Goal: Contribute content: Contribute content

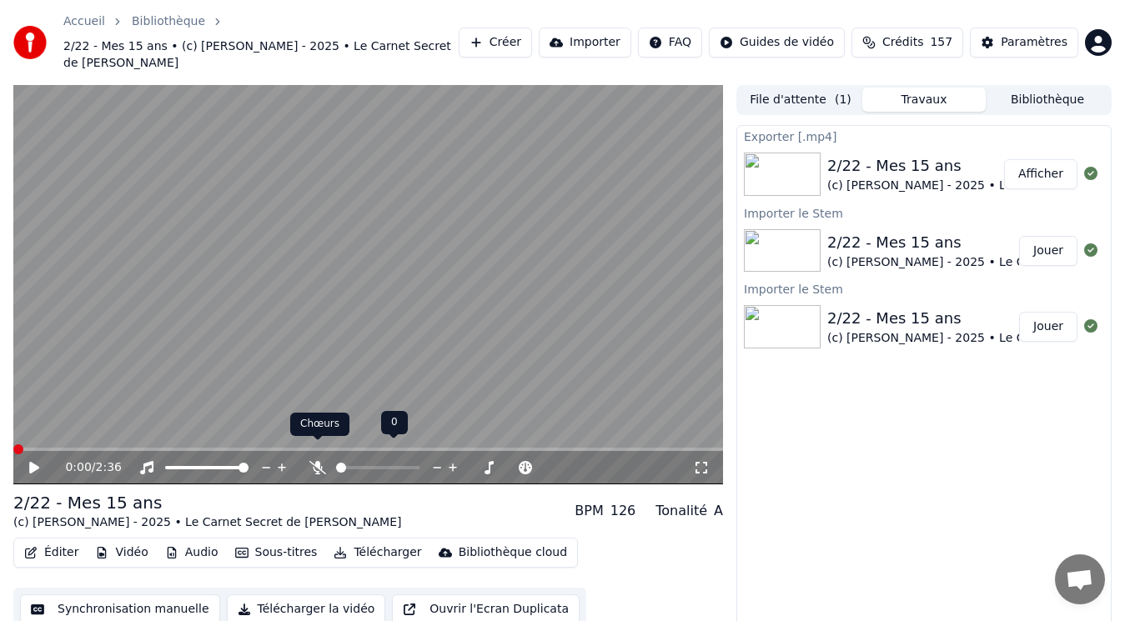
click at [316, 444] on span at bounding box center [318, 440] width 8 height 8
click at [322, 460] on div "0:00 / 2:36" at bounding box center [379, 468] width 628 height 17
click at [1058, 159] on button "Afficher" at bounding box center [1040, 174] width 73 height 30
click at [830, 428] on div "Exporter [.mp4] 2/22 - Mes 15 ans (c) Pierre NOMPEIX - 2025 • Le Carnet Secret …" at bounding box center [923, 389] width 375 height 528
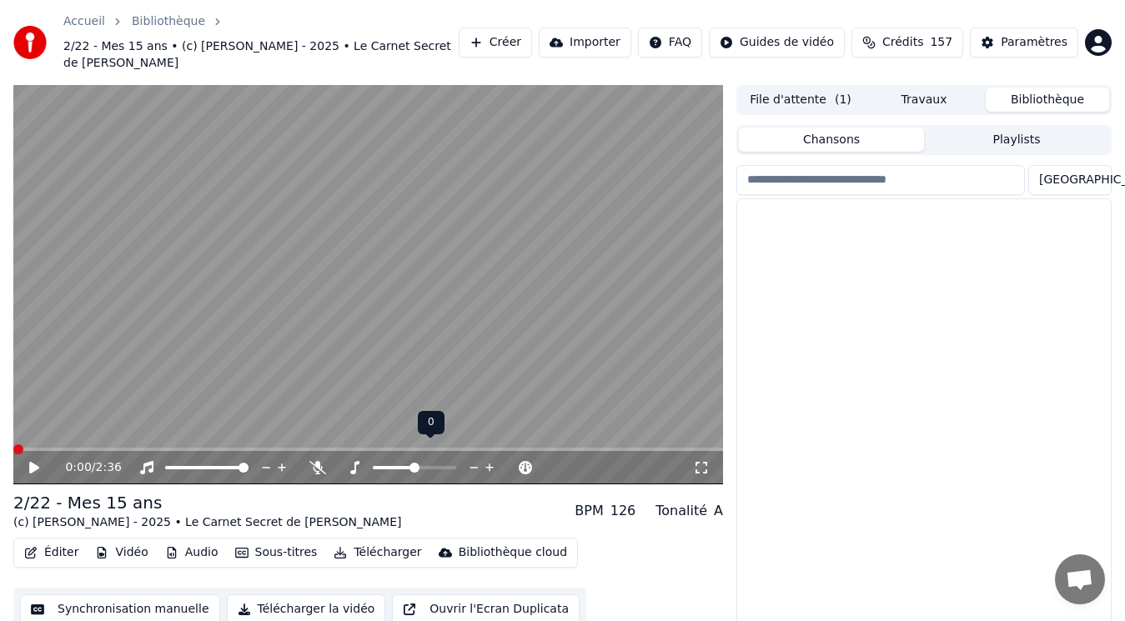
click at [1051, 90] on button "Bibliothèque" at bounding box center [1047, 100] width 123 height 24
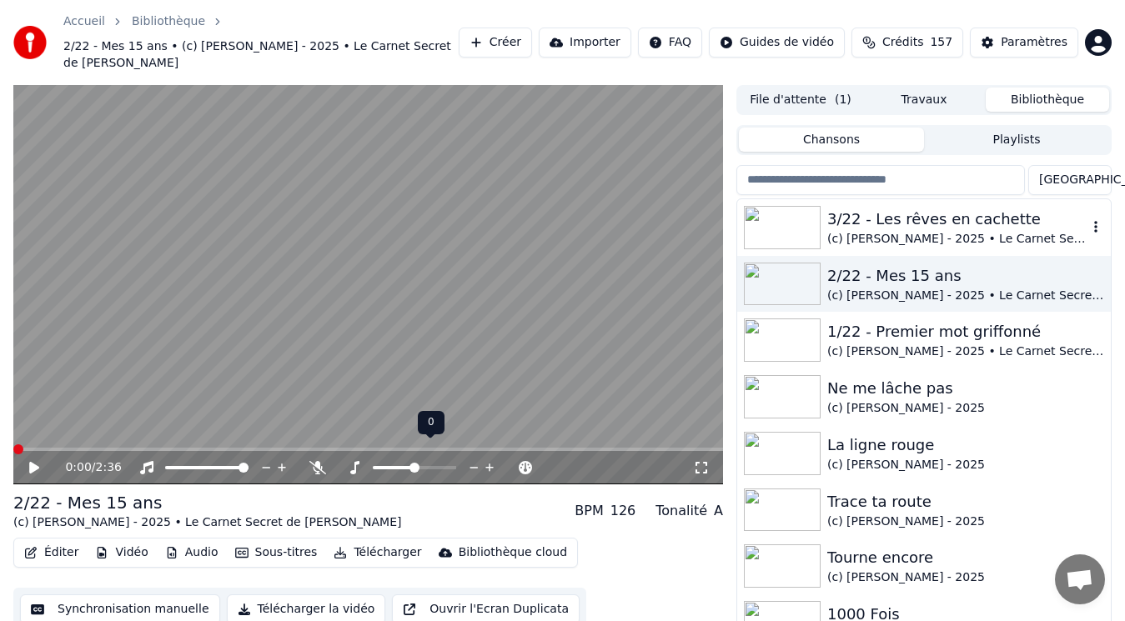
click at [933, 208] on div "3/22 - Les rêves en cachette" at bounding box center [957, 219] width 260 height 23
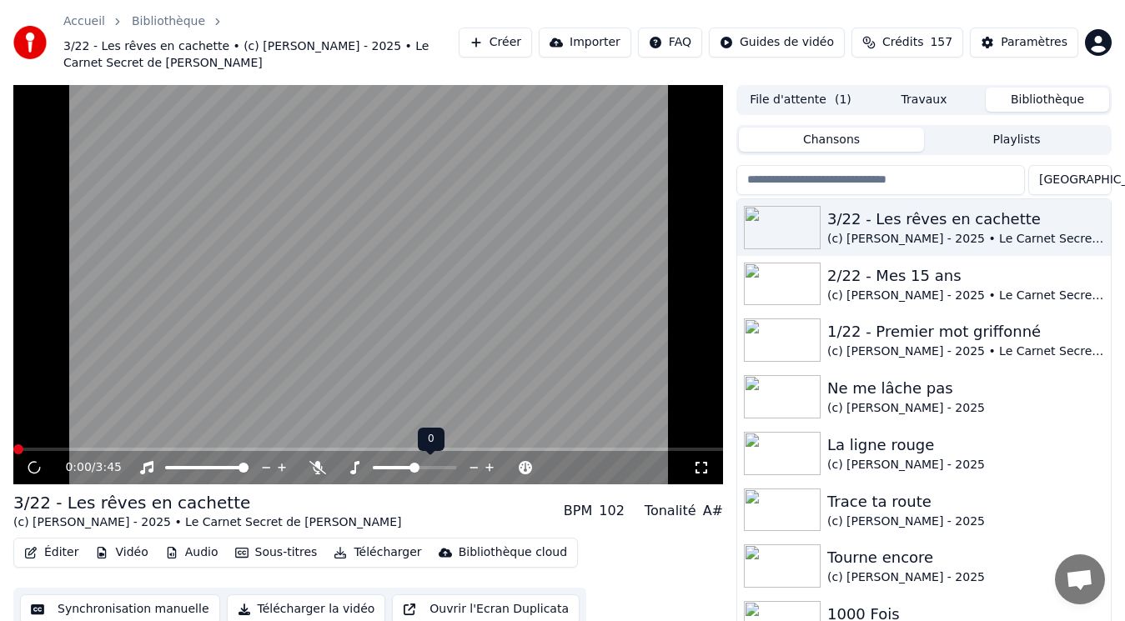
click at [186, 550] on button "Audio" at bounding box center [191, 552] width 67 height 23
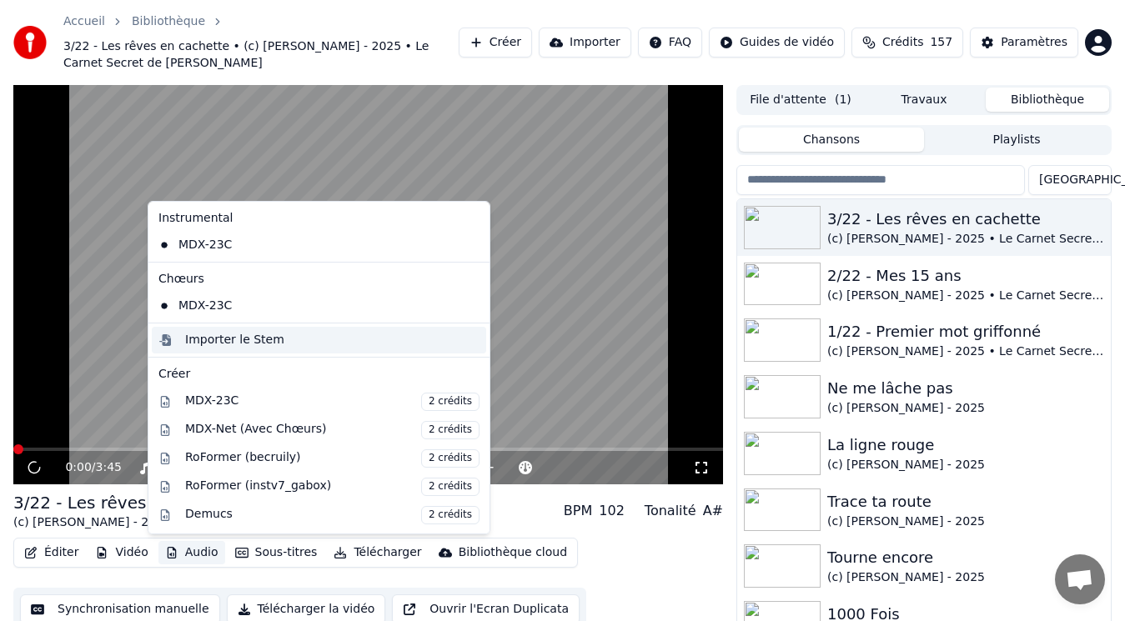
click at [225, 344] on div "Importer le Stem" at bounding box center [234, 340] width 99 height 17
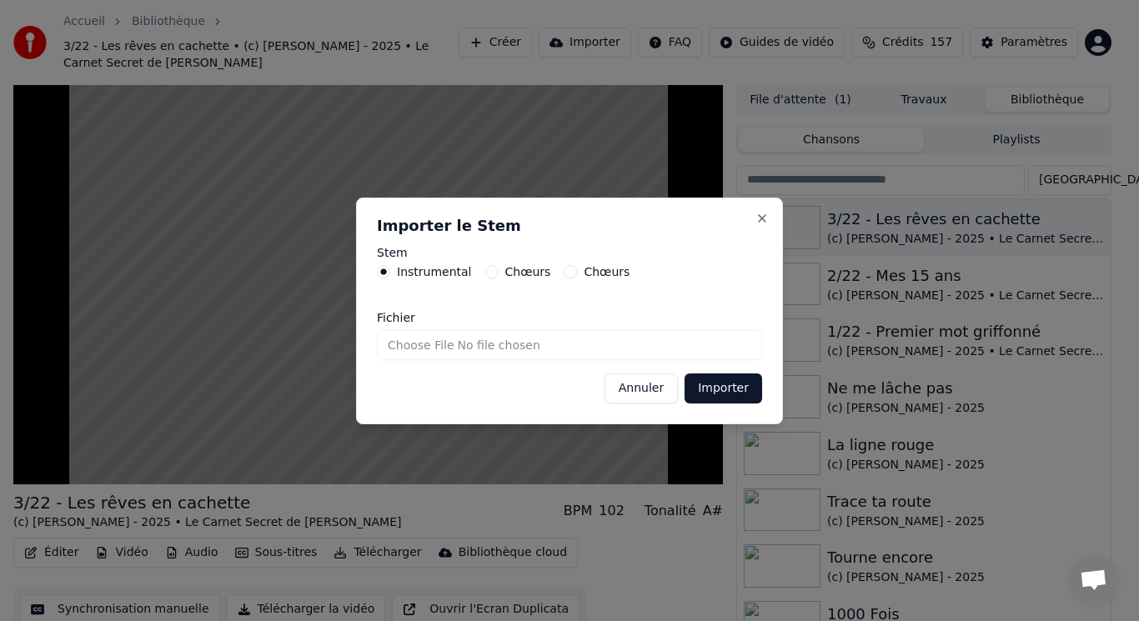
click at [450, 344] on input "Fichier" at bounding box center [569, 345] width 385 height 30
type input "**********"
click at [708, 390] on button "Importer" at bounding box center [724, 389] width 78 height 30
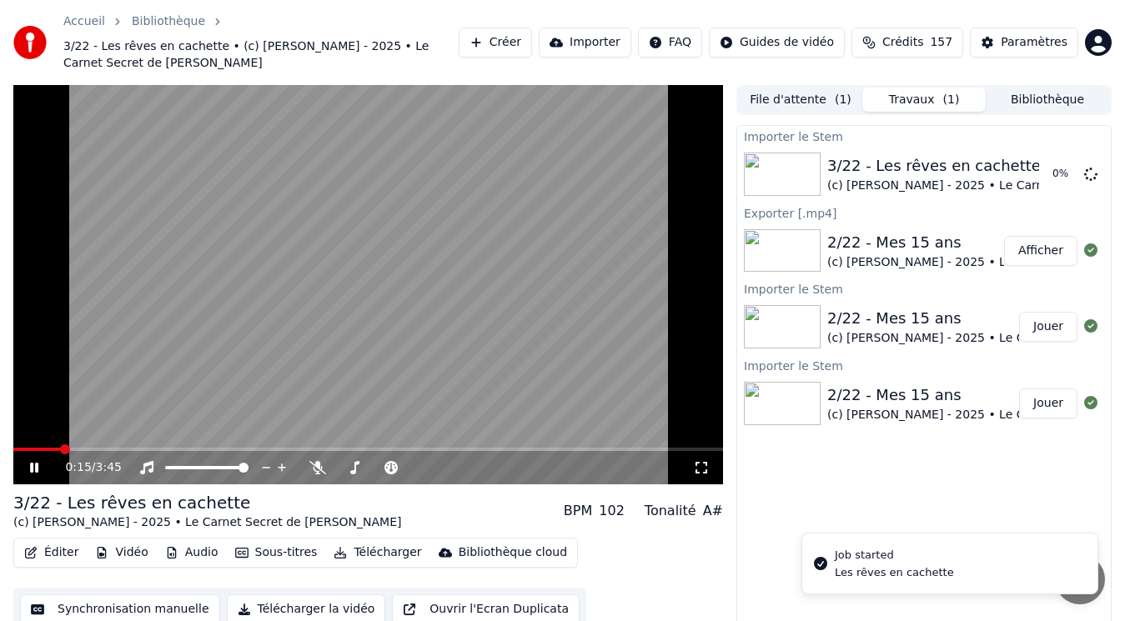
click at [288, 389] on video at bounding box center [368, 285] width 710 height 400
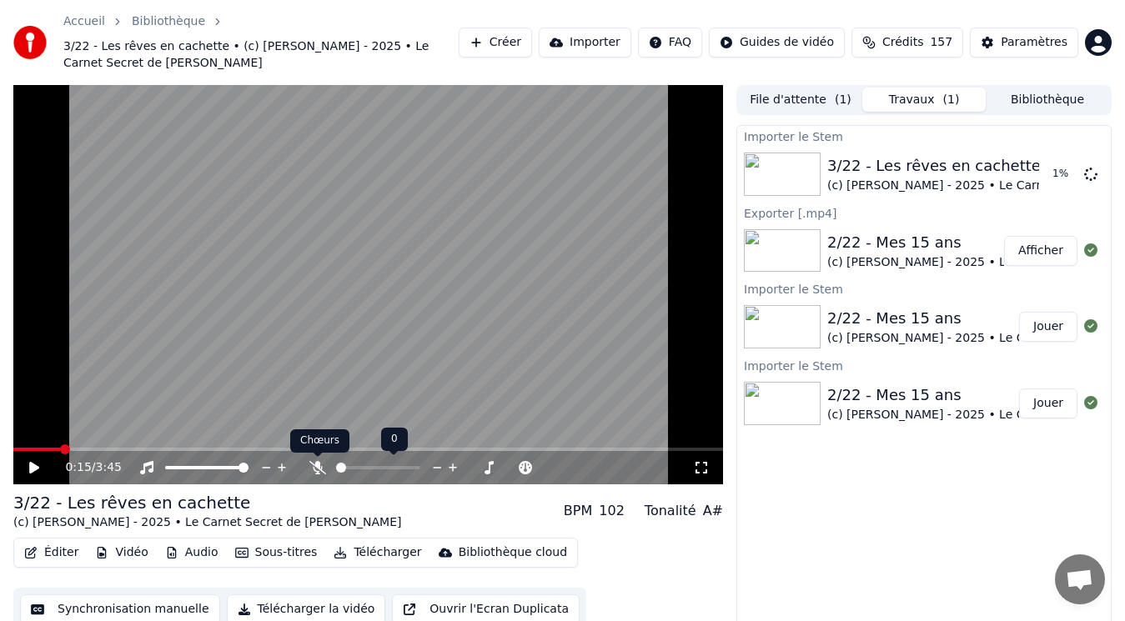
click at [316, 470] on icon at bounding box center [317, 467] width 17 height 13
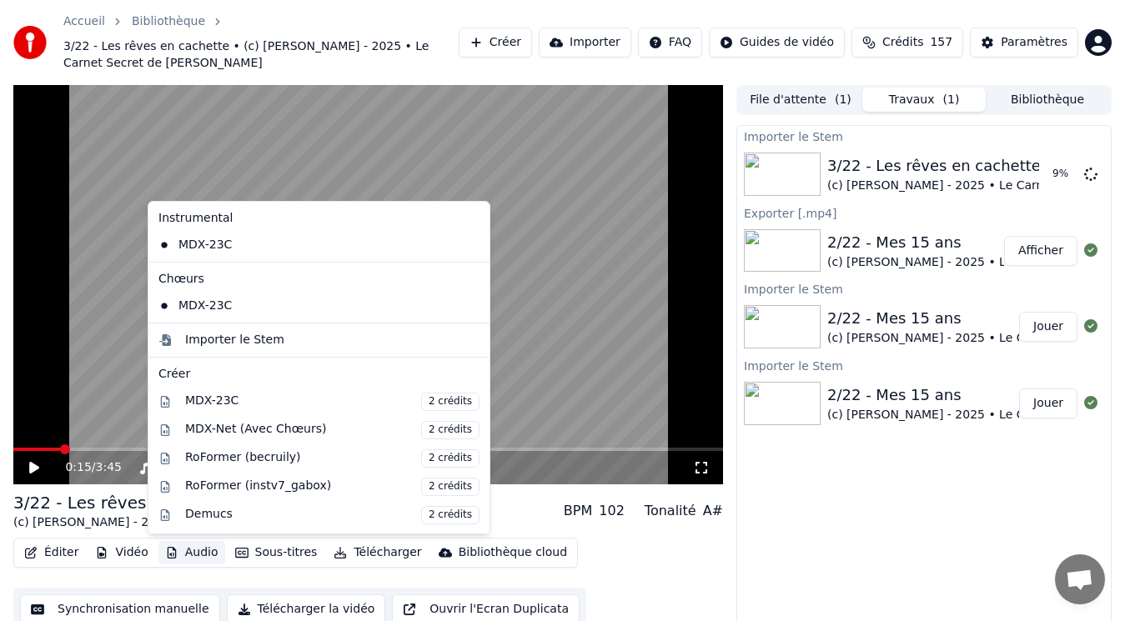
click at [194, 553] on button "Audio" at bounding box center [191, 552] width 67 height 23
click at [245, 341] on div "Importer le Stem" at bounding box center [234, 340] width 99 height 17
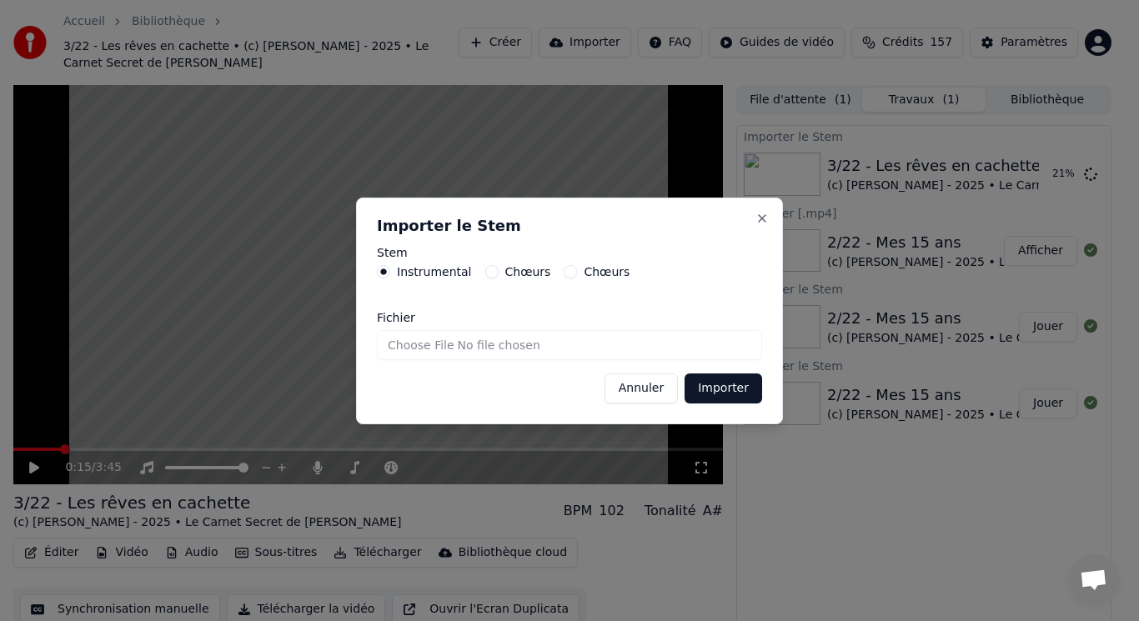
click at [518, 271] on label "Chœurs" at bounding box center [528, 272] width 46 height 12
click at [499, 271] on button "Chœurs" at bounding box center [491, 271] width 13 height 13
click at [467, 344] on input "Fichier" at bounding box center [569, 345] width 385 height 30
type input "**********"
click at [732, 392] on button "Importer" at bounding box center [724, 389] width 78 height 30
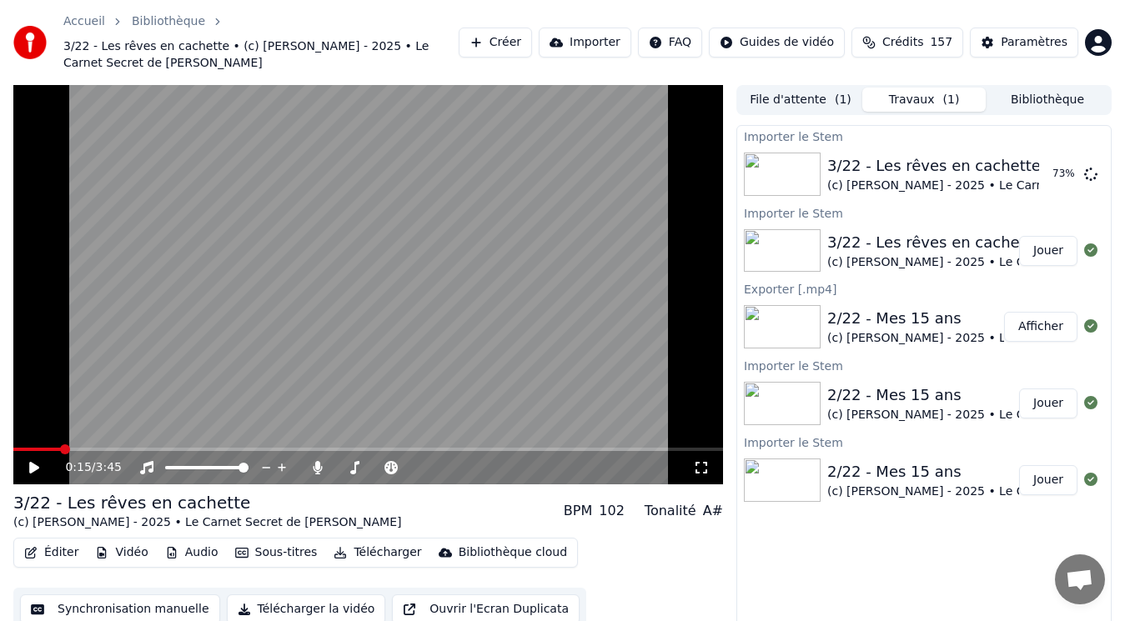
click at [1023, 324] on button "Afficher" at bounding box center [1040, 327] width 73 height 30
click at [896, 325] on div "2/22 - Mes 15 ans" at bounding box center [1021, 318] width 388 height 23
click at [1033, 96] on button "Bibliothèque" at bounding box center [1047, 100] width 123 height 24
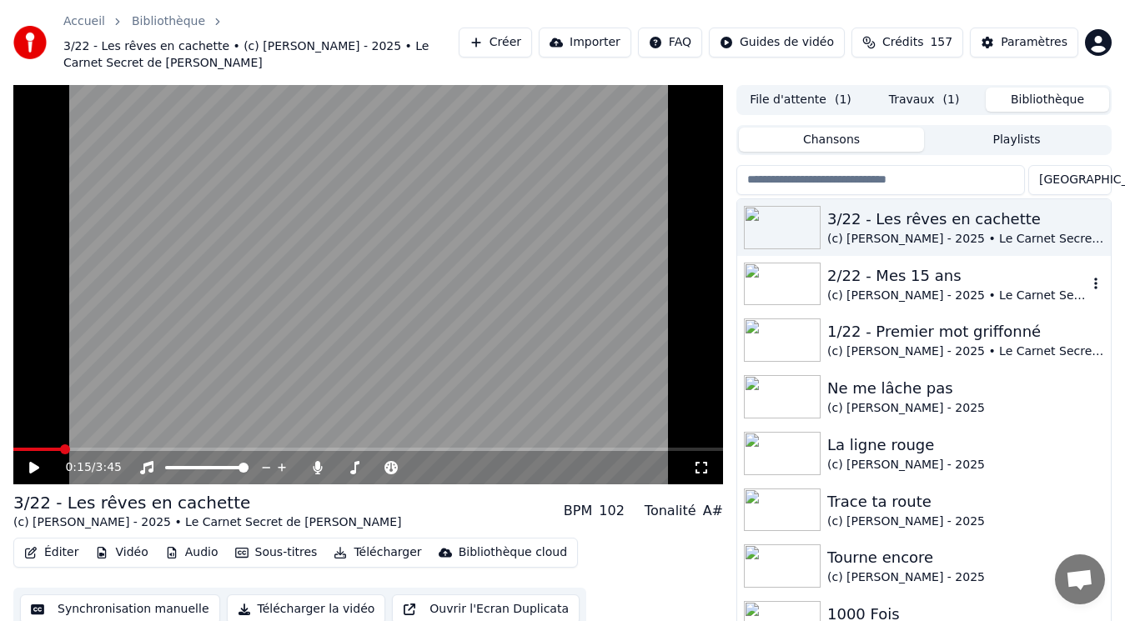
click at [875, 269] on div "2/22 - Mes 15 ans" at bounding box center [957, 275] width 260 height 23
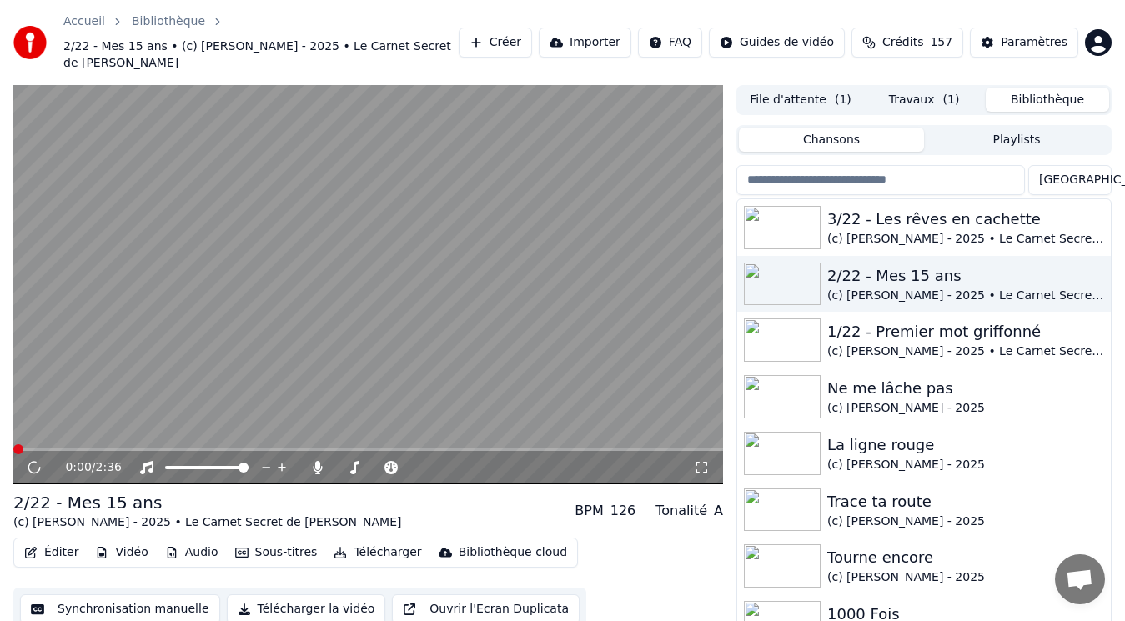
click at [248, 354] on video at bounding box center [368, 285] width 710 height 400
click at [193, 541] on button "Audio" at bounding box center [191, 552] width 67 height 23
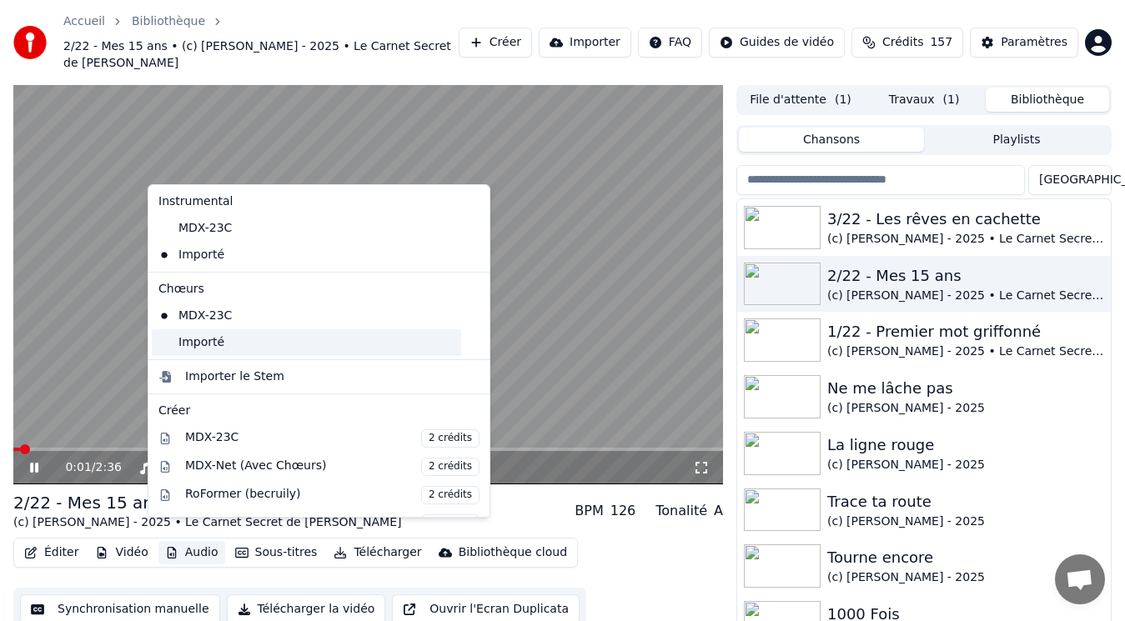
click at [237, 345] on div "Importé" at bounding box center [306, 342] width 309 height 27
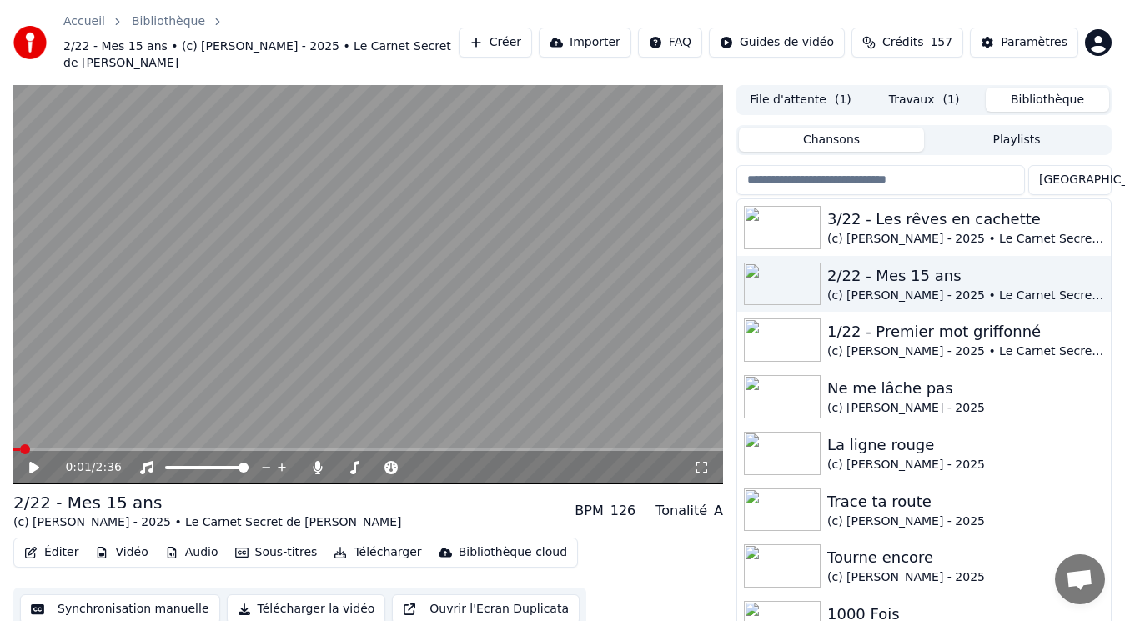
click at [183, 541] on button "Audio" at bounding box center [191, 552] width 67 height 23
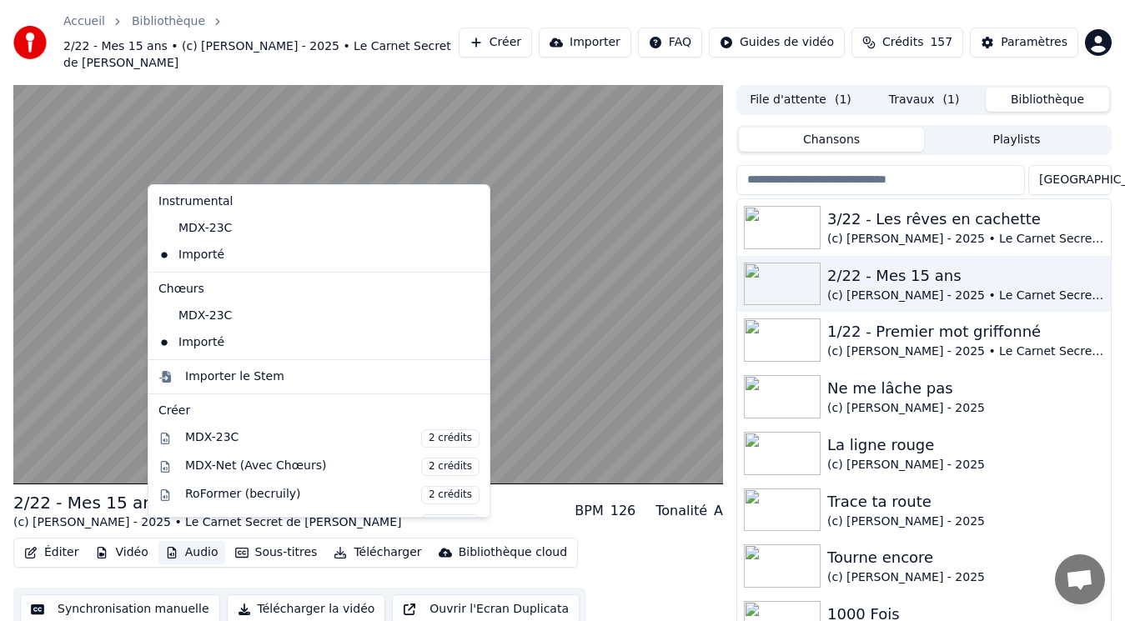
click at [507, 358] on video at bounding box center [368, 285] width 710 height 400
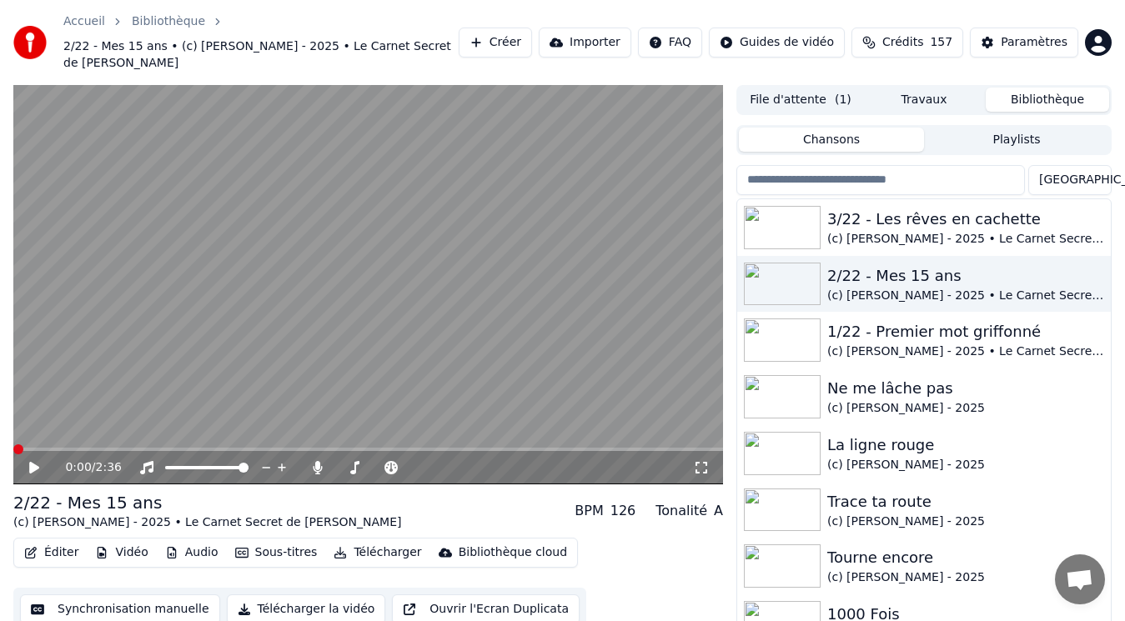
click at [291, 332] on video at bounding box center [368, 285] width 710 height 400
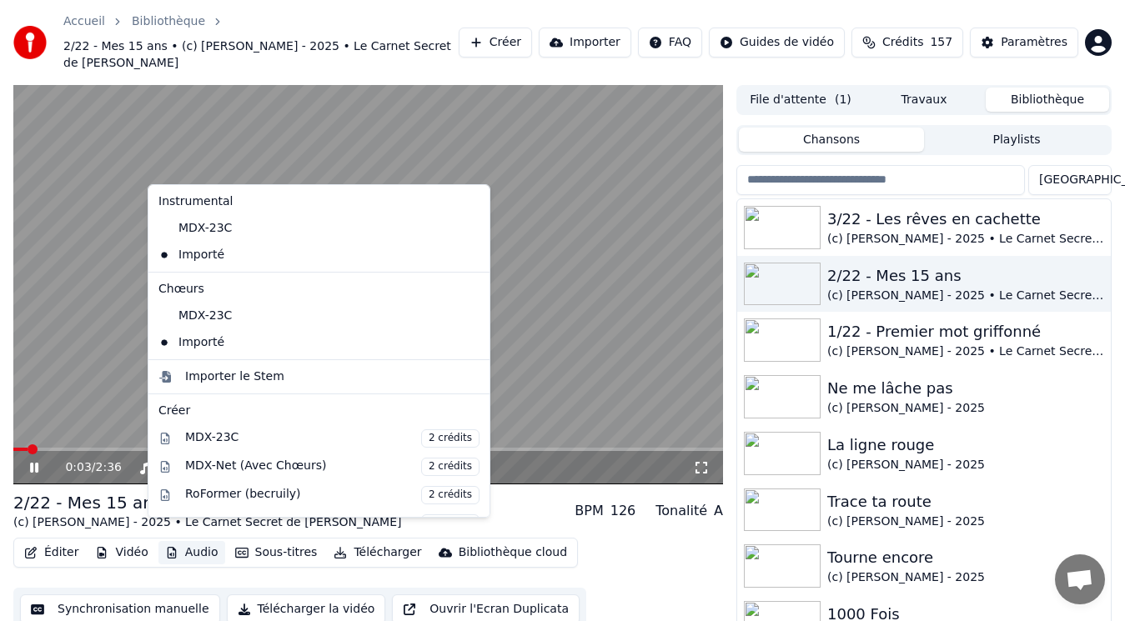
click at [201, 541] on button "Audio" at bounding box center [191, 552] width 67 height 23
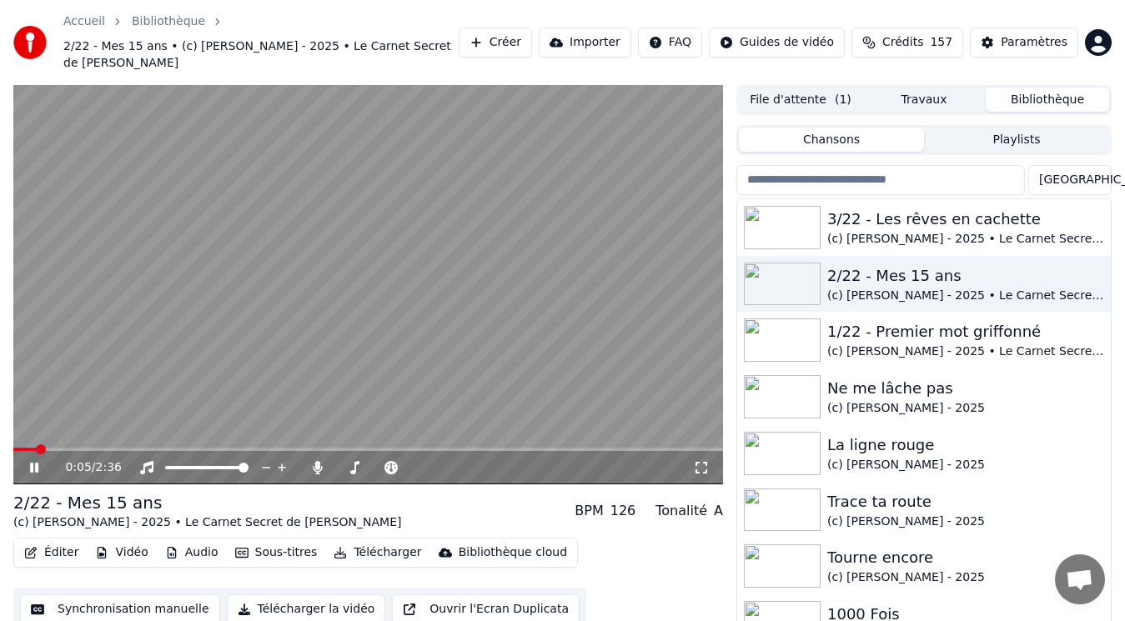
click at [554, 287] on video at bounding box center [368, 285] width 710 height 400
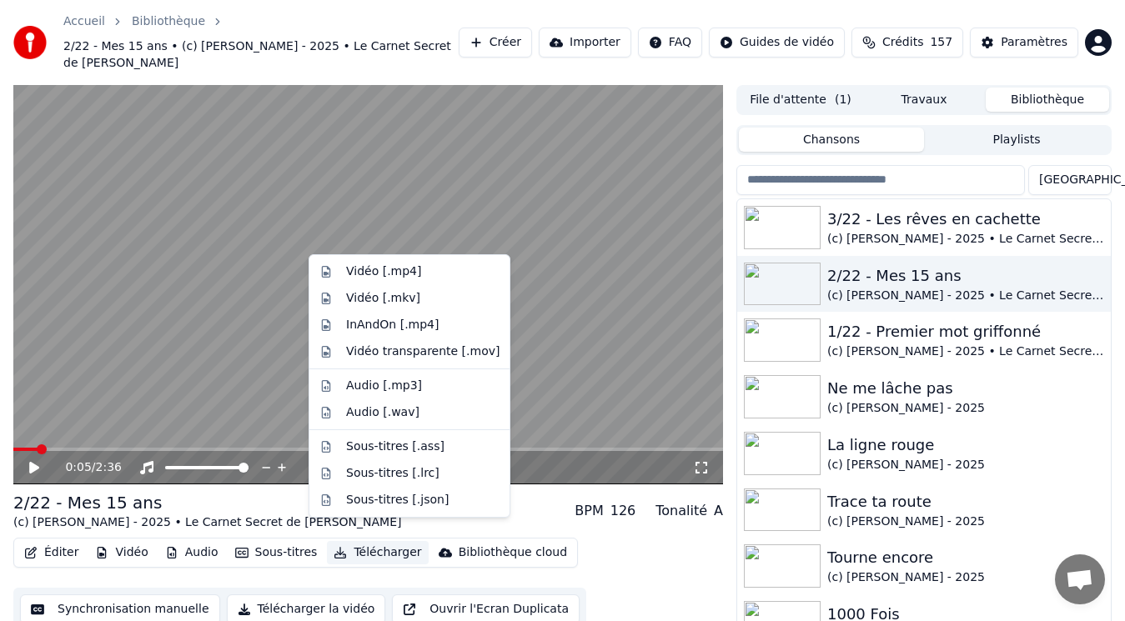
click at [363, 541] on button "Télécharger" at bounding box center [377, 552] width 101 height 23
click at [435, 269] on div "Vidéo [.mp4]" at bounding box center [422, 272] width 153 height 17
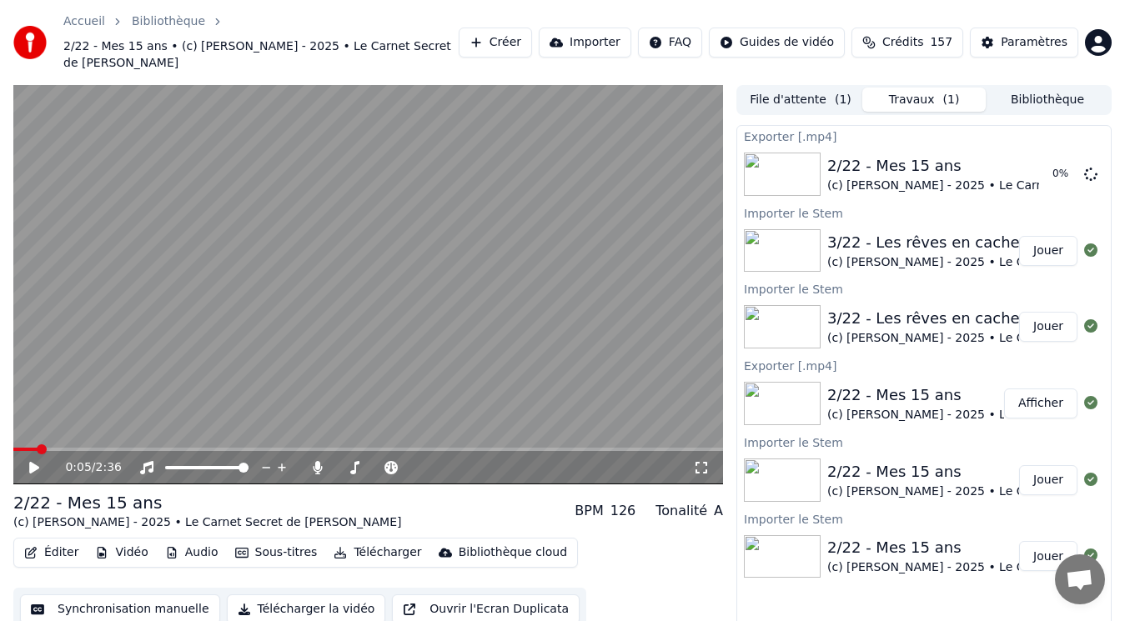
click at [954, 254] on div "(c) [PERSON_NAME] - 2025 • Le Carnet Secret de [PERSON_NAME]" at bounding box center [1021, 262] width 388 height 17
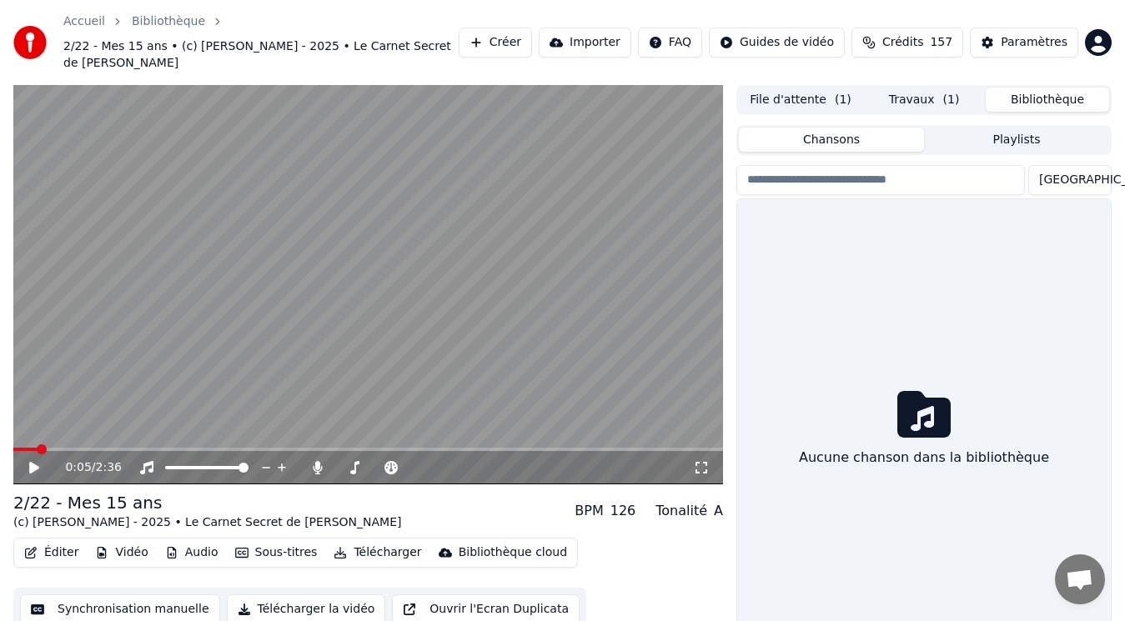
click at [1042, 88] on button "Bibliothèque" at bounding box center [1047, 100] width 123 height 24
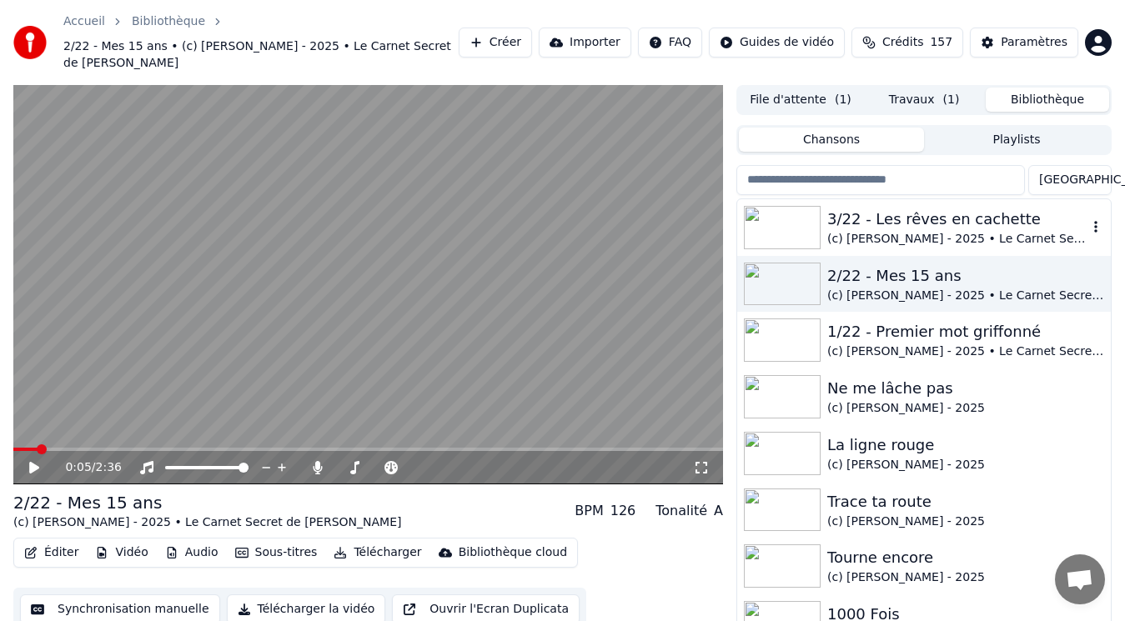
click at [884, 209] on div "3/22 - Les rêves en cachette" at bounding box center [957, 219] width 260 height 23
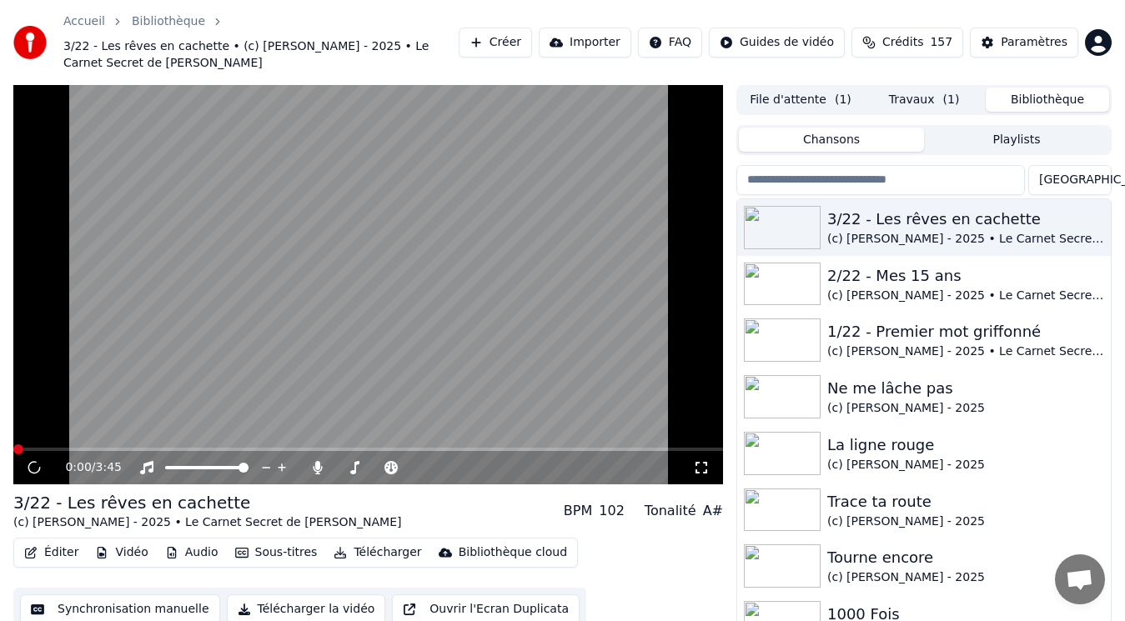
click at [272, 271] on video at bounding box center [368, 285] width 710 height 400
click at [174, 550] on button "Audio" at bounding box center [191, 552] width 67 height 23
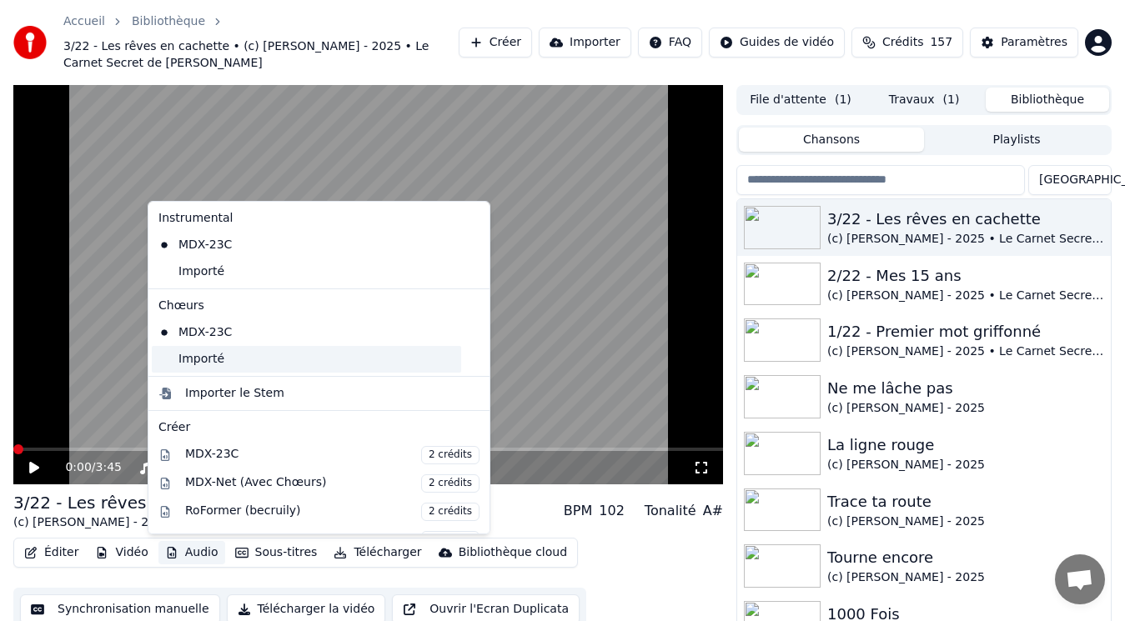
click at [200, 364] on div "Importé" at bounding box center [306, 359] width 309 height 27
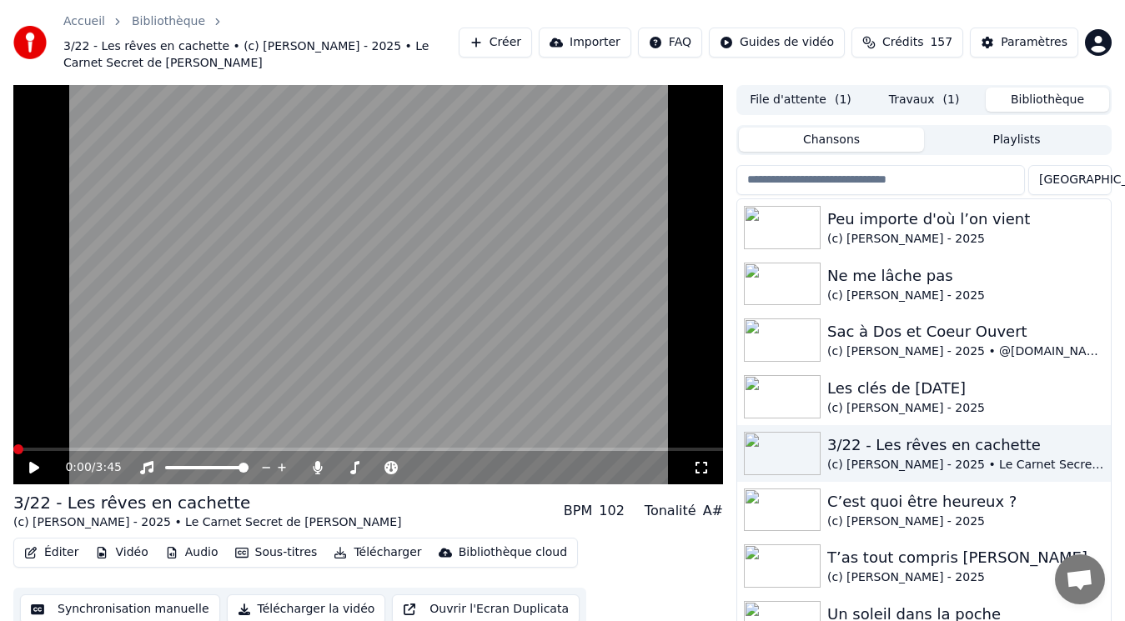
click at [230, 308] on video at bounding box center [368, 285] width 710 height 400
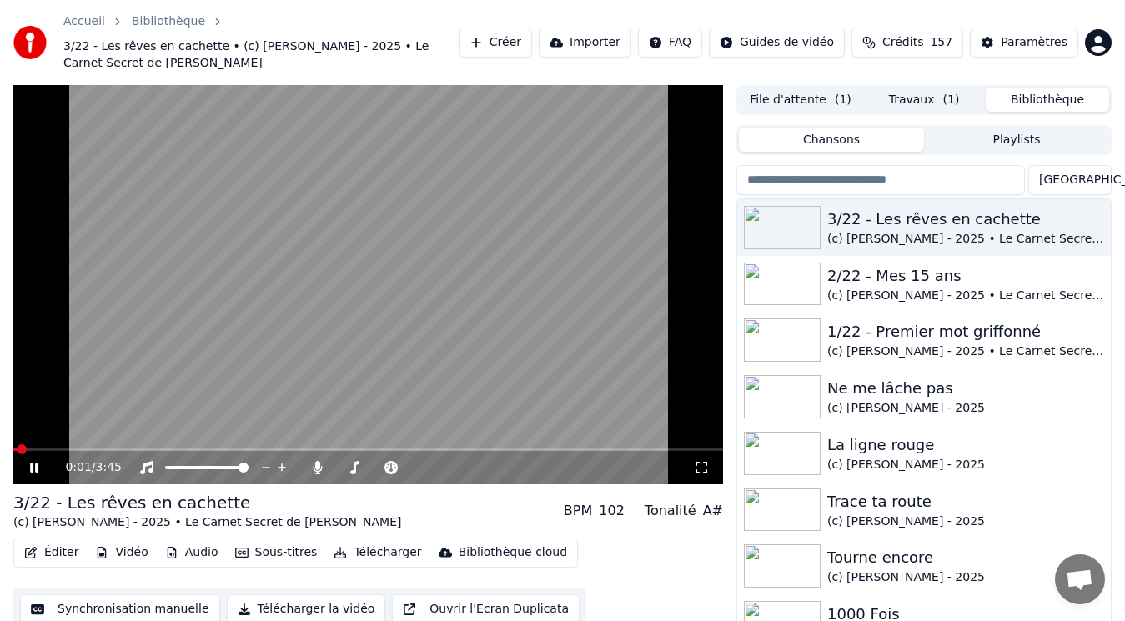
click at [185, 550] on button "Audio" at bounding box center [191, 552] width 67 height 23
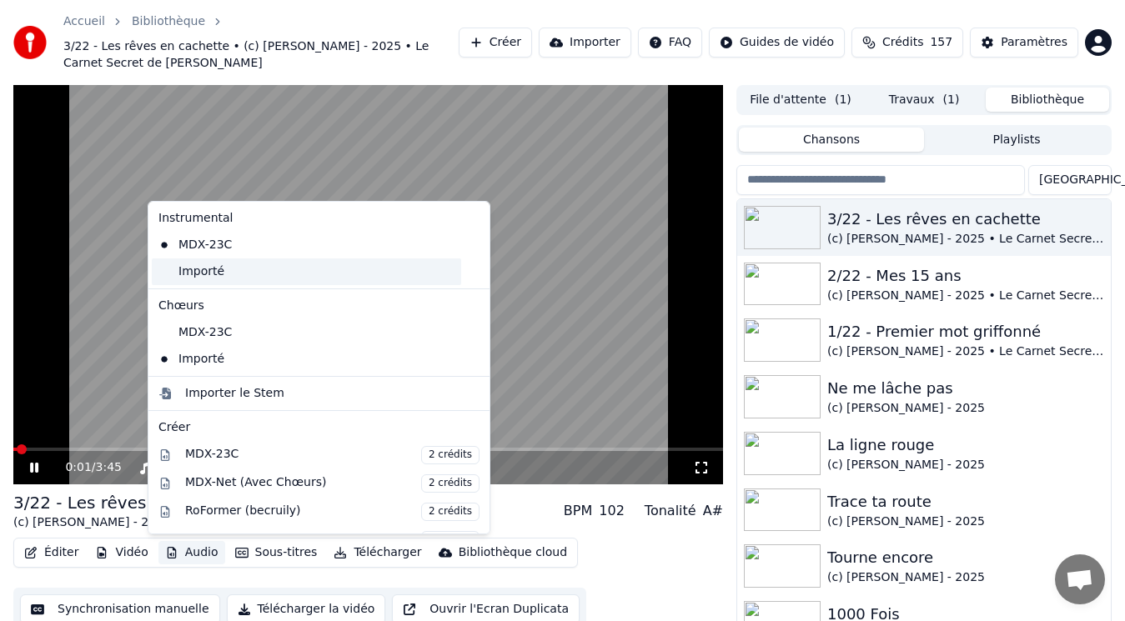
click at [233, 274] on div "Importé" at bounding box center [306, 272] width 309 height 27
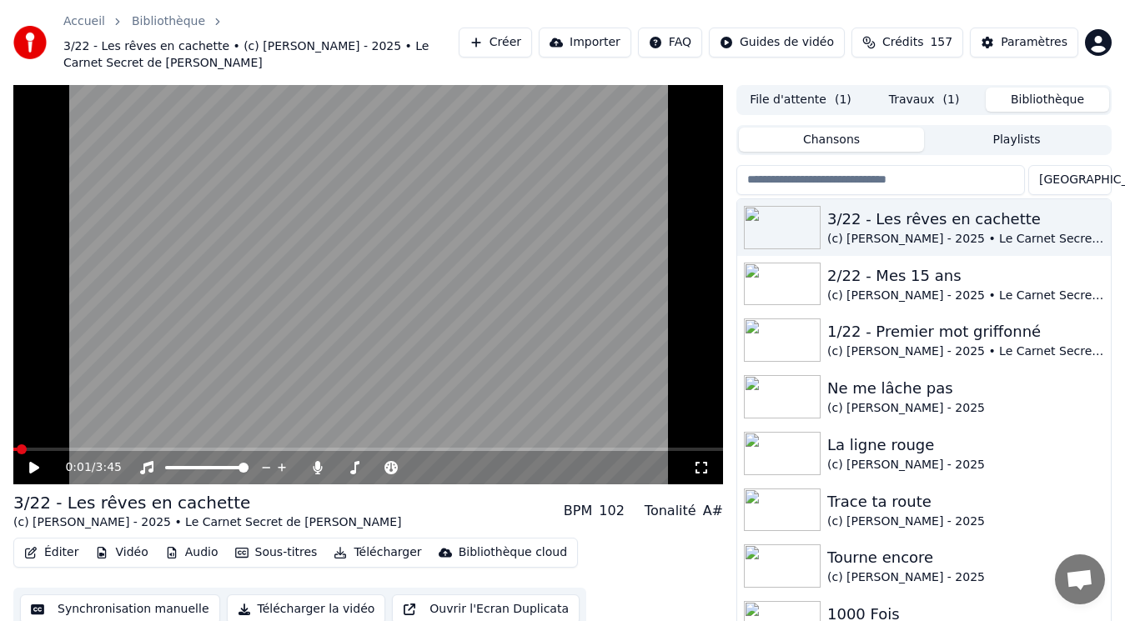
click at [397, 264] on video at bounding box center [368, 285] width 710 height 400
click at [248, 352] on video at bounding box center [368, 285] width 710 height 400
click at [189, 554] on button "Audio" at bounding box center [191, 552] width 67 height 23
click at [540, 226] on video at bounding box center [368, 285] width 710 height 400
click at [384, 552] on button "Télécharger" at bounding box center [377, 552] width 101 height 23
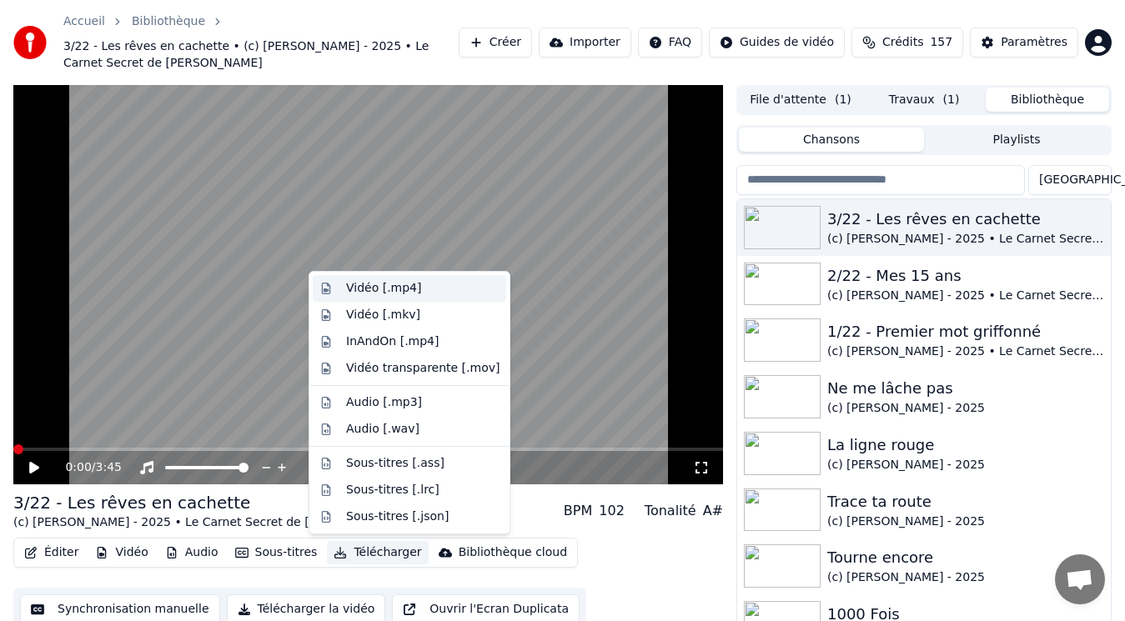
click at [380, 288] on div "Vidéo [.mp4]" at bounding box center [383, 288] width 75 height 17
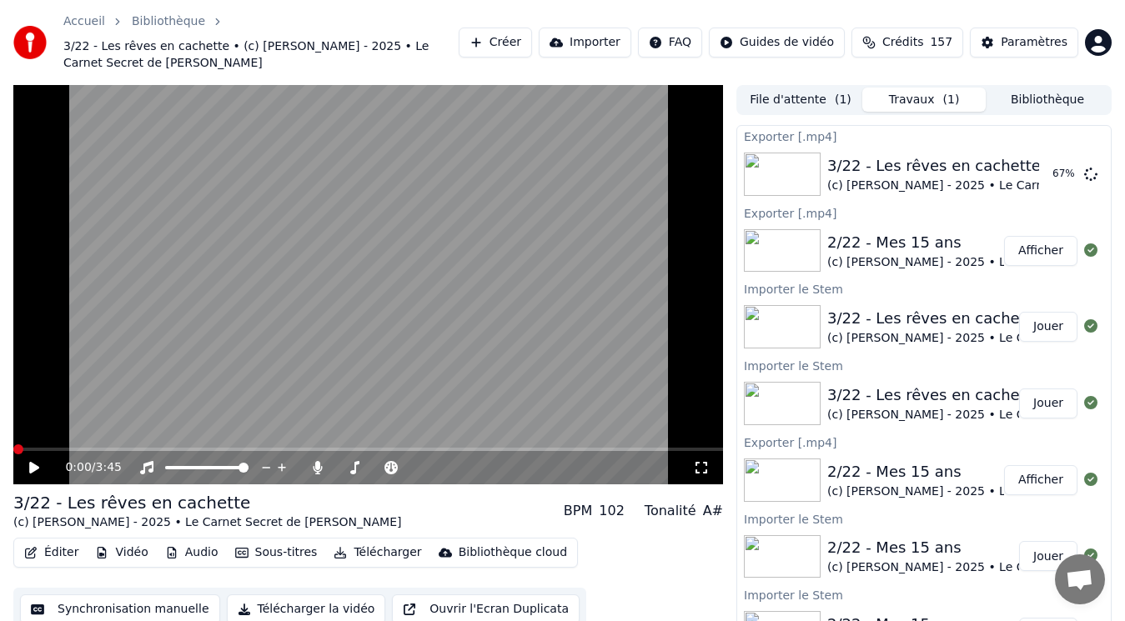
click at [1038, 255] on button "Afficher" at bounding box center [1040, 251] width 73 height 30
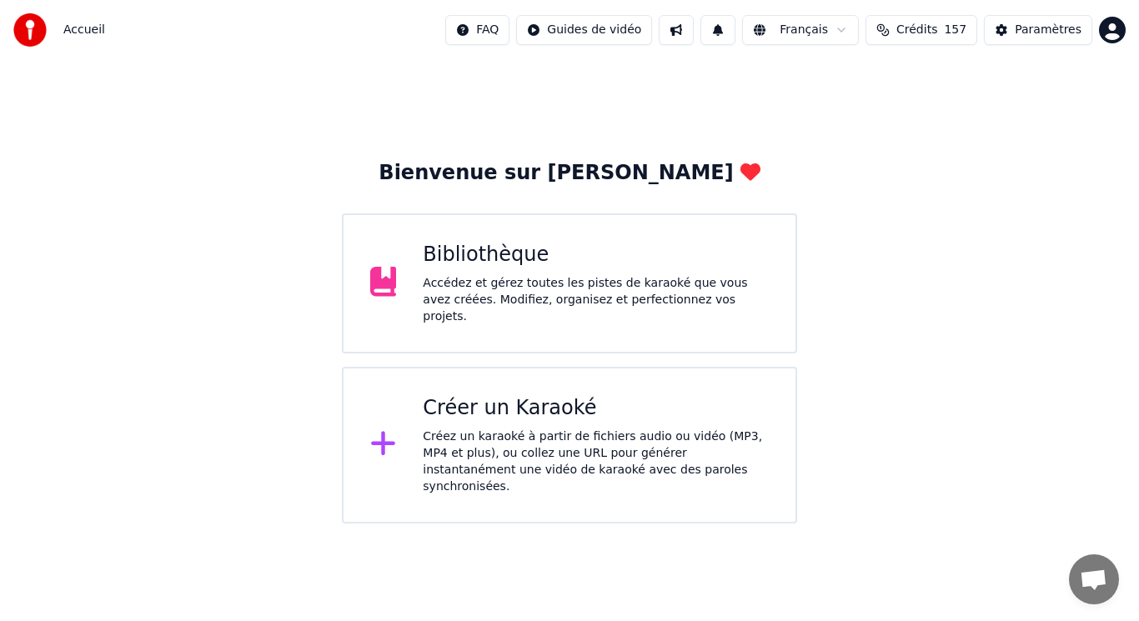
click at [561, 297] on div "Accédez et gérez toutes les pistes de karaoké que vous avez créées. Modifiez, o…" at bounding box center [596, 300] width 346 height 50
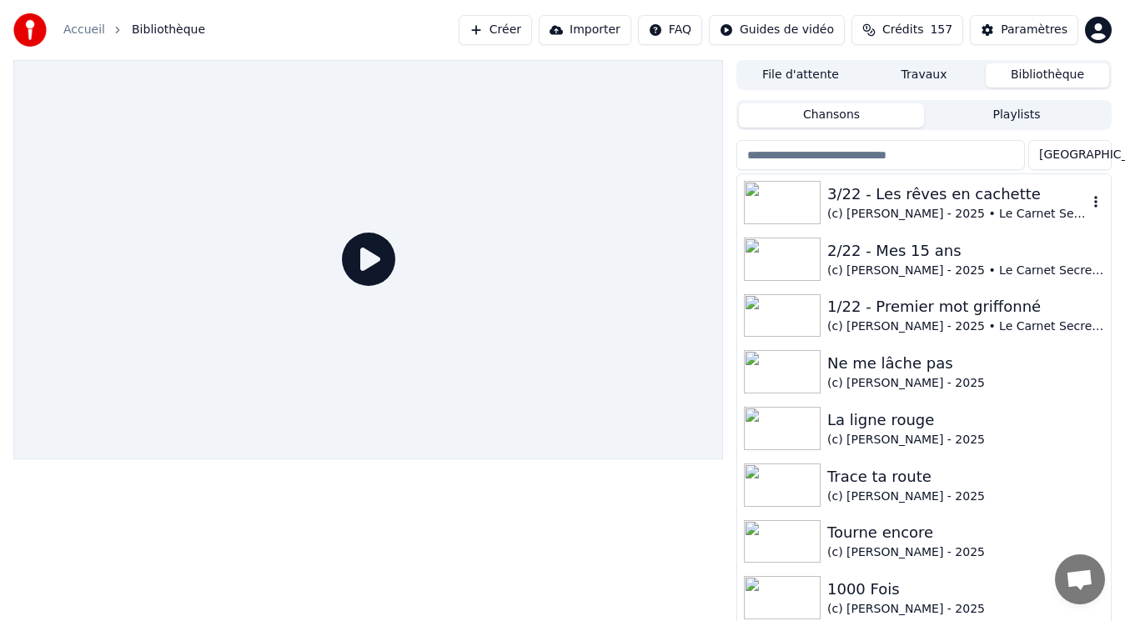
click at [930, 214] on div "(c) [PERSON_NAME] - 2025 • Le Carnet Secret de [PERSON_NAME]" at bounding box center [957, 214] width 260 height 17
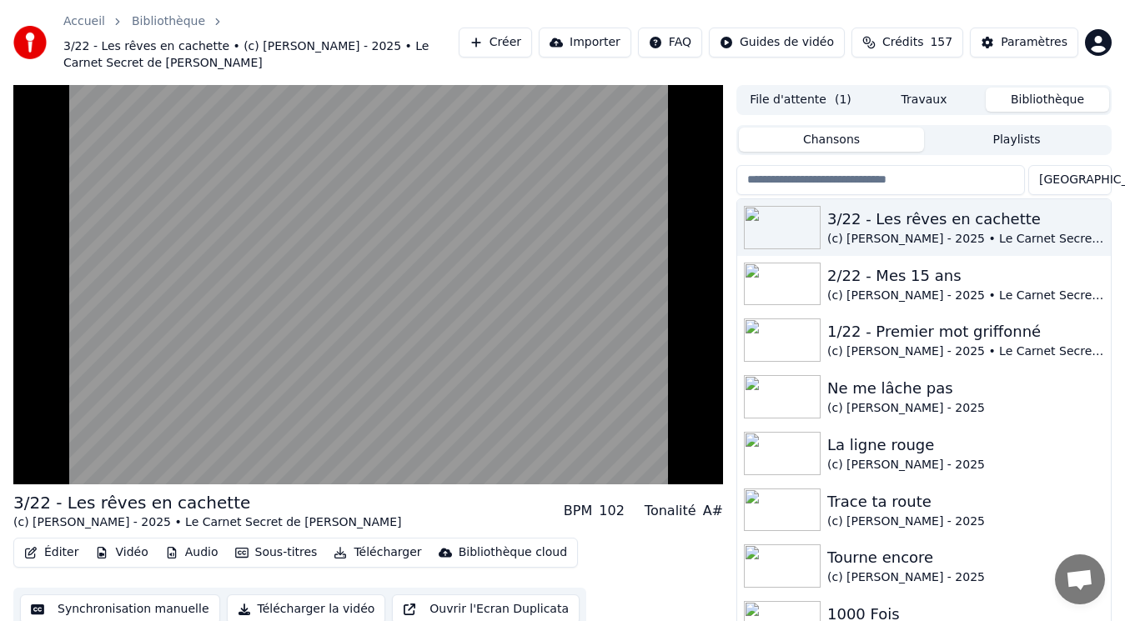
click at [835, 103] on span "( 1 )" at bounding box center [843, 100] width 17 height 17
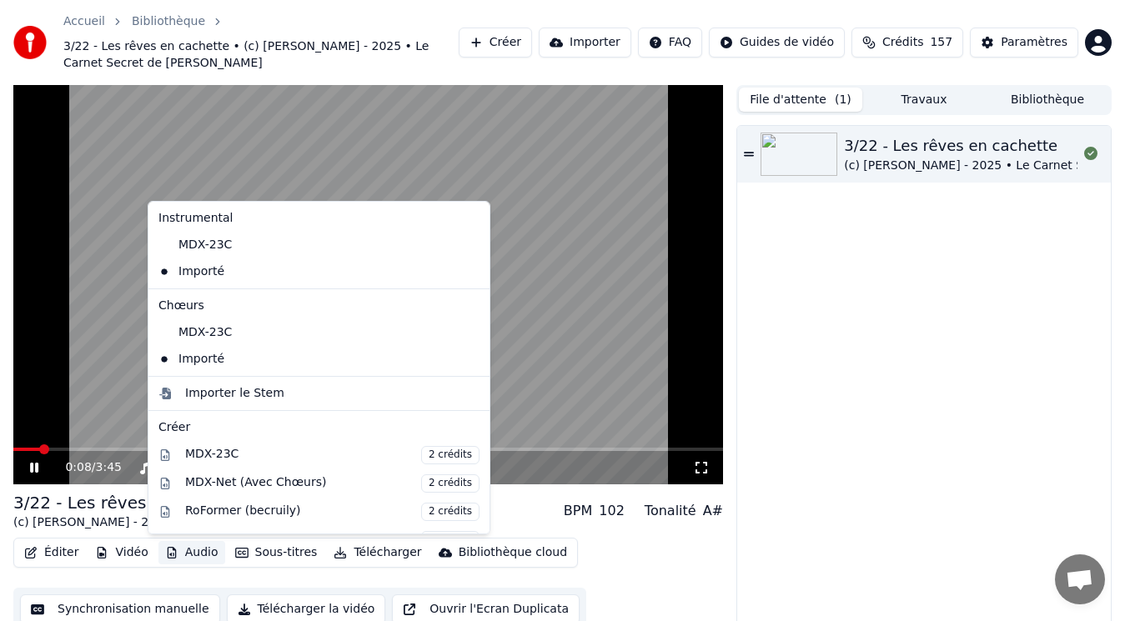
click at [193, 557] on button "Audio" at bounding box center [191, 552] width 67 height 23
click at [534, 289] on video at bounding box center [368, 285] width 710 height 400
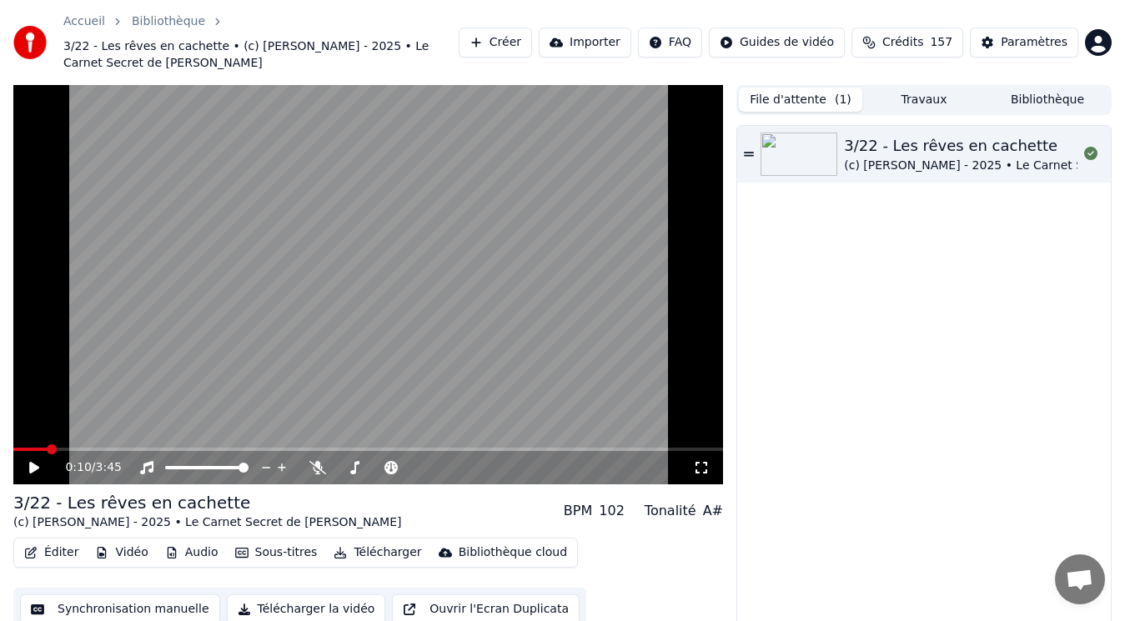
click at [410, 372] on video at bounding box center [368, 285] width 710 height 400
click at [384, 309] on video at bounding box center [368, 285] width 710 height 400
click at [361, 556] on button "Télécharger" at bounding box center [377, 552] width 101 height 23
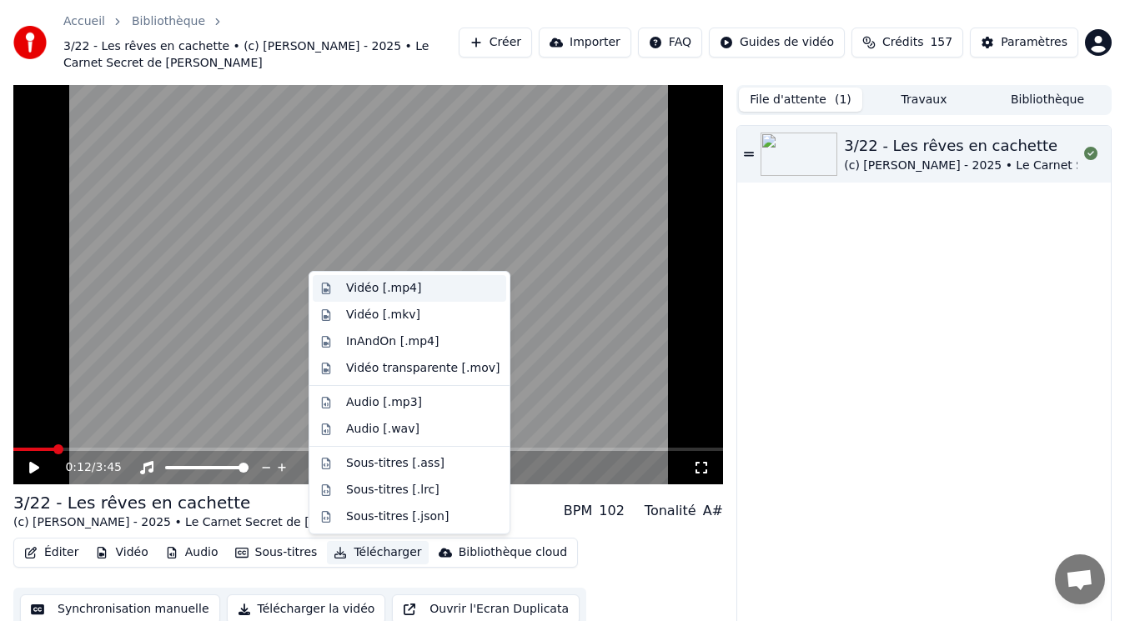
click at [410, 294] on div "Vidéo [.mp4]" at bounding box center [383, 288] width 75 height 17
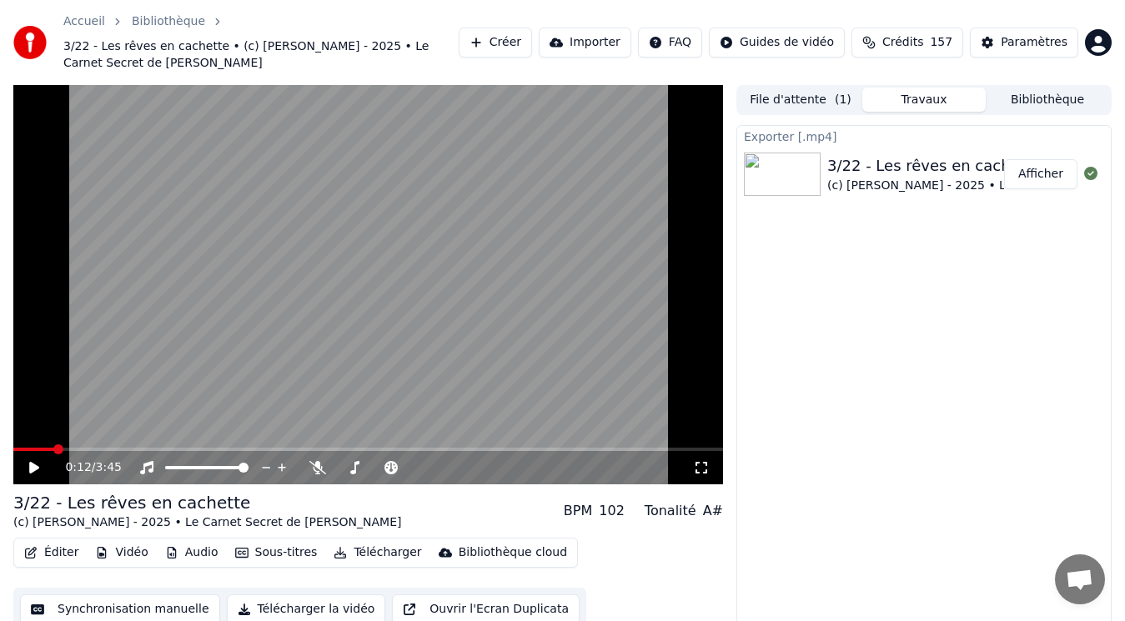
click at [1039, 172] on button "Afficher" at bounding box center [1040, 174] width 73 height 30
click at [316, 459] on span at bounding box center [318, 457] width 8 height 8
click at [316, 464] on icon at bounding box center [317, 467] width 17 height 13
click at [892, 516] on div "Exporter [.mp4] 3/22 - Les rêves en cachette (c) [PERSON_NAME] - 2025 • Le Carn…" at bounding box center [923, 389] width 375 height 528
click at [375, 553] on button "Télécharger" at bounding box center [377, 552] width 101 height 23
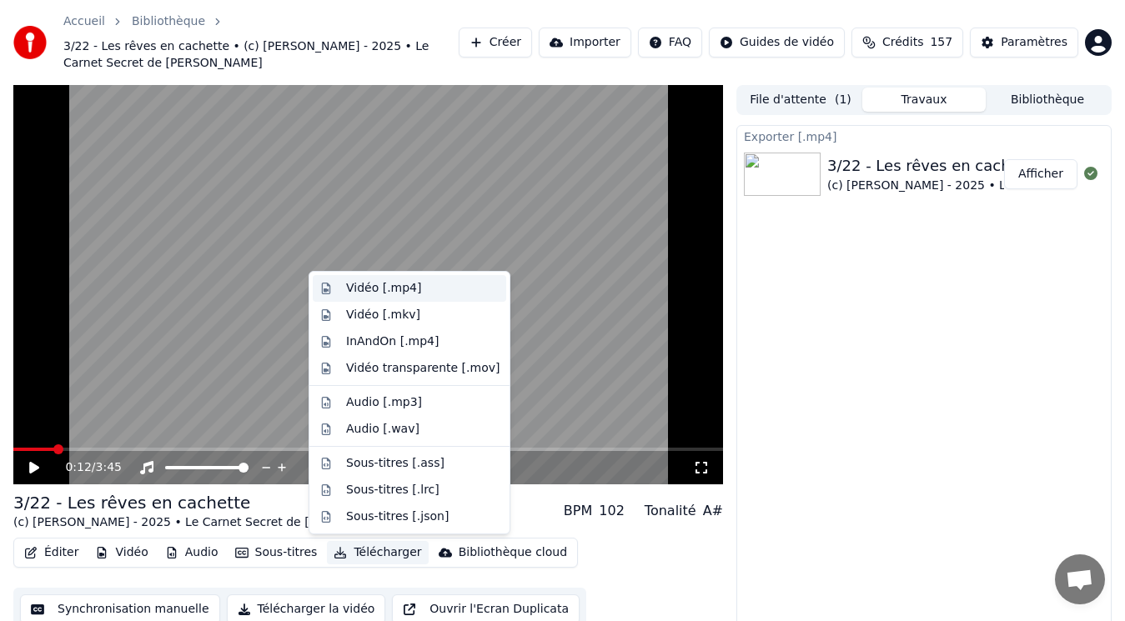
click at [389, 295] on div "Vidéo [.mp4]" at bounding box center [383, 288] width 75 height 17
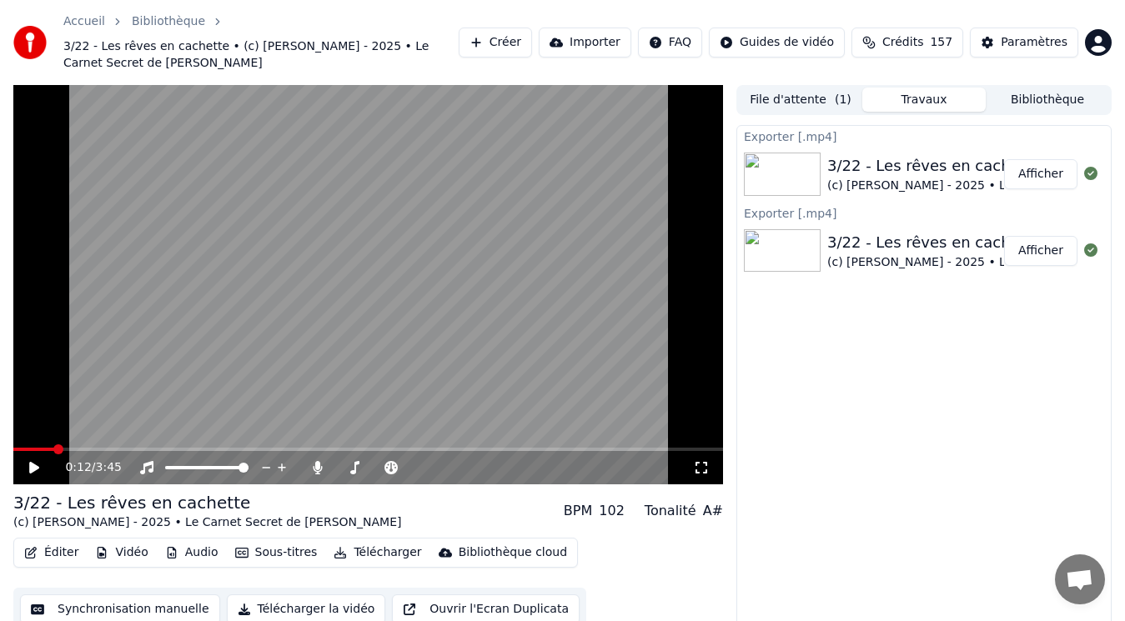
click at [1040, 183] on button "Afficher" at bounding box center [1040, 174] width 73 height 30
click at [532, 43] on button "Créer" at bounding box center [495, 43] width 73 height 30
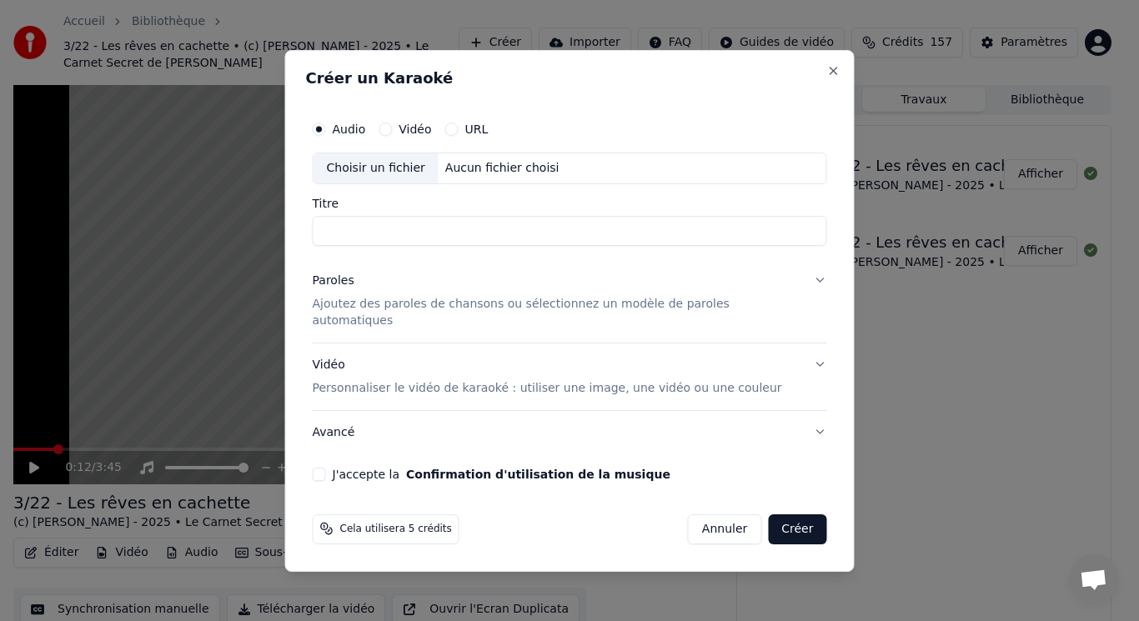
click at [396, 173] on div "Choisir un fichier" at bounding box center [376, 168] width 125 height 30
drag, startPoint x: 486, startPoint y: 248, endPoint x: 416, endPoint y: 249, distance: 70.1
click at [416, 246] on input "**********" at bounding box center [570, 231] width 515 height 30
type input "**********"
click at [396, 309] on p "Ajoutez des paroles de chansons ou sélectionnez un modèle de paroles automatiqu…" at bounding box center [557, 312] width 488 height 33
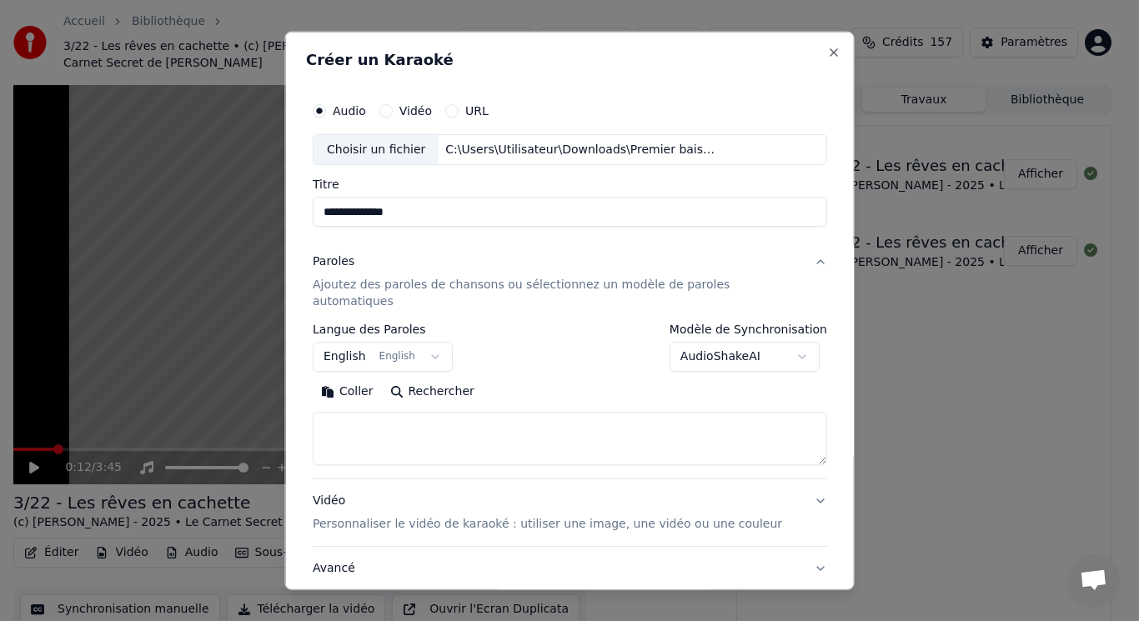
click at [392, 344] on button "English English" at bounding box center [383, 357] width 140 height 30
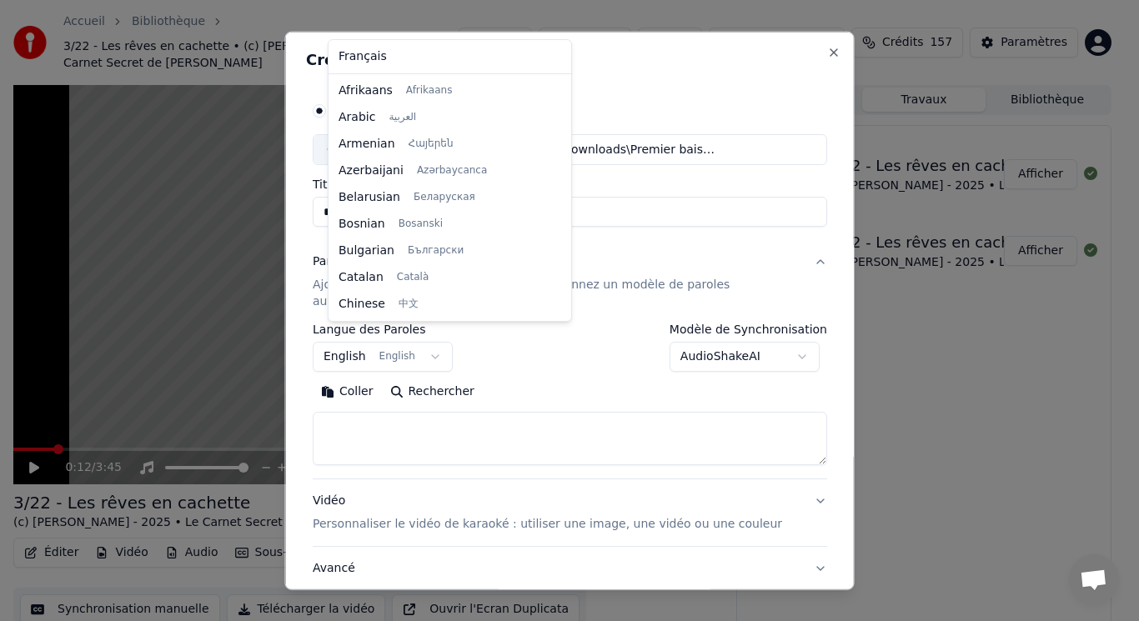
scroll to position [133, 0]
select select "**"
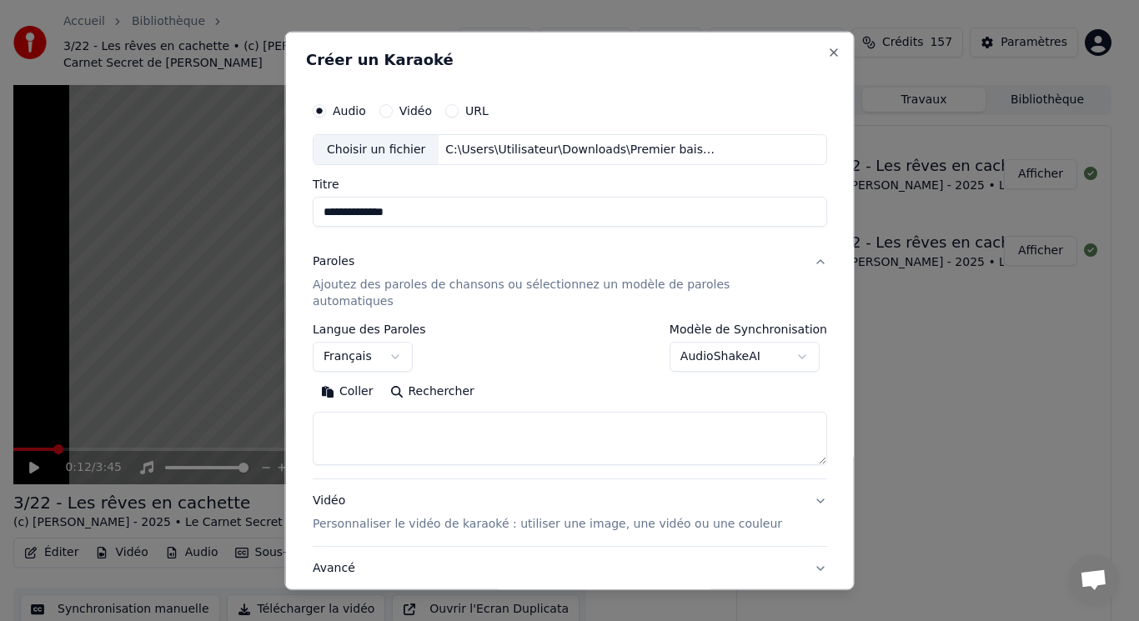
click at [445, 412] on textarea at bounding box center [570, 438] width 515 height 53
click at [349, 379] on button "Coller" at bounding box center [347, 392] width 69 height 27
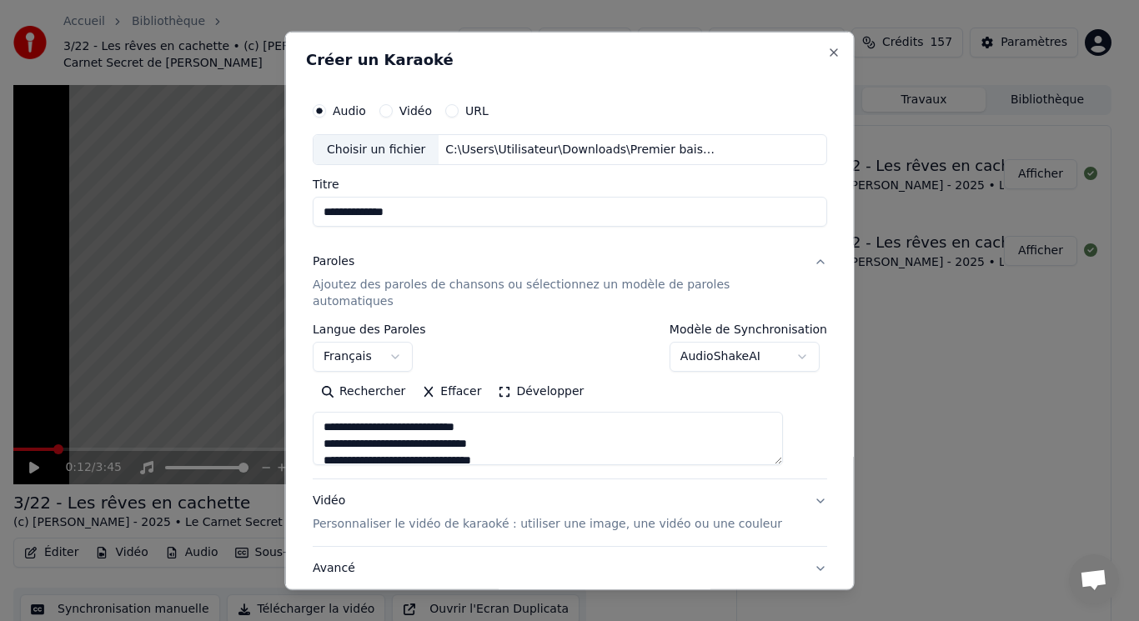
click at [530, 379] on button "Développer" at bounding box center [541, 392] width 103 height 27
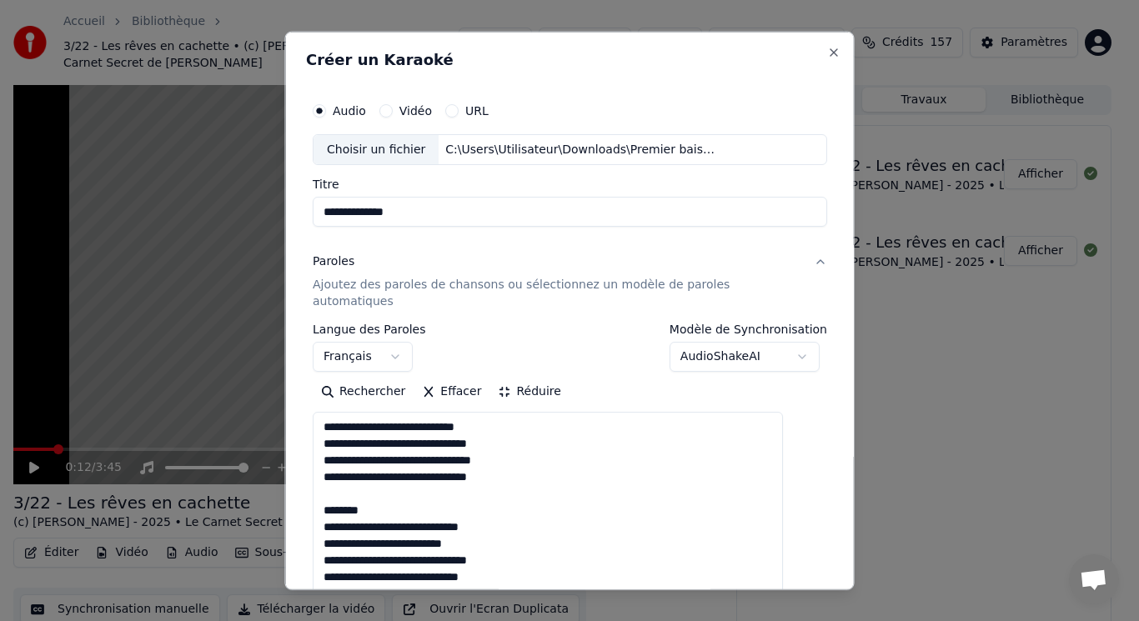
drag, startPoint x: 345, startPoint y: 482, endPoint x: 389, endPoint y: 487, distance: 44.5
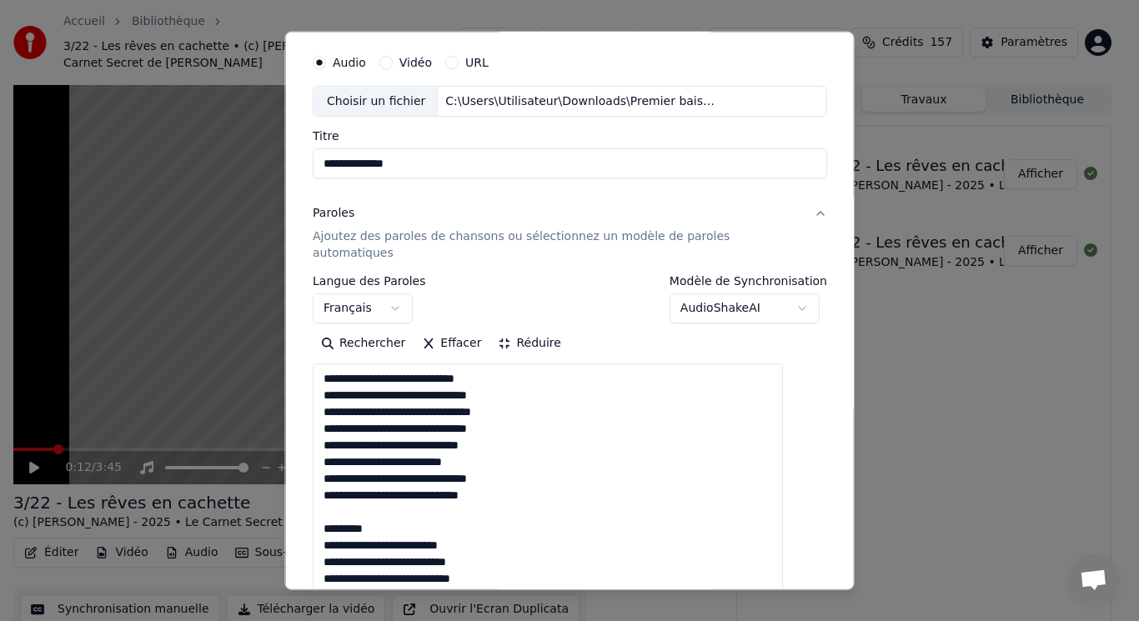
scroll to position [68, 0]
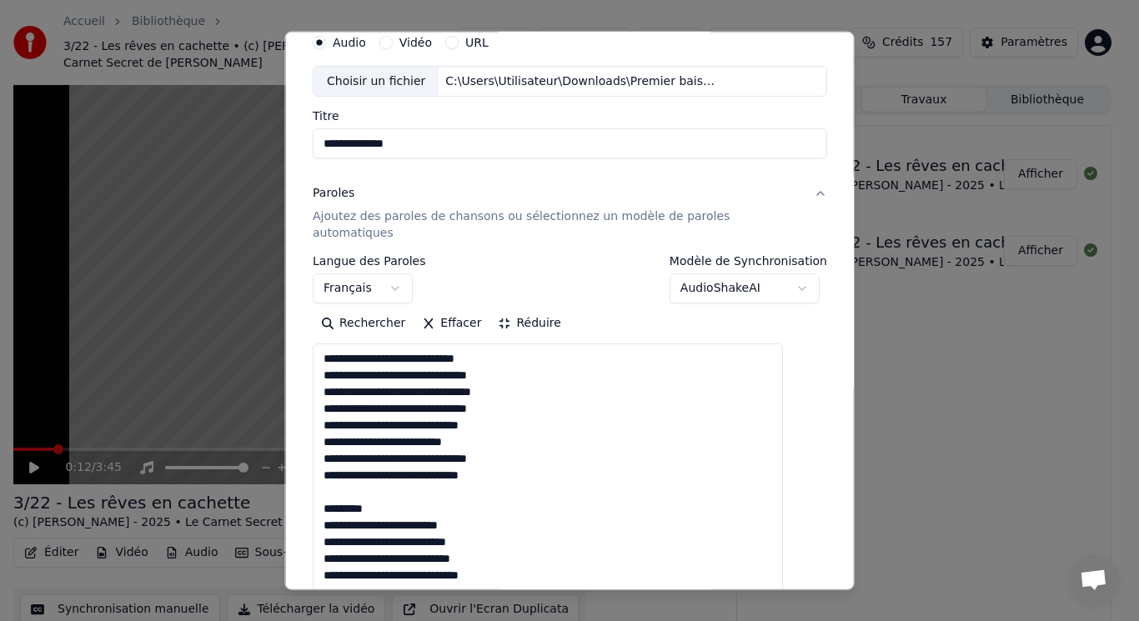
drag, startPoint x: 339, startPoint y: 542, endPoint x: 458, endPoint y: 486, distance: 131.7
drag, startPoint x: 339, startPoint y: 538, endPoint x: 427, endPoint y: 559, distance: 90.0
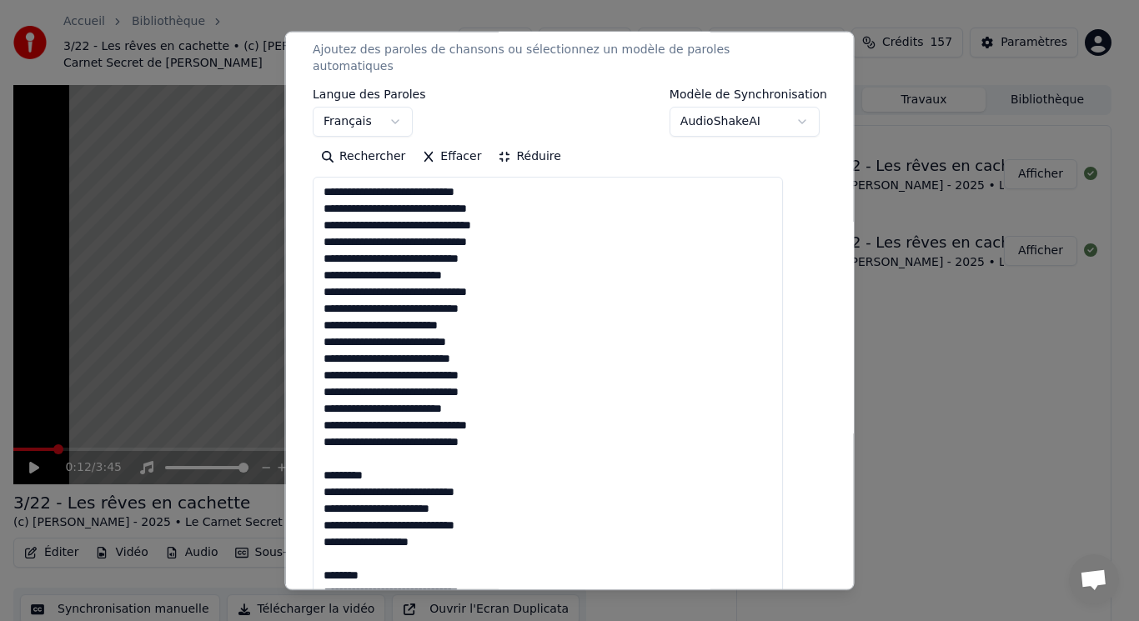
scroll to position [319, 0]
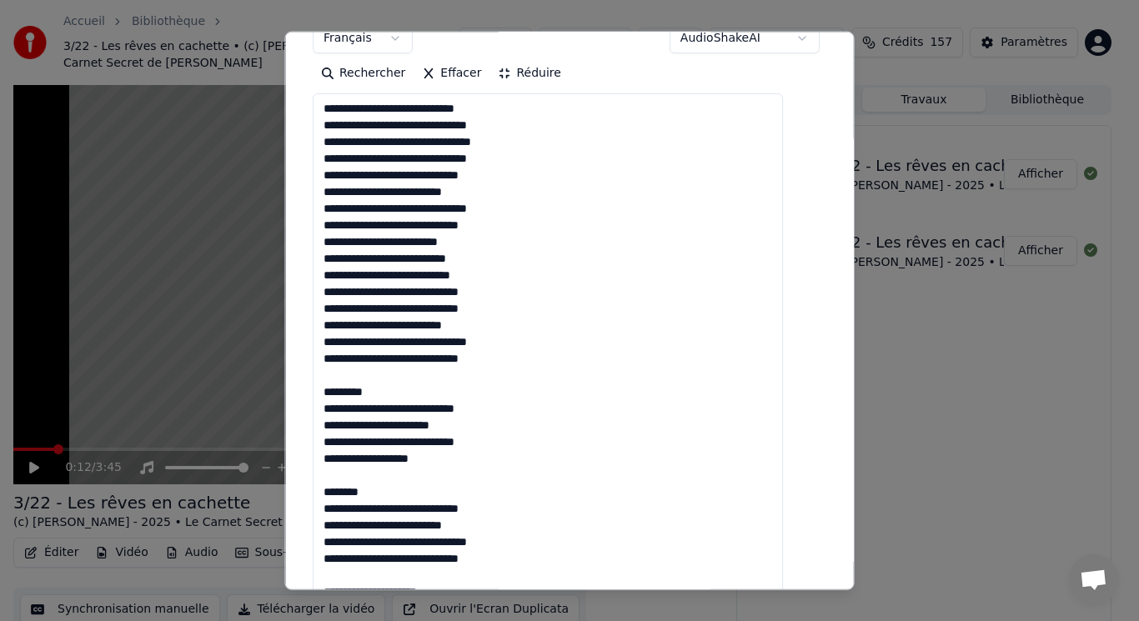
drag, startPoint x: 341, startPoint y: 360, endPoint x: 401, endPoint y: 375, distance: 61.9
click at [401, 375] on textarea at bounding box center [548, 516] width 470 height 847
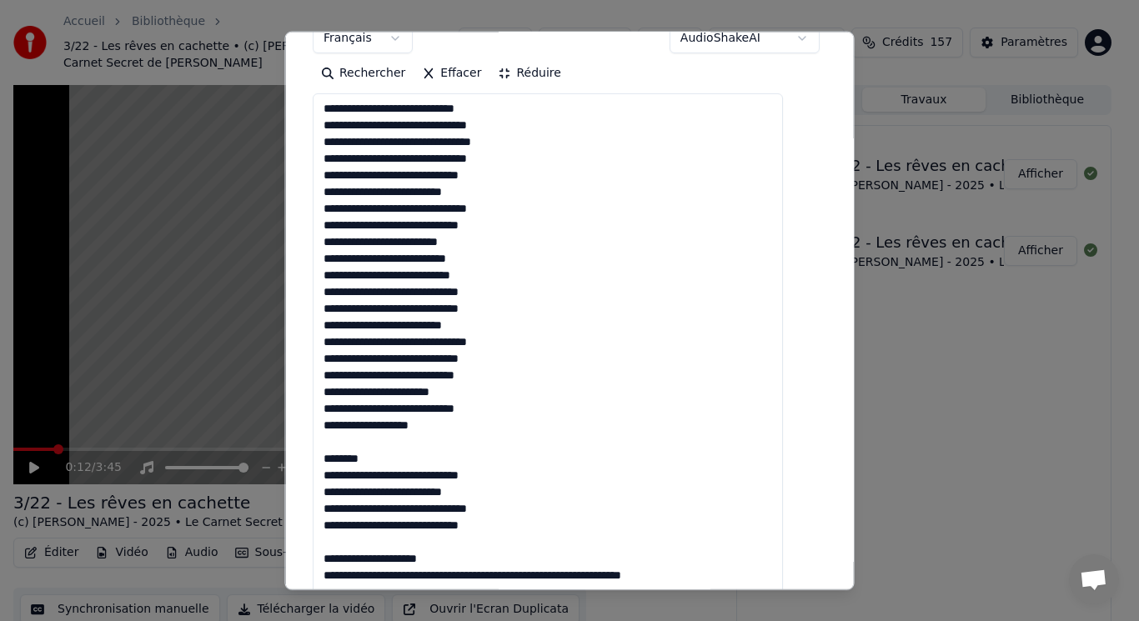
drag, startPoint x: 341, startPoint y: 425, endPoint x: 405, endPoint y: 438, distance: 64.8
click at [405, 438] on textarea at bounding box center [548, 516] width 470 height 847
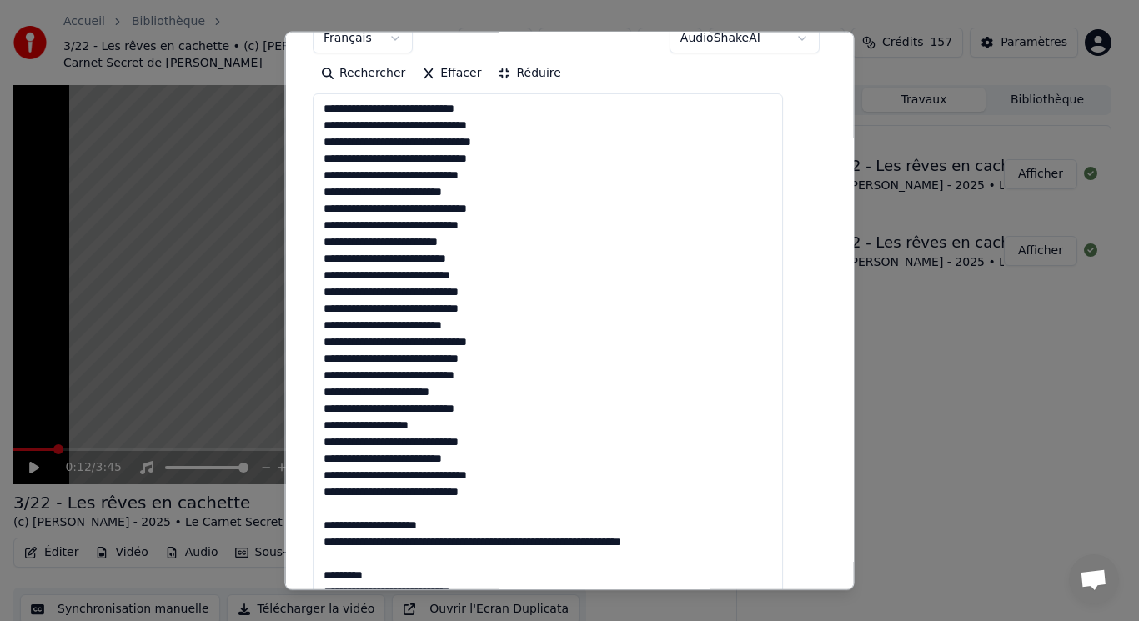
drag, startPoint x: 334, startPoint y: 488, endPoint x: 461, endPoint y: 553, distance: 143.2
click at [461, 553] on textarea at bounding box center [548, 516] width 470 height 847
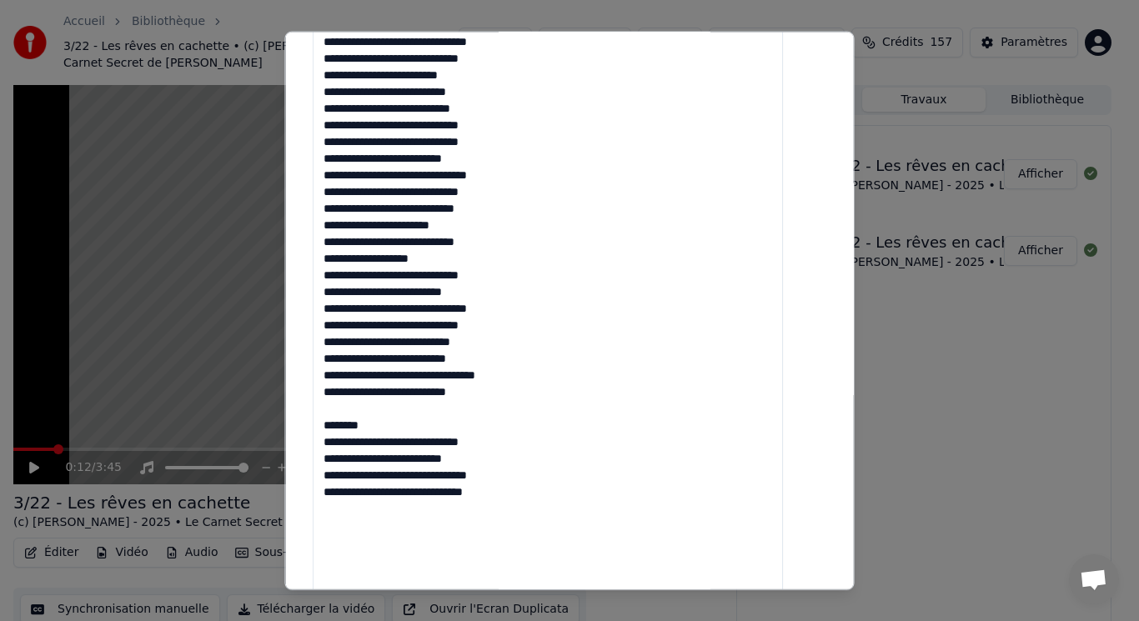
scroll to position [569, 0]
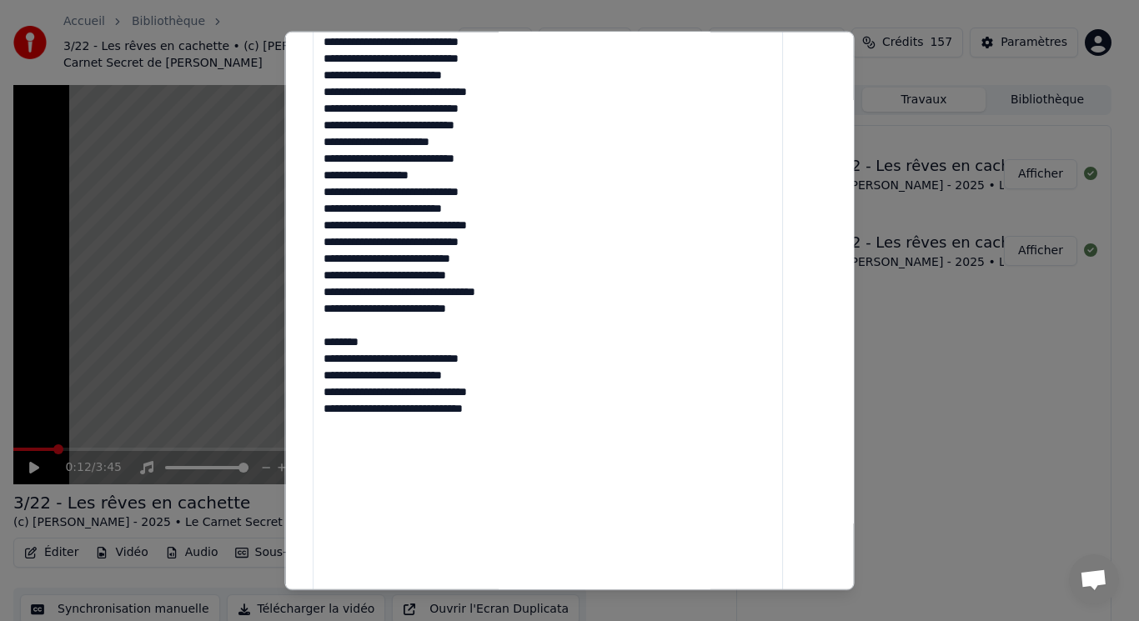
drag, startPoint x: 342, startPoint y: 308, endPoint x: 395, endPoint y: 321, distance: 55.0
click at [395, 321] on textarea at bounding box center [548, 266] width 470 height 847
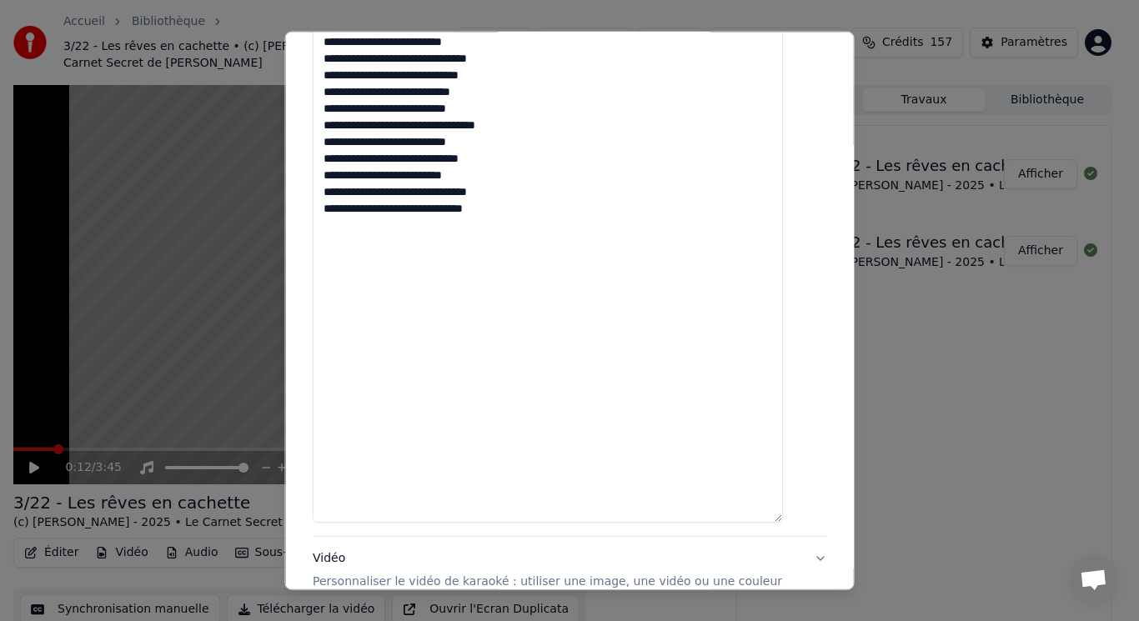
scroll to position [894, 0]
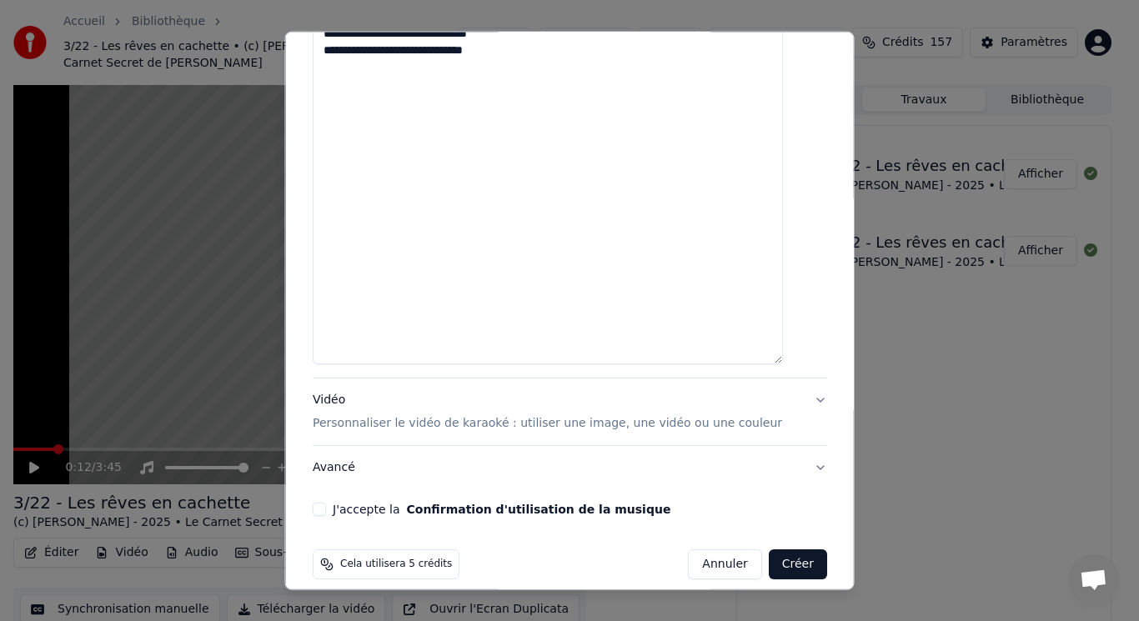
type textarea "**********"
click at [369, 415] on p "Personnaliser le vidéo de karaoké : utiliser une image, une vidéo ou une couleur" at bounding box center [548, 423] width 470 height 17
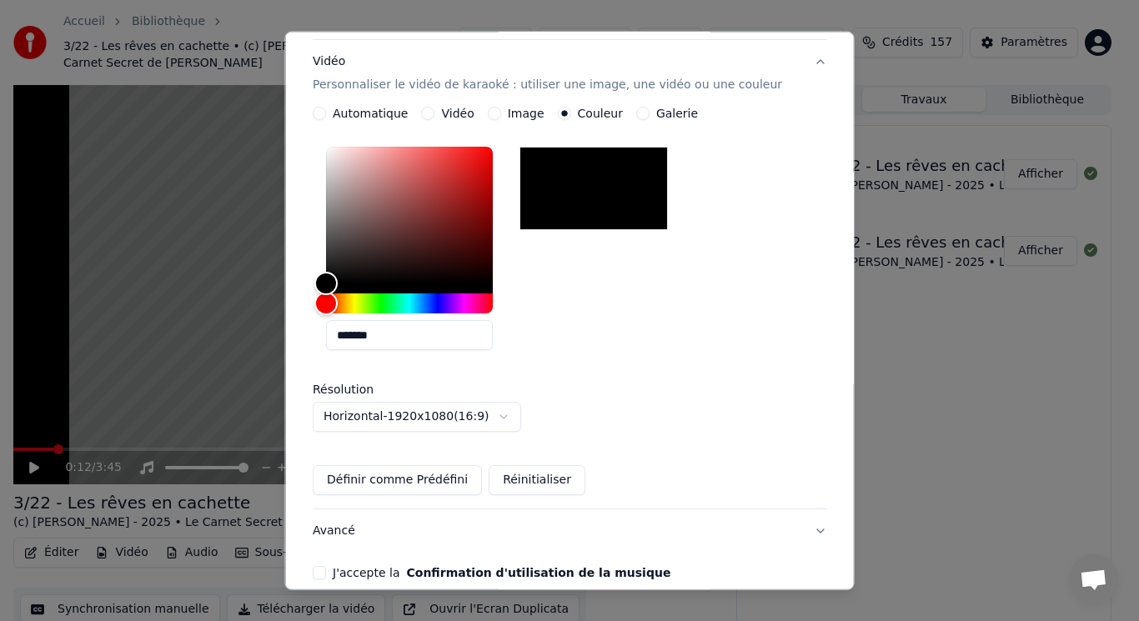
scroll to position [284, 0]
click at [496, 107] on button "Image" at bounding box center [493, 113] width 13 height 13
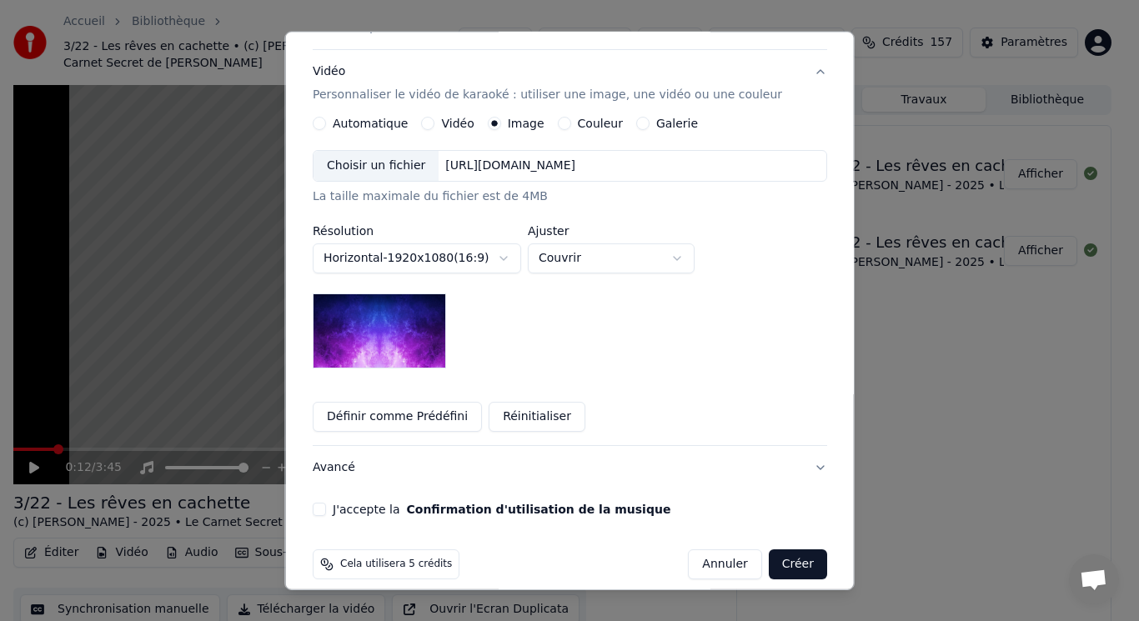
click at [404, 153] on div "Choisir un fichier" at bounding box center [376, 166] width 125 height 30
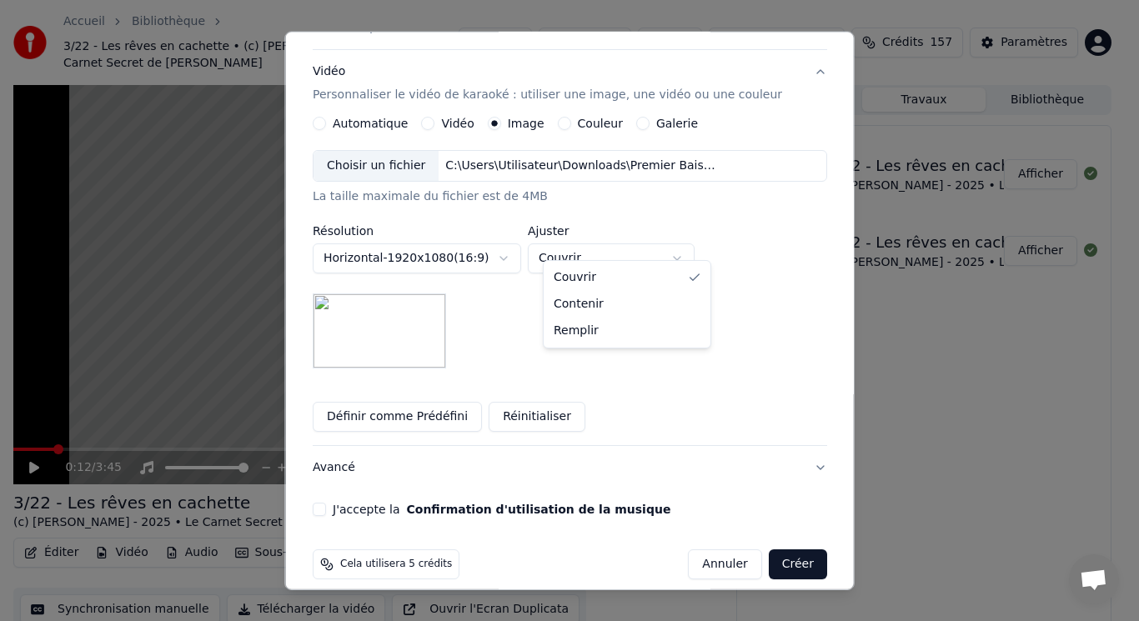
click at [614, 247] on body "**********" at bounding box center [562, 310] width 1125 height 621
select select "****"
click at [326, 503] on button "J'accepte la Confirmation d'utilisation de la musique" at bounding box center [319, 509] width 13 height 13
click at [768, 550] on button "Créer" at bounding box center [797, 565] width 58 height 30
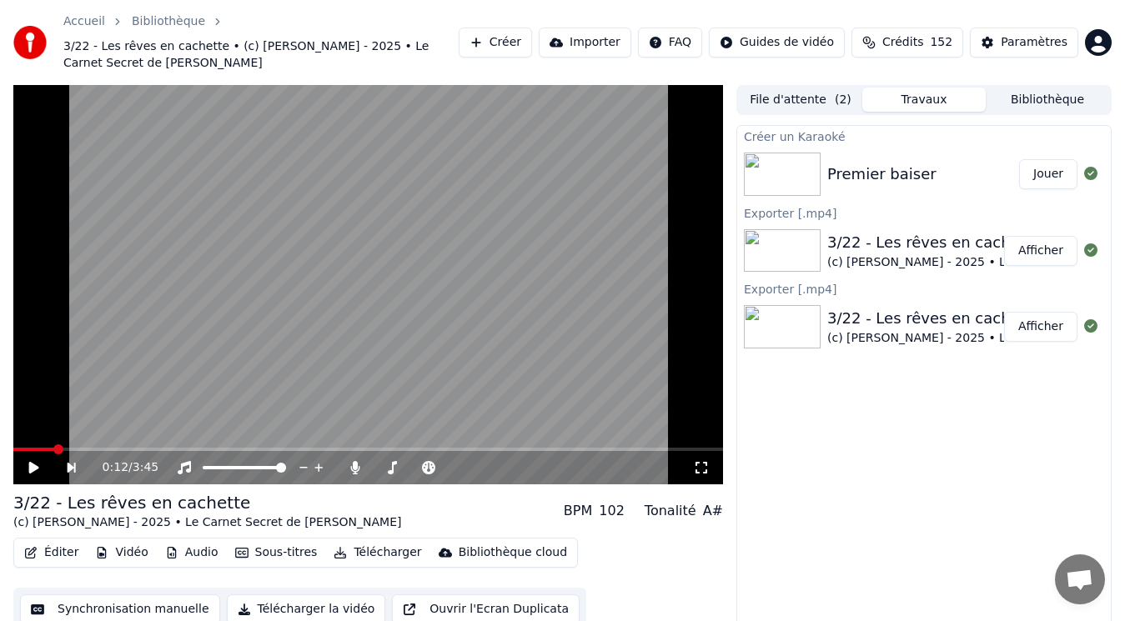
click at [934, 169] on div "Premier baiser" at bounding box center [923, 174] width 192 height 23
click at [1049, 105] on button "Bibliothèque" at bounding box center [1047, 100] width 123 height 24
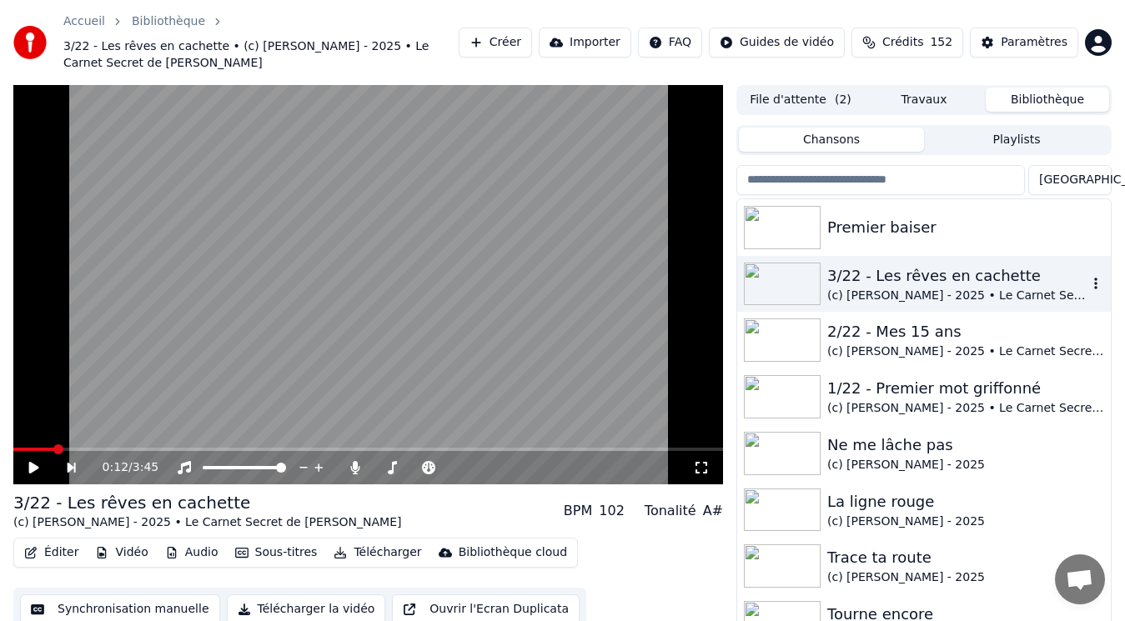
click at [892, 283] on div "3/22 - Les rêves en cachette" at bounding box center [957, 275] width 260 height 23
click at [49, 548] on button "Éditer" at bounding box center [52, 552] width 68 height 23
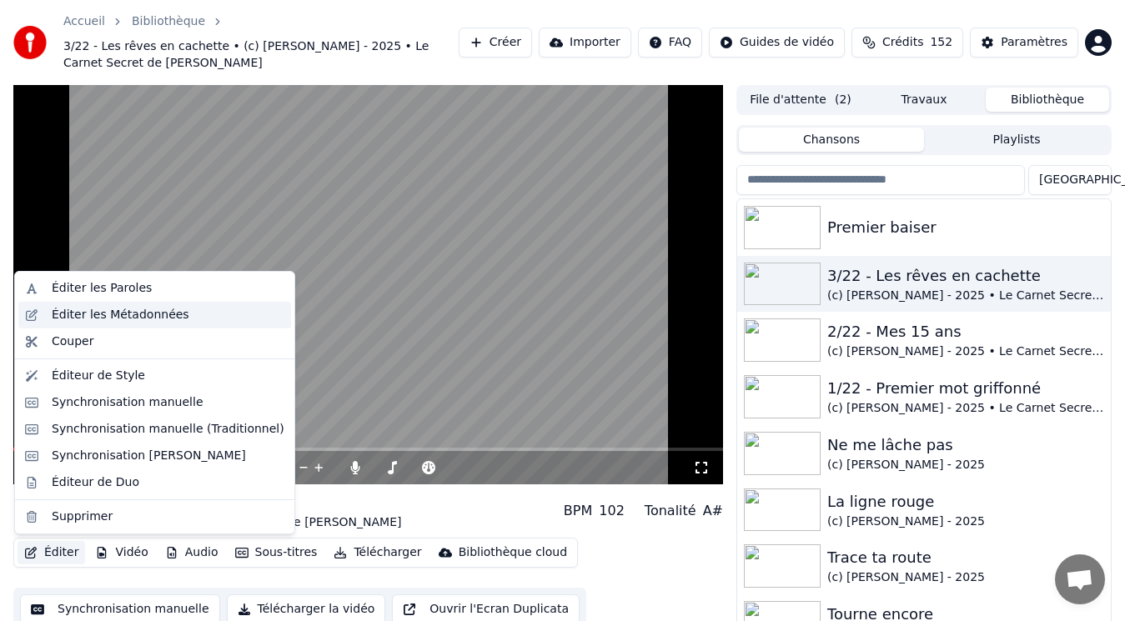
click at [119, 315] on div "Éditer les Métadonnées" at bounding box center [121, 315] width 138 height 17
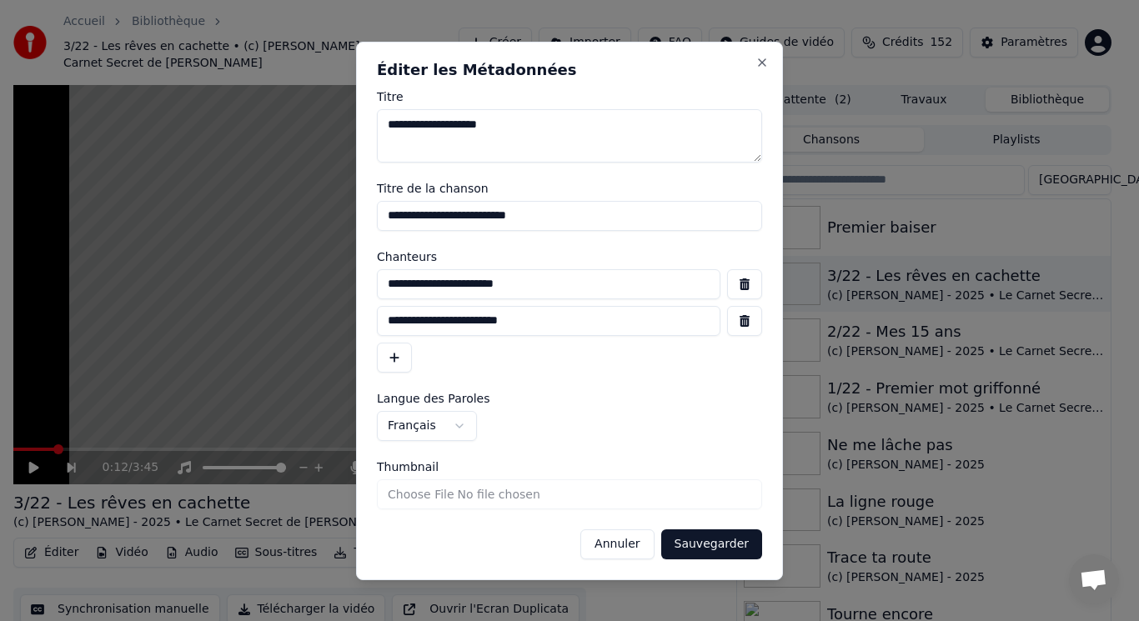
drag, startPoint x: 663, startPoint y: 285, endPoint x: 313, endPoint y: 284, distance: 350.3
click at [313, 284] on body "Accueil Bibliothèque 3/22 - Les rêves en cachette • (c) [PERSON_NAME] - 2025 • …" at bounding box center [562, 310] width 1125 height 621
click at [626, 540] on button "Annuler" at bounding box center [616, 545] width 73 height 30
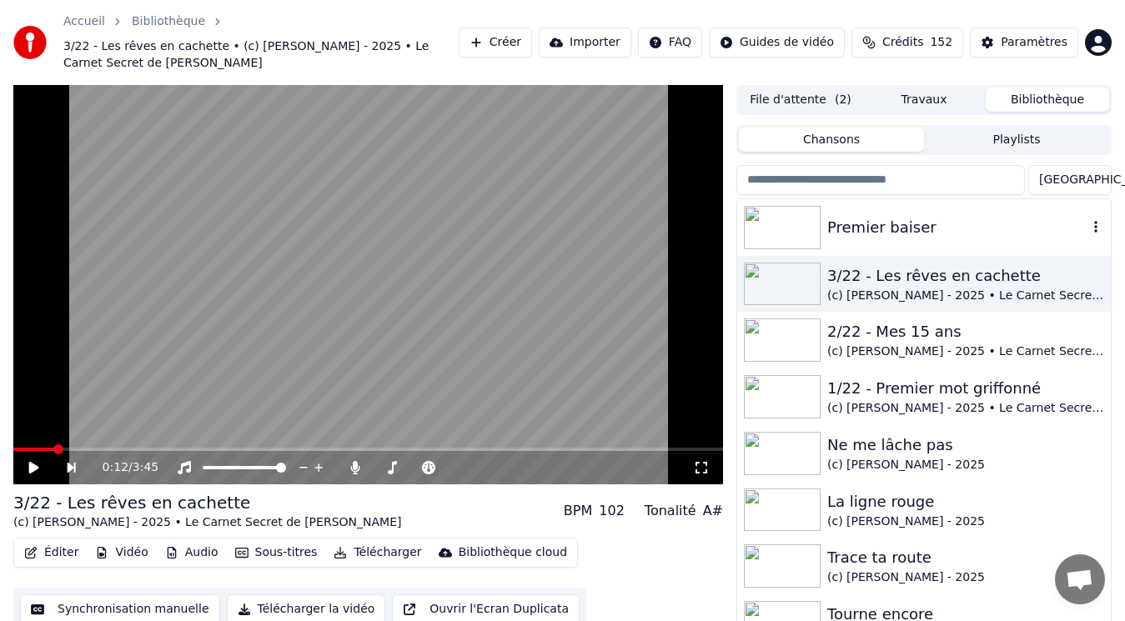
click at [859, 217] on div "Premier baiser" at bounding box center [957, 227] width 260 height 23
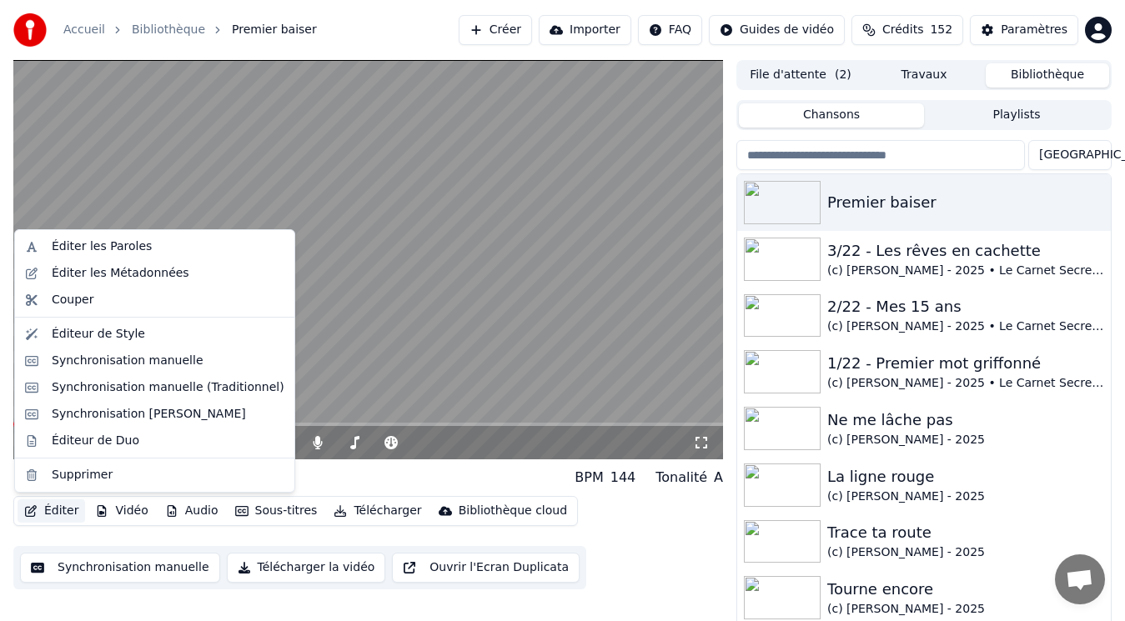
click at [55, 508] on button "Éditer" at bounding box center [52, 511] width 68 height 23
click at [112, 271] on div "Éditer les Métadonnées" at bounding box center [121, 273] width 138 height 17
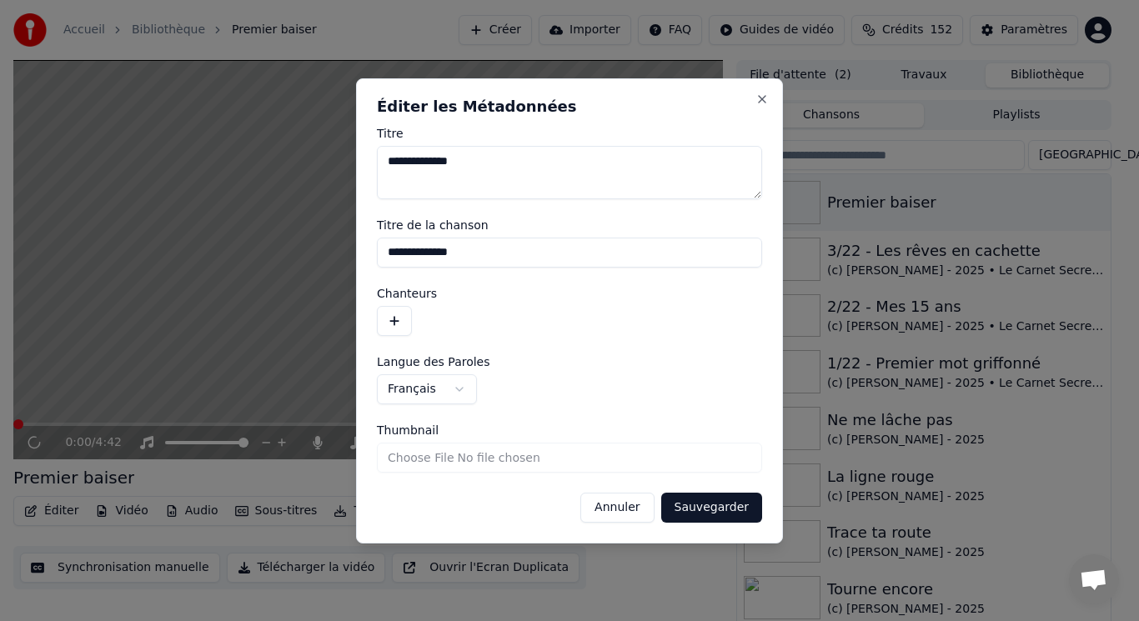
click at [394, 317] on button "button" at bounding box center [394, 321] width 35 height 30
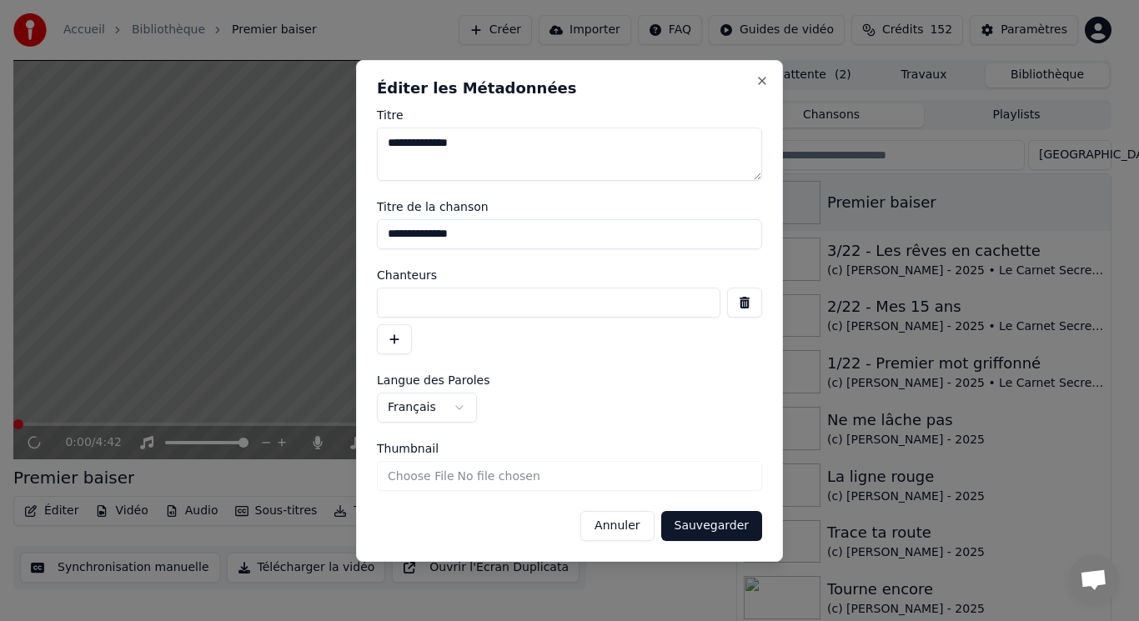
click at [403, 300] on input at bounding box center [549, 303] width 344 height 30
paste input "**********"
type input "**********"
click at [702, 518] on button "Sauvegarder" at bounding box center [711, 526] width 101 height 30
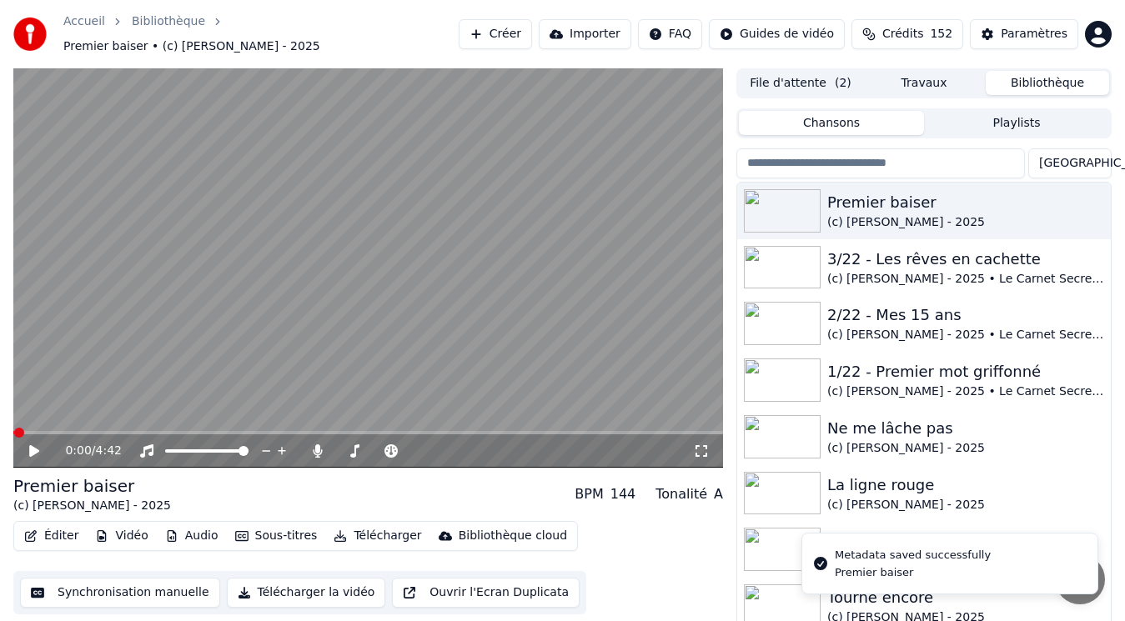
click at [257, 298] on video at bounding box center [368, 268] width 710 height 400
click at [329, 274] on video at bounding box center [368, 268] width 710 height 400
click at [932, 271] on div "(c) [PERSON_NAME] - 2025 • Le Carnet Secret de [PERSON_NAME]" at bounding box center [957, 279] width 260 height 17
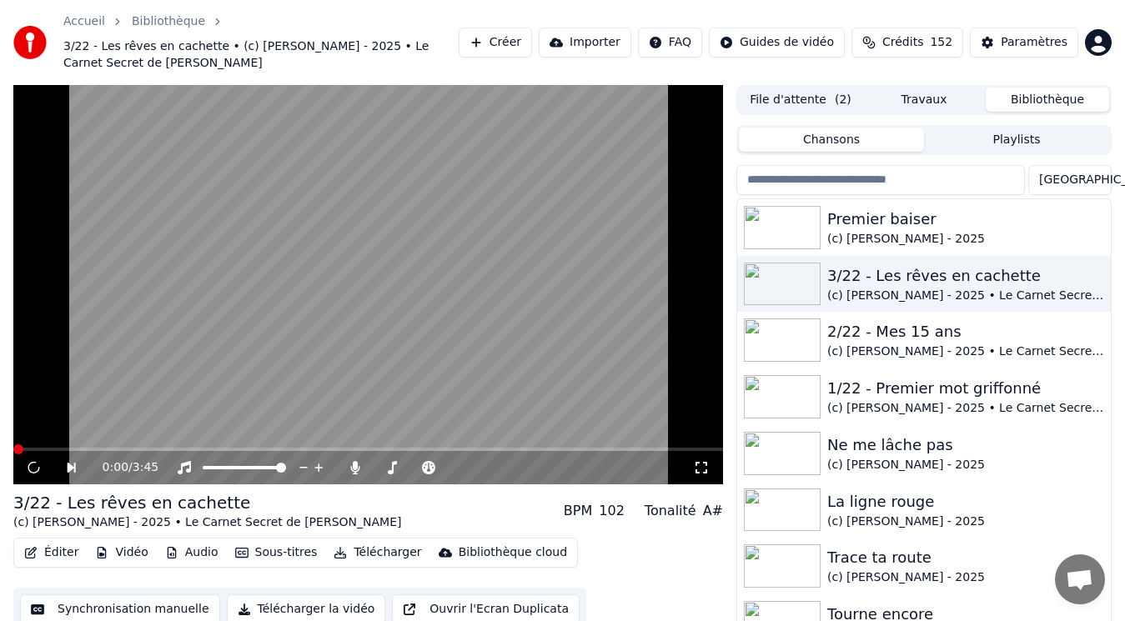
click at [58, 552] on button "Éditer" at bounding box center [52, 552] width 68 height 23
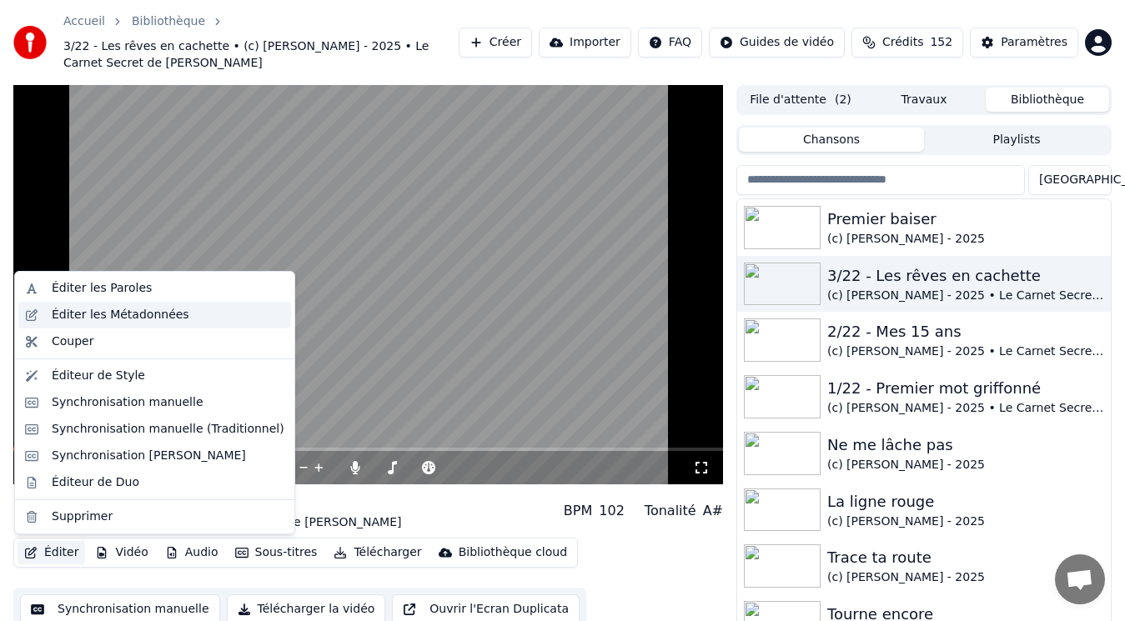
click at [127, 316] on div "Éditer les Métadonnées" at bounding box center [121, 315] width 138 height 17
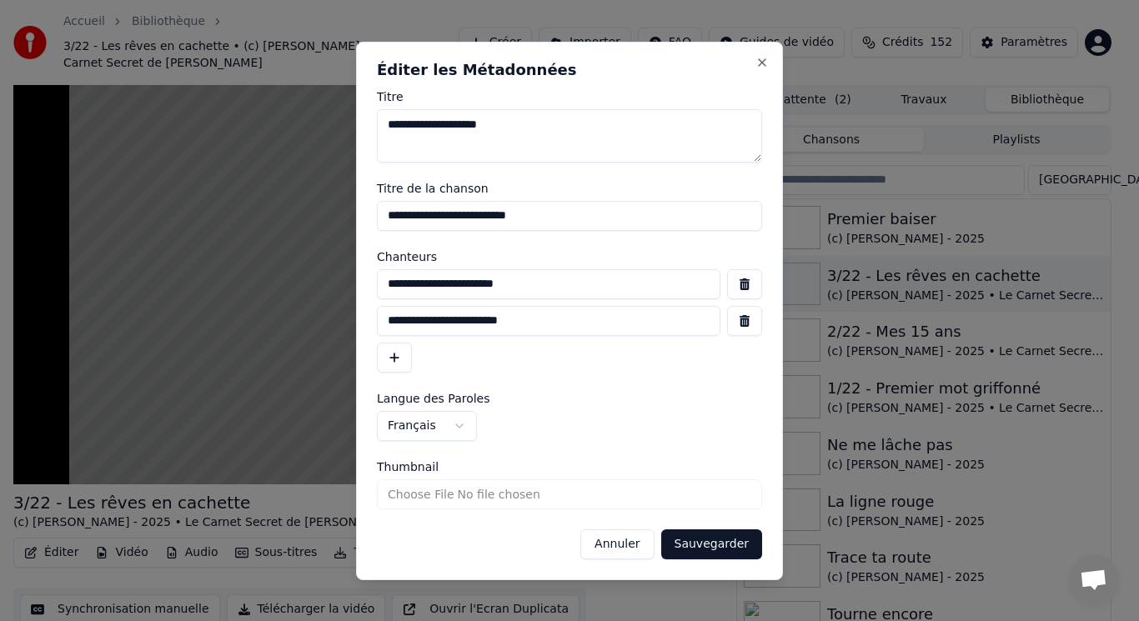
drag, startPoint x: 542, startPoint y: 324, endPoint x: 318, endPoint y: 324, distance: 224.4
click at [318, 324] on body "Accueil Bibliothèque 3/22 - Les rêves en cachette • (c) [PERSON_NAME] - 2025 • …" at bounding box center [562, 310] width 1125 height 621
click at [618, 549] on button "Annuler" at bounding box center [616, 545] width 73 height 30
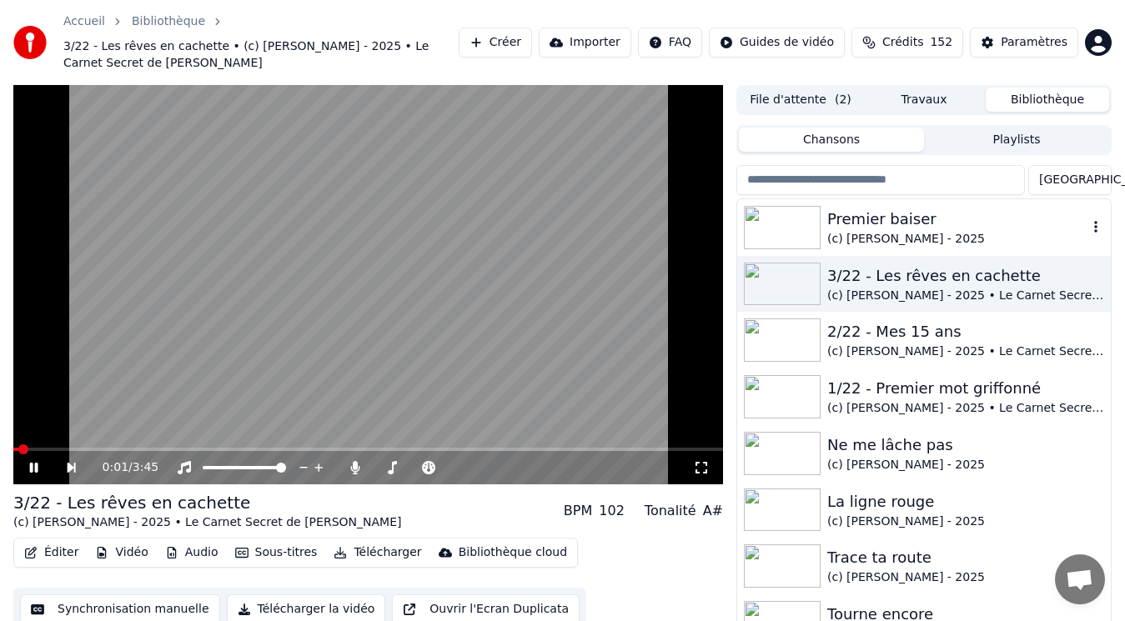
click at [860, 234] on div "(c) [PERSON_NAME] - 2025" at bounding box center [957, 239] width 260 height 17
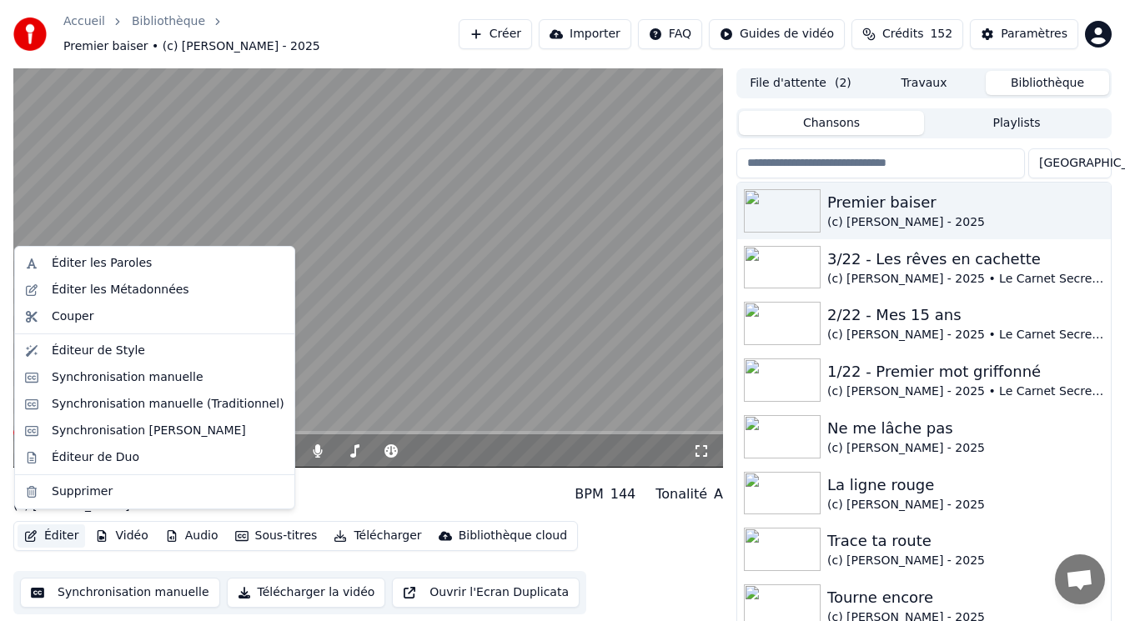
click at [55, 528] on button "Éditer" at bounding box center [52, 536] width 68 height 23
click at [88, 294] on div "Éditer les Métadonnées" at bounding box center [121, 290] width 138 height 17
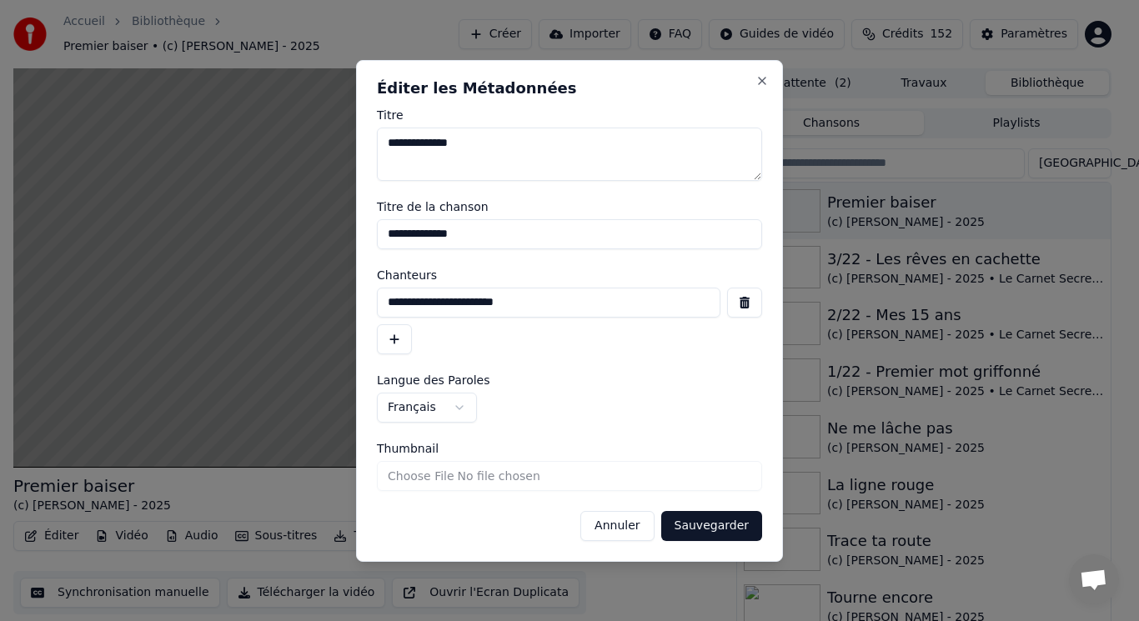
click at [393, 339] on button "button" at bounding box center [394, 339] width 35 height 30
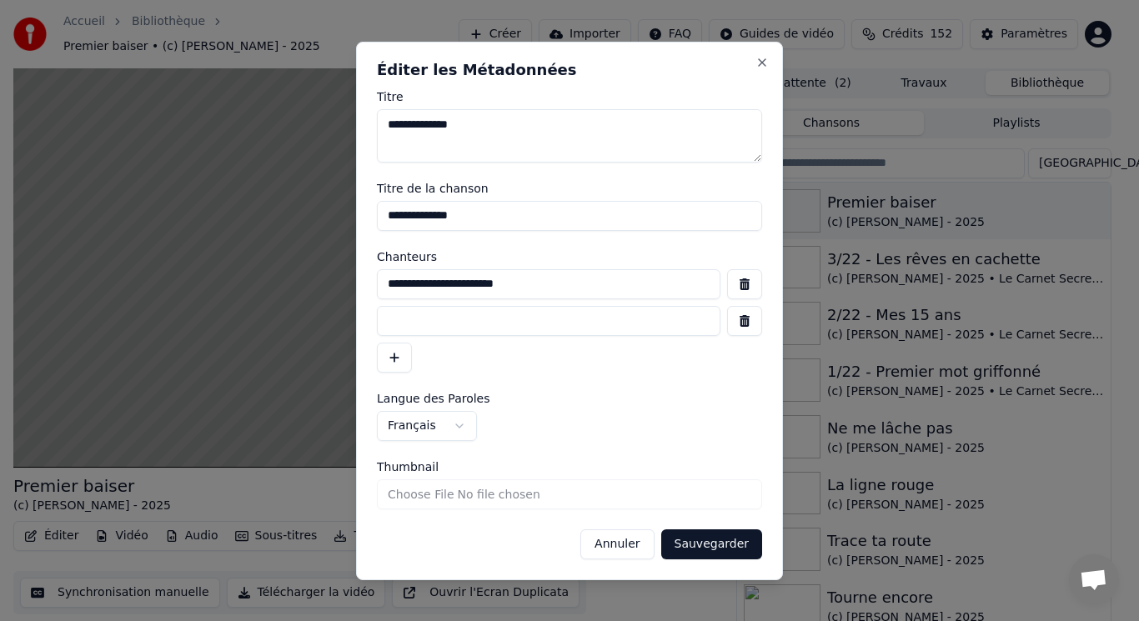
click at [416, 314] on input at bounding box center [549, 321] width 344 height 30
paste input "**********"
type input "**********"
click at [716, 550] on button "Sauvegarder" at bounding box center [711, 545] width 101 height 30
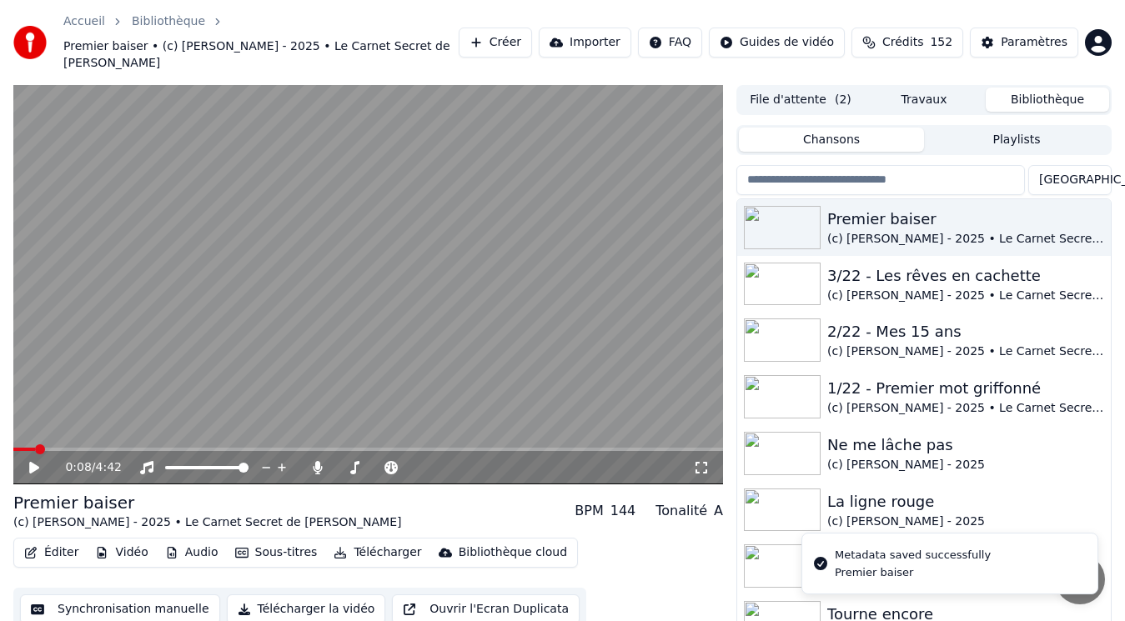
click at [279, 312] on video at bounding box center [368, 285] width 710 height 400
click at [232, 385] on video at bounding box center [368, 285] width 710 height 400
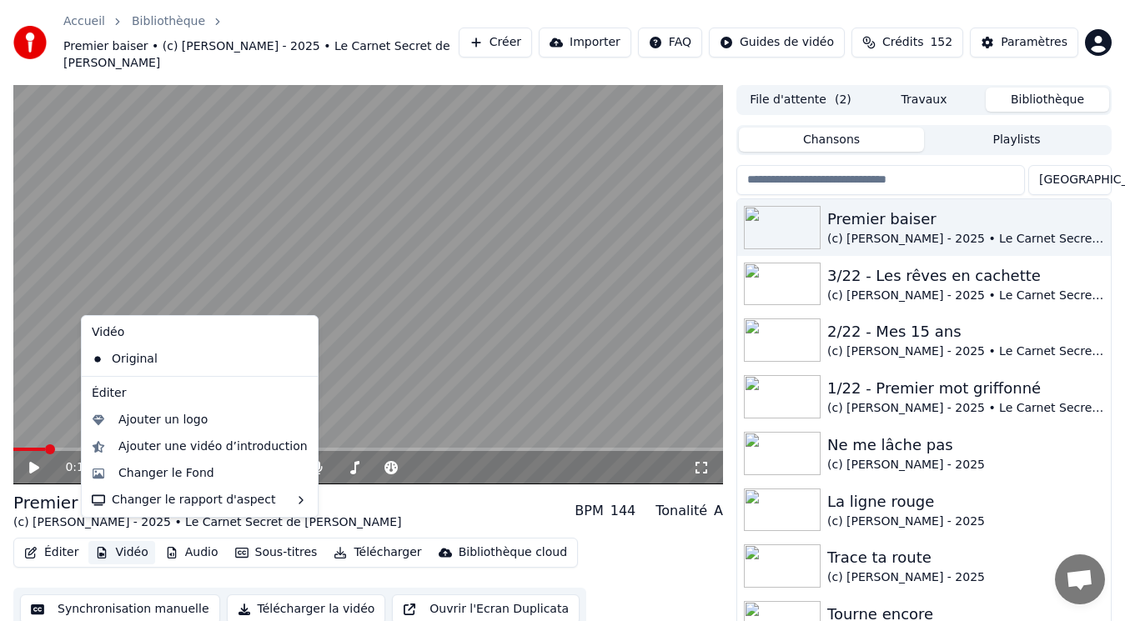
click at [138, 541] on button "Vidéo" at bounding box center [121, 552] width 66 height 23
click at [167, 424] on div "Ajouter un logo" at bounding box center [162, 420] width 89 height 17
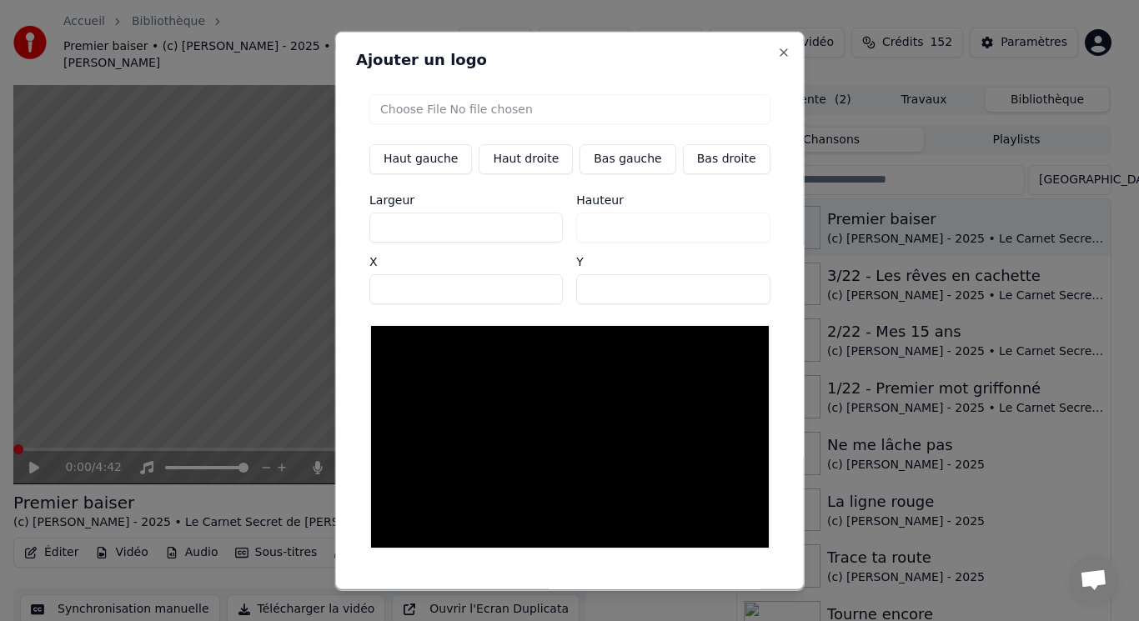
click at [617, 158] on button "Bas gauche" at bounding box center [628, 158] width 96 height 30
type input "***"
click at [420, 103] on input "file" at bounding box center [569, 108] width 401 height 30
type input "**********"
type input "***"
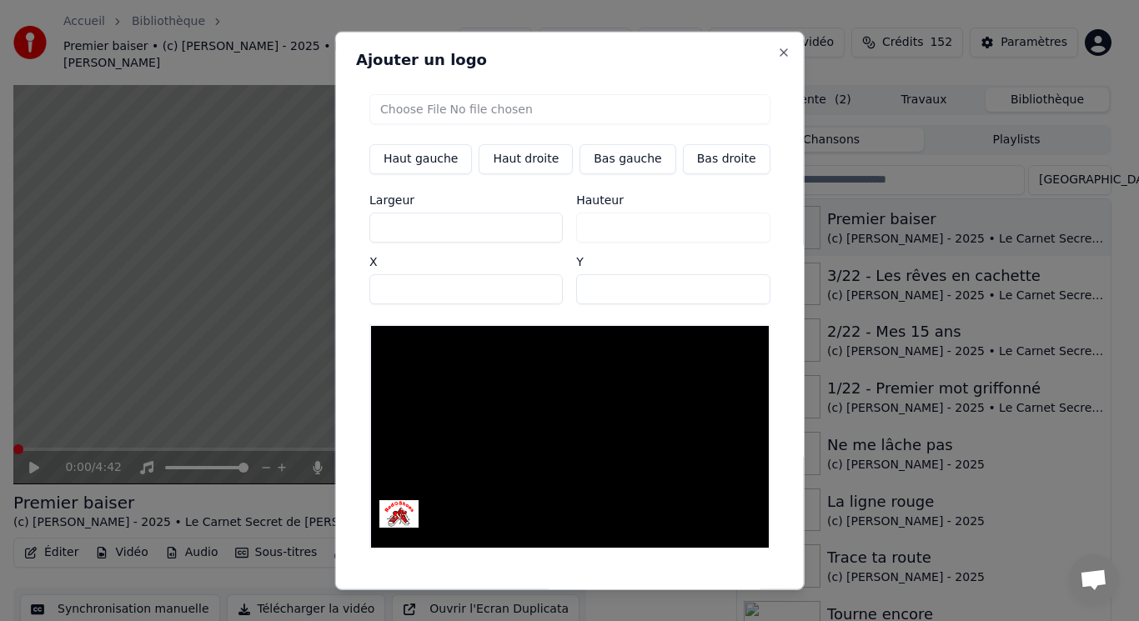
click at [686, 590] on button "Sauvegarder" at bounding box center [732, 605] width 101 height 30
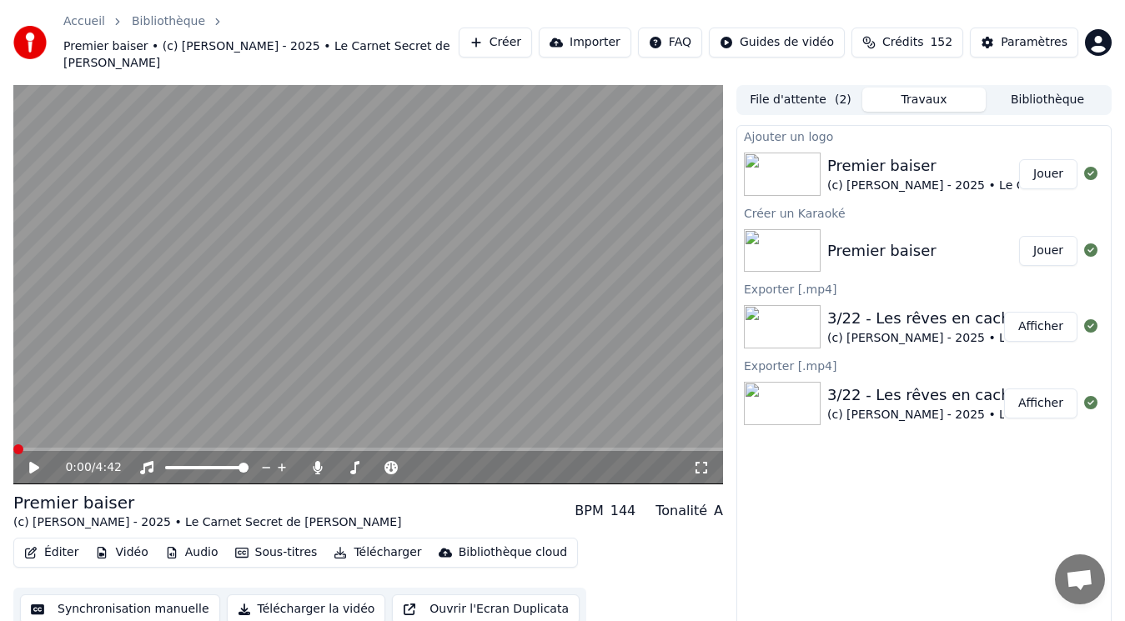
click at [1053, 161] on button "Jouer" at bounding box center [1048, 174] width 58 height 30
click at [210, 319] on video at bounding box center [368, 285] width 710 height 400
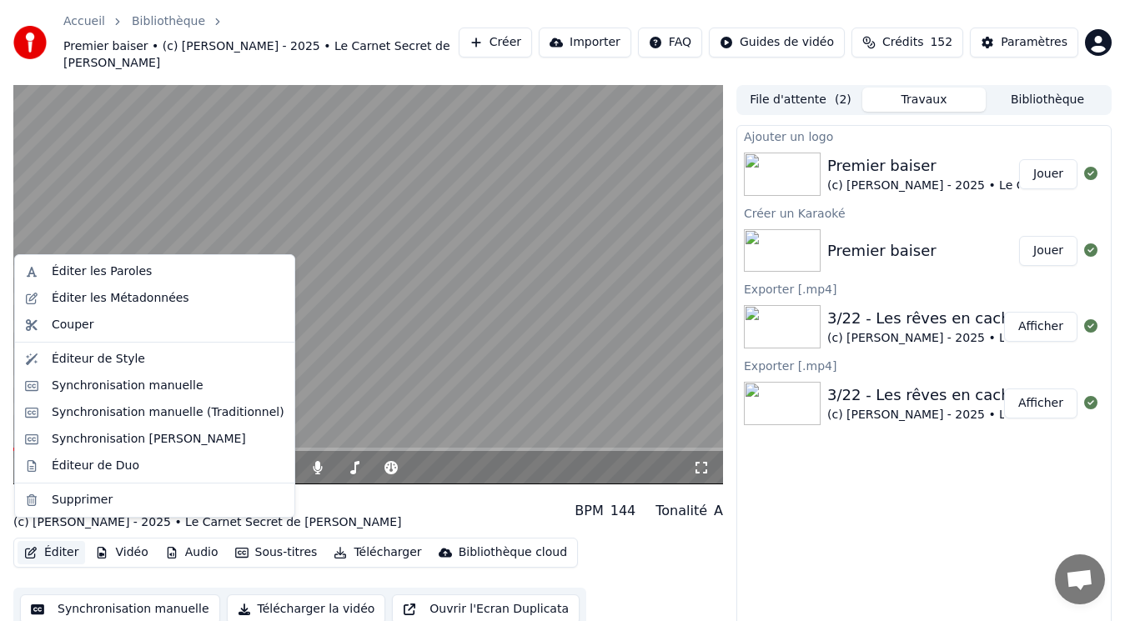
click at [60, 541] on button "Éditer" at bounding box center [52, 552] width 68 height 23
click at [129, 410] on div "Synchronisation manuelle (Traditionnel)" at bounding box center [168, 413] width 233 height 17
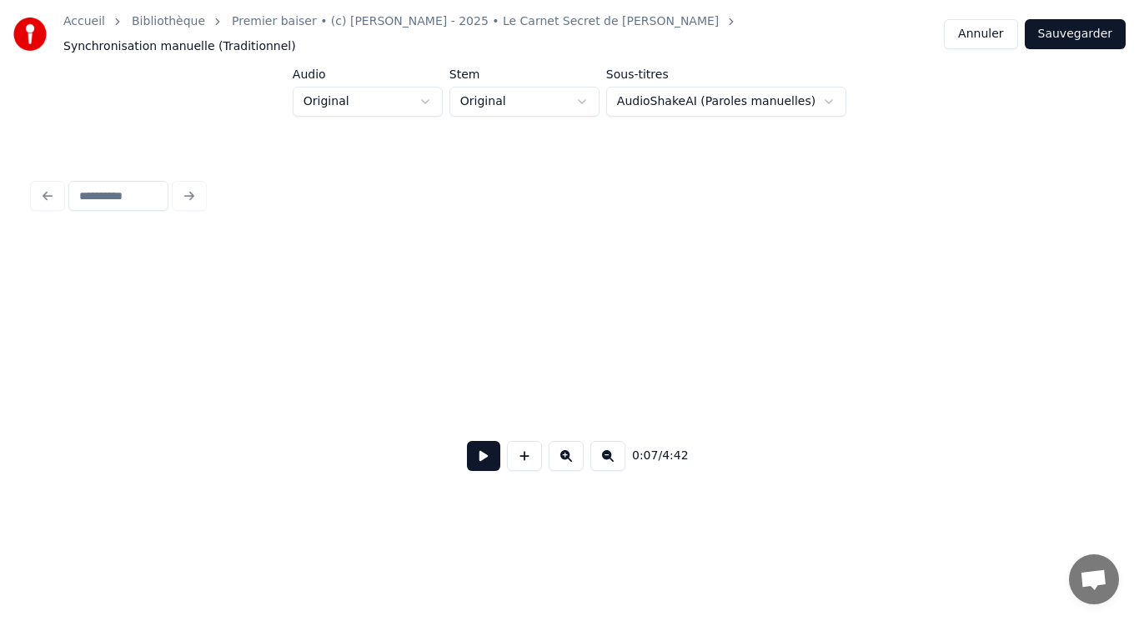
scroll to position [0, 2154]
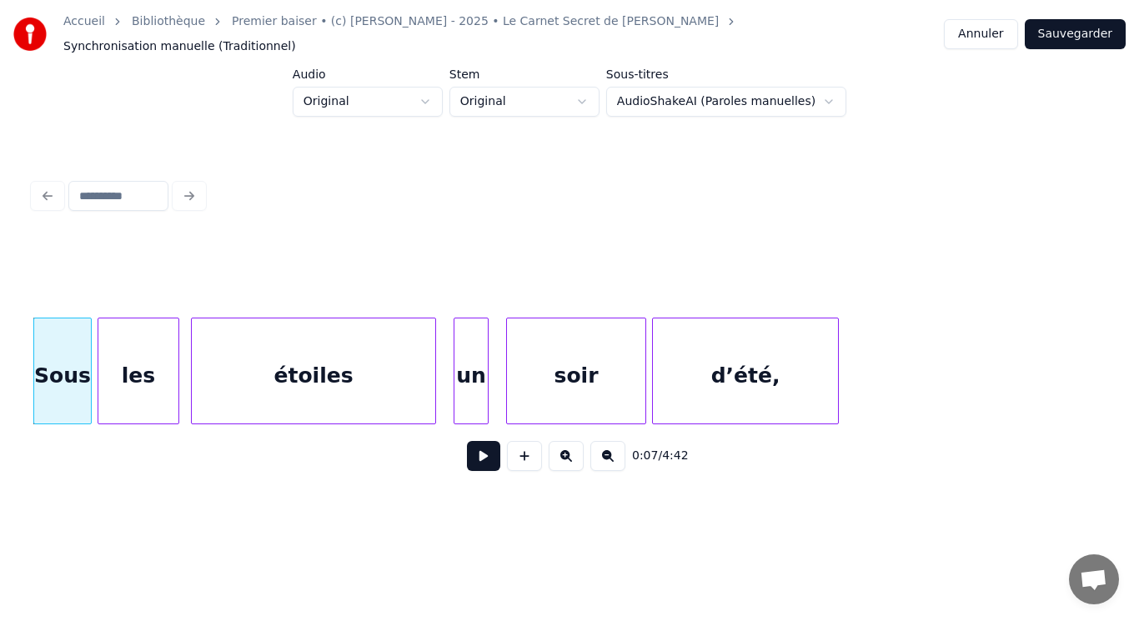
click at [491, 456] on button at bounding box center [483, 456] width 33 height 30
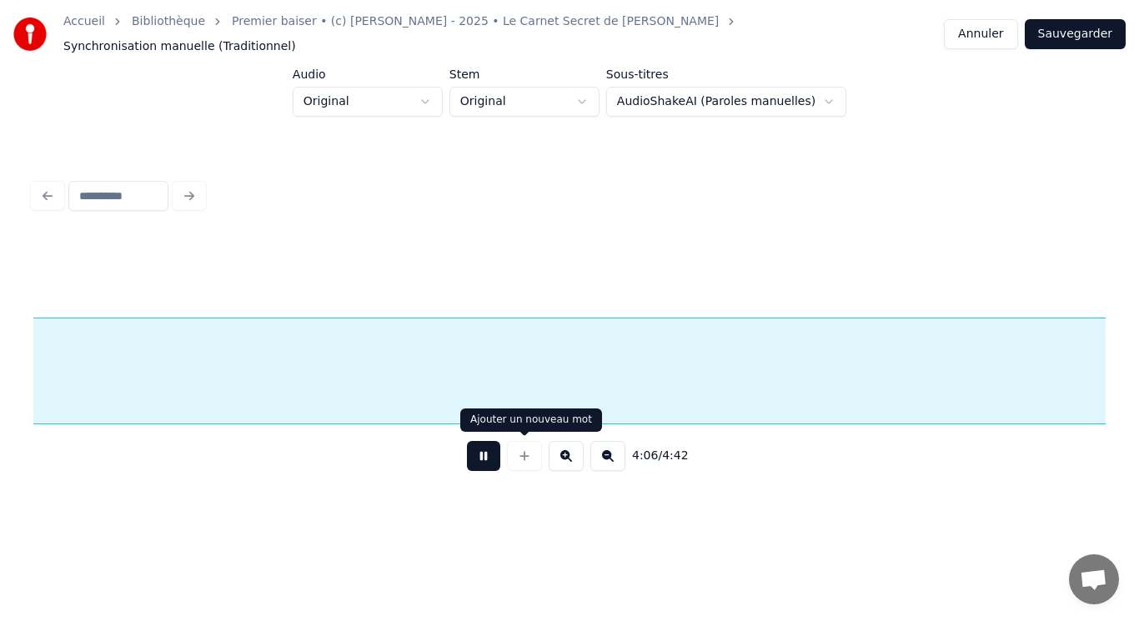
scroll to position [0, 71965]
click at [492, 450] on button at bounding box center [483, 456] width 33 height 30
click at [603, 457] on button at bounding box center [607, 456] width 35 height 30
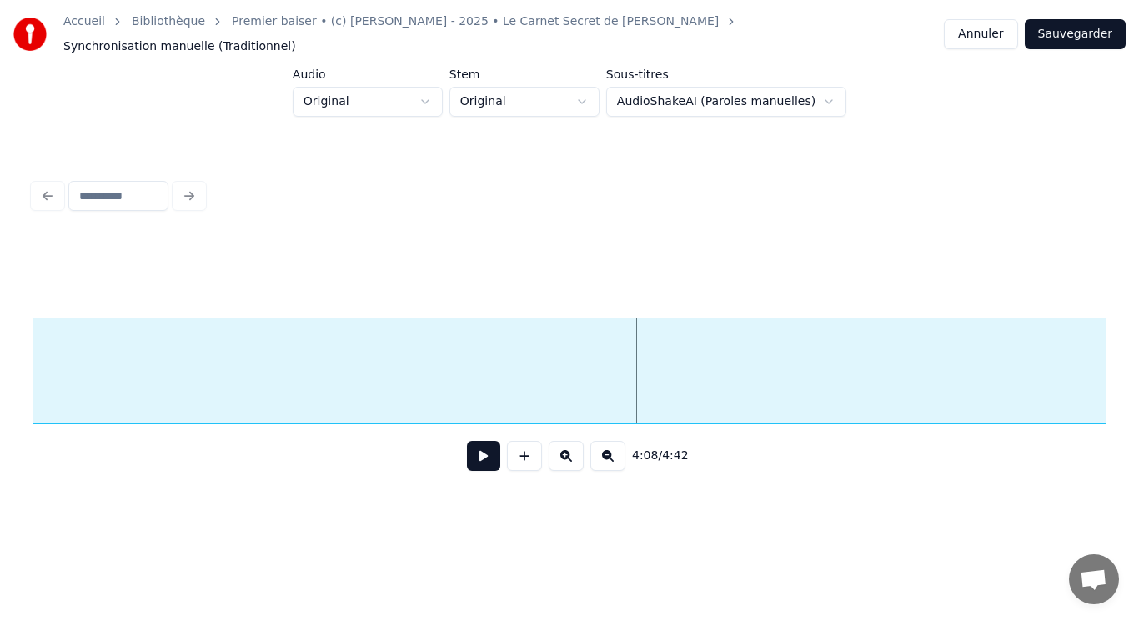
click at [603, 457] on button at bounding box center [607, 456] width 35 height 30
click at [604, 457] on button at bounding box center [607, 456] width 35 height 30
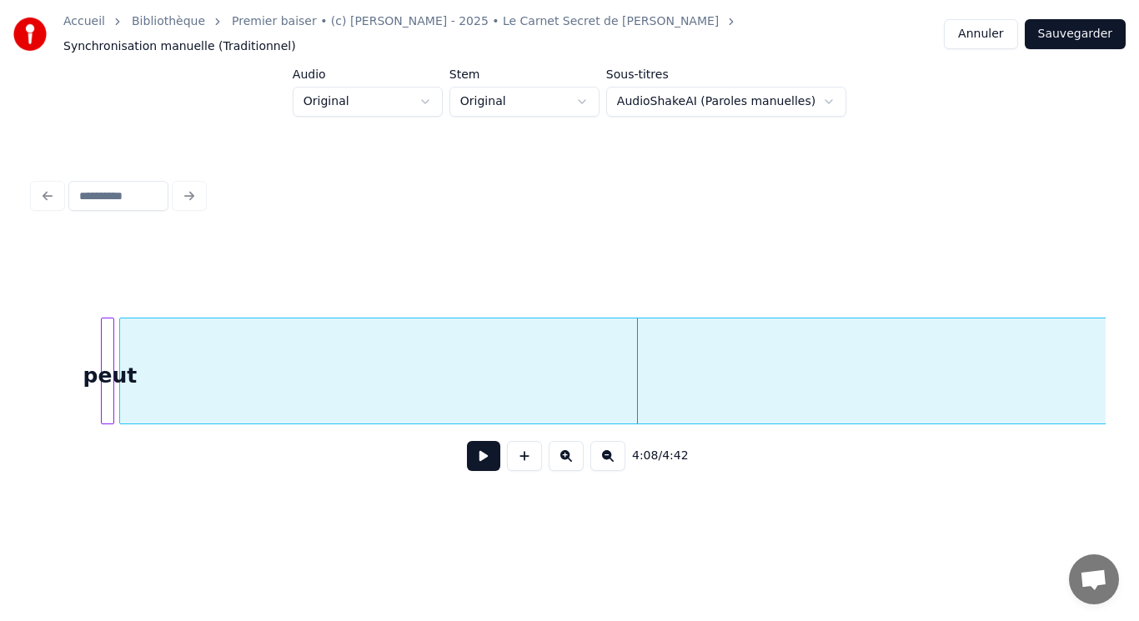
click at [604, 457] on button at bounding box center [607, 456] width 35 height 30
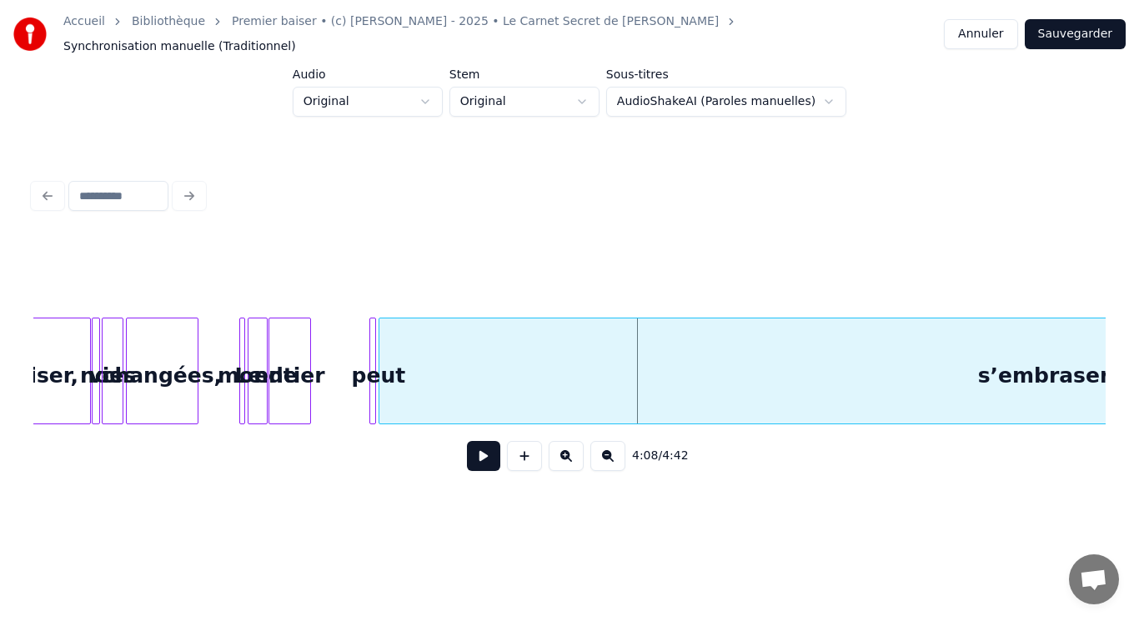
click at [604, 458] on button at bounding box center [607, 456] width 35 height 30
click at [604, 458] on div "4:08 / 4:42" at bounding box center [570, 456] width 1046 height 37
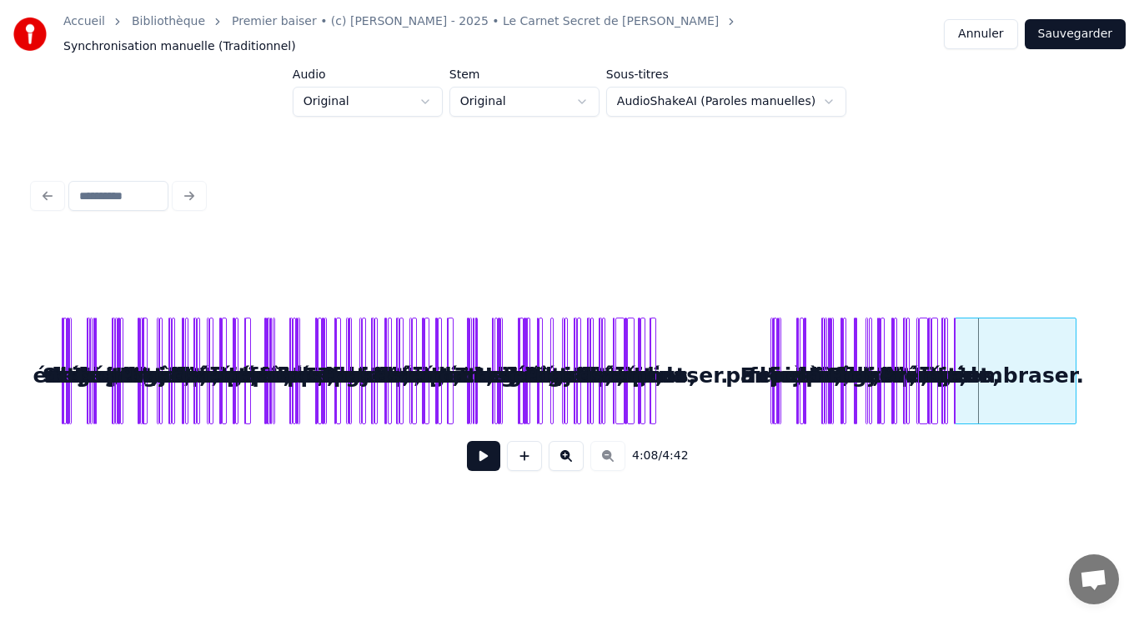
scroll to position [0, 0]
click at [561, 446] on button at bounding box center [566, 456] width 35 height 30
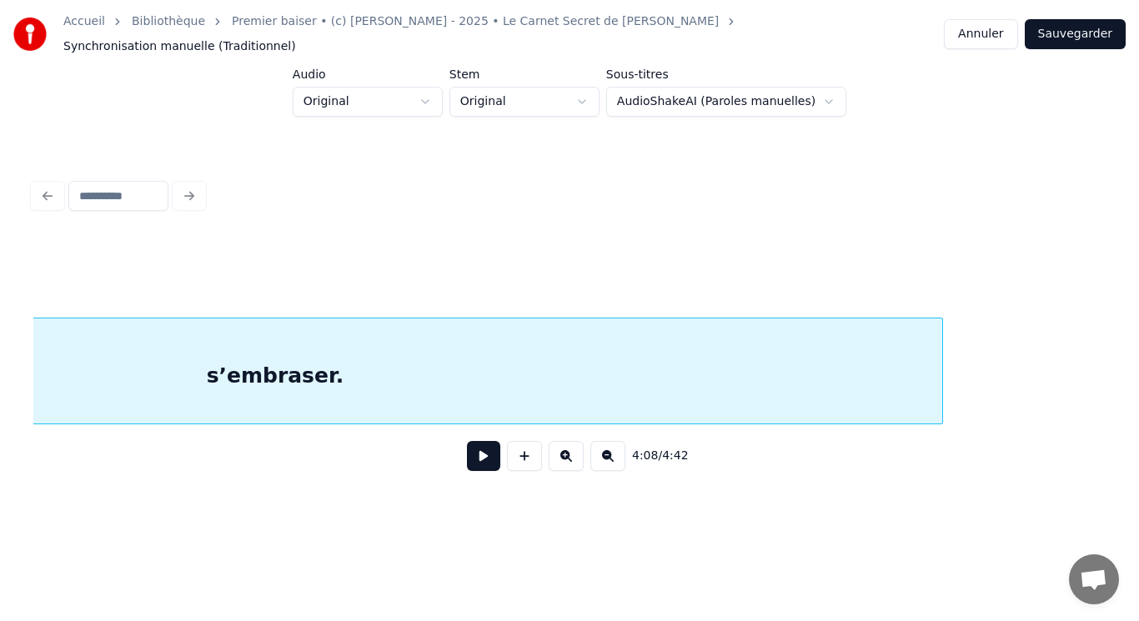
scroll to position [0, 10695]
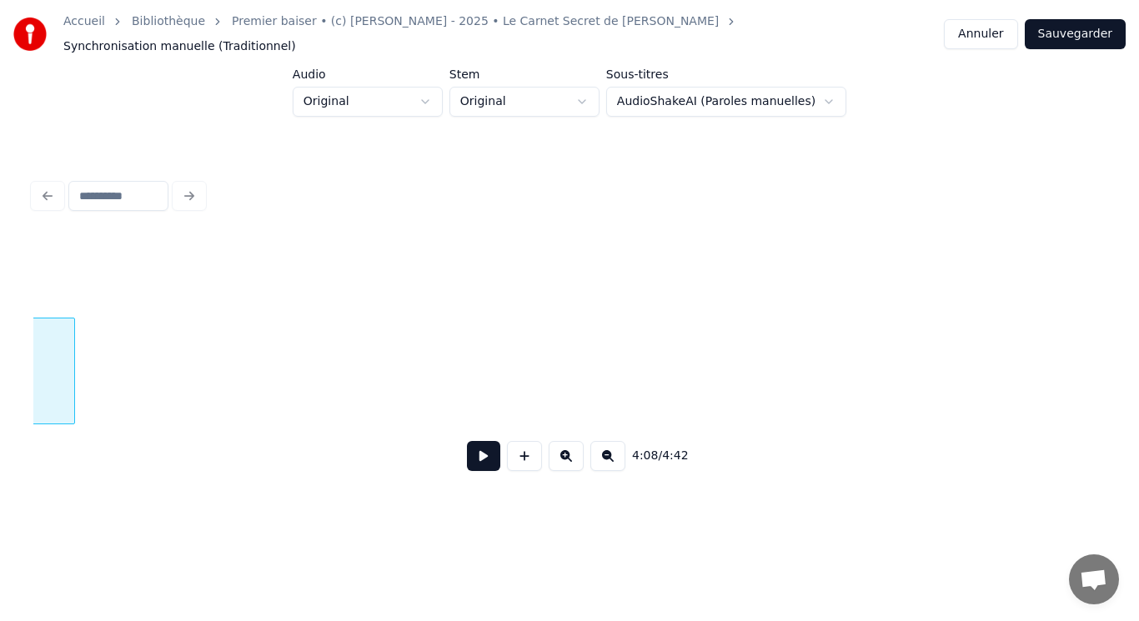
click at [73, 362] on div at bounding box center [71, 371] width 5 height 105
click at [92, 405] on div at bounding box center [90, 371] width 5 height 105
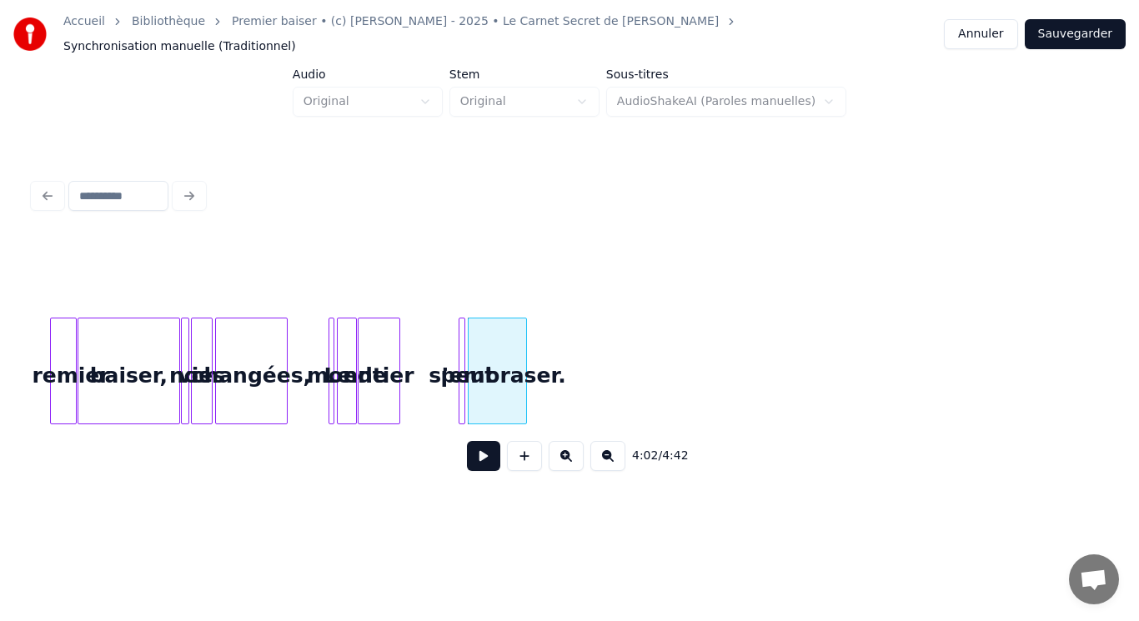
scroll to position [0, 8736]
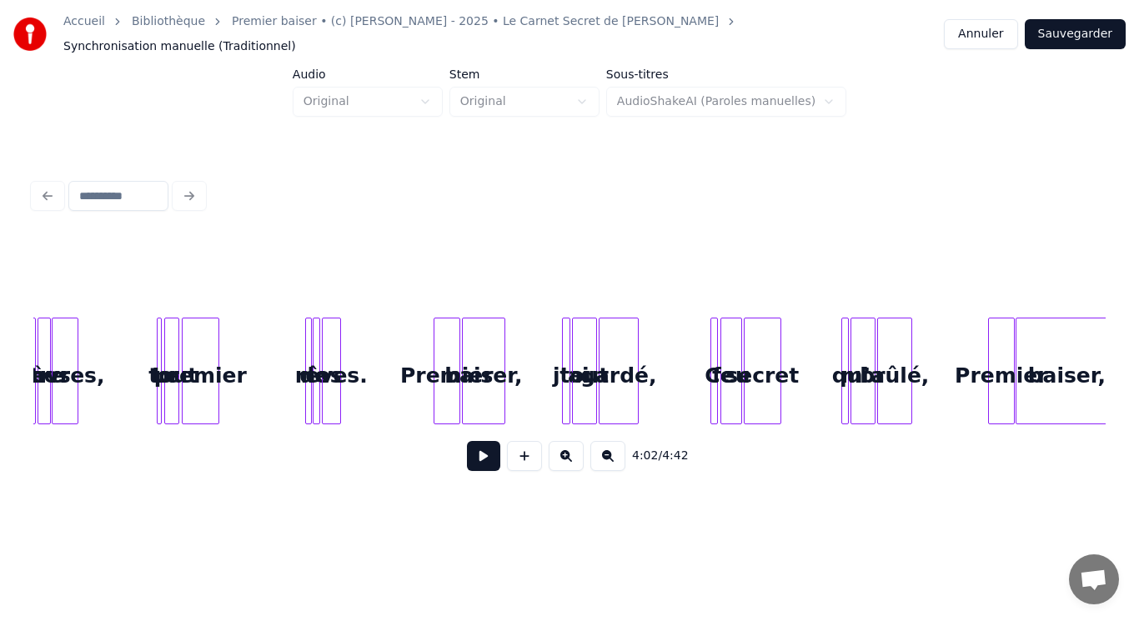
click at [490, 456] on button at bounding box center [483, 456] width 33 height 30
click at [567, 458] on button at bounding box center [566, 456] width 35 height 30
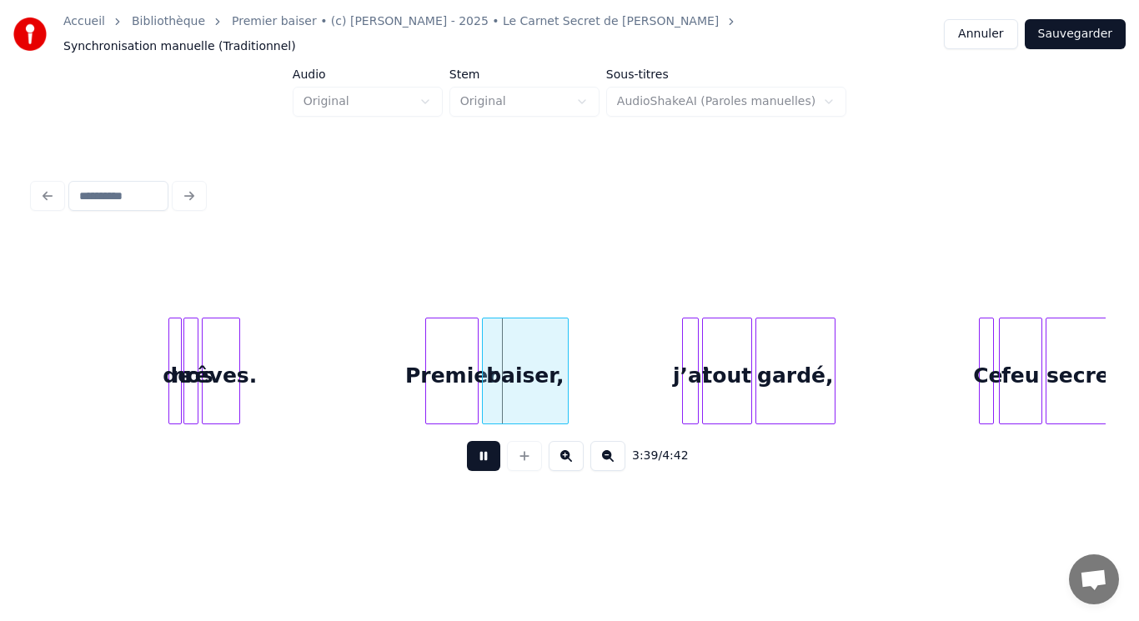
click at [567, 458] on button at bounding box center [566, 456] width 35 height 30
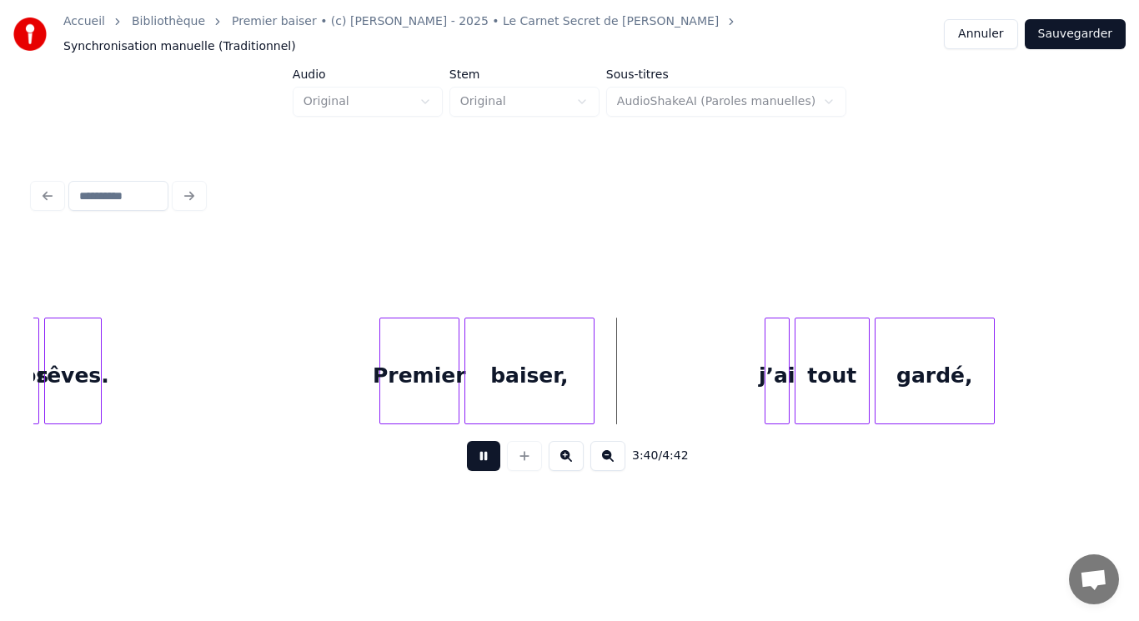
click at [567, 458] on button at bounding box center [566, 456] width 35 height 30
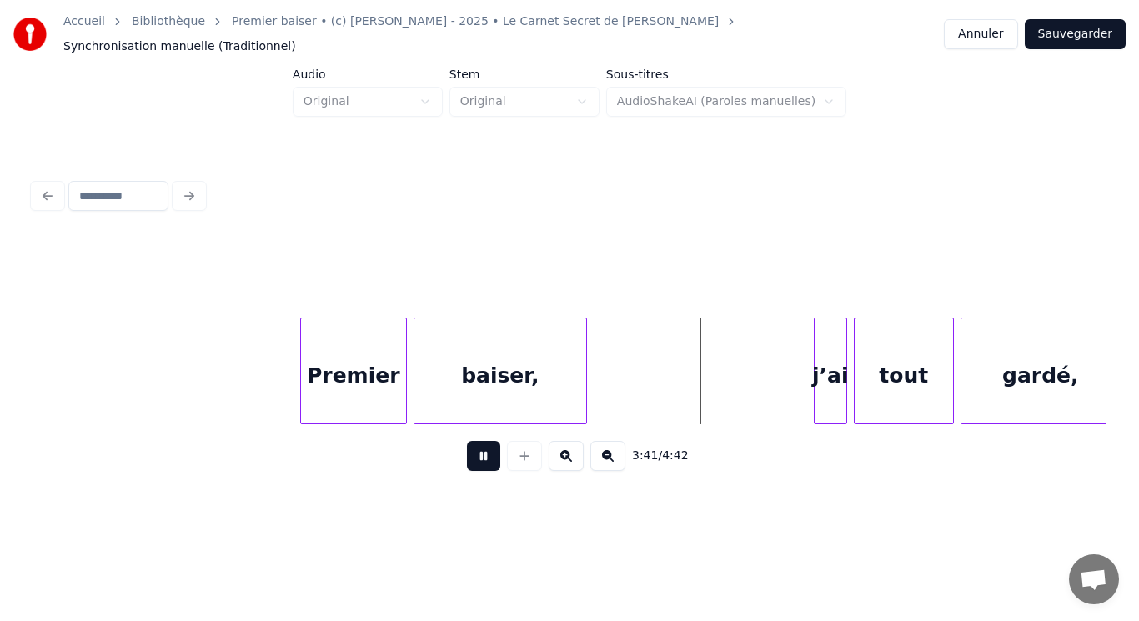
click at [567, 458] on button at bounding box center [566, 456] width 35 height 30
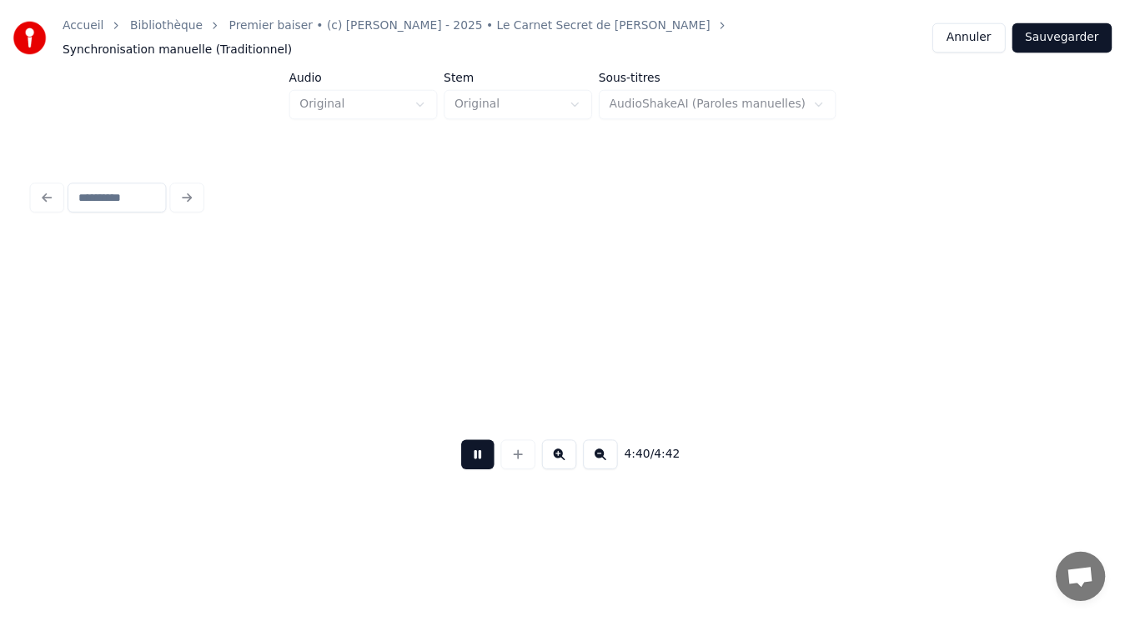
scroll to position [0, 57760]
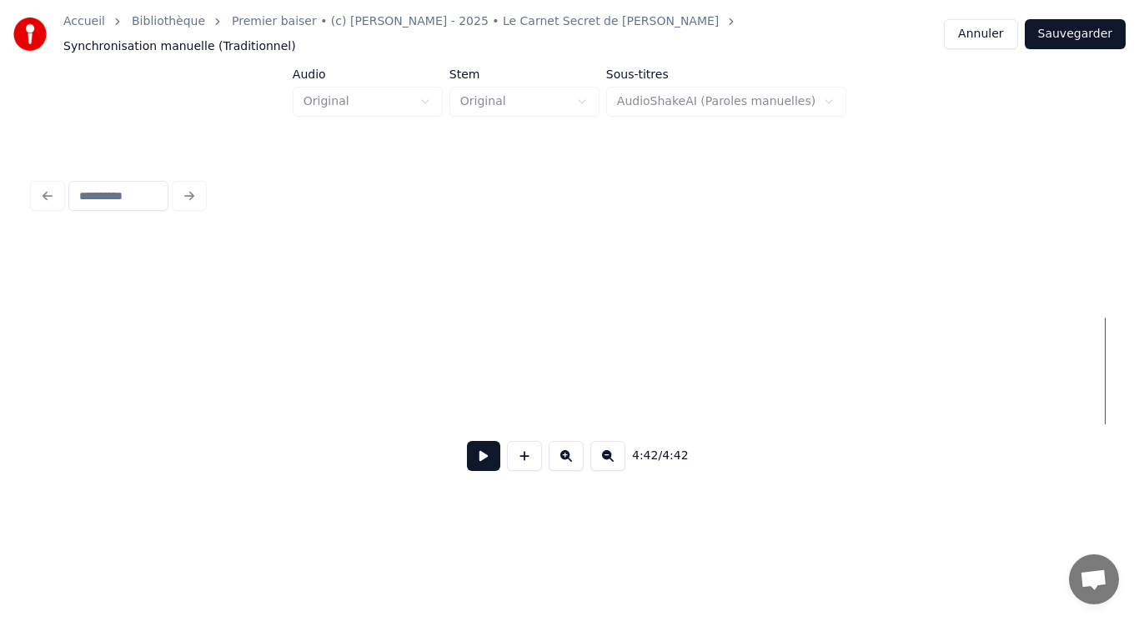
click at [1094, 31] on button "Sauvegarder" at bounding box center [1075, 34] width 101 height 30
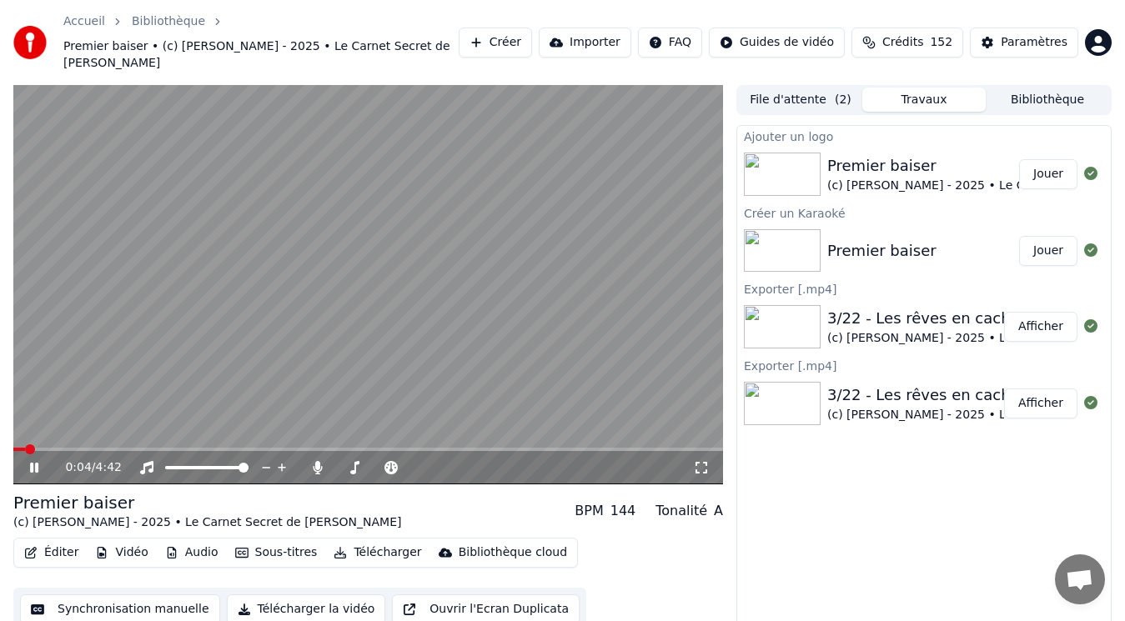
click at [281, 325] on video at bounding box center [368, 285] width 710 height 400
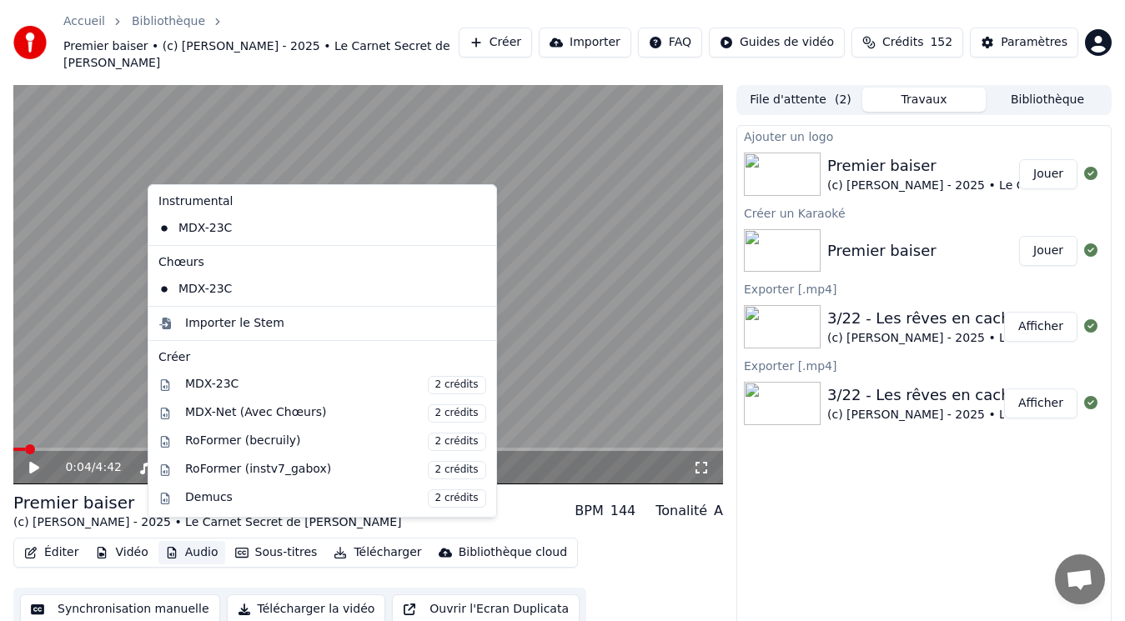
click at [193, 541] on button "Audio" at bounding box center [191, 552] width 67 height 23
click at [236, 328] on div "Importer le Stem" at bounding box center [234, 323] width 99 height 17
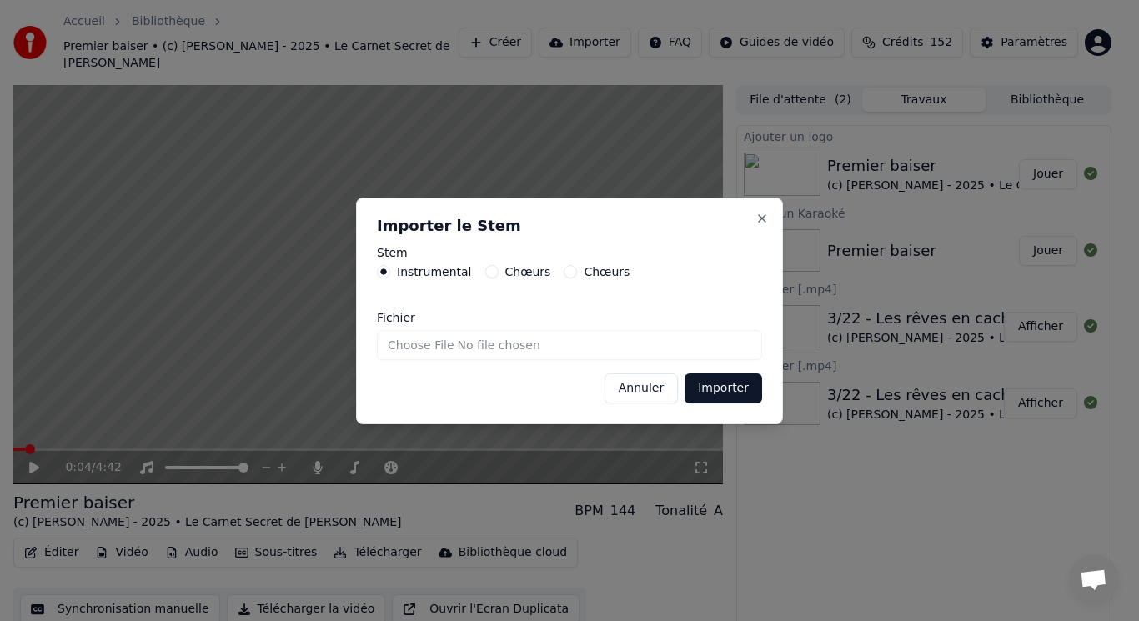
click at [468, 344] on input "Fichier" at bounding box center [569, 345] width 385 height 30
type input "**********"
click at [725, 396] on button "Importer" at bounding box center [724, 389] width 78 height 30
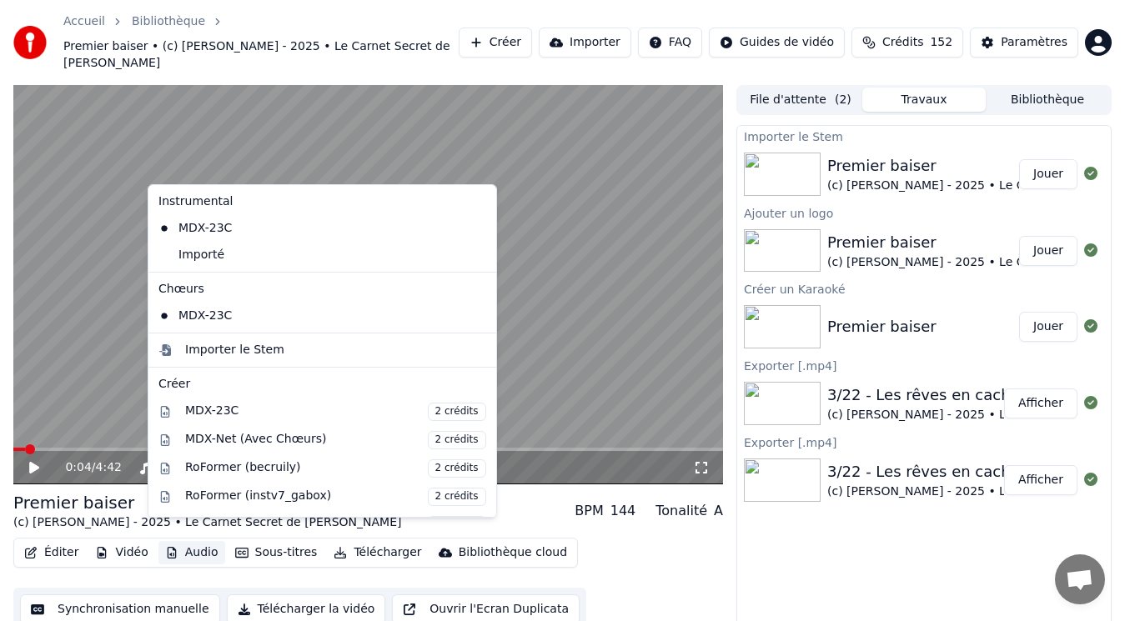
click at [199, 541] on button "Audio" at bounding box center [191, 552] width 67 height 23
click at [205, 351] on div "Importer le Stem" at bounding box center [234, 350] width 99 height 17
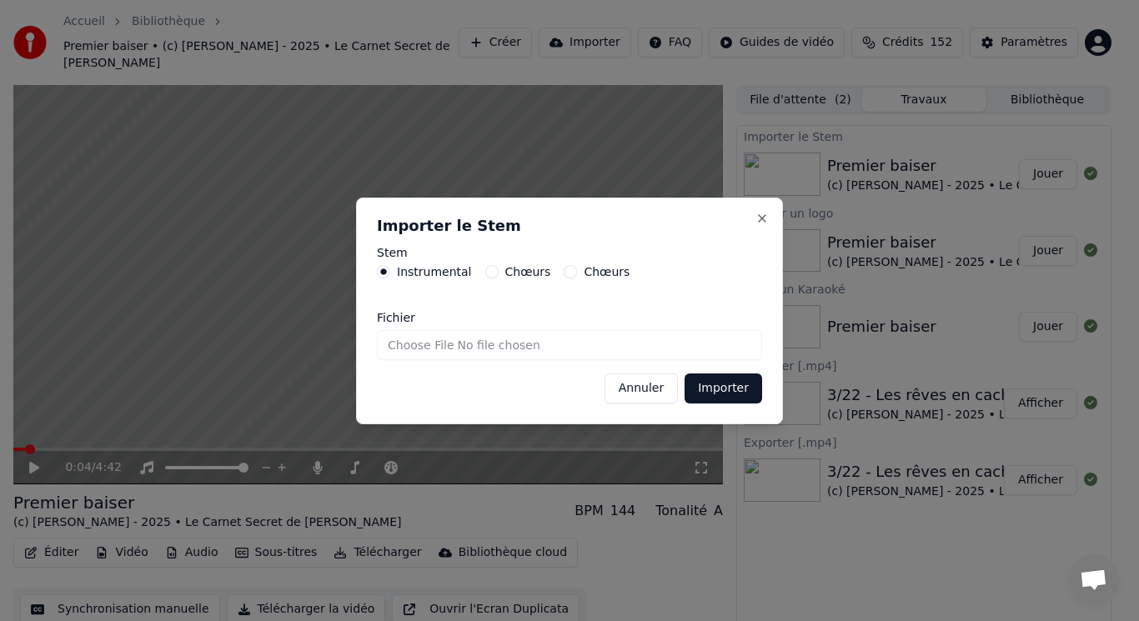
click at [490, 276] on div "Chœurs" at bounding box center [518, 271] width 66 height 13
click at [485, 274] on button "Chœurs" at bounding box center [491, 271] width 13 height 13
click at [427, 343] on input "Fichier" at bounding box center [569, 345] width 385 height 30
type input "**********"
click at [723, 389] on button "Importer" at bounding box center [724, 389] width 78 height 30
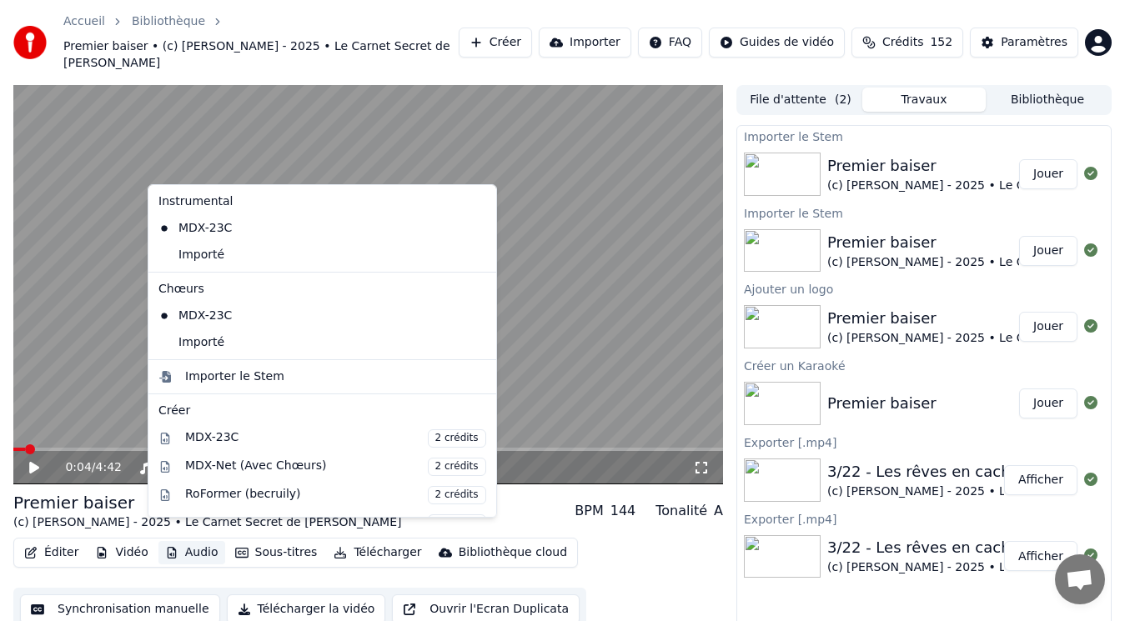
click at [200, 541] on button "Audio" at bounding box center [191, 552] width 67 height 23
click at [276, 346] on div "Importé" at bounding box center [310, 342] width 316 height 27
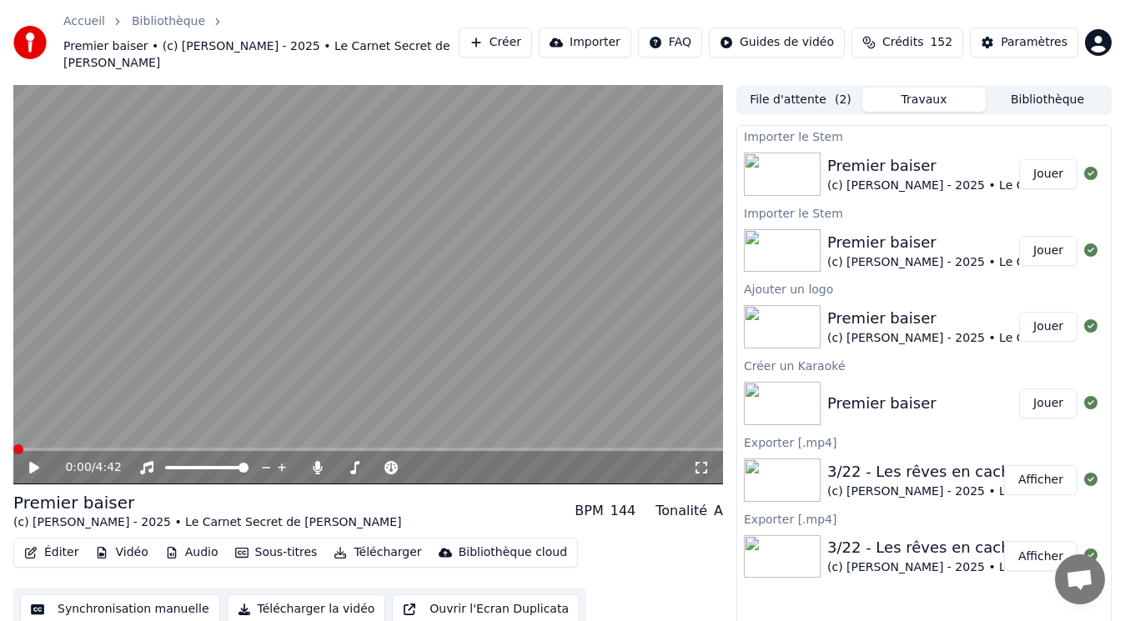
click at [196, 541] on button "Audio" at bounding box center [191, 552] width 67 height 23
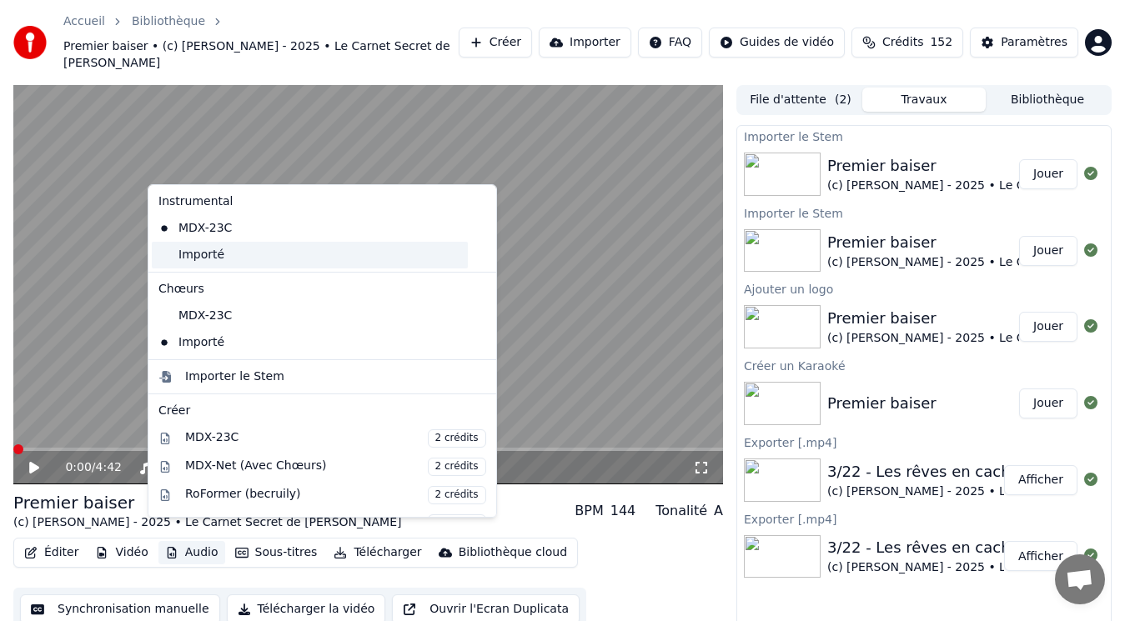
click at [263, 256] on div "Importé" at bounding box center [310, 255] width 316 height 27
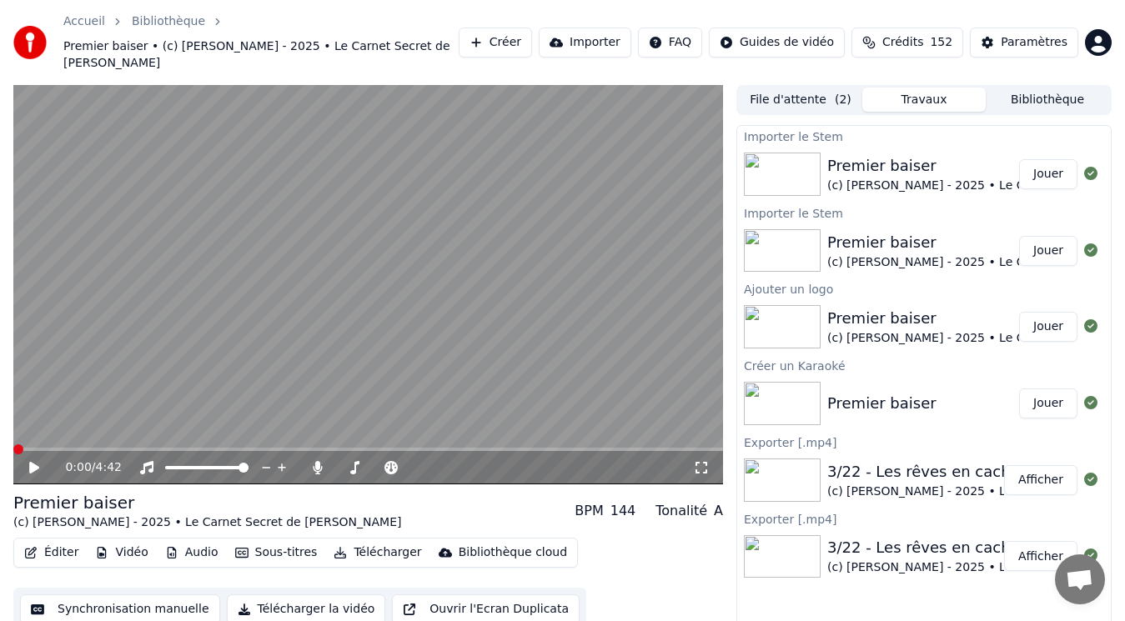
click at [542, 429] on video at bounding box center [368, 285] width 710 height 400
click at [31, 463] on icon at bounding box center [34, 468] width 8 height 10
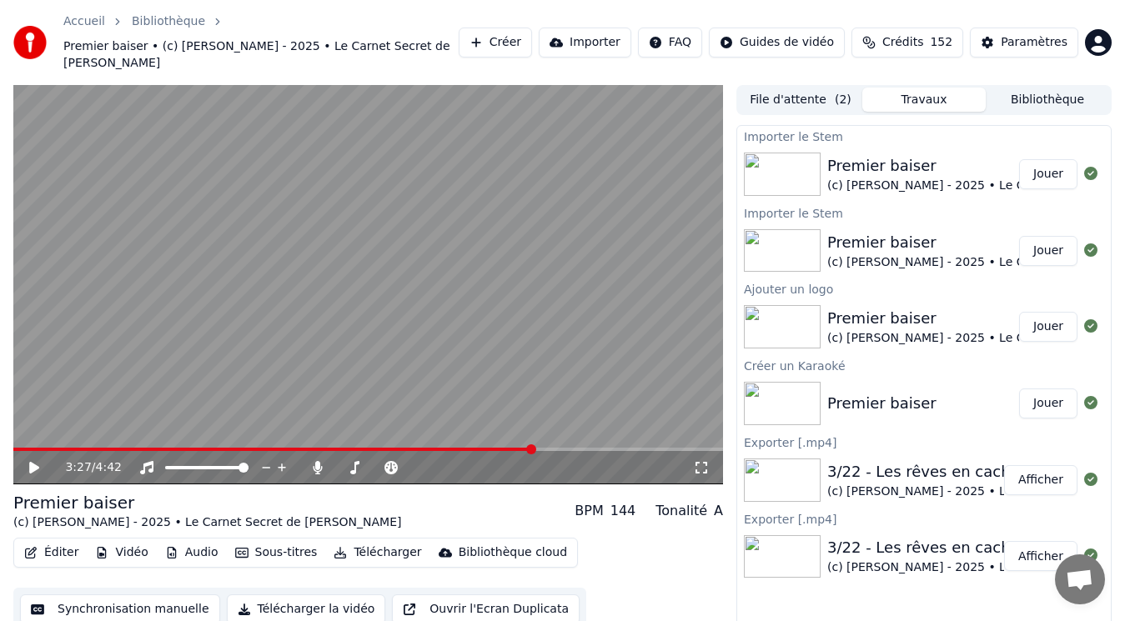
click at [535, 445] on span at bounding box center [531, 450] width 10 height 10
click at [37, 462] on icon at bounding box center [34, 468] width 10 height 12
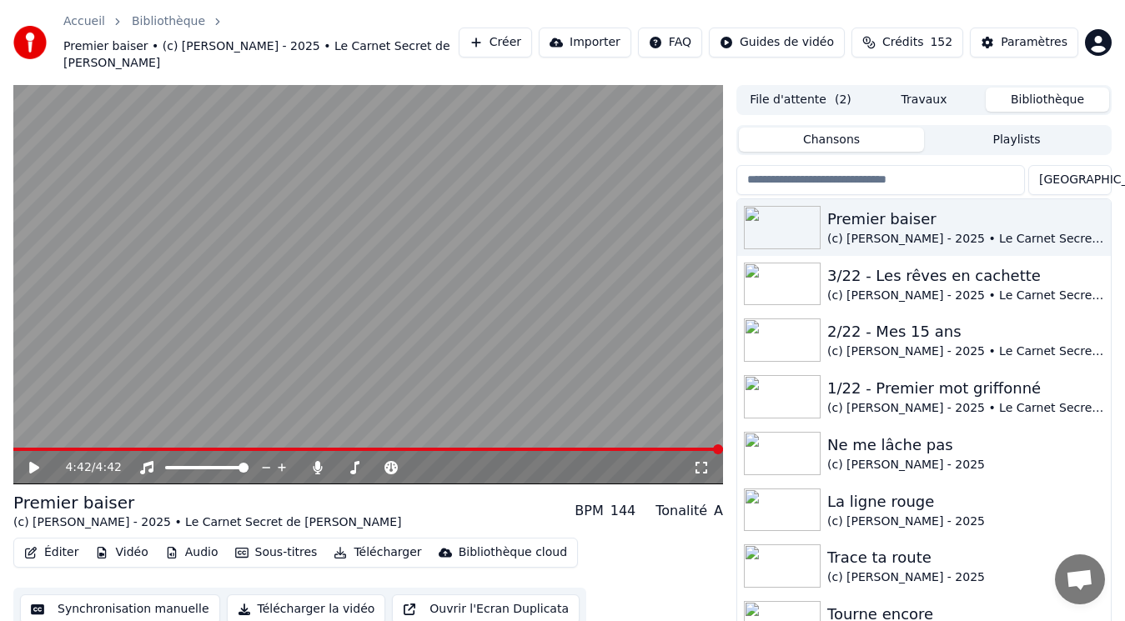
click at [1058, 88] on button "Bibliothèque" at bounding box center [1047, 100] width 123 height 24
click at [1088, 220] on icon "button" at bounding box center [1096, 226] width 17 height 13
click at [882, 208] on div "Premier baiser" at bounding box center [957, 219] width 260 height 23
click at [57, 541] on button "Éditer" at bounding box center [52, 552] width 68 height 23
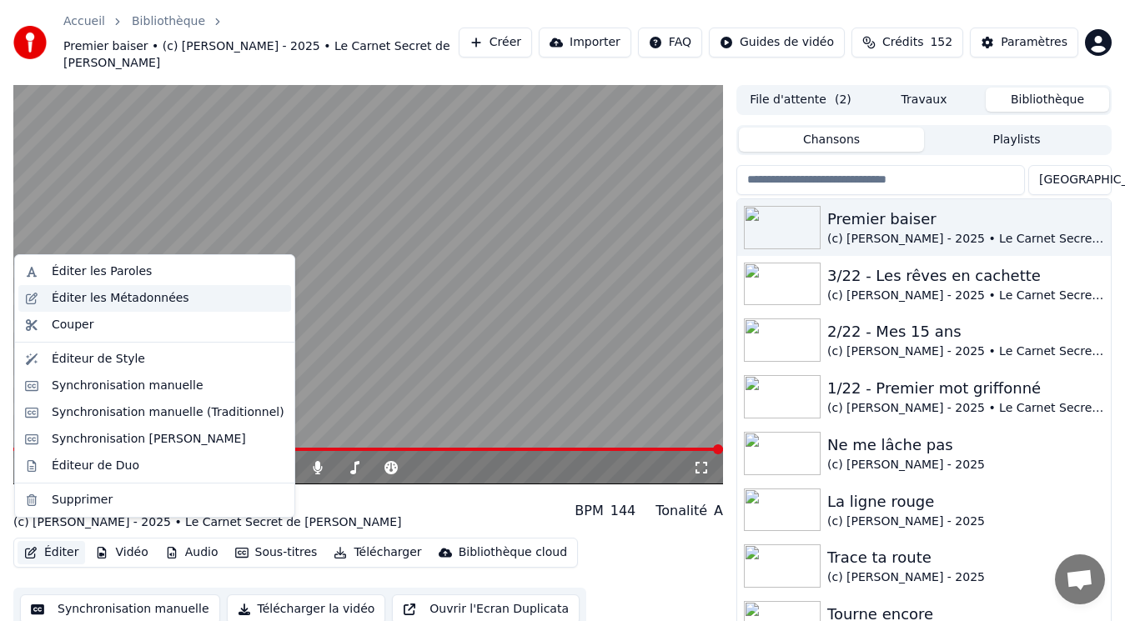
click at [116, 298] on div "Éditer les Métadonnées" at bounding box center [121, 298] width 138 height 17
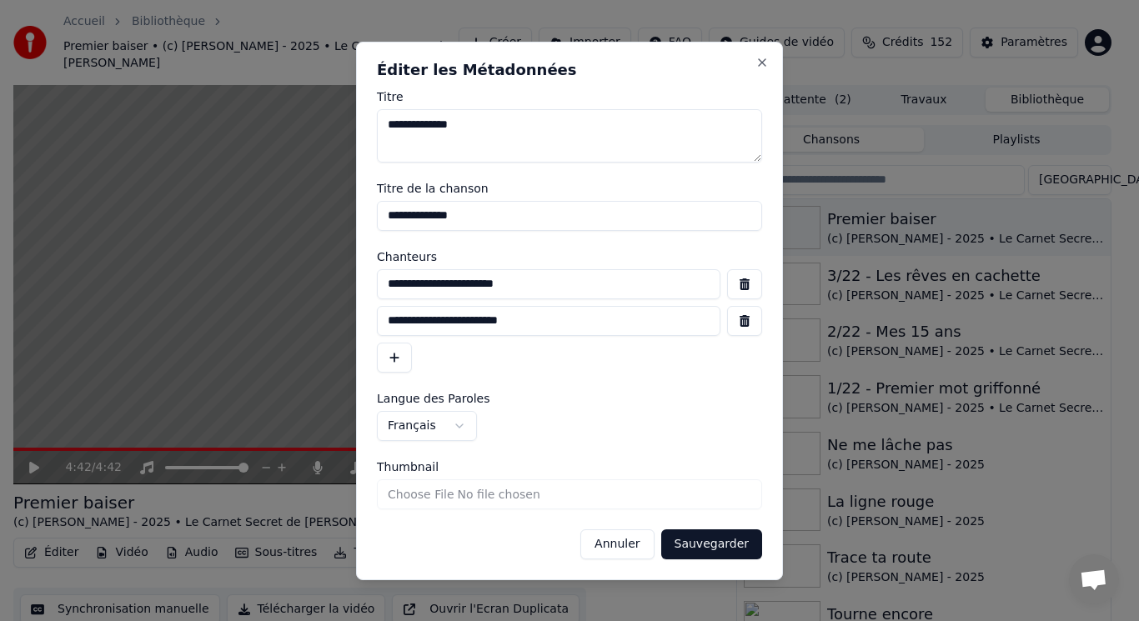
click at [384, 221] on input "**********" at bounding box center [569, 216] width 385 height 30
type input "**********"
click at [746, 545] on button "Sauvegarder" at bounding box center [711, 545] width 101 height 30
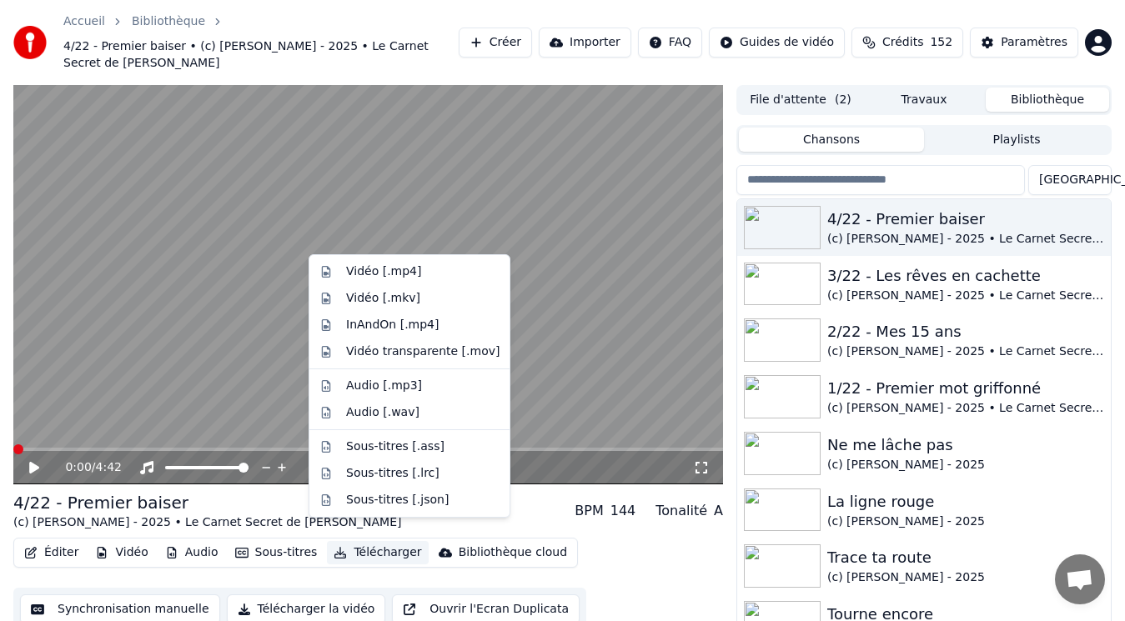
click at [352, 541] on button "Télécharger" at bounding box center [377, 552] width 101 height 23
click at [369, 276] on div "Vidéo [.mp4]" at bounding box center [383, 272] width 75 height 17
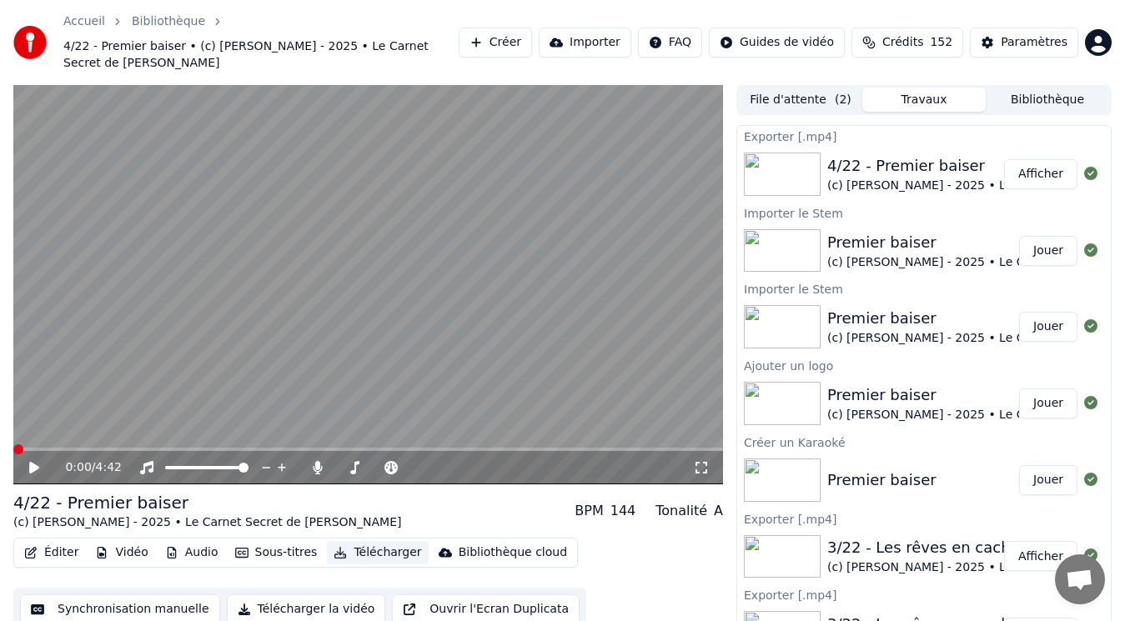
scroll to position [9, 0]
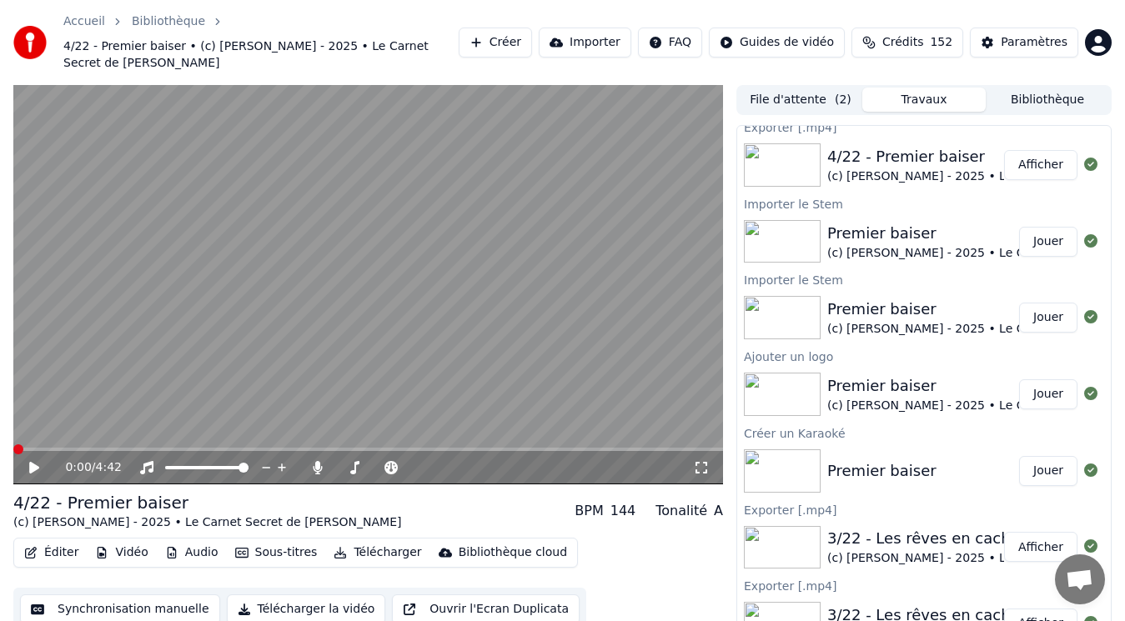
click at [1034, 157] on button "Afficher" at bounding box center [1040, 165] width 73 height 30
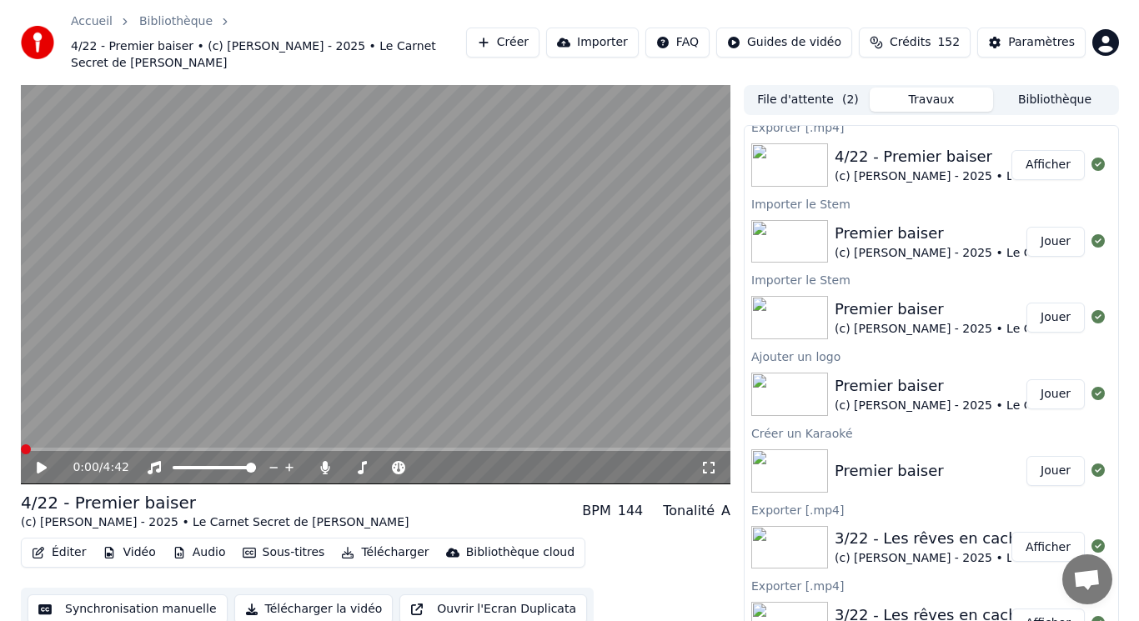
scroll to position [0, 0]
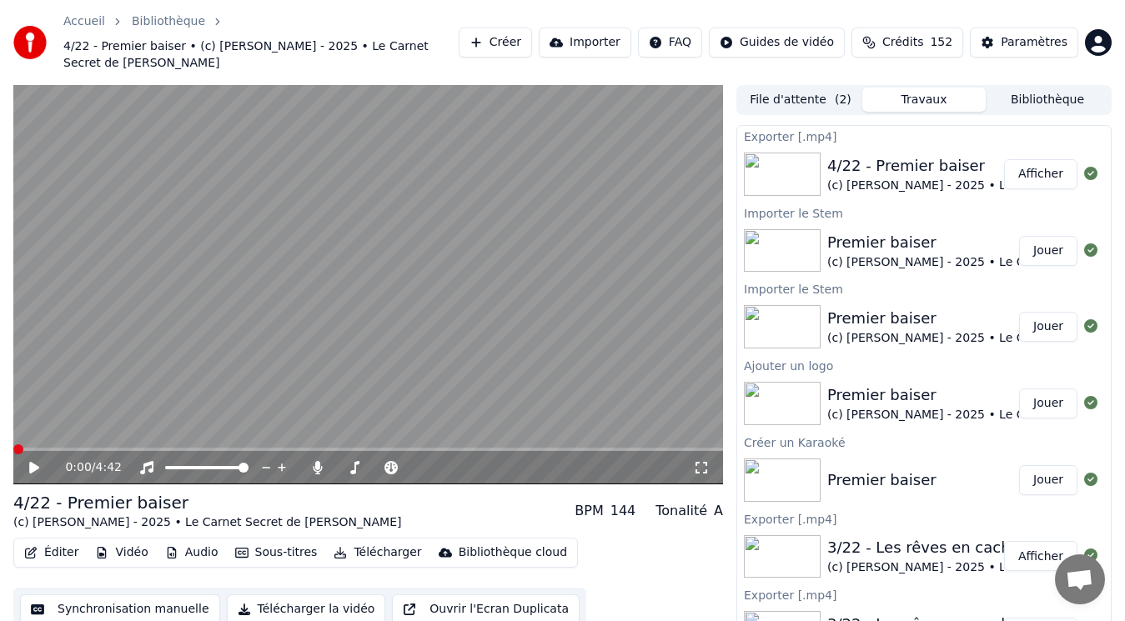
click at [515, 38] on button "Créer" at bounding box center [495, 43] width 73 height 30
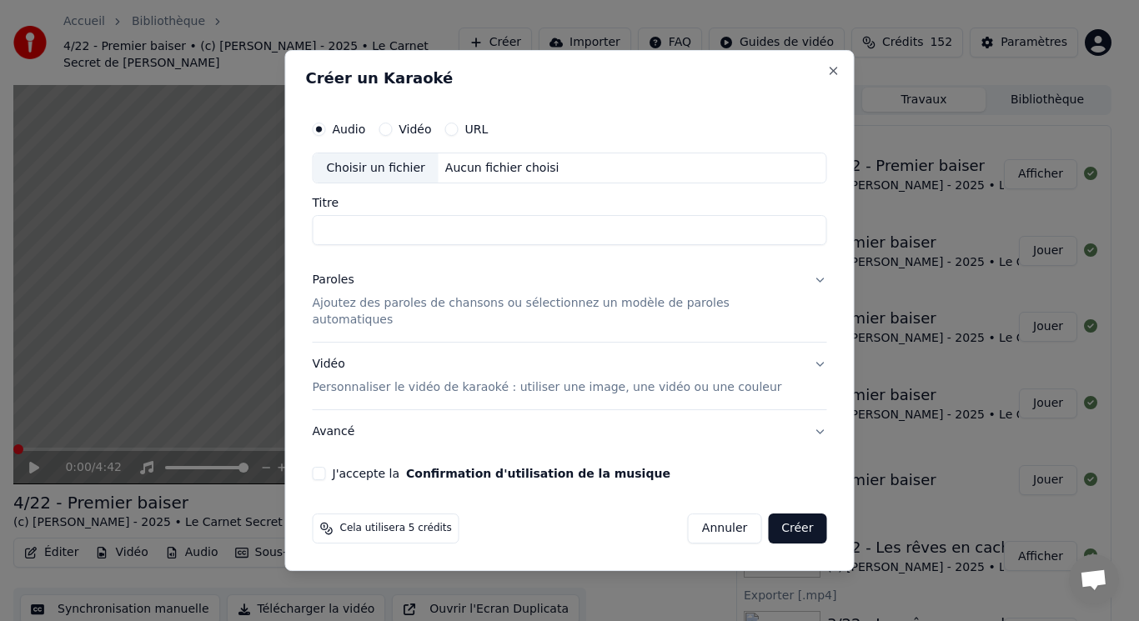
click at [418, 175] on div "Choisir un fichier" at bounding box center [376, 168] width 125 height 30
drag, startPoint x: 512, startPoint y: 244, endPoint x: 451, endPoint y: 244, distance: 60.9
click at [451, 244] on input "**********" at bounding box center [570, 231] width 515 height 30
type input "**********"
click at [354, 287] on div "Paroles" at bounding box center [334, 281] width 42 height 17
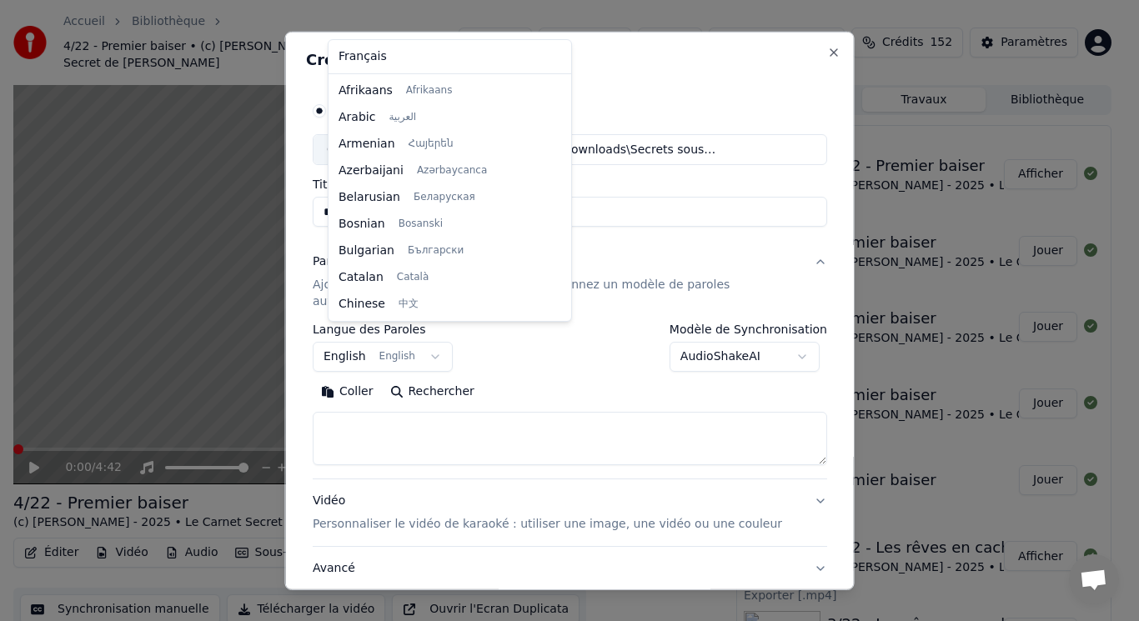
click at [364, 343] on body "Accueil Bibliothèque 4/22 - Premier baiser • (c) [PERSON_NAME] - 2025 • Le Carn…" at bounding box center [562, 310] width 1125 height 621
select select "**"
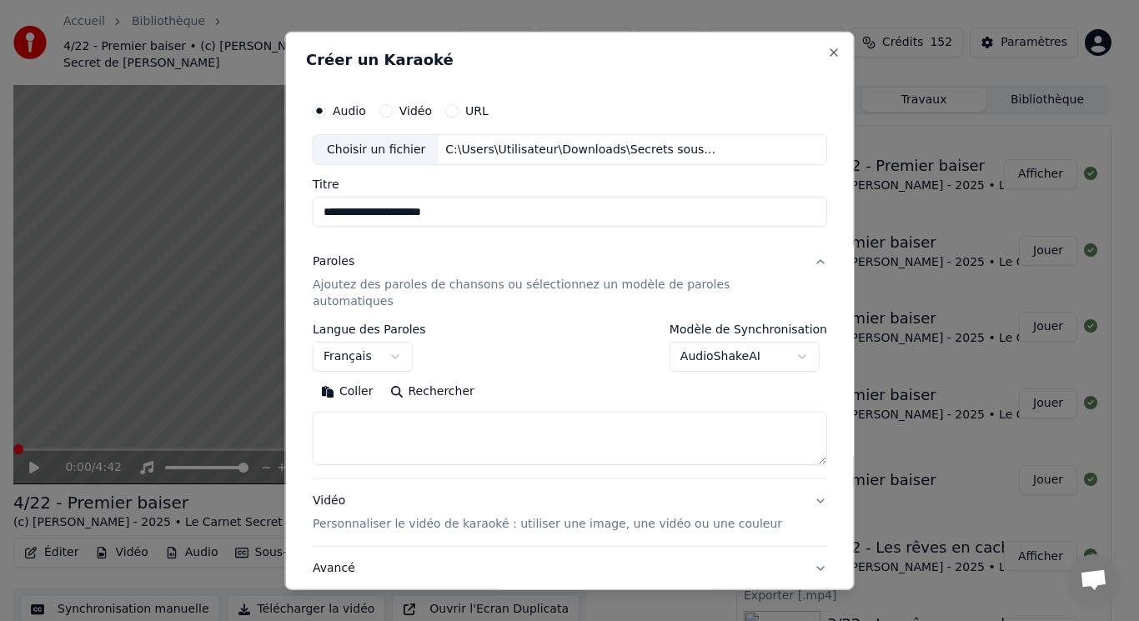
click at [357, 379] on button "Coller" at bounding box center [347, 392] width 69 height 27
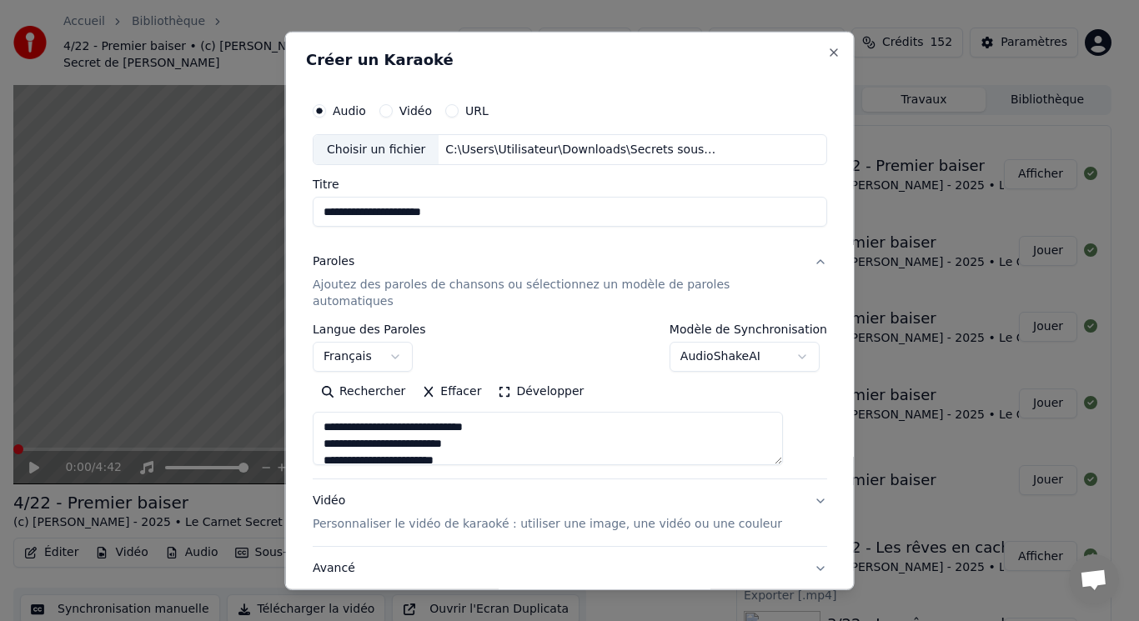
click at [523, 379] on button "Développer" at bounding box center [541, 392] width 103 height 27
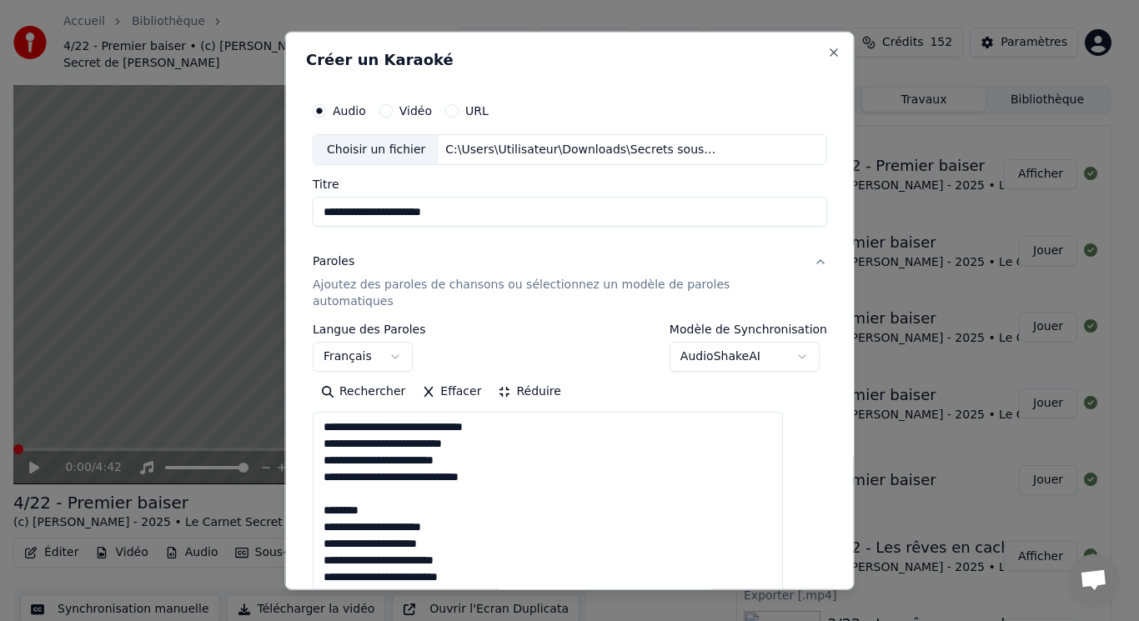
drag, startPoint x: 378, startPoint y: 475, endPoint x: 401, endPoint y: 491, distance: 28.2
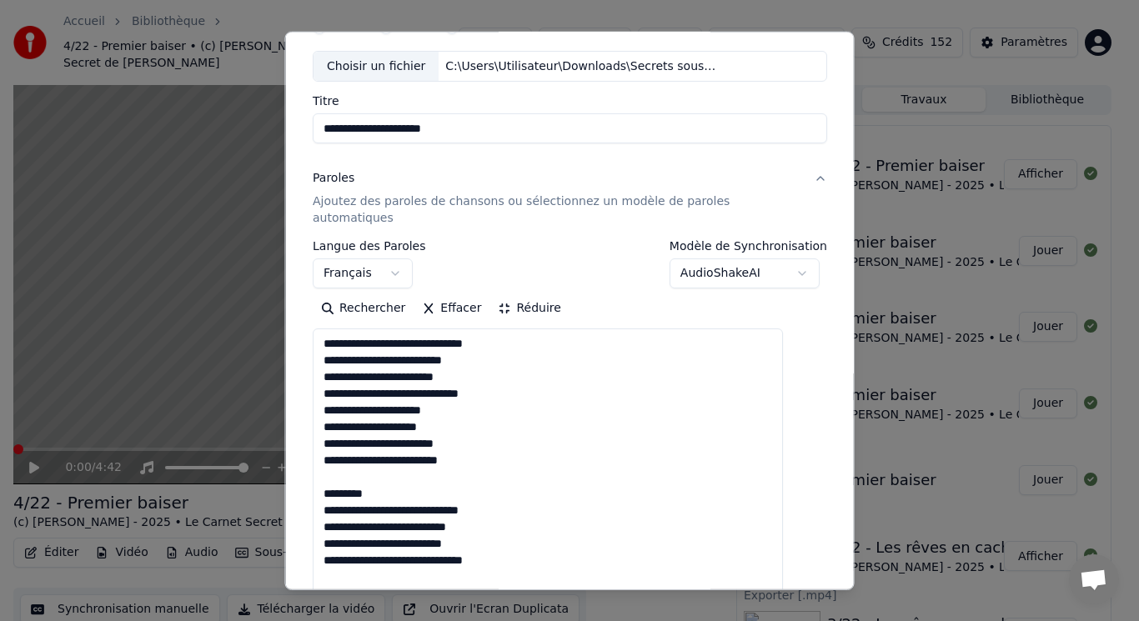
scroll to position [167, 0]
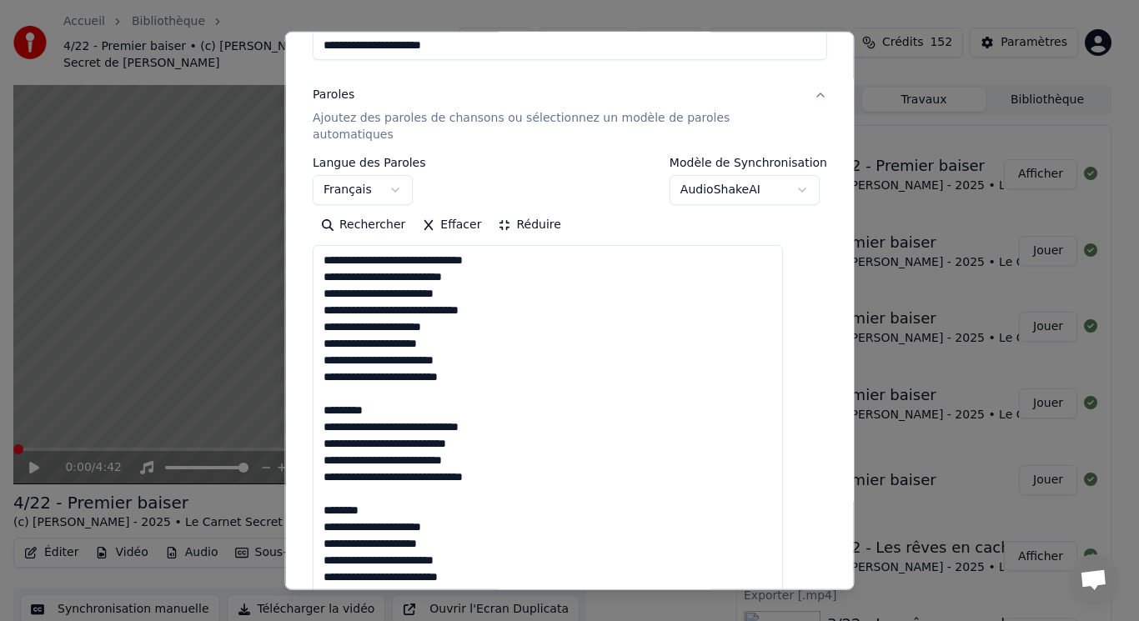
drag, startPoint x: 339, startPoint y: 376, endPoint x: 392, endPoint y: 398, distance: 57.6
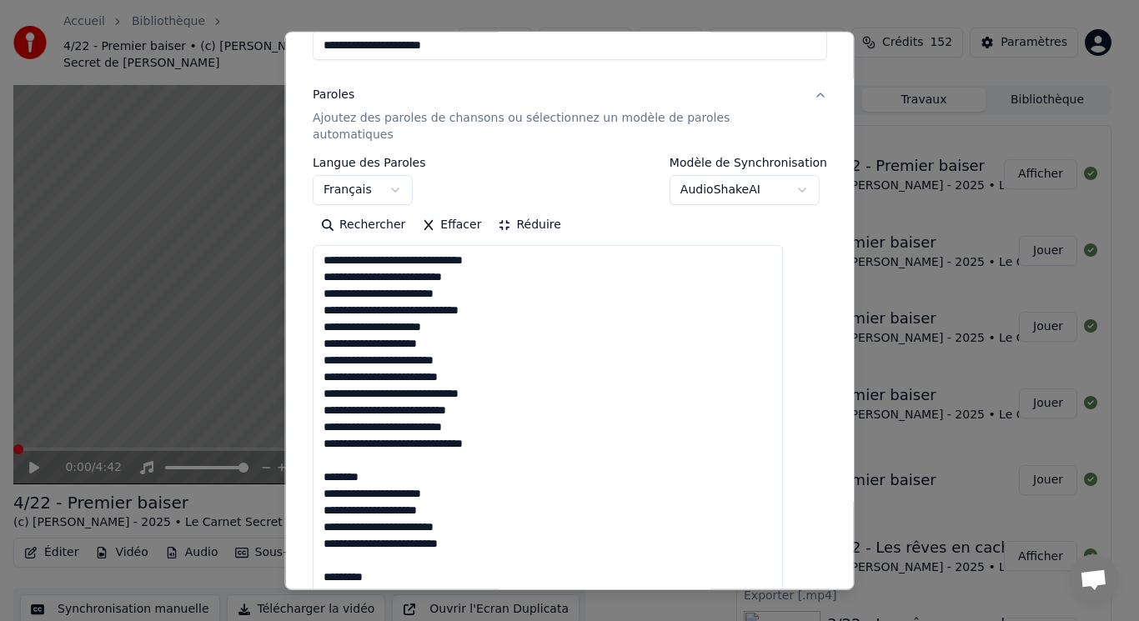
drag, startPoint x: 370, startPoint y: 480, endPoint x: 351, endPoint y: 480, distance: 19.2
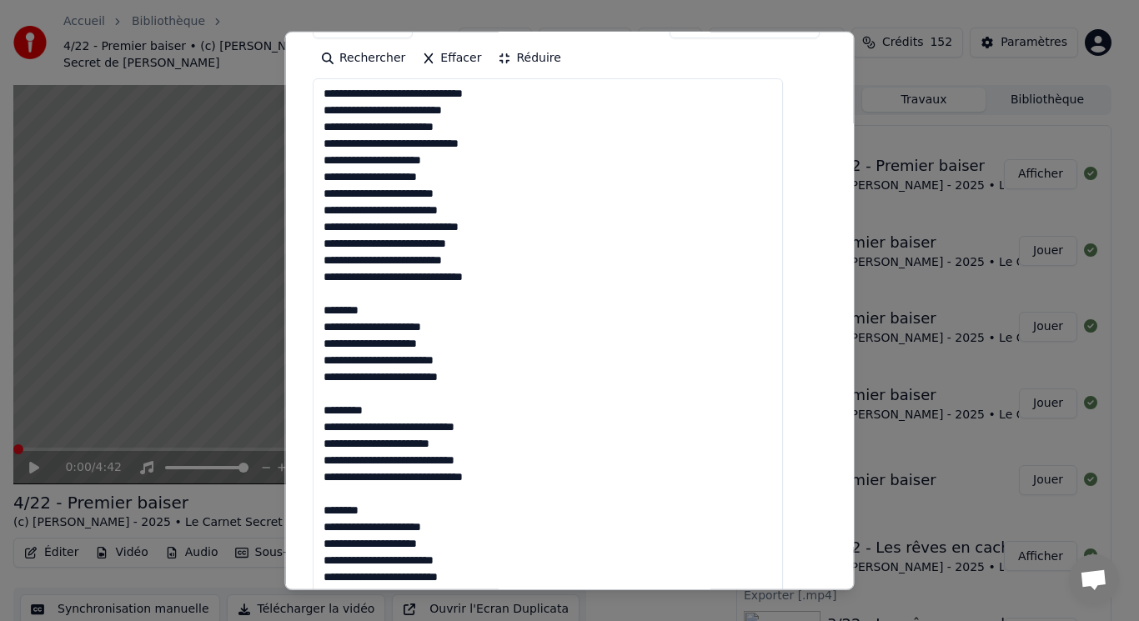
drag, startPoint x: 345, startPoint y: 275, endPoint x: 407, endPoint y: 294, distance: 64.4
click at [405, 294] on textarea at bounding box center [548, 501] width 470 height 847
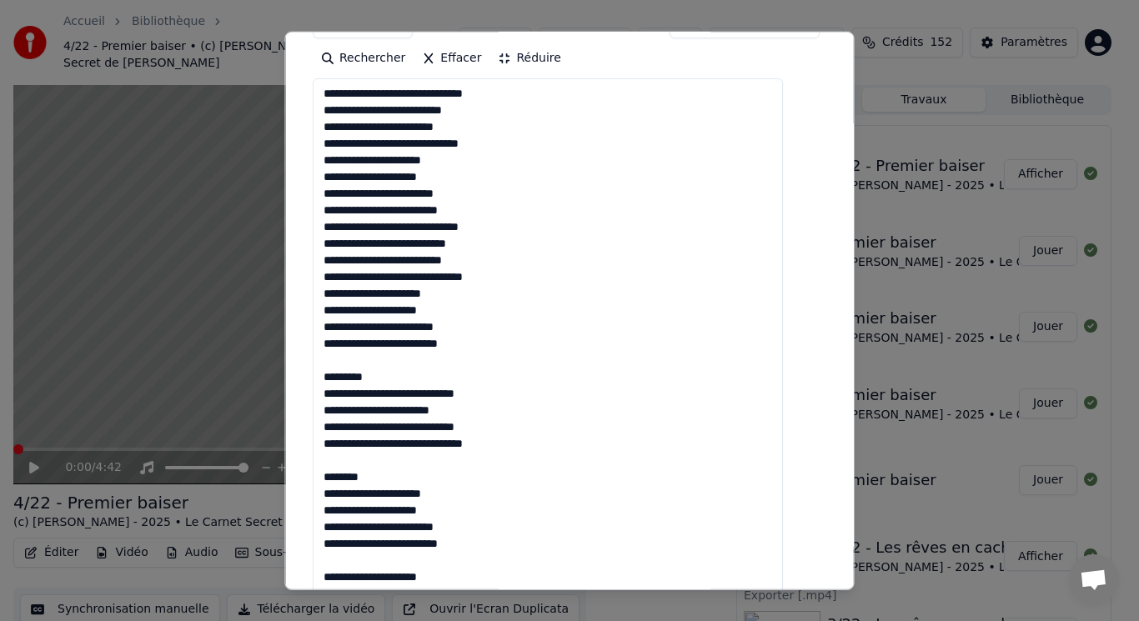
drag, startPoint x: 340, startPoint y: 342, endPoint x: 413, endPoint y: 365, distance: 76.2
click at [413, 366] on textarea at bounding box center [548, 501] width 470 height 847
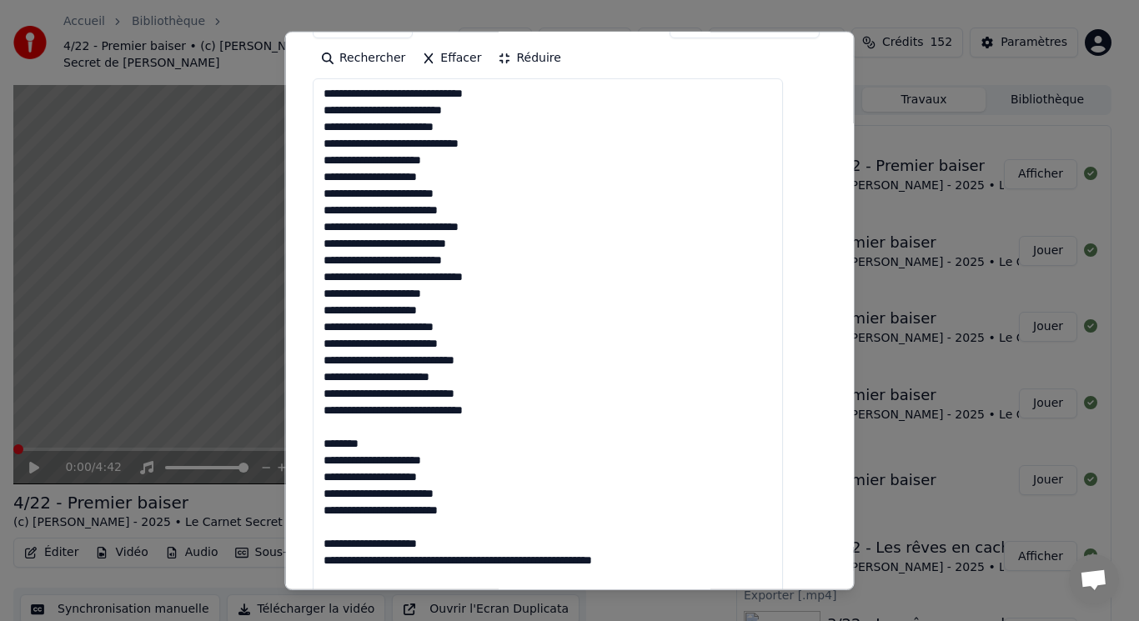
drag, startPoint x: 335, startPoint y: 405, endPoint x: 430, endPoint y: 433, distance: 99.2
click at [430, 435] on textarea "**********" at bounding box center [548, 501] width 470 height 847
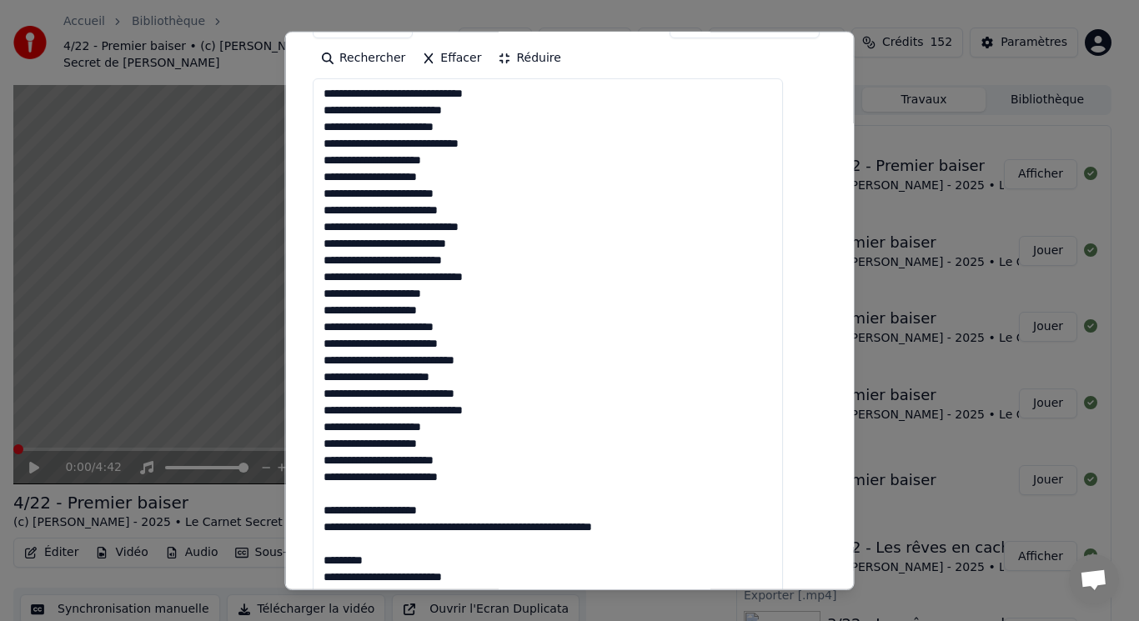
click at [350, 413] on textarea "**********" at bounding box center [548, 501] width 470 height 847
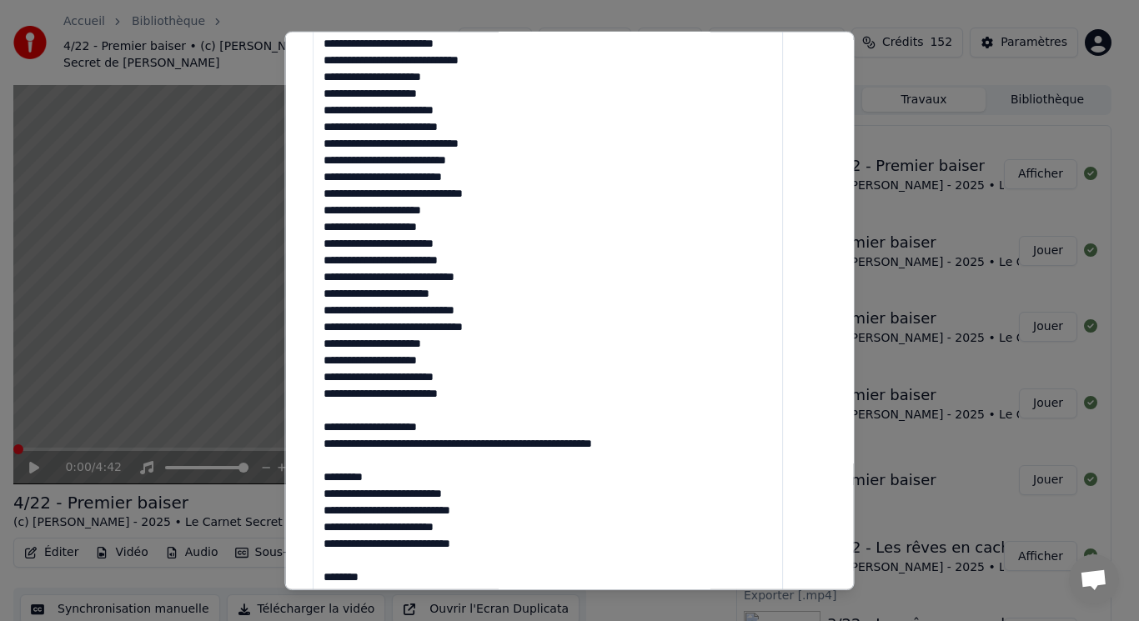
drag, startPoint x: 341, startPoint y: 393, endPoint x: 445, endPoint y: 465, distance: 125.9
click at [445, 465] on textarea "**********" at bounding box center [548, 418] width 470 height 847
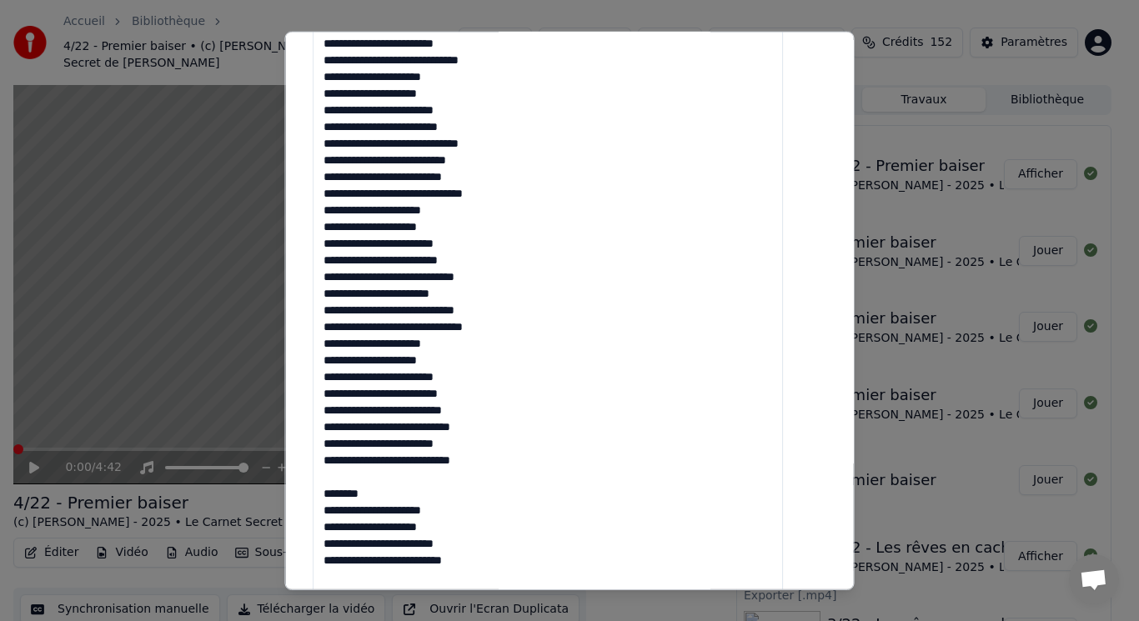
drag, startPoint x: 340, startPoint y: 455, endPoint x: 397, endPoint y: 480, distance: 61.7
click at [397, 480] on textarea "**********" at bounding box center [548, 418] width 470 height 847
click at [350, 462] on textarea "**********" at bounding box center [548, 418] width 470 height 847
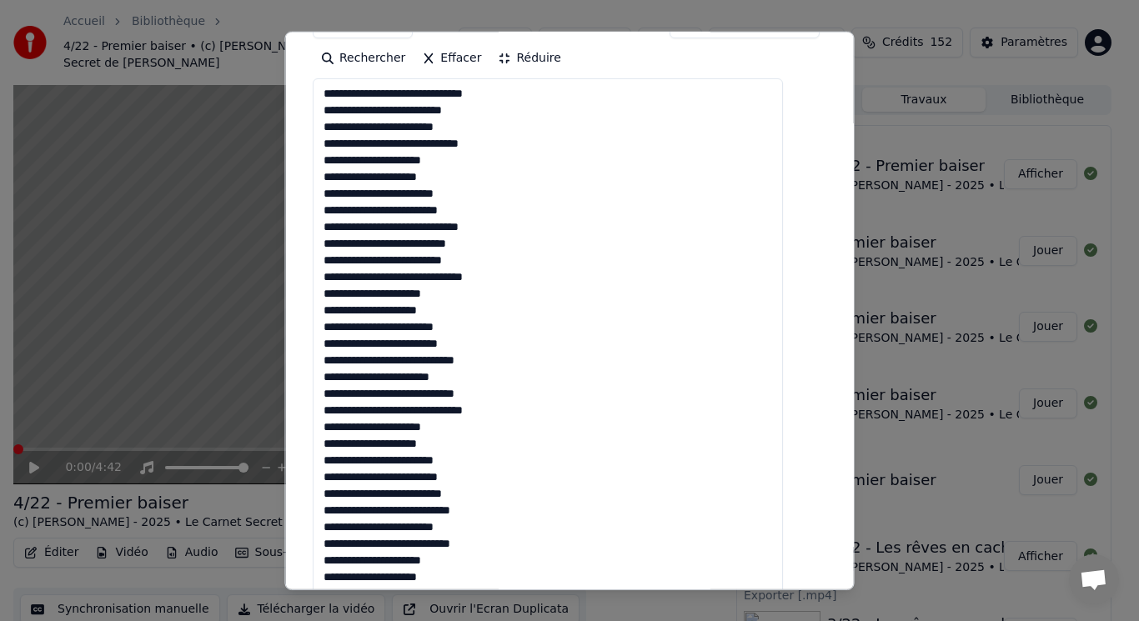
scroll to position [0, 0]
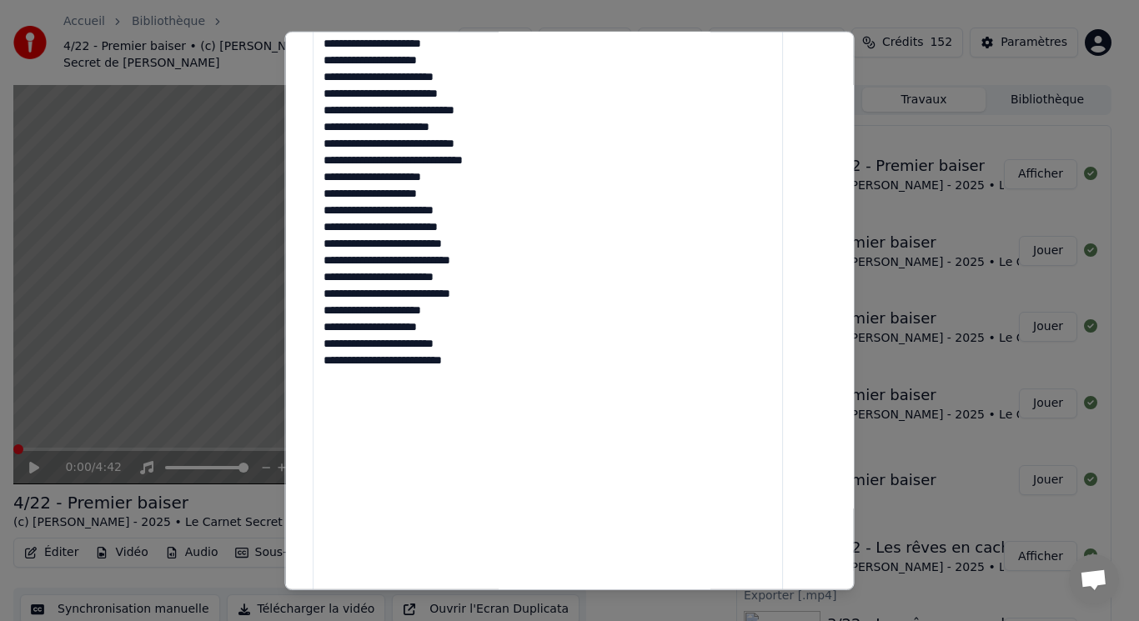
scroll to position [834, 0]
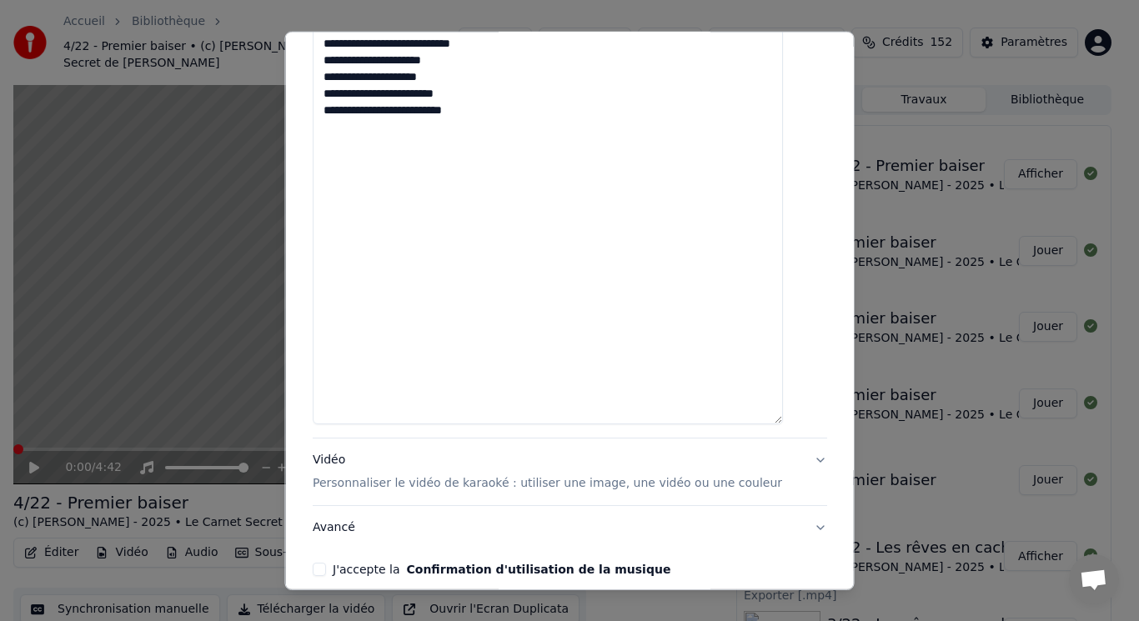
type textarea "**********"
click at [346, 452] on div "Vidéo Personnaliser le vidéo de karaoké : utiliser une image, une vidéo ou une …" at bounding box center [548, 472] width 470 height 40
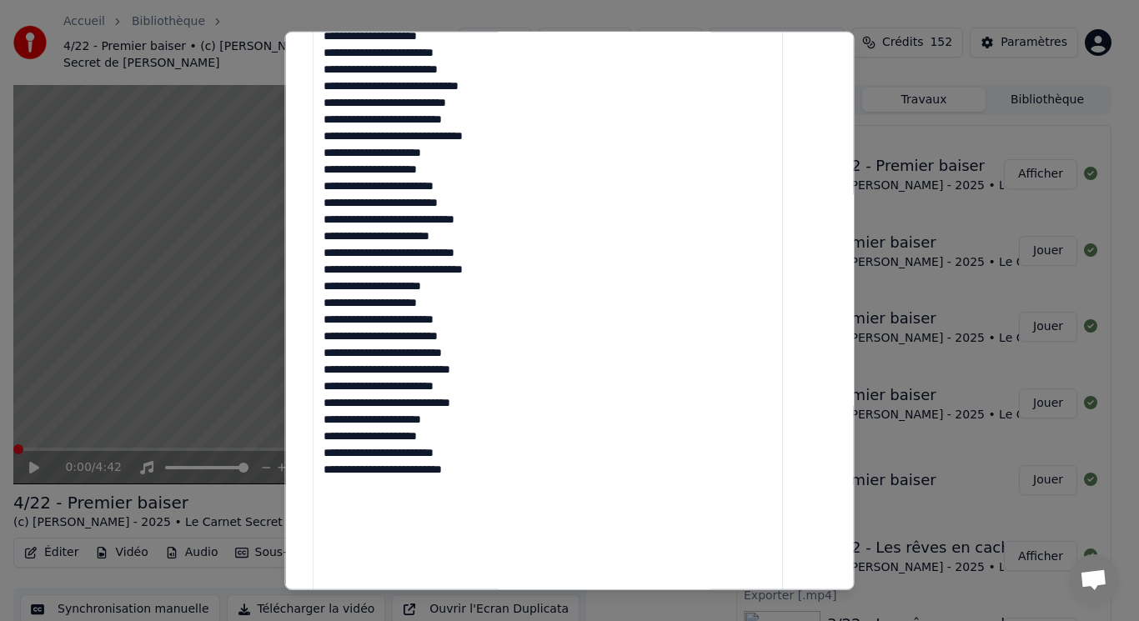
scroll to position [284, 0]
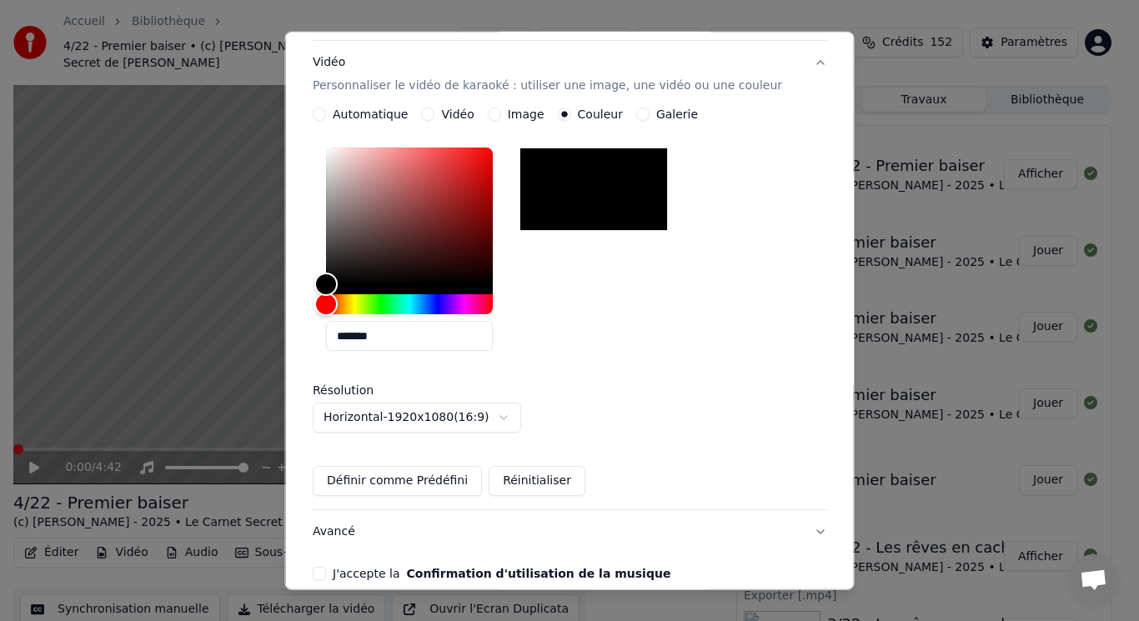
click at [497, 108] on button "Image" at bounding box center [493, 114] width 13 height 13
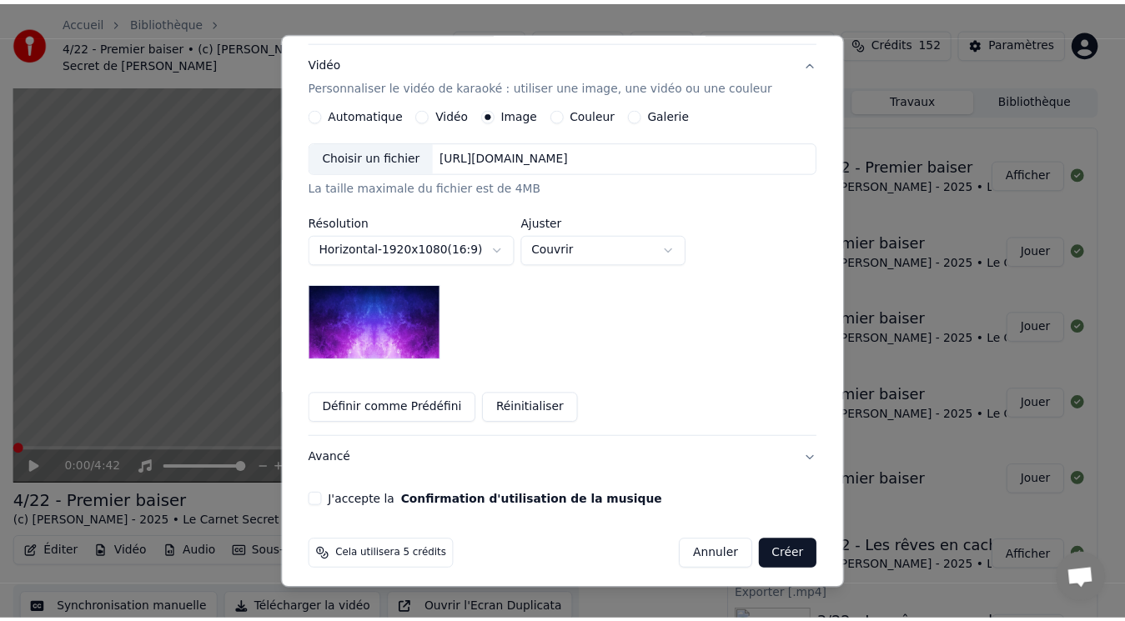
scroll to position [274, 0]
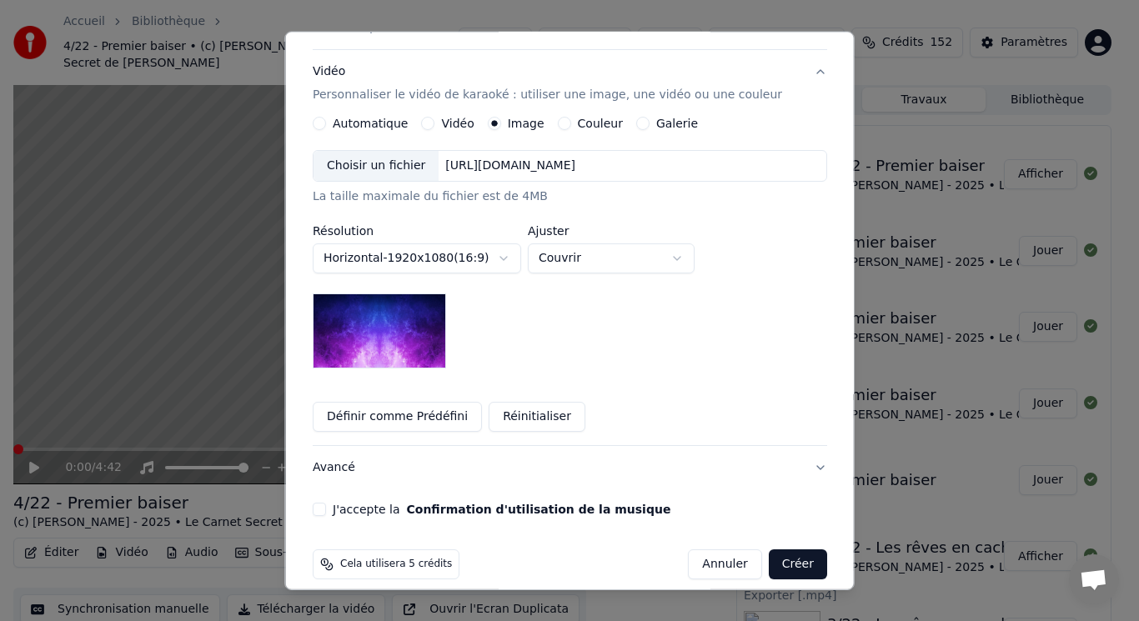
click at [368, 152] on div "Choisir un fichier" at bounding box center [376, 166] width 125 height 30
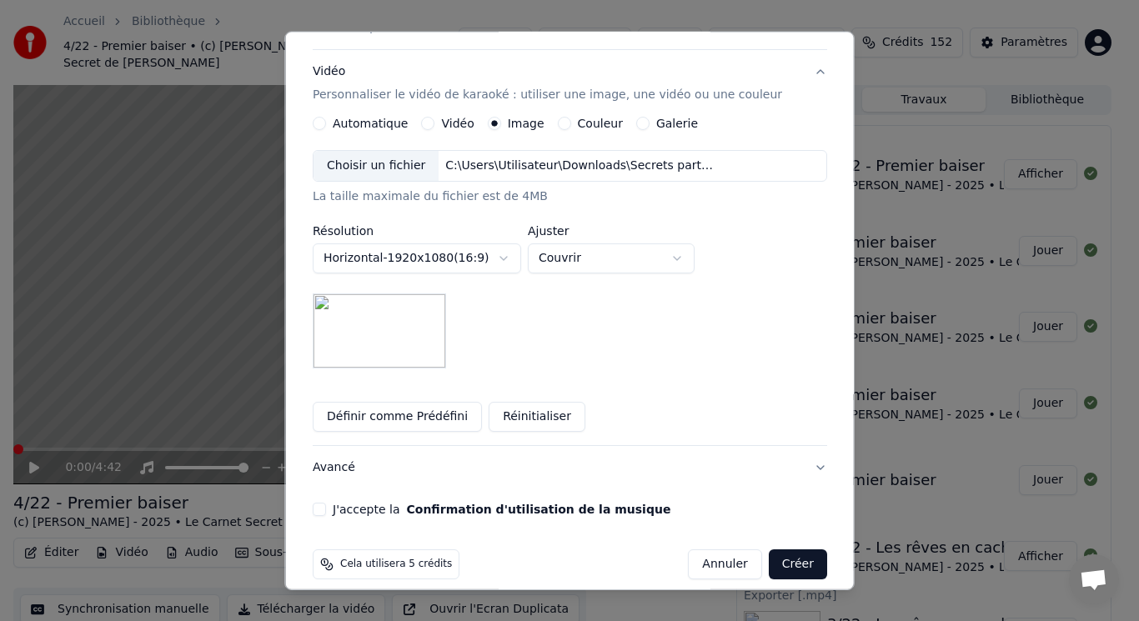
click at [646, 241] on body "Accueil Bibliothèque 4/22 - Premier baiser • (c) [PERSON_NAME] - 2025 • Le Carn…" at bounding box center [562, 310] width 1125 height 621
select select "****"
click at [326, 503] on button "J'accepte la Confirmation d'utilisation de la musique" at bounding box center [319, 509] width 13 height 13
click at [775, 550] on button "Créer" at bounding box center [797, 565] width 58 height 30
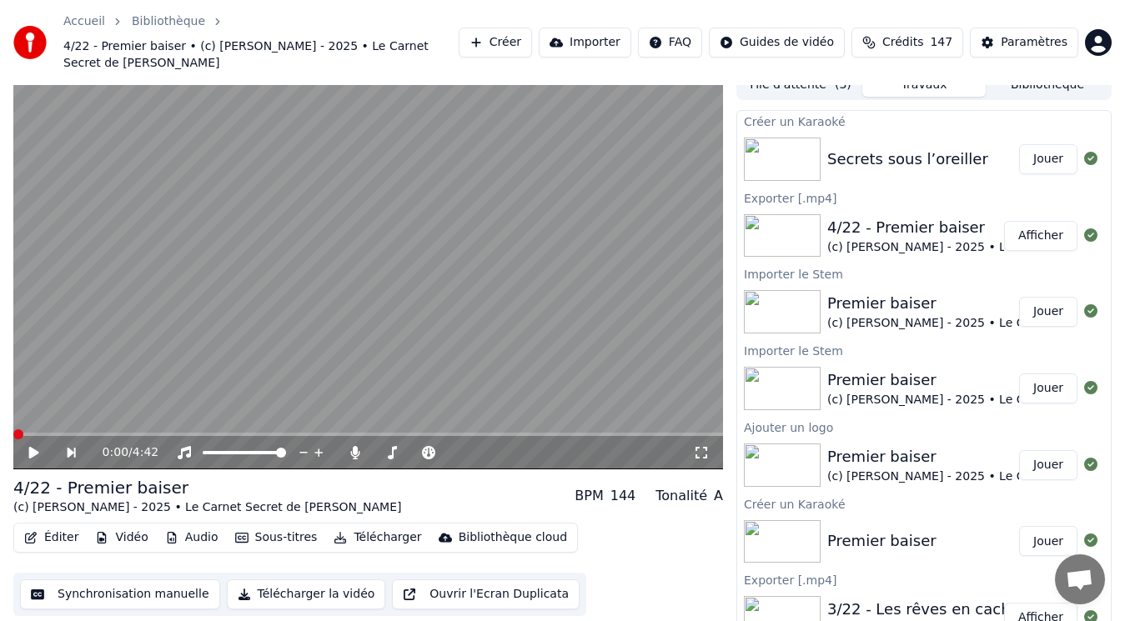
scroll to position [0, 0]
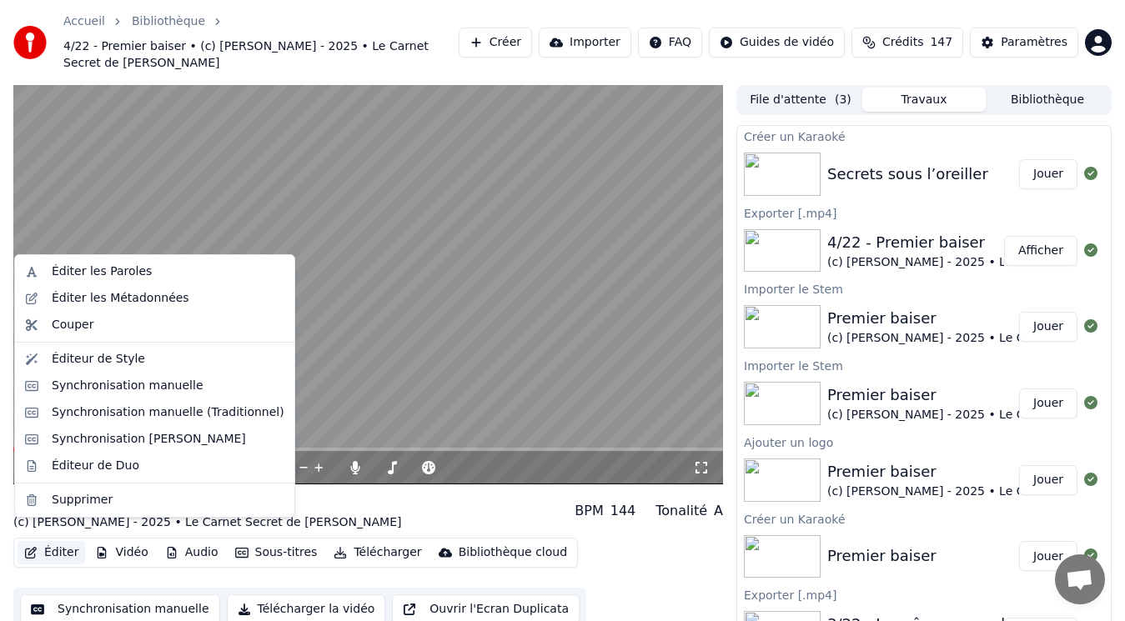
click at [53, 541] on button "Éditer" at bounding box center [52, 552] width 68 height 23
click at [124, 299] on div "Éditer les Métadonnées" at bounding box center [121, 298] width 138 height 17
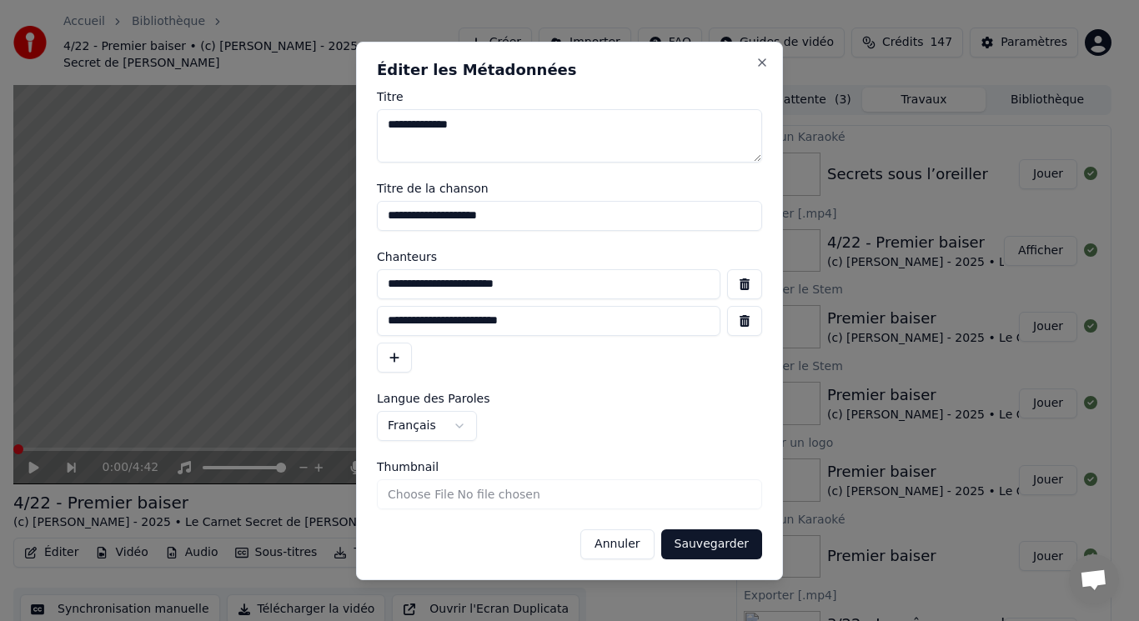
drag, startPoint x: 547, startPoint y: 286, endPoint x: 349, endPoint y: 275, distance: 198.8
click at [349, 275] on body "Accueil Bibliothèque 4/22 - Premier baiser • (c) [PERSON_NAME] - 2025 • Le Carn…" at bounding box center [562, 310] width 1125 height 621
click at [631, 546] on button "Annuler" at bounding box center [616, 545] width 73 height 30
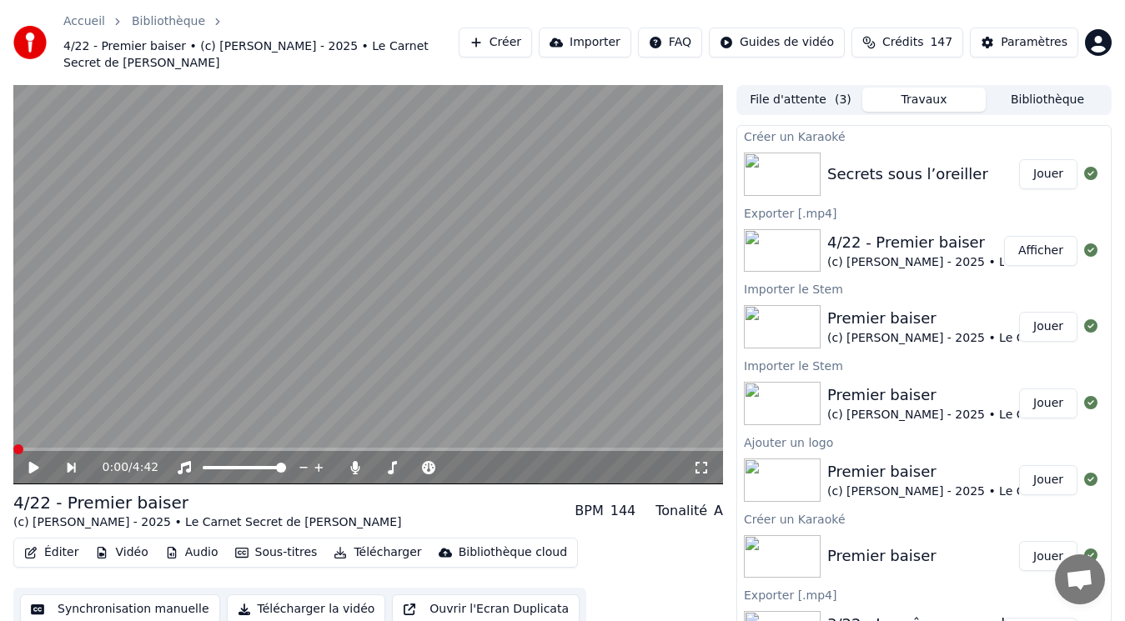
click at [899, 163] on div "Secrets sous l’oreiller" at bounding box center [907, 174] width 161 height 23
click at [1040, 162] on button "Jouer" at bounding box center [1048, 174] width 58 height 30
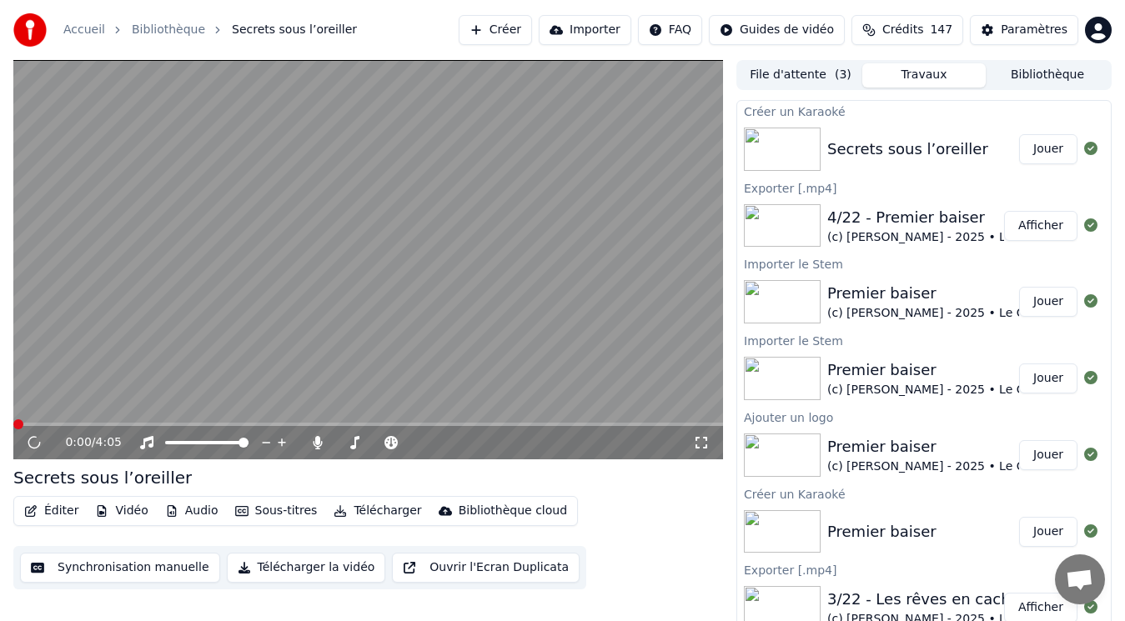
click at [125, 351] on video at bounding box center [368, 260] width 710 height 400
click at [146, 364] on video at bounding box center [368, 260] width 710 height 400
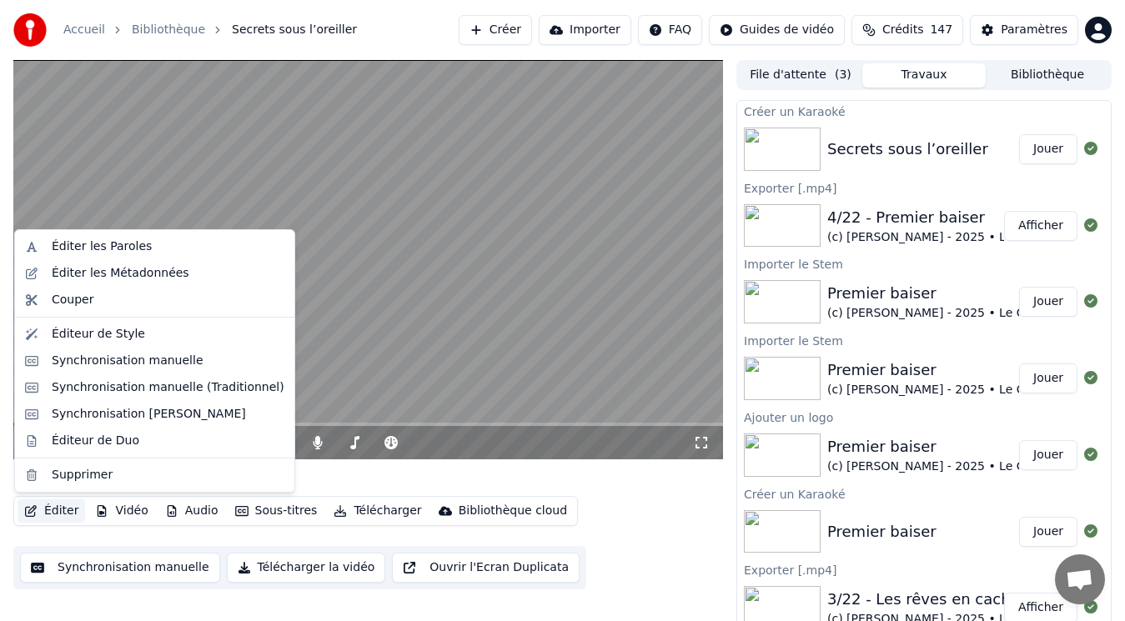
click at [56, 507] on button "Éditer" at bounding box center [52, 511] width 68 height 23
click at [174, 272] on div "Éditer les Métadonnées" at bounding box center [168, 273] width 233 height 17
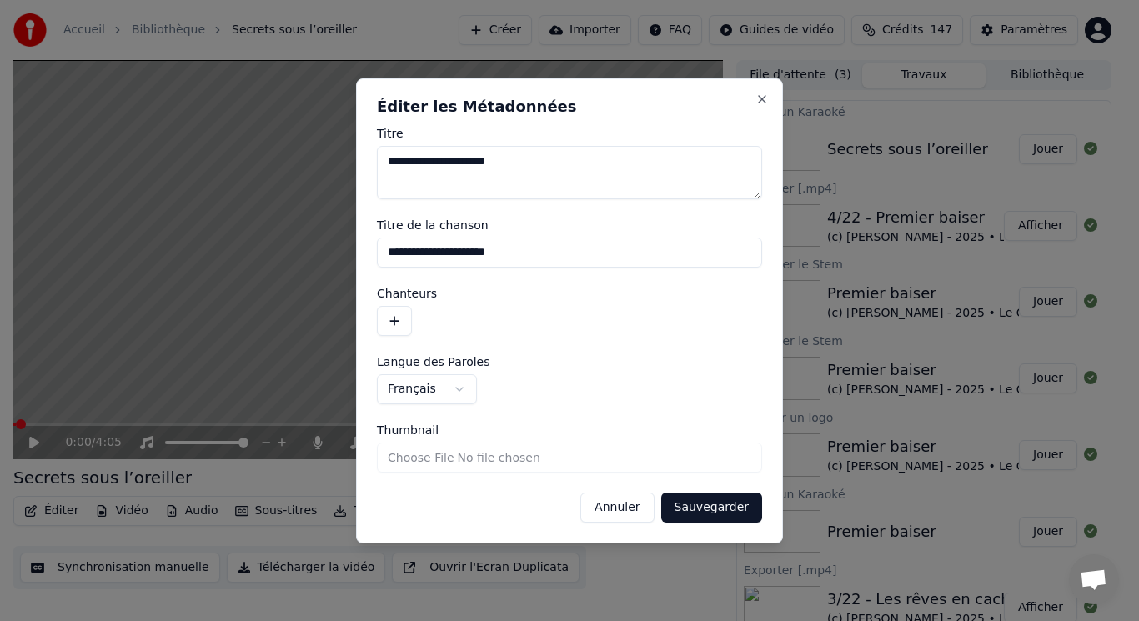
click at [391, 331] on button "button" at bounding box center [394, 321] width 35 height 30
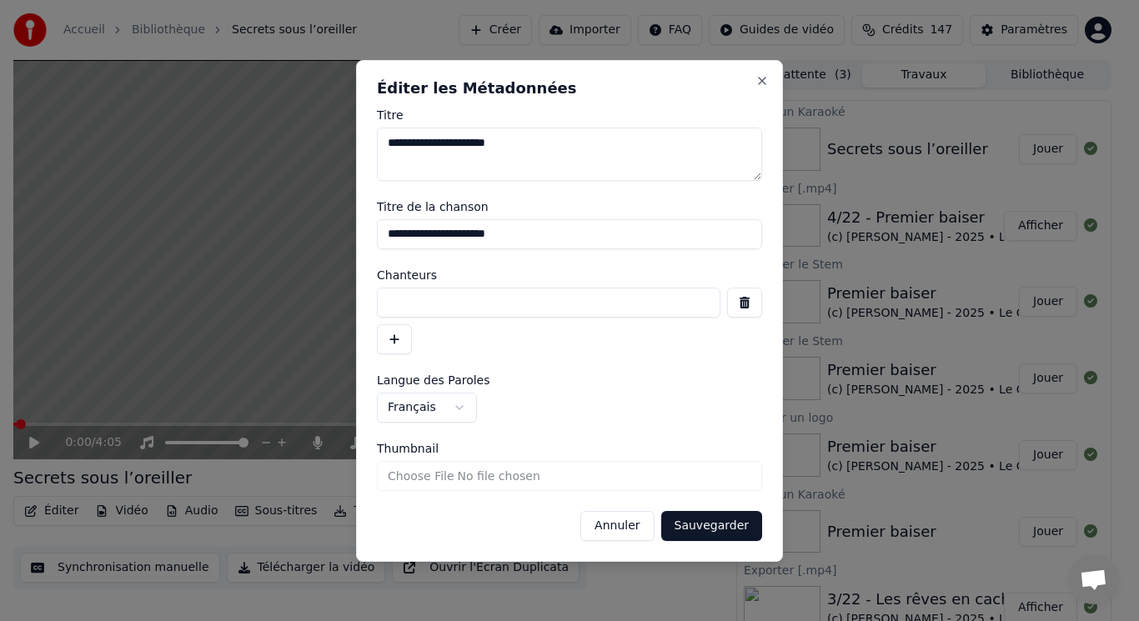
paste input "**********"
type input "**********"
click at [696, 520] on button "Sauvegarder" at bounding box center [711, 526] width 101 height 30
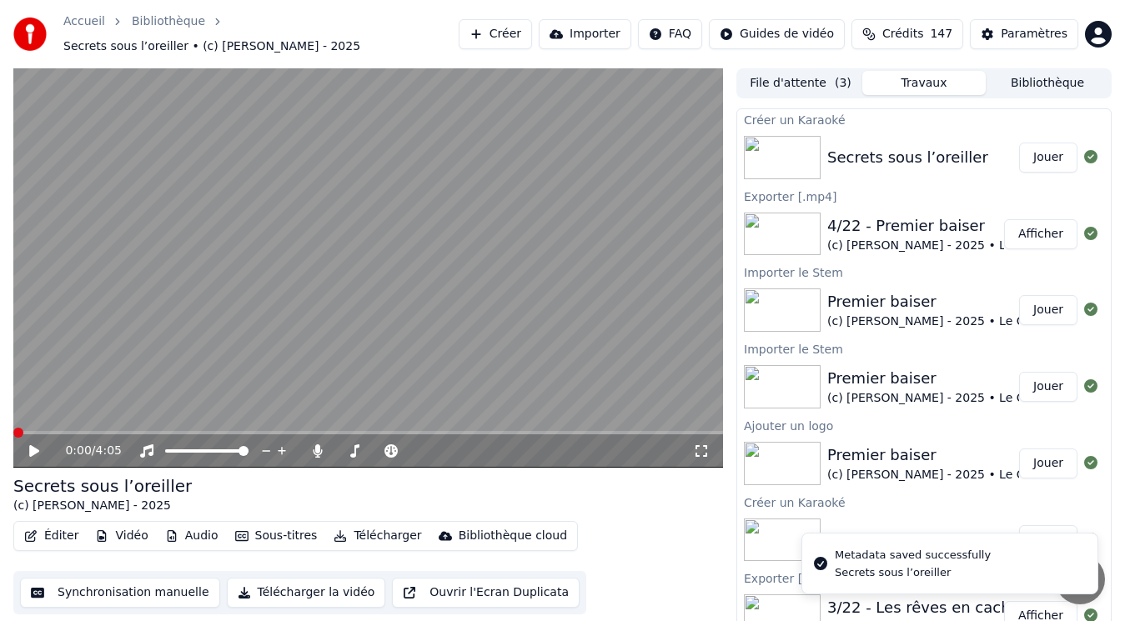
click at [883, 222] on div "4/22 - Premier baiser" at bounding box center [1021, 225] width 388 height 23
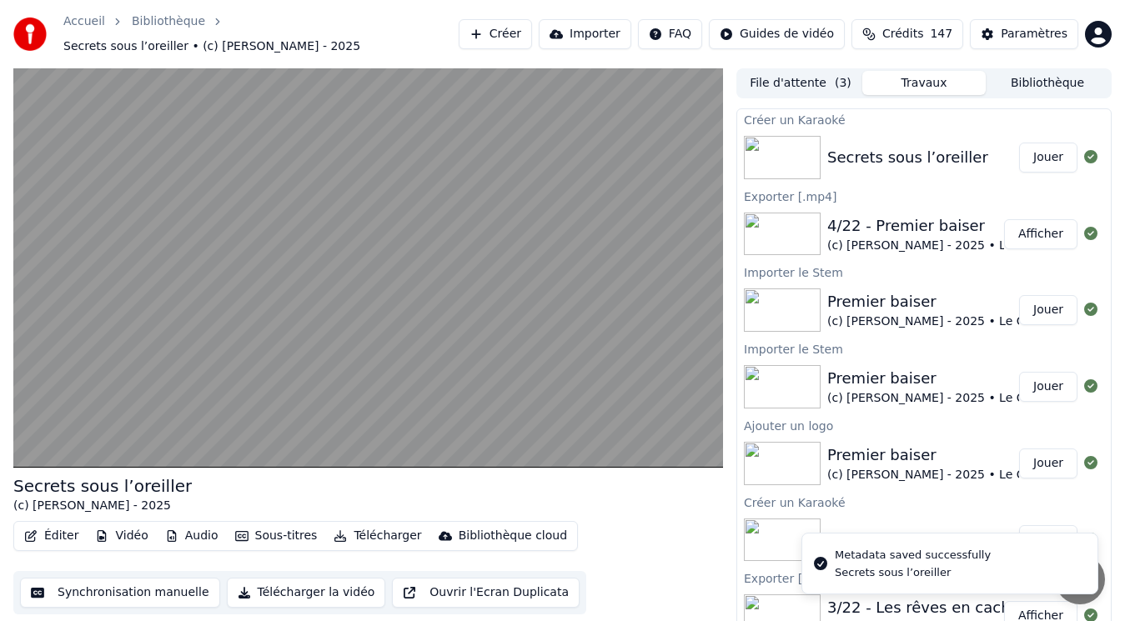
click at [1018, 225] on button "Afficher" at bounding box center [1040, 234] width 73 height 30
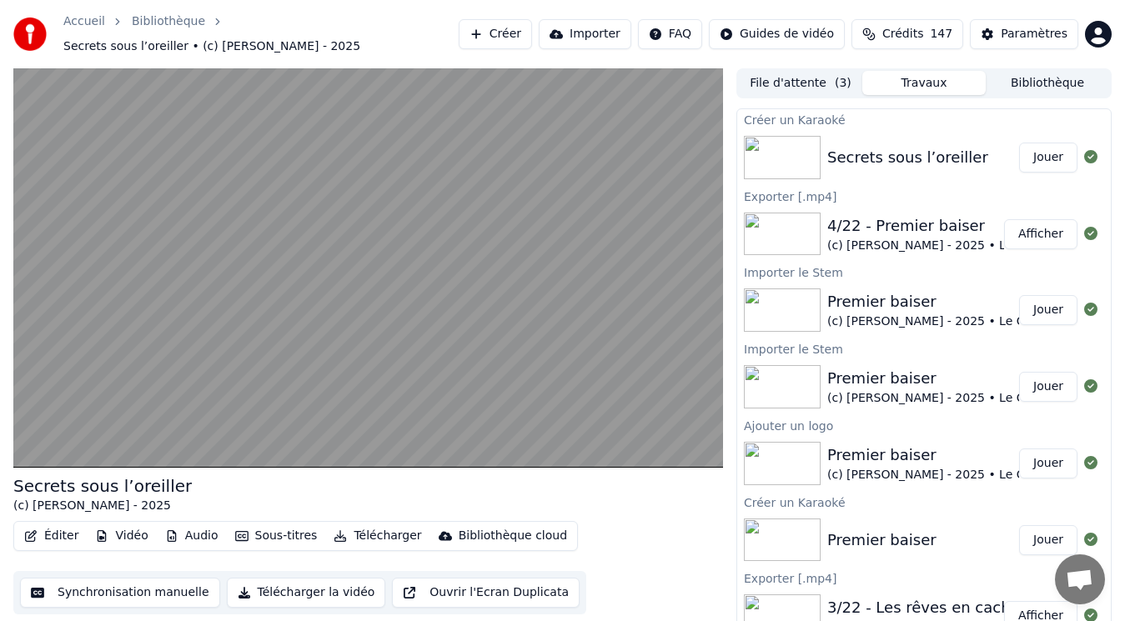
click at [1040, 81] on button "Bibliothèque" at bounding box center [1047, 83] width 123 height 24
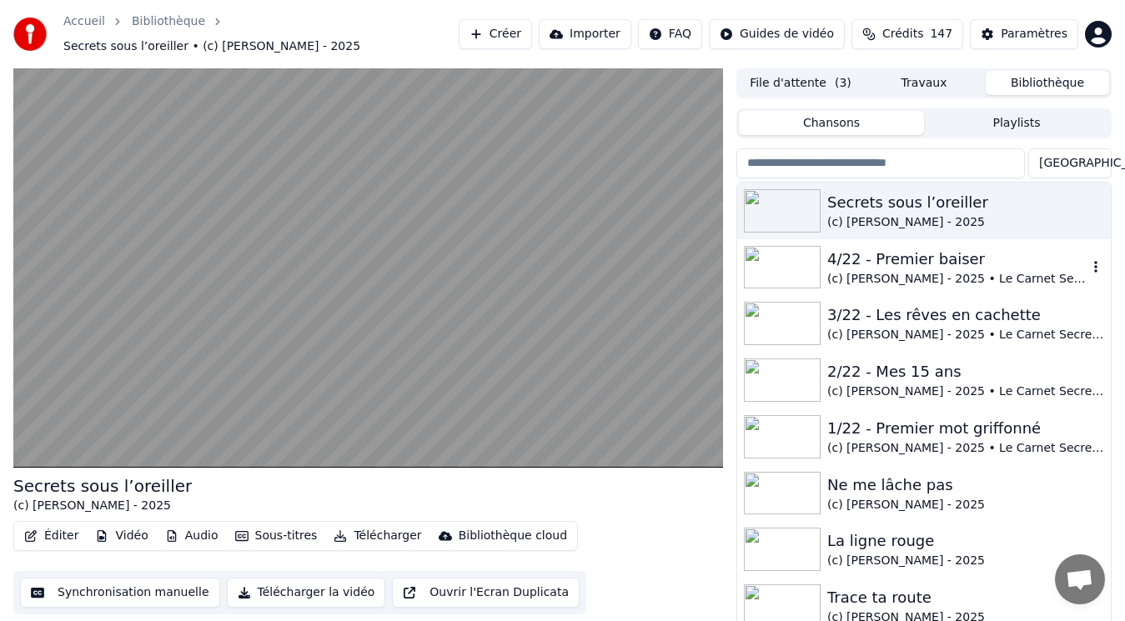
click at [856, 249] on div "4/22 - Premier baiser" at bounding box center [957, 259] width 260 height 23
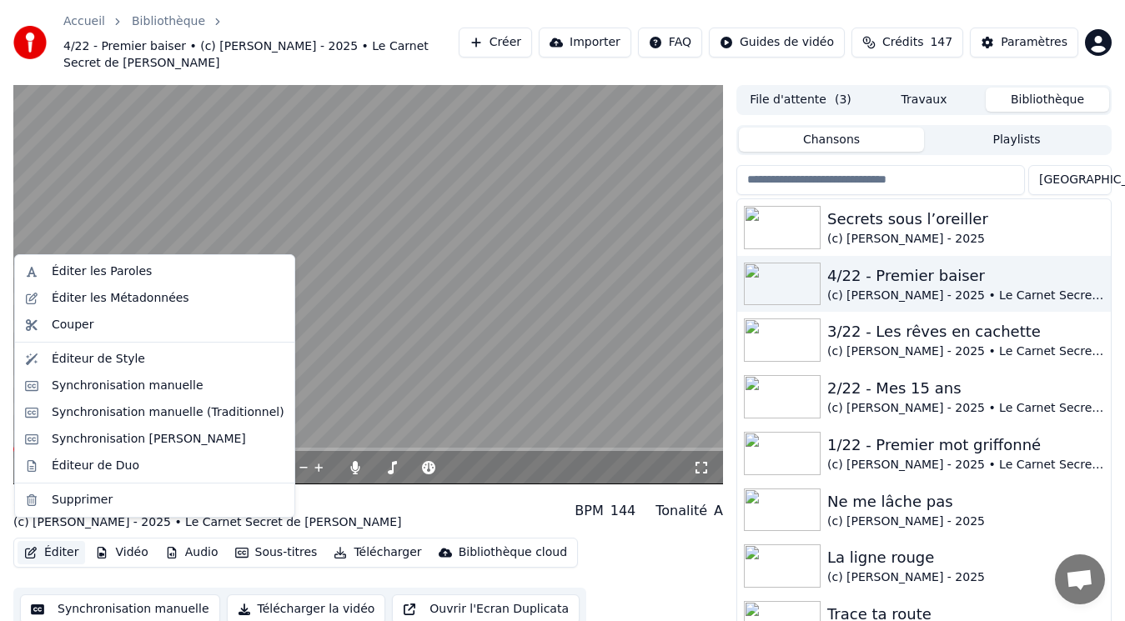
click at [47, 541] on button "Éditer" at bounding box center [52, 552] width 68 height 23
click at [130, 296] on div "Éditer les Métadonnées" at bounding box center [121, 298] width 138 height 17
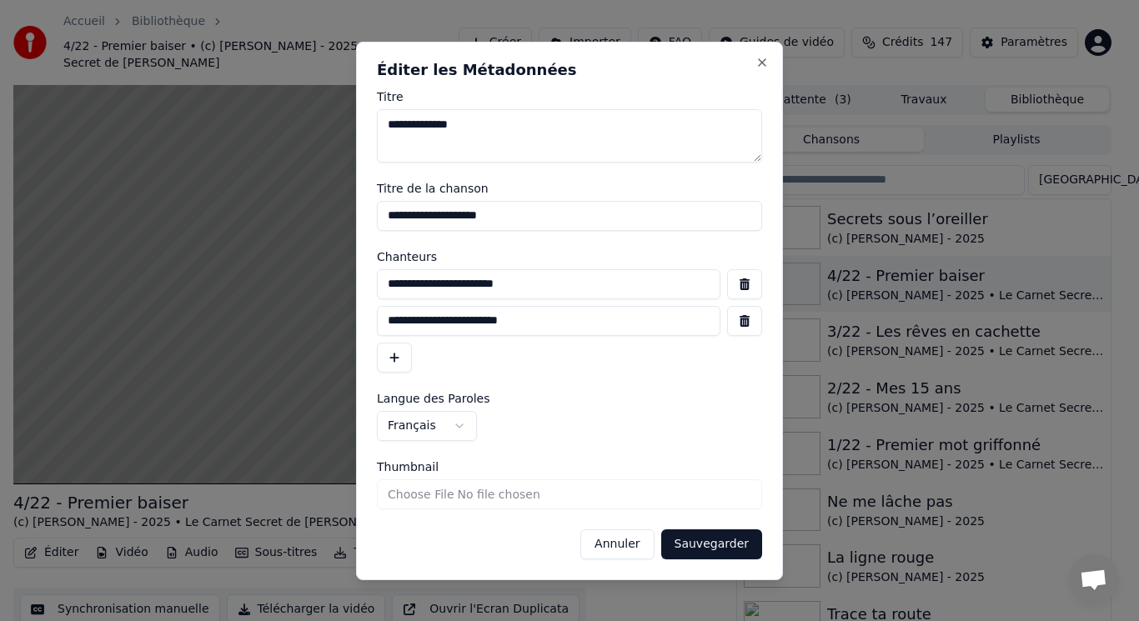
drag, startPoint x: 577, startPoint y: 324, endPoint x: 313, endPoint y: 329, distance: 264.5
click at [313, 329] on body "Accueil Bibliothèque 4/22 - Premier baiser • (c) [PERSON_NAME] - 2025 • Le Carn…" at bounding box center [562, 310] width 1125 height 621
click at [620, 544] on button "Annuler" at bounding box center [616, 545] width 73 height 30
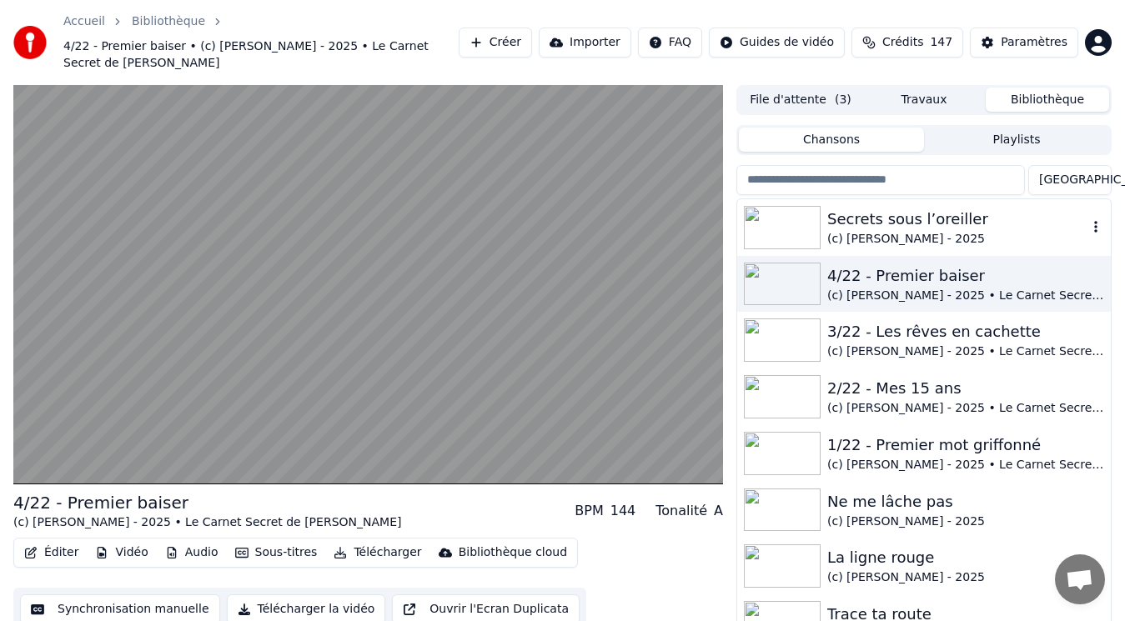
click at [868, 231] on div "(c) [PERSON_NAME] - 2025" at bounding box center [957, 239] width 260 height 17
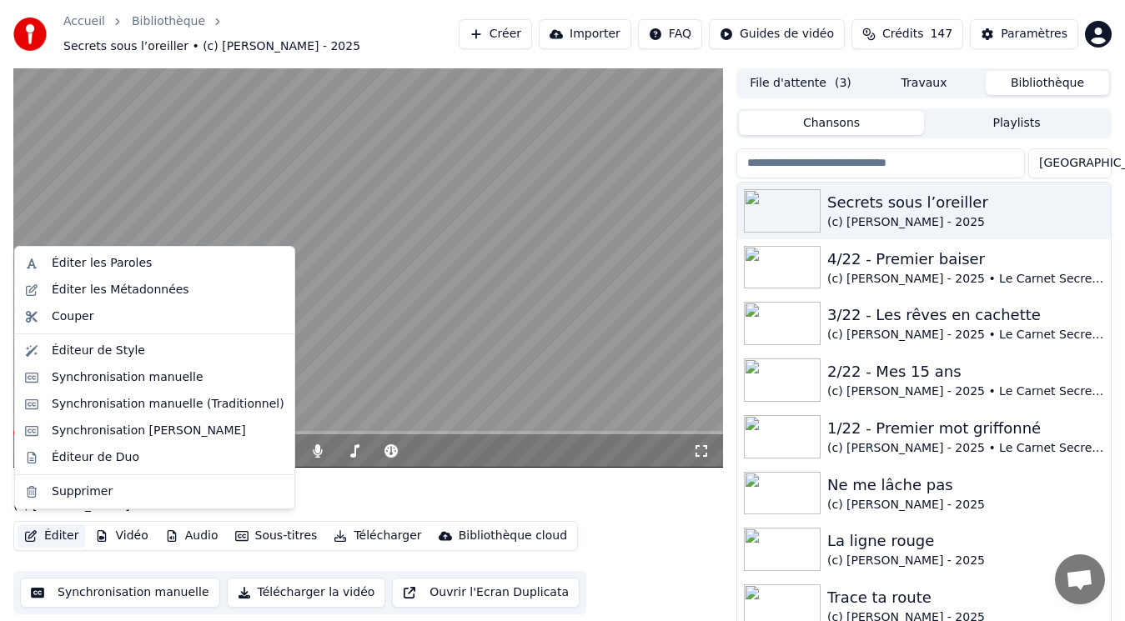
click at [57, 529] on button "Éditer" at bounding box center [52, 536] width 68 height 23
click at [121, 289] on div "Éditer les Métadonnées" at bounding box center [121, 290] width 138 height 17
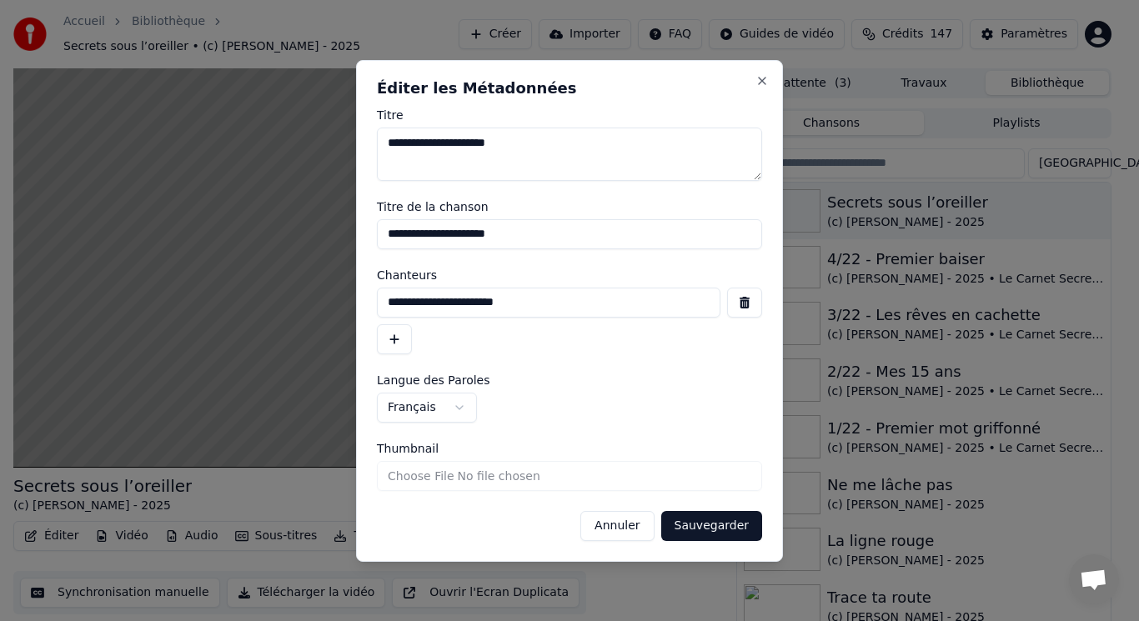
click at [394, 338] on button "button" at bounding box center [394, 339] width 35 height 30
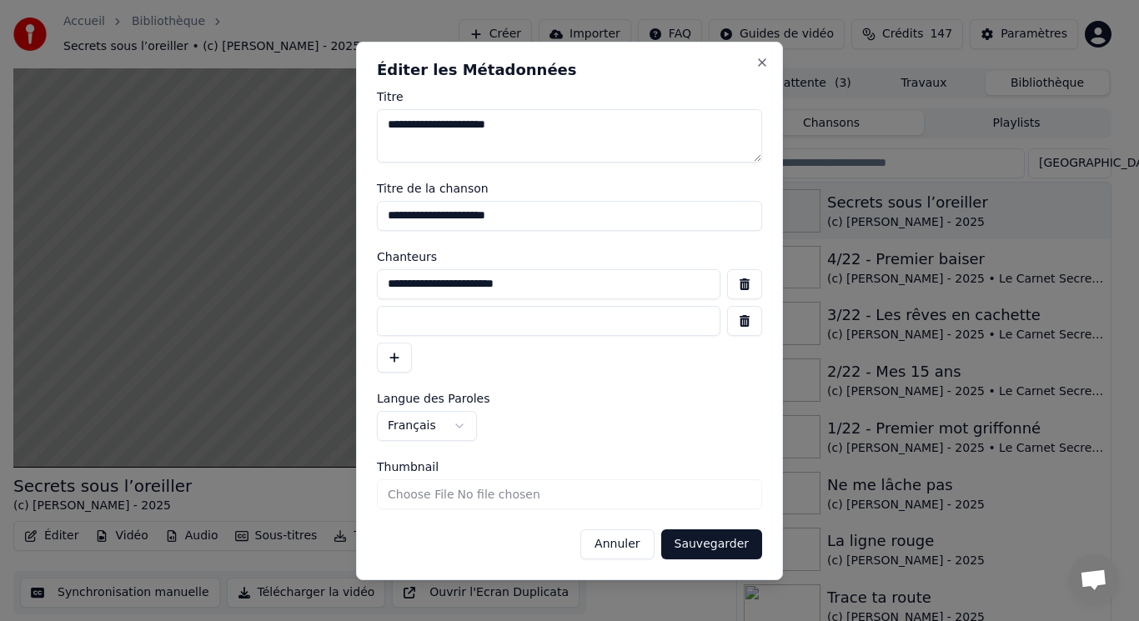
paste input "**********"
type input "**********"
click at [705, 542] on button "Sauvegarder" at bounding box center [711, 545] width 101 height 30
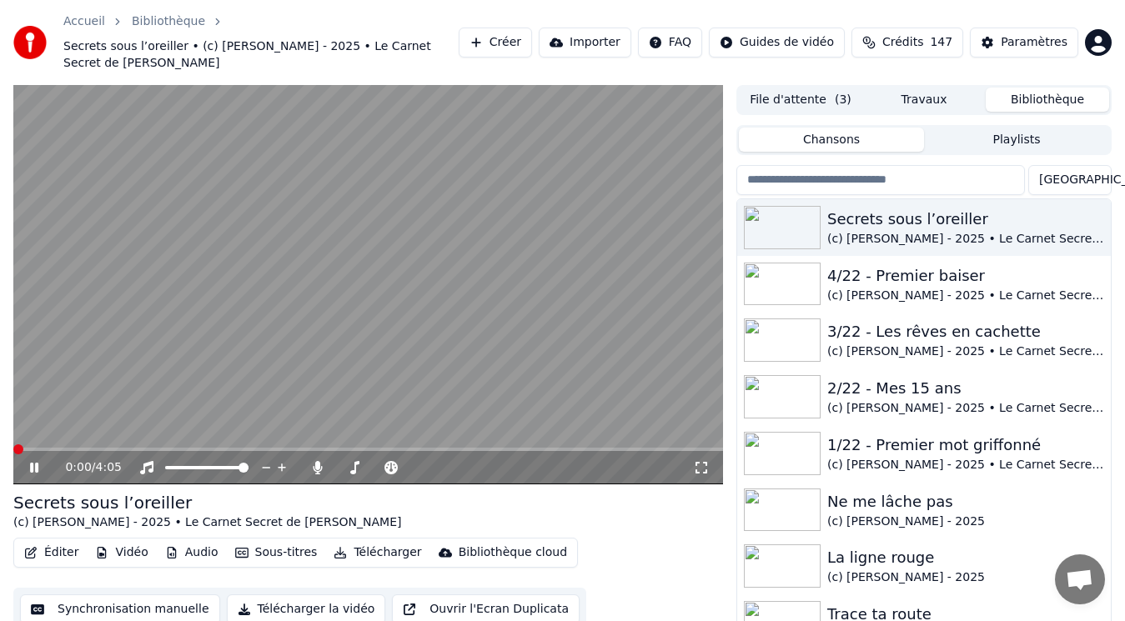
click at [30, 461] on icon at bounding box center [46, 467] width 38 height 13
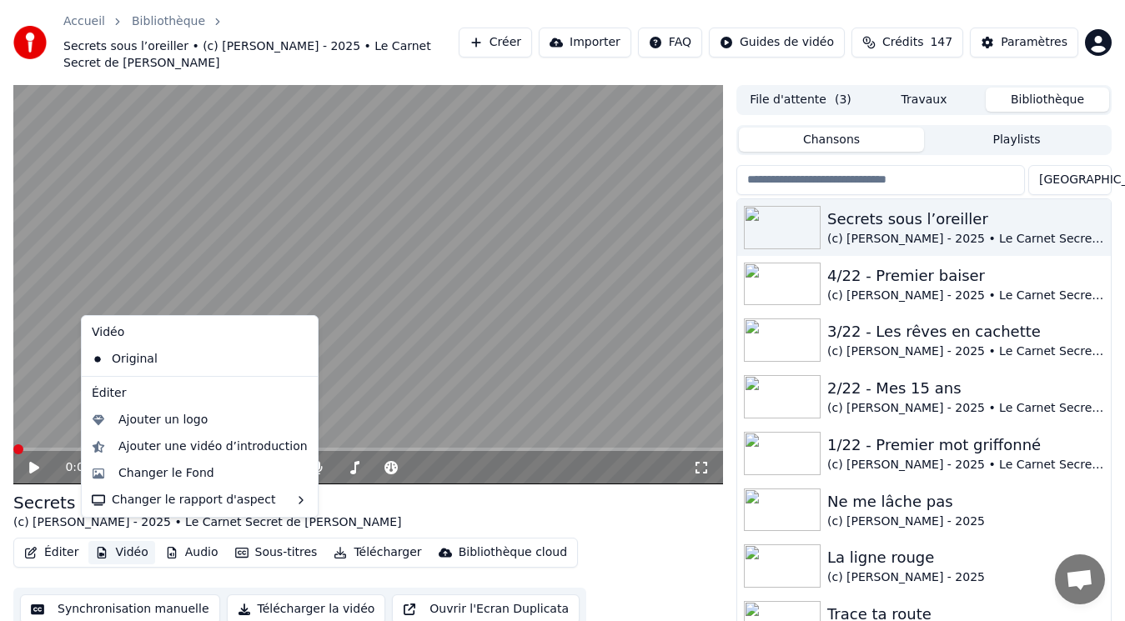
click at [134, 541] on button "Vidéo" at bounding box center [121, 552] width 66 height 23
click at [170, 417] on div "Ajouter un logo" at bounding box center [162, 420] width 89 height 17
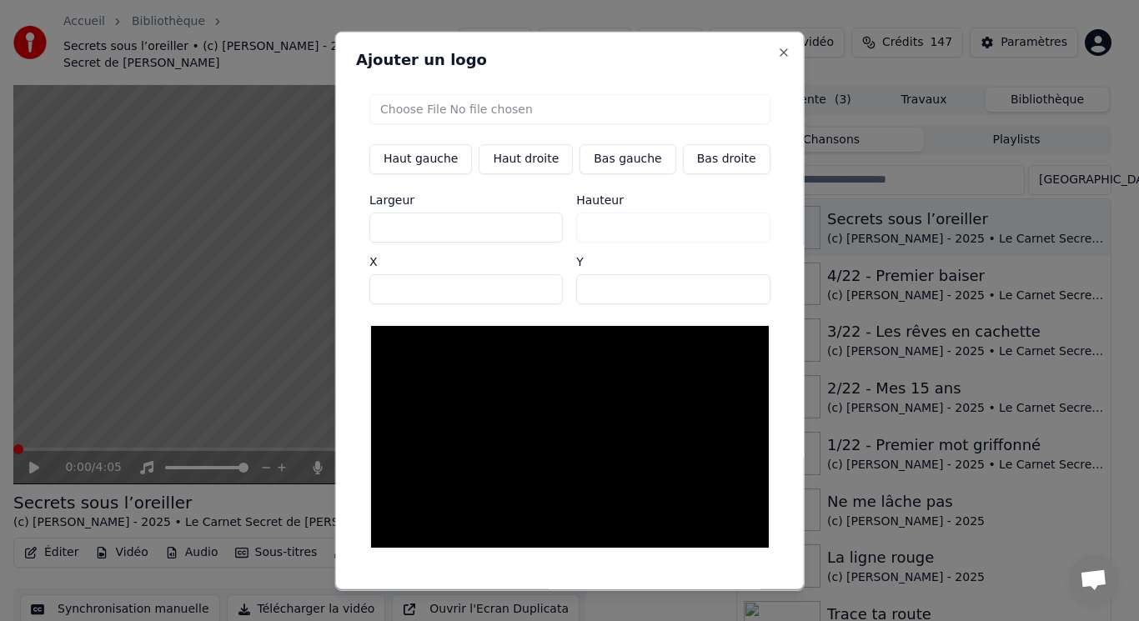
click at [439, 103] on input "file" at bounding box center [569, 108] width 401 height 30
type input "**********"
type input "***"
click at [631, 163] on button "Bas gauche" at bounding box center [628, 158] width 96 height 30
type input "***"
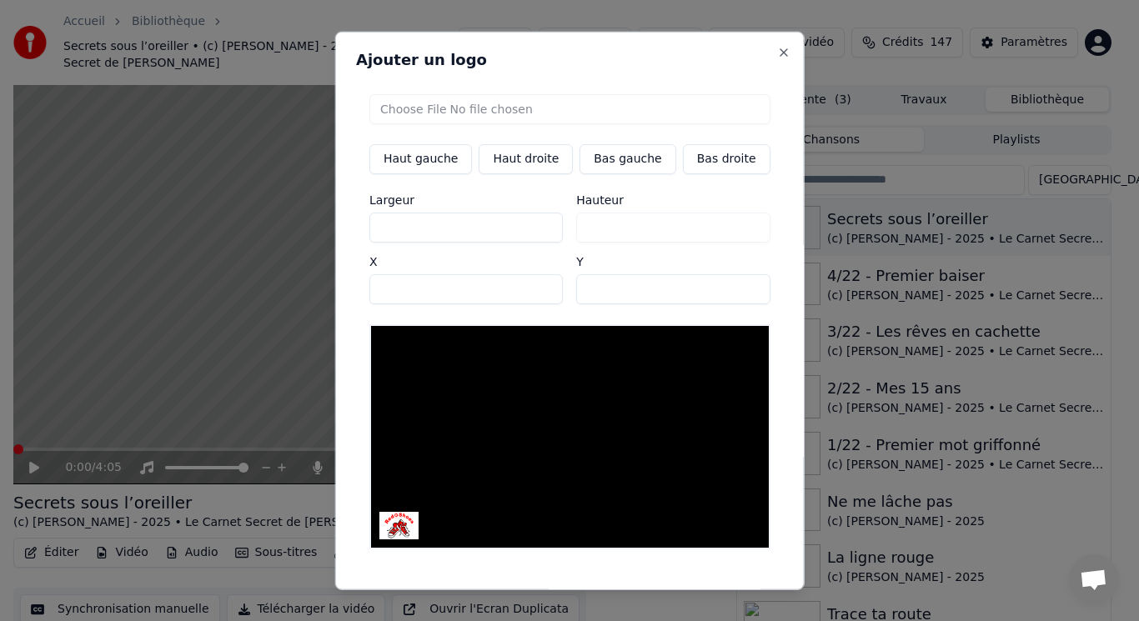
click at [706, 590] on button "Sauvegarder" at bounding box center [732, 605] width 101 height 30
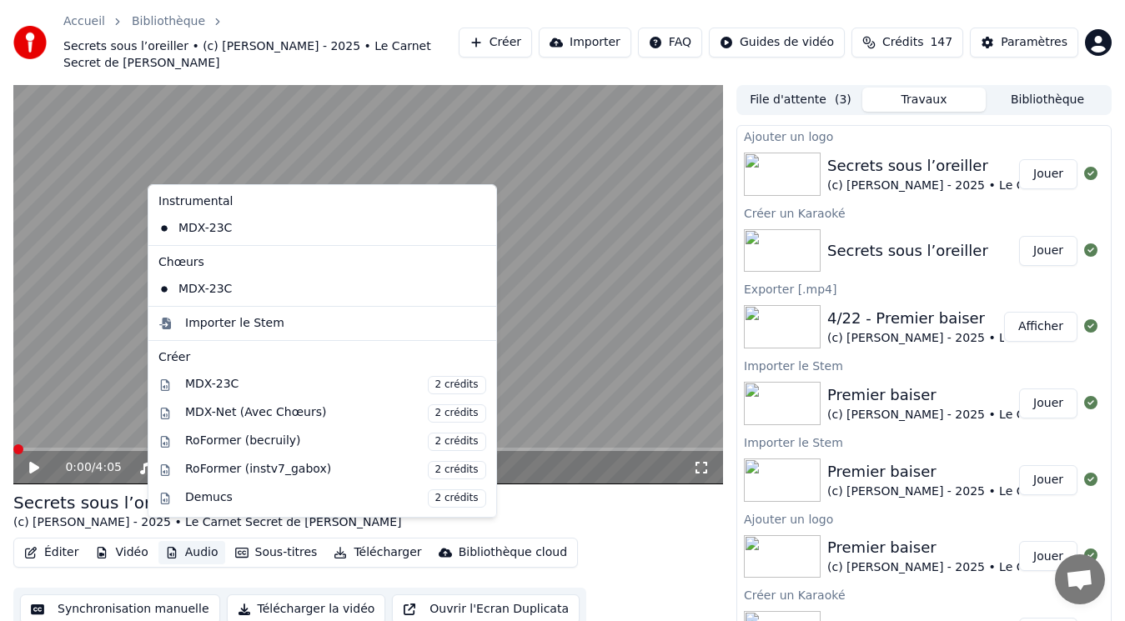
click at [178, 541] on button "Audio" at bounding box center [191, 552] width 67 height 23
click at [264, 328] on div "Importer le Stem" at bounding box center [234, 323] width 99 height 17
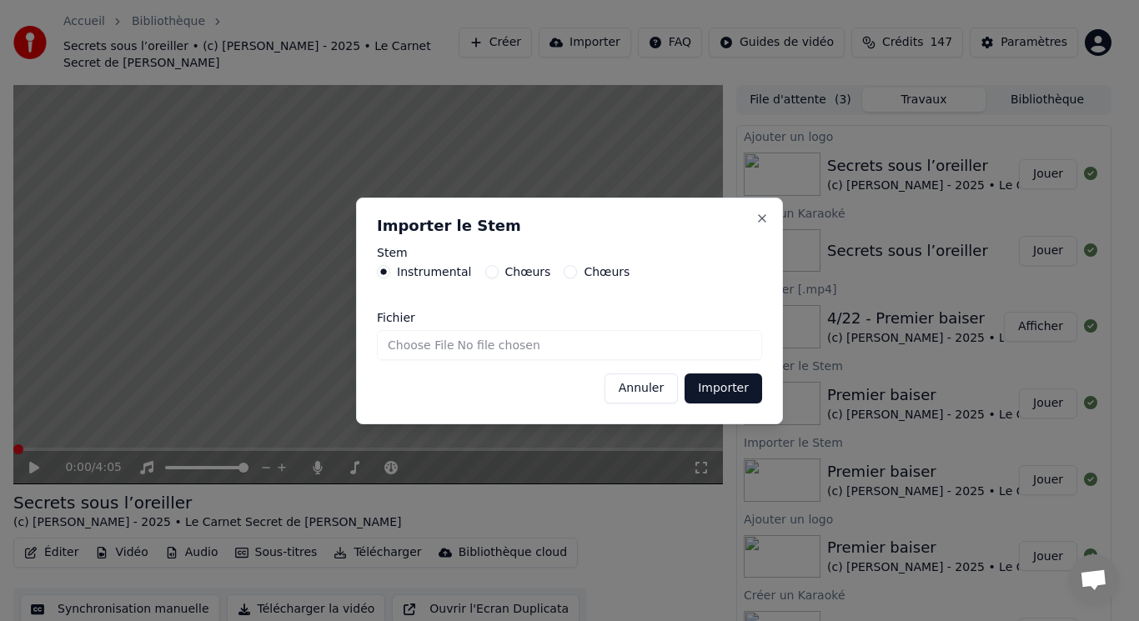
click at [442, 347] on input "Fichier" at bounding box center [569, 345] width 385 height 30
type input "**********"
click at [700, 392] on button "Importer" at bounding box center [724, 389] width 78 height 30
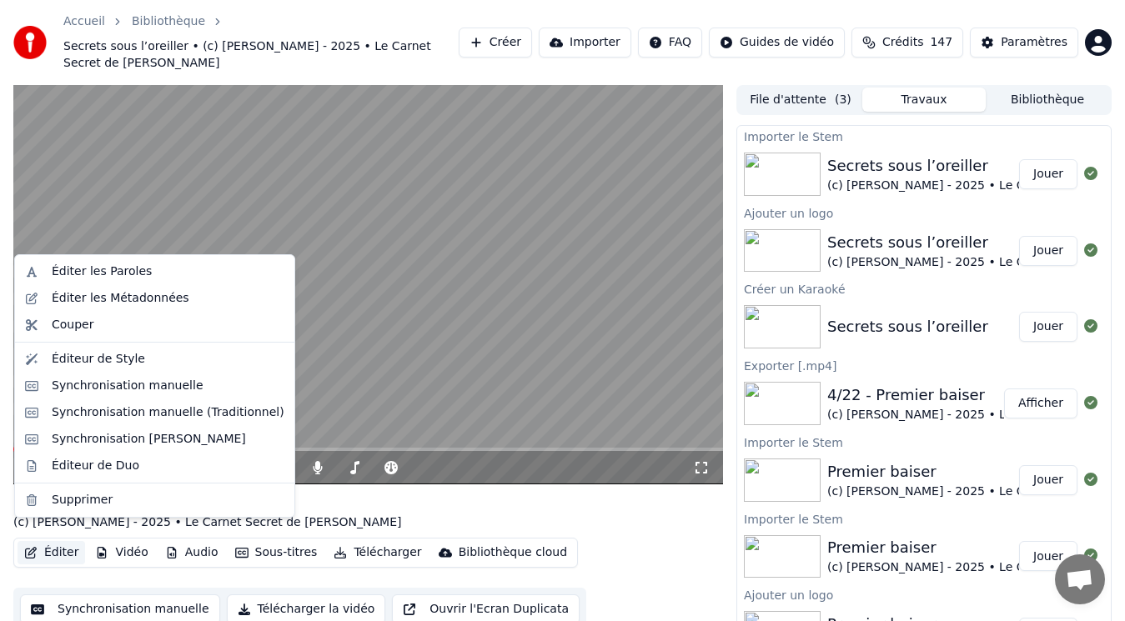
click at [53, 541] on button "Éditer" at bounding box center [52, 552] width 68 height 23
click at [100, 304] on div "Éditer les Métadonnées" at bounding box center [121, 298] width 138 height 17
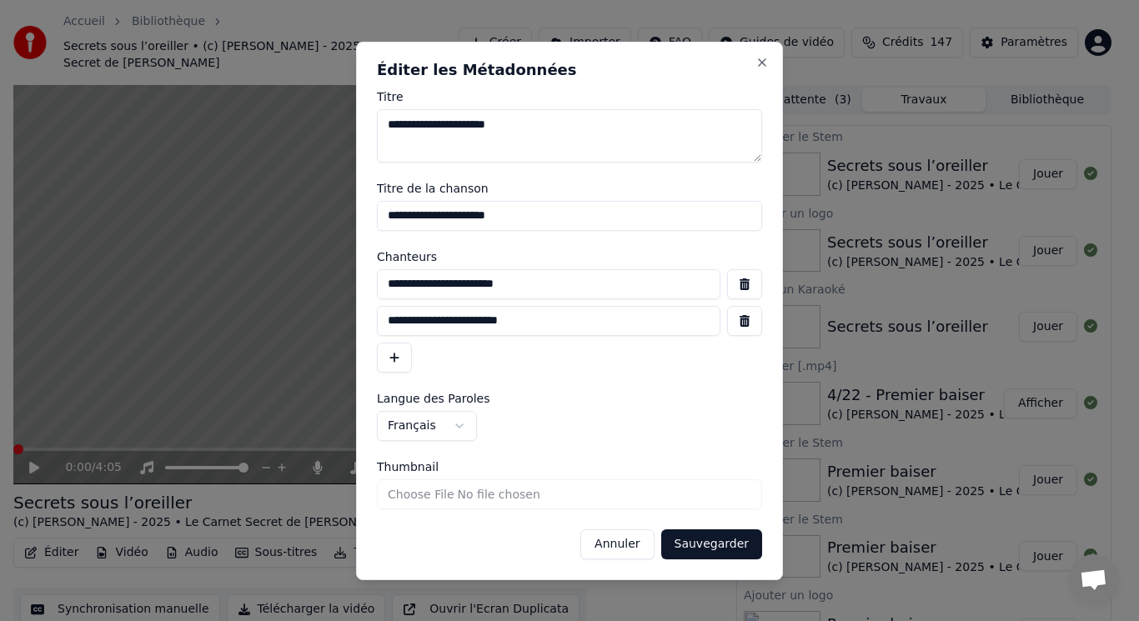
click at [381, 214] on input "**********" at bounding box center [569, 216] width 385 height 30
type input "**********"
click at [714, 540] on button "Sauvegarder" at bounding box center [711, 545] width 101 height 30
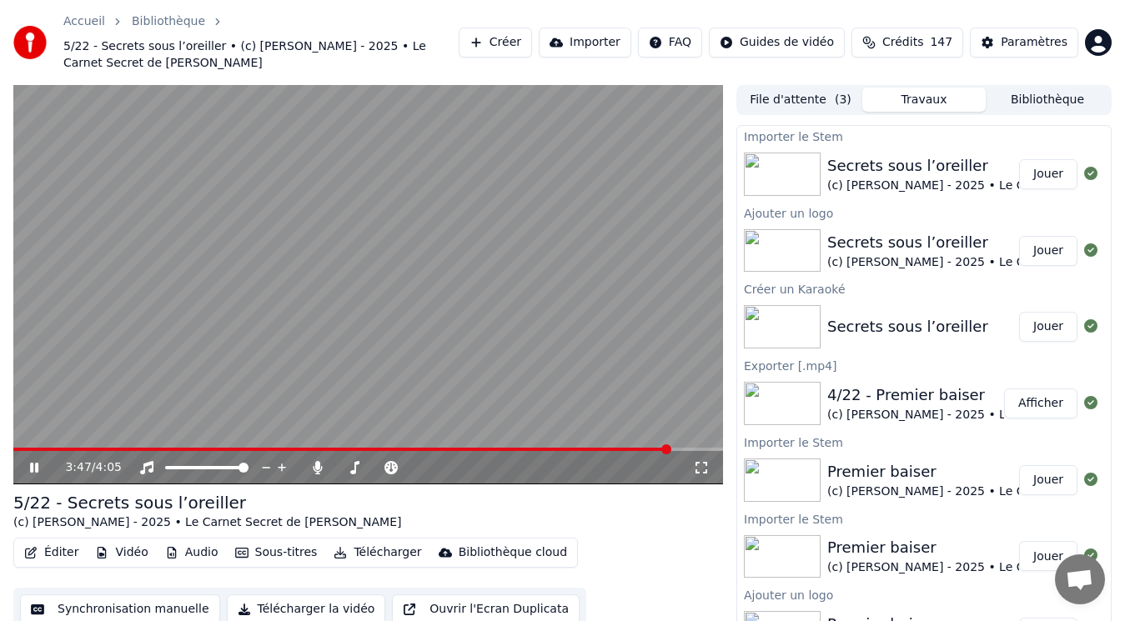
click at [671, 450] on span at bounding box center [341, 449] width 657 height 3
click at [650, 450] on span at bounding box center [341, 449] width 657 height 3
click at [31, 468] on icon at bounding box center [34, 468] width 8 height 10
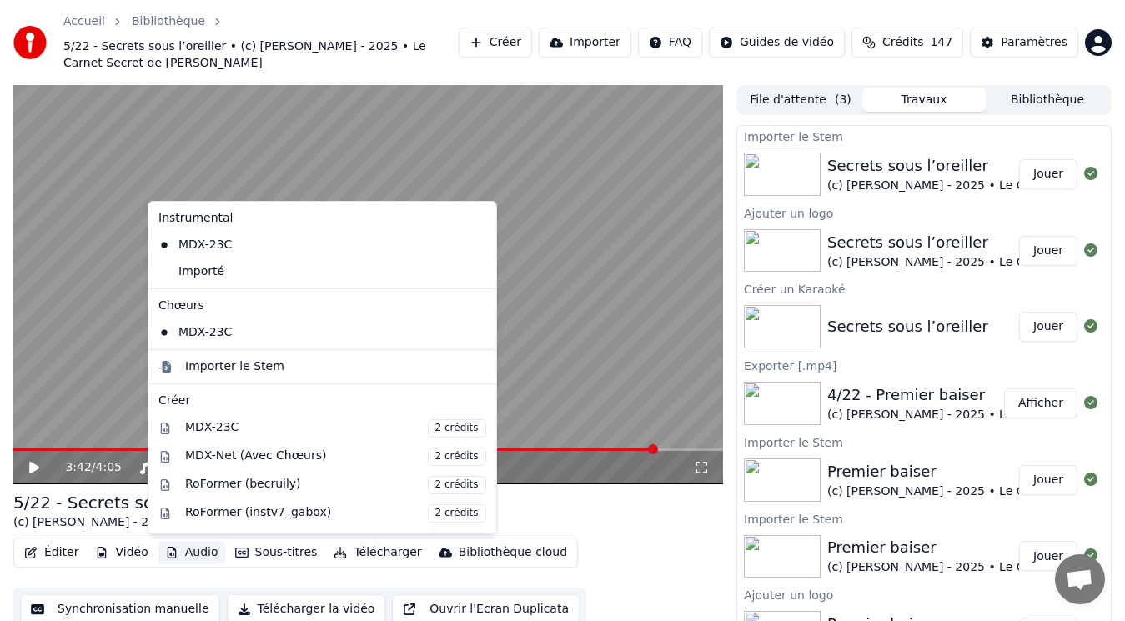
click at [199, 550] on button "Audio" at bounding box center [191, 552] width 67 height 23
click at [222, 371] on div "Importer le Stem" at bounding box center [234, 367] width 99 height 17
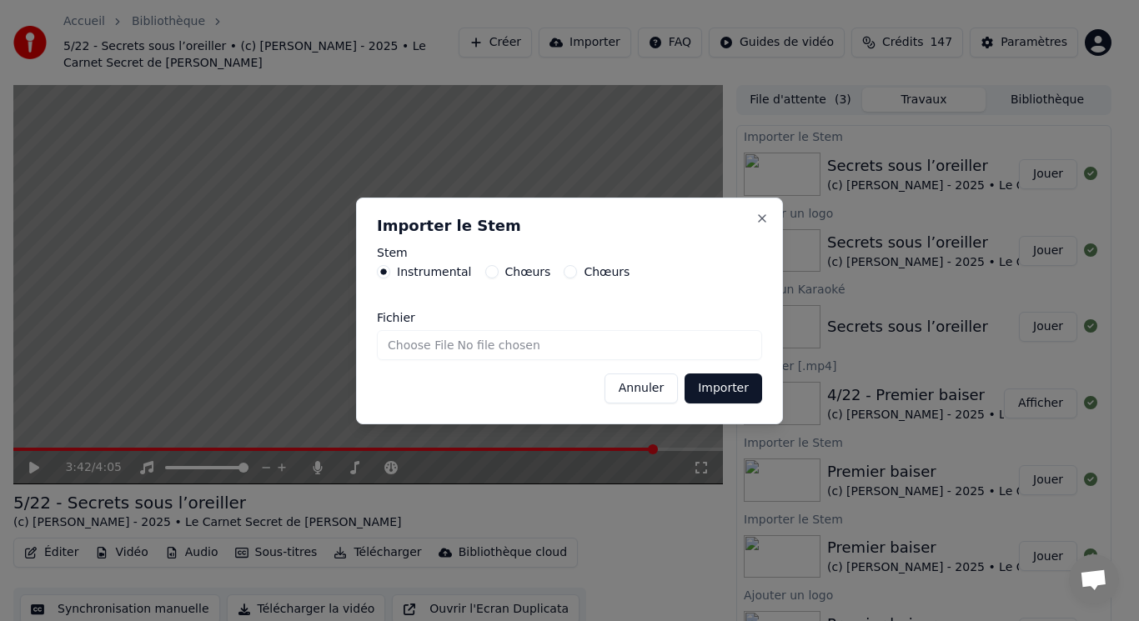
click at [492, 277] on div "Chœurs" at bounding box center [518, 271] width 66 height 13
click at [487, 269] on button "Chœurs" at bounding box center [491, 271] width 13 height 13
click at [433, 339] on input "Fichier" at bounding box center [569, 345] width 385 height 30
type input "**********"
click at [719, 389] on button "Importer" at bounding box center [724, 389] width 78 height 30
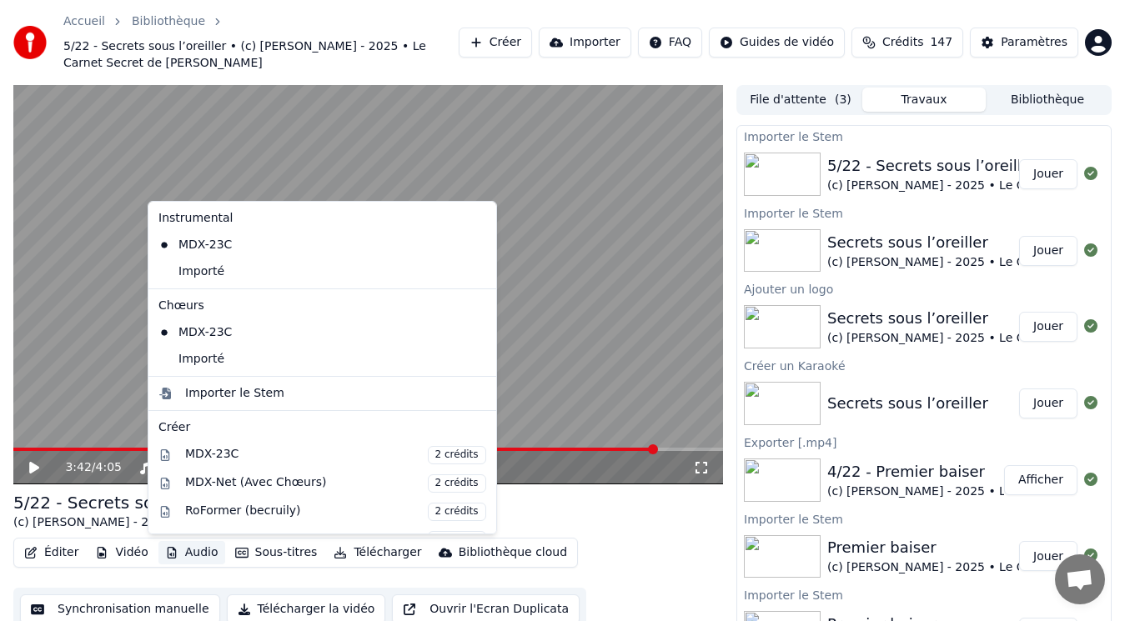
click at [177, 555] on button "Audio" at bounding box center [191, 552] width 67 height 23
click at [205, 271] on div "Importé" at bounding box center [310, 272] width 316 height 27
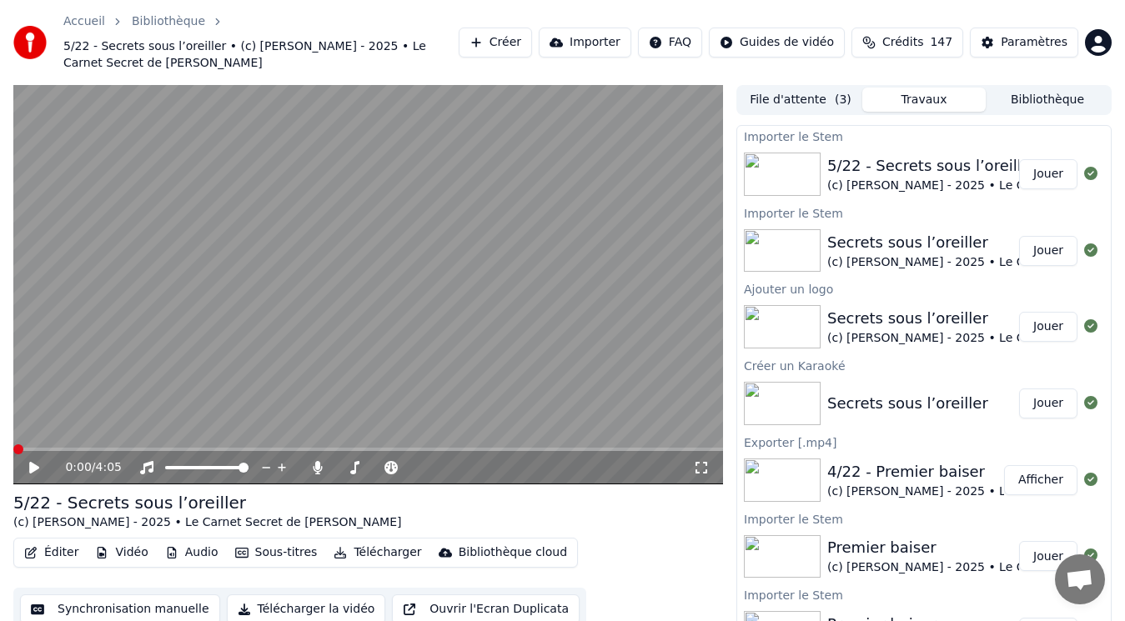
click at [170, 549] on icon "button" at bounding box center [171, 553] width 13 height 12
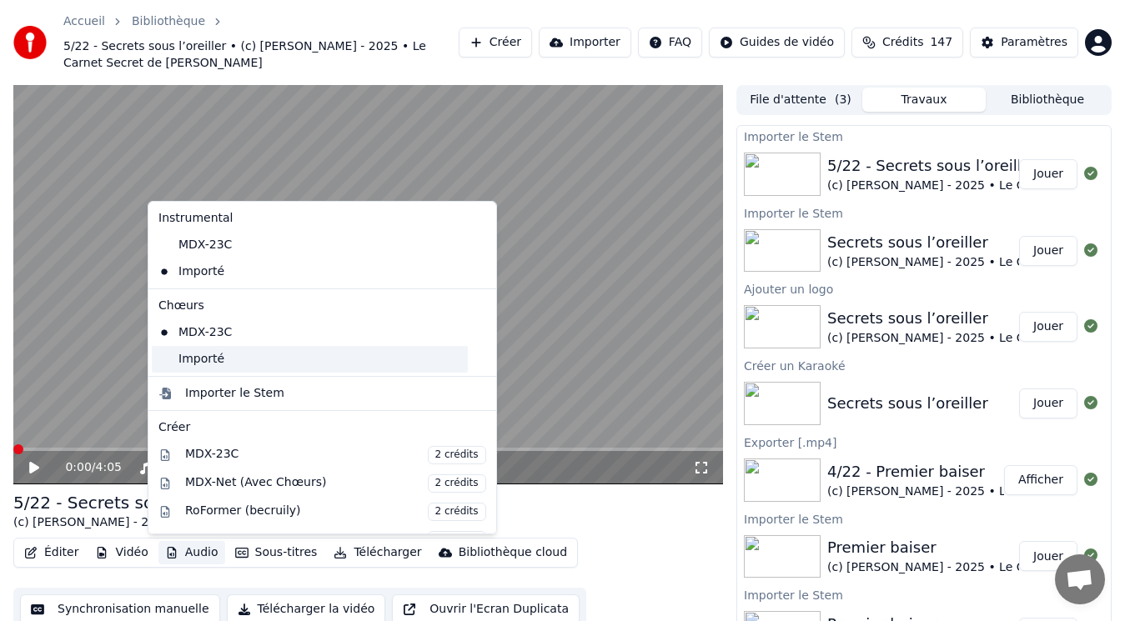
click at [206, 356] on div "Importé" at bounding box center [310, 359] width 316 height 27
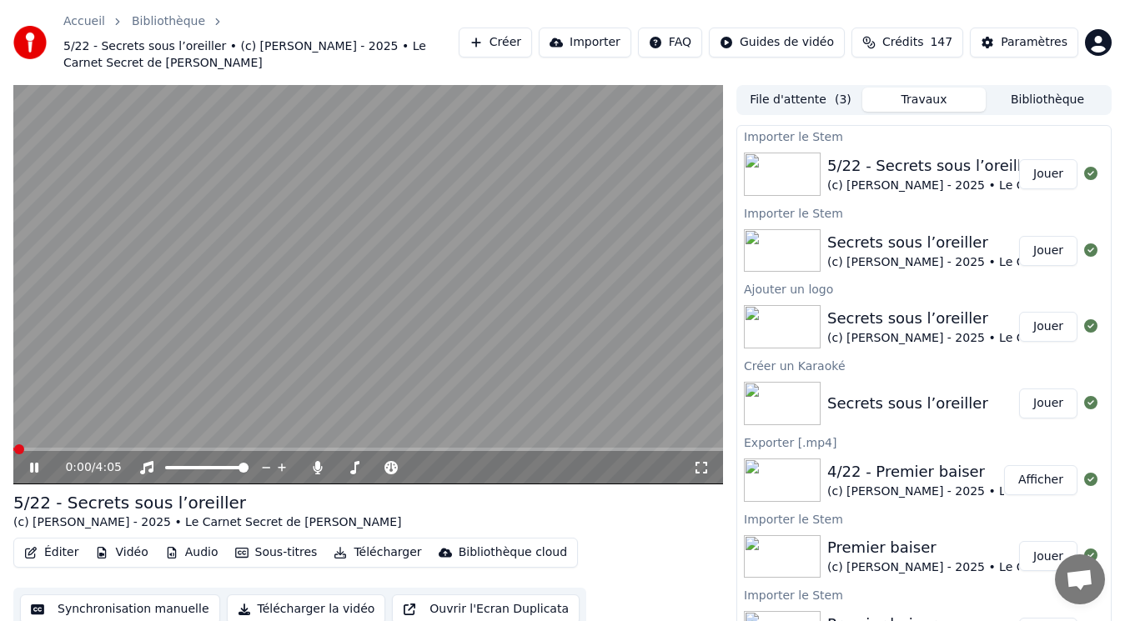
click at [599, 448] on span at bounding box center [368, 449] width 710 height 3
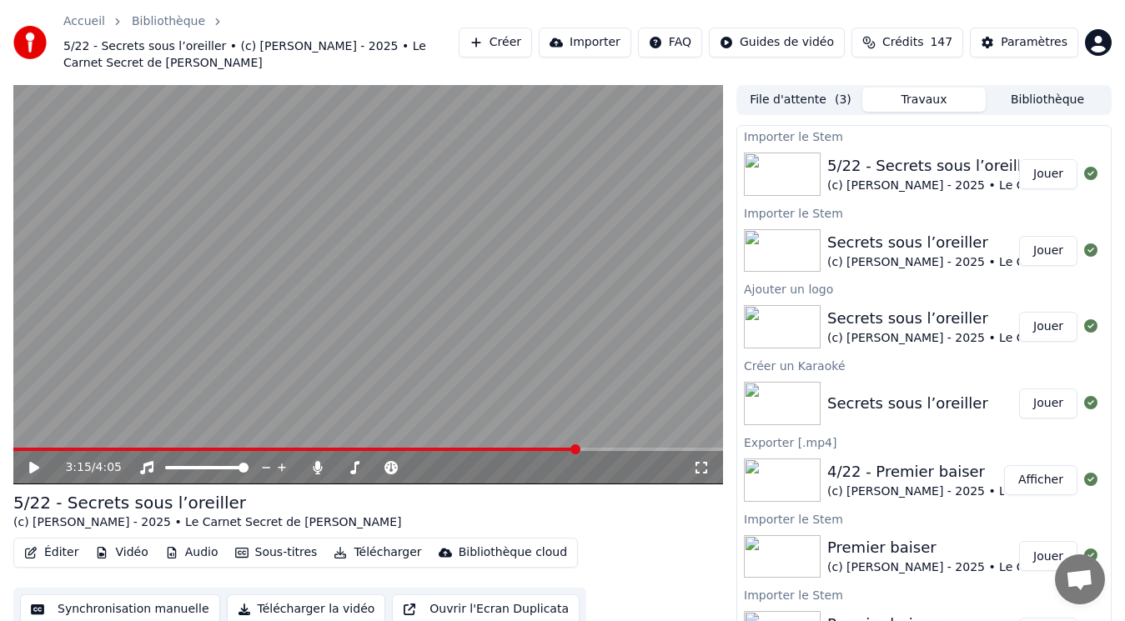
click at [579, 449] on span at bounding box center [368, 449] width 710 height 3
click at [35, 463] on icon at bounding box center [46, 467] width 38 height 13
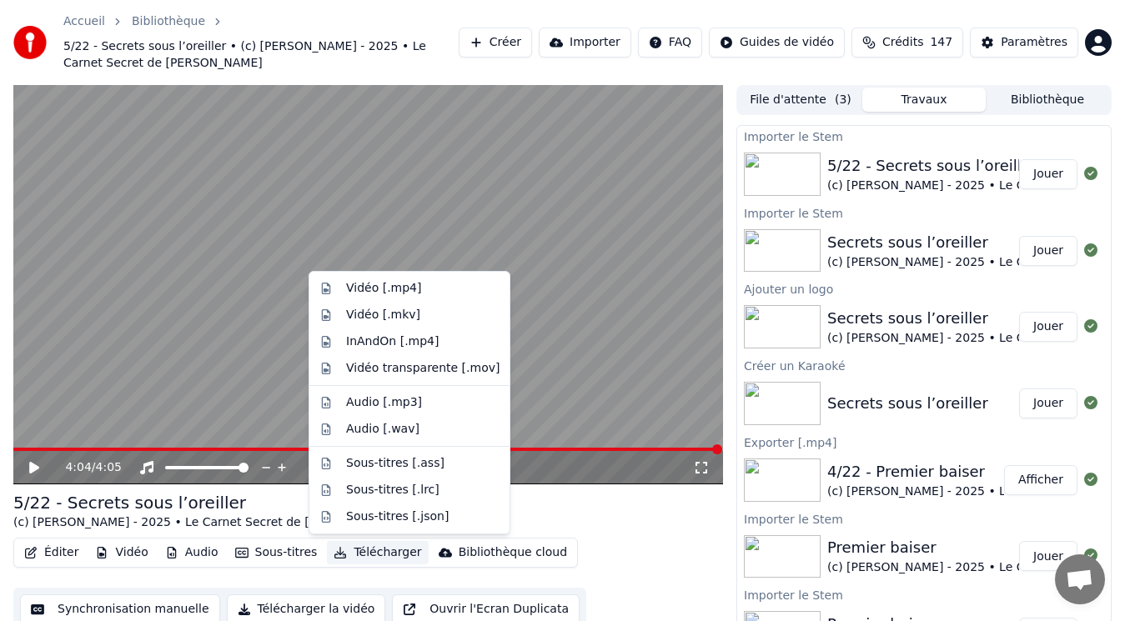
click at [380, 552] on button "Télécharger" at bounding box center [377, 552] width 101 height 23
click at [405, 289] on div "Vidéo [.mp4]" at bounding box center [383, 288] width 75 height 17
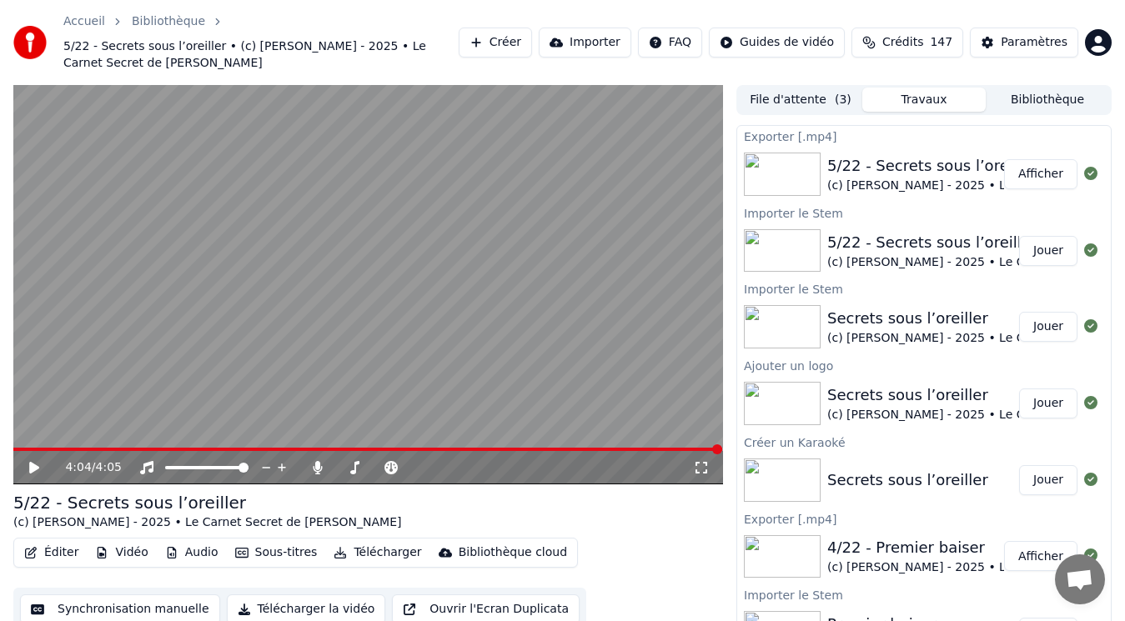
click at [1005, 174] on button "Afficher" at bounding box center [1040, 174] width 73 height 30
click at [1018, 169] on button "Afficher" at bounding box center [1040, 174] width 73 height 30
click at [532, 43] on button "Créer" at bounding box center [495, 43] width 73 height 30
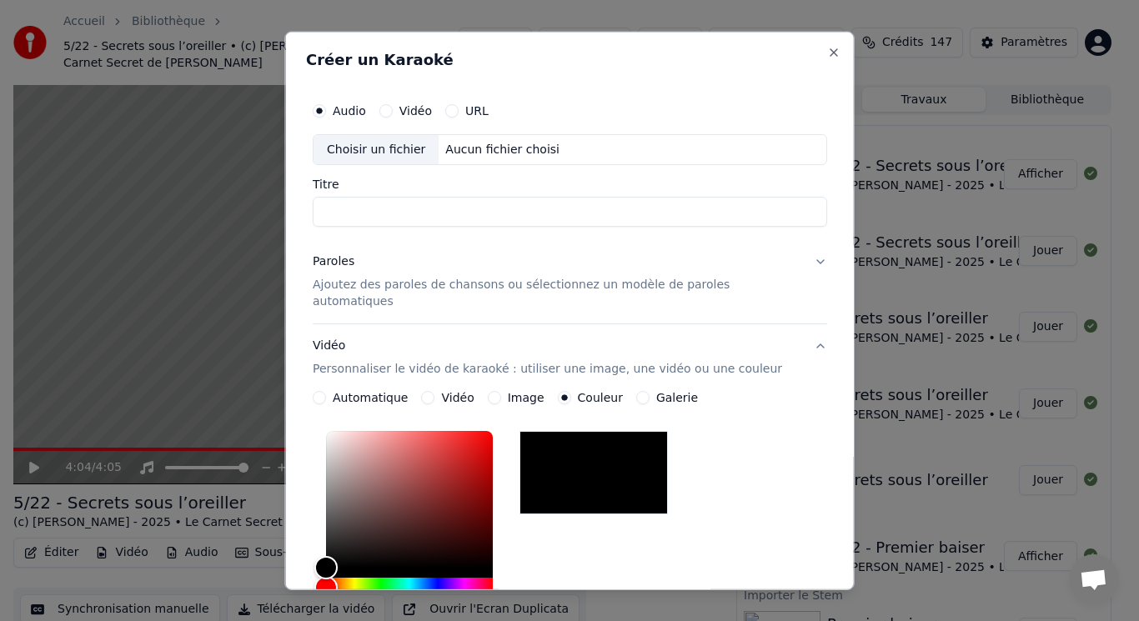
click at [405, 146] on div "Choisir un fichier" at bounding box center [376, 149] width 125 height 30
type input "**********"
click at [424, 214] on input "**********" at bounding box center [570, 212] width 515 height 30
click at [369, 289] on p "Ajoutez des paroles de chansons ou sélectionnez un modèle de paroles automatiqu…" at bounding box center [557, 293] width 488 height 33
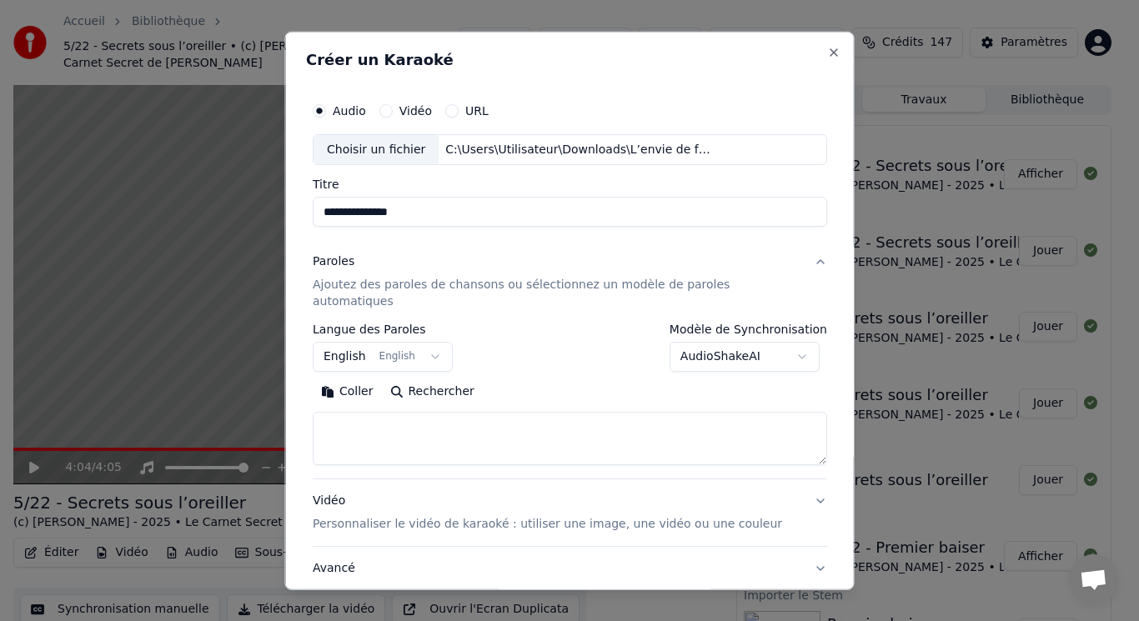
click at [388, 342] on body "Accueil Bibliothèque 5/22 - Secrets sous l’oreiller • (c) [PERSON_NAME] - 2025 …" at bounding box center [562, 310] width 1125 height 621
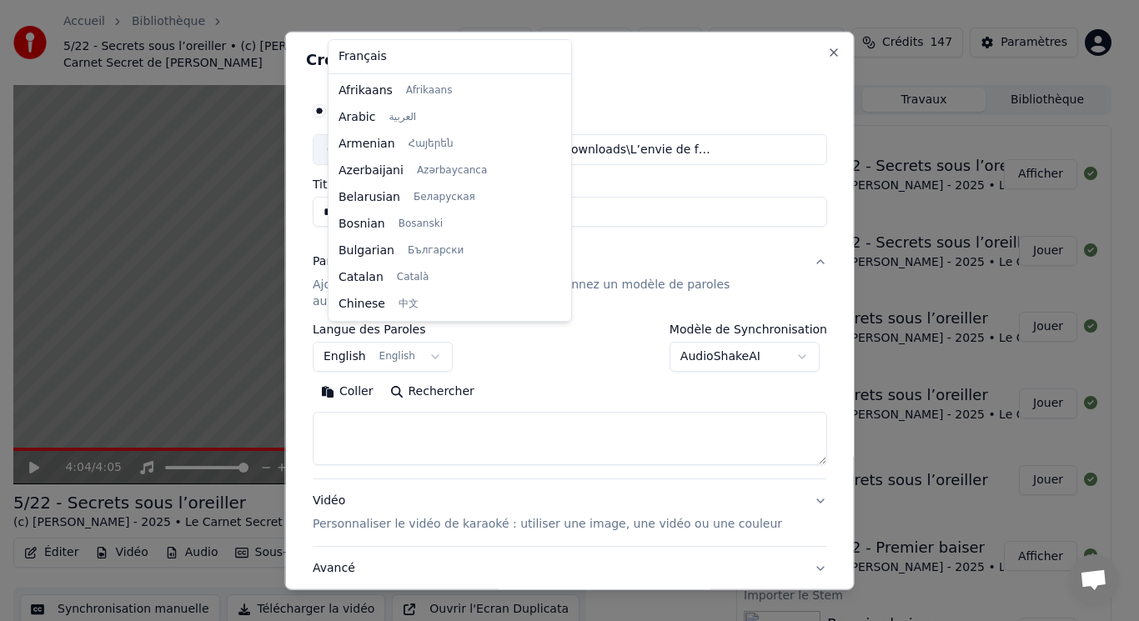
scroll to position [133, 0]
select select "**"
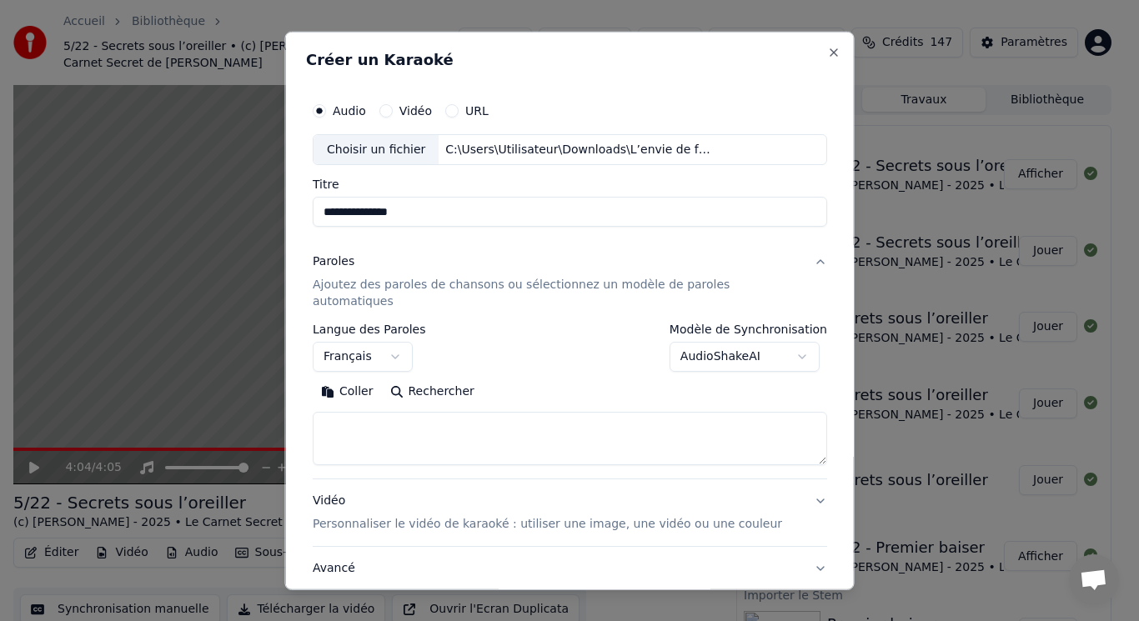
click at [353, 380] on button "Coller" at bounding box center [347, 392] width 69 height 27
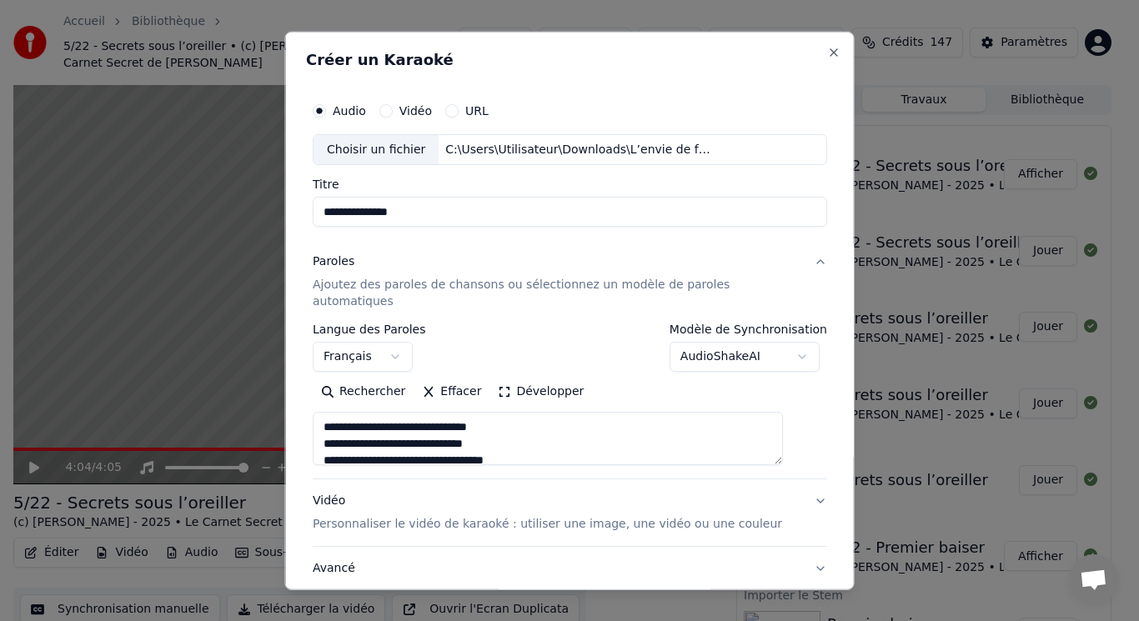
click at [535, 379] on button "Développer" at bounding box center [541, 392] width 103 height 27
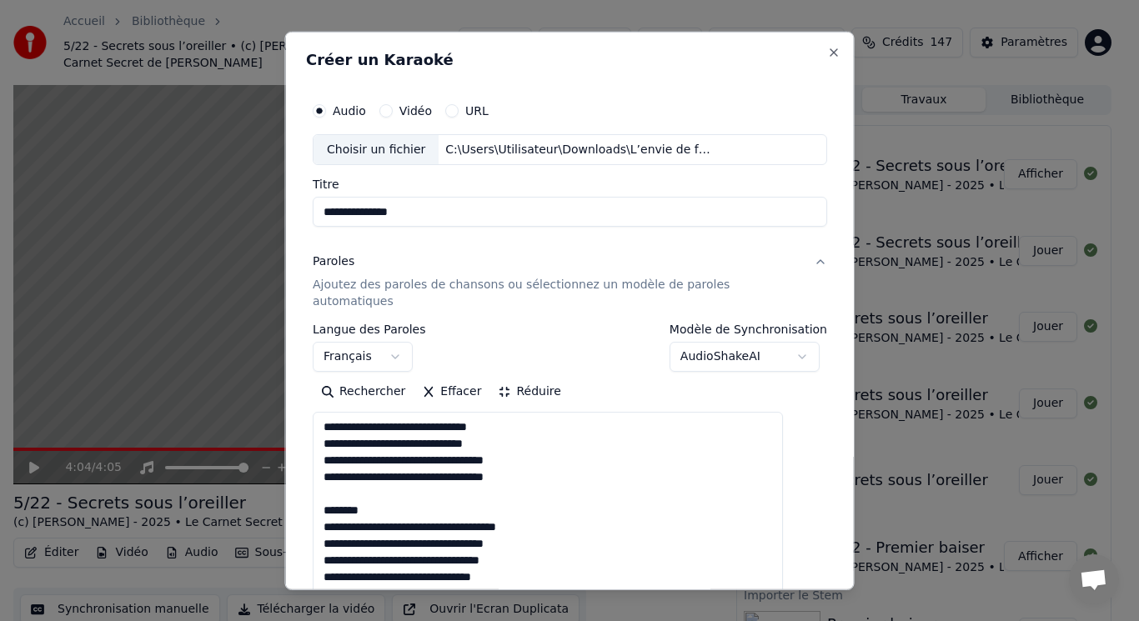
scroll to position [2, 0]
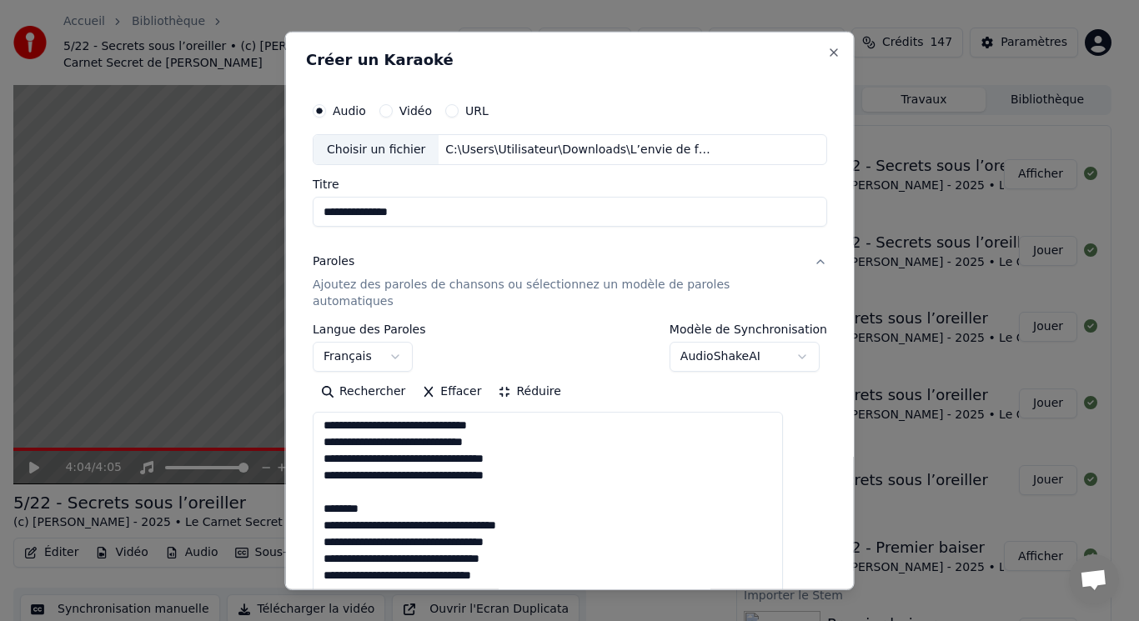
drag, startPoint x: 342, startPoint y: 471, endPoint x: 403, endPoint y: 495, distance: 65.2
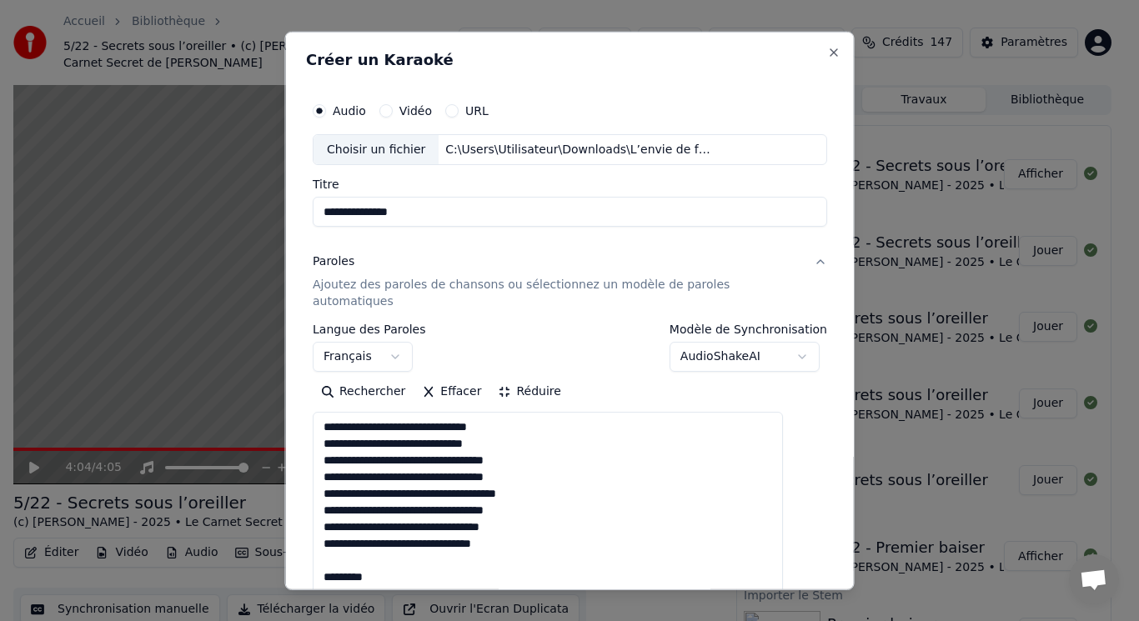
scroll to position [83, 0]
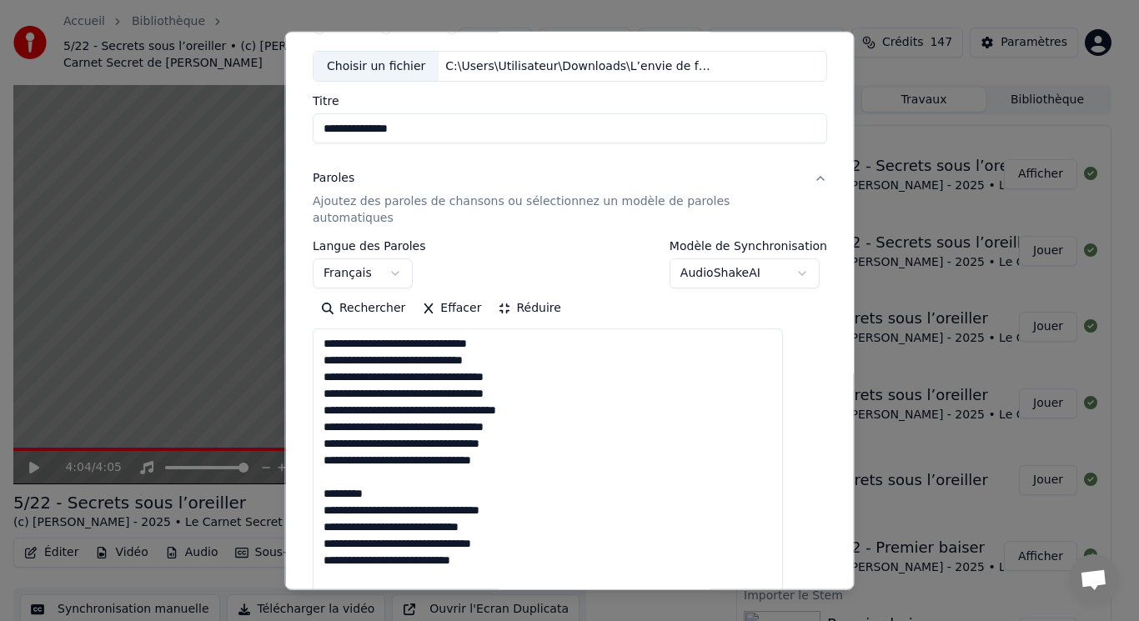
drag, startPoint x: 345, startPoint y: 459, endPoint x: 392, endPoint y: 479, distance: 50.8
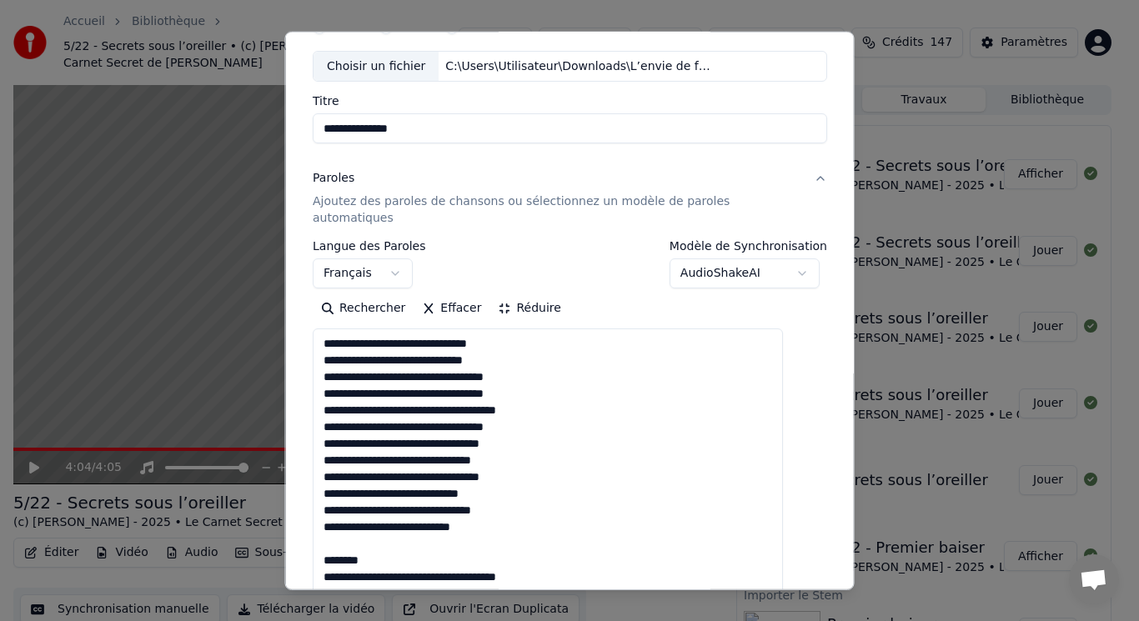
drag, startPoint x: 349, startPoint y: 530, endPoint x: 397, endPoint y: 537, distance: 49.0
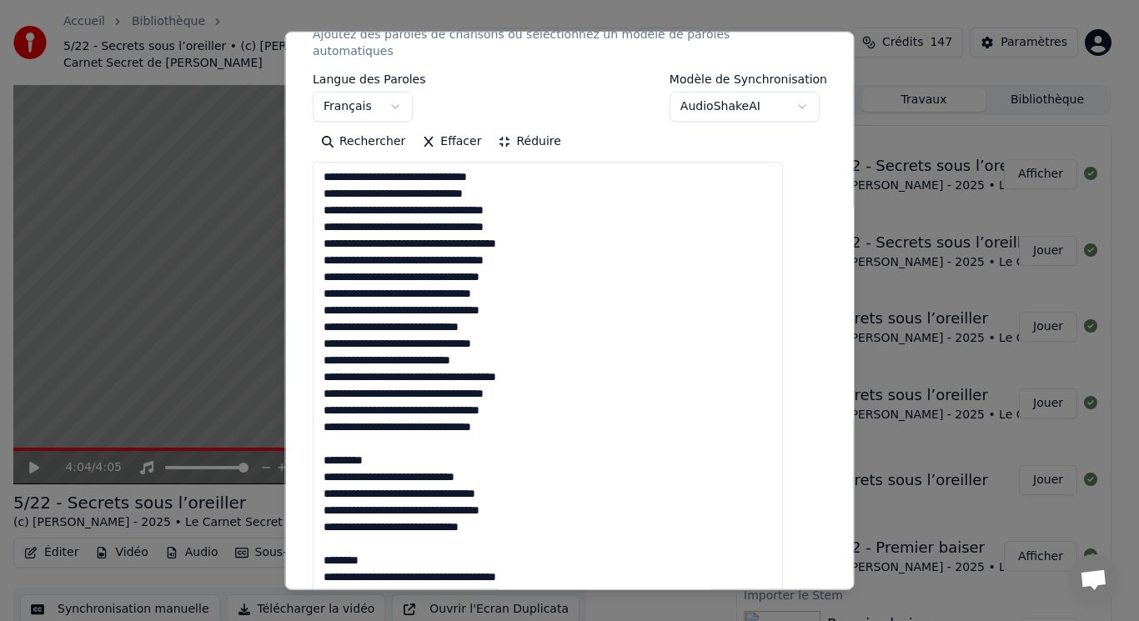
scroll to position [334, 0]
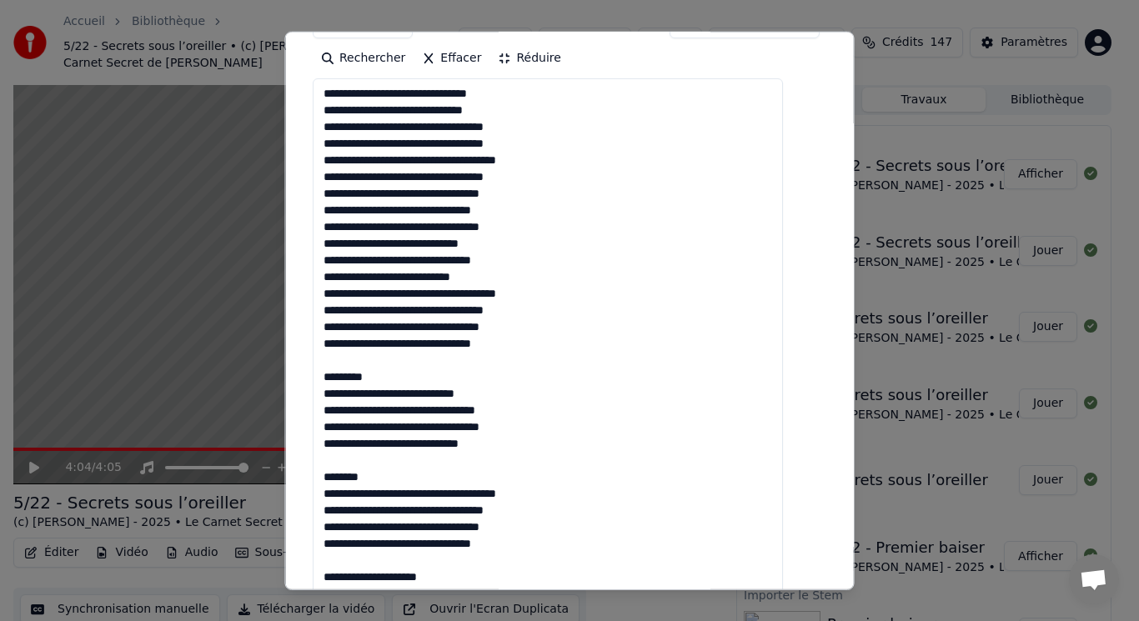
drag, startPoint x: 350, startPoint y: 338, endPoint x: 409, endPoint y: 364, distance: 64.2
click at [409, 364] on textarea at bounding box center [548, 493] width 470 height 830
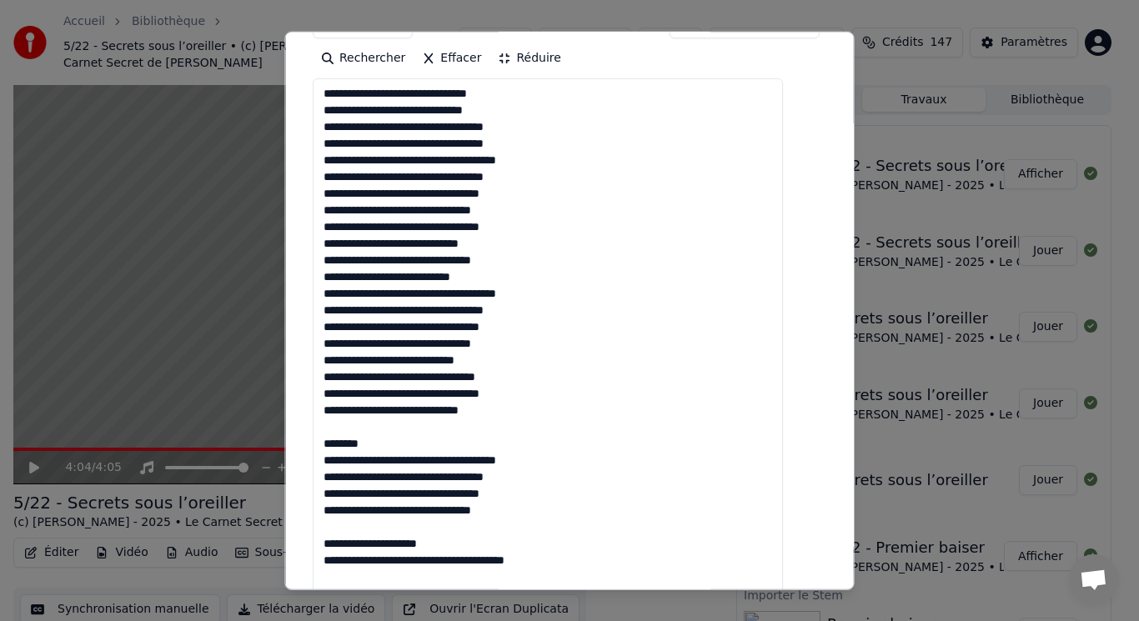
drag, startPoint x: 339, startPoint y: 408, endPoint x: 405, endPoint y: 432, distance: 69.4
click at [405, 432] on textarea at bounding box center [548, 493] width 470 height 830
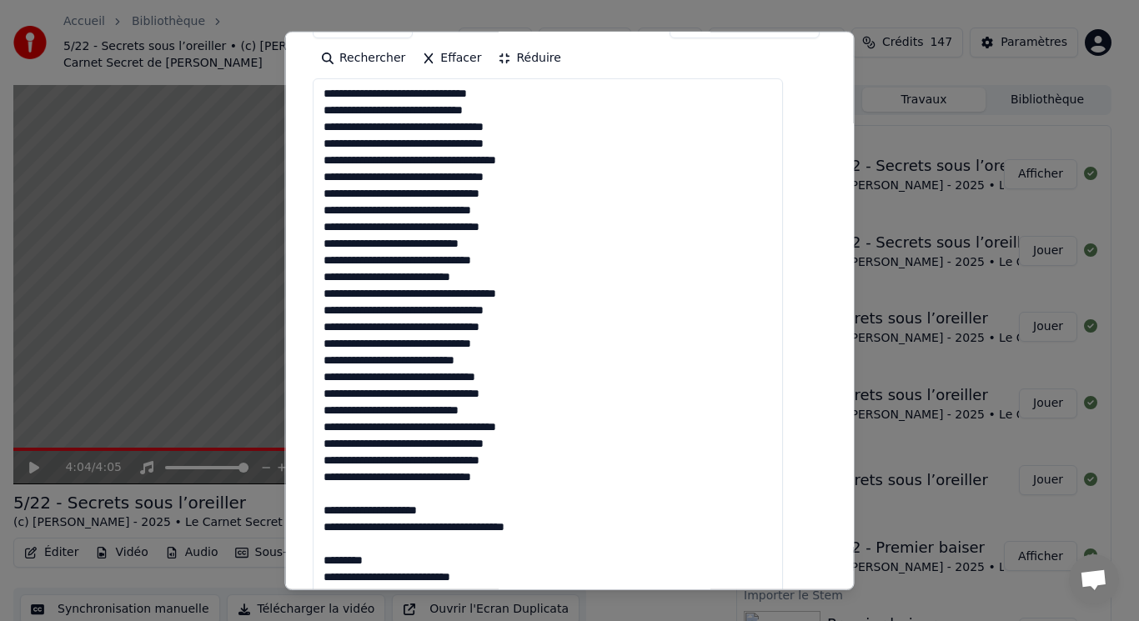
drag, startPoint x: 339, startPoint y: 475, endPoint x: 483, endPoint y: 551, distance: 163.0
click at [483, 551] on textarea at bounding box center [548, 493] width 470 height 830
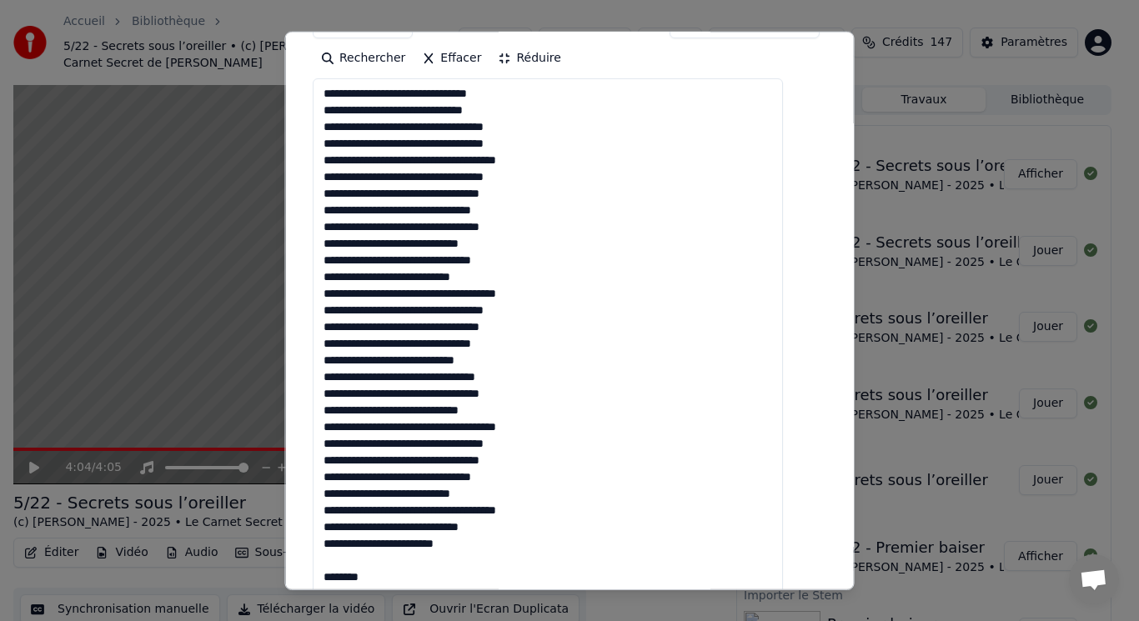
drag, startPoint x: 344, startPoint y: 540, endPoint x: 407, endPoint y: 564, distance: 67.8
click at [407, 564] on textarea at bounding box center [548, 493] width 470 height 830
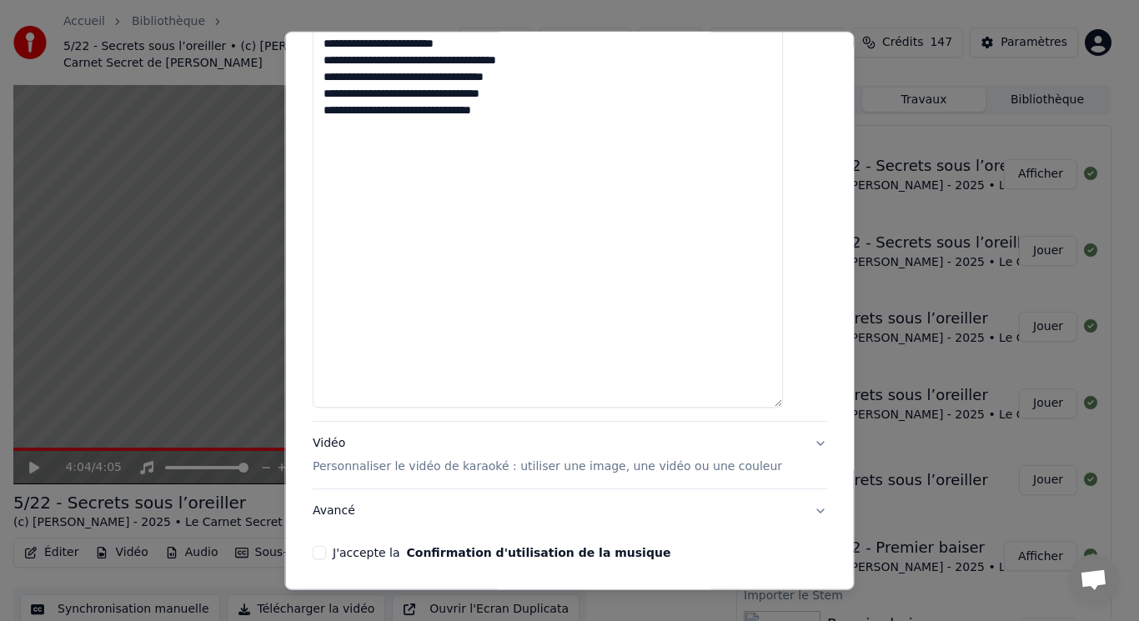
scroll to position [877, 0]
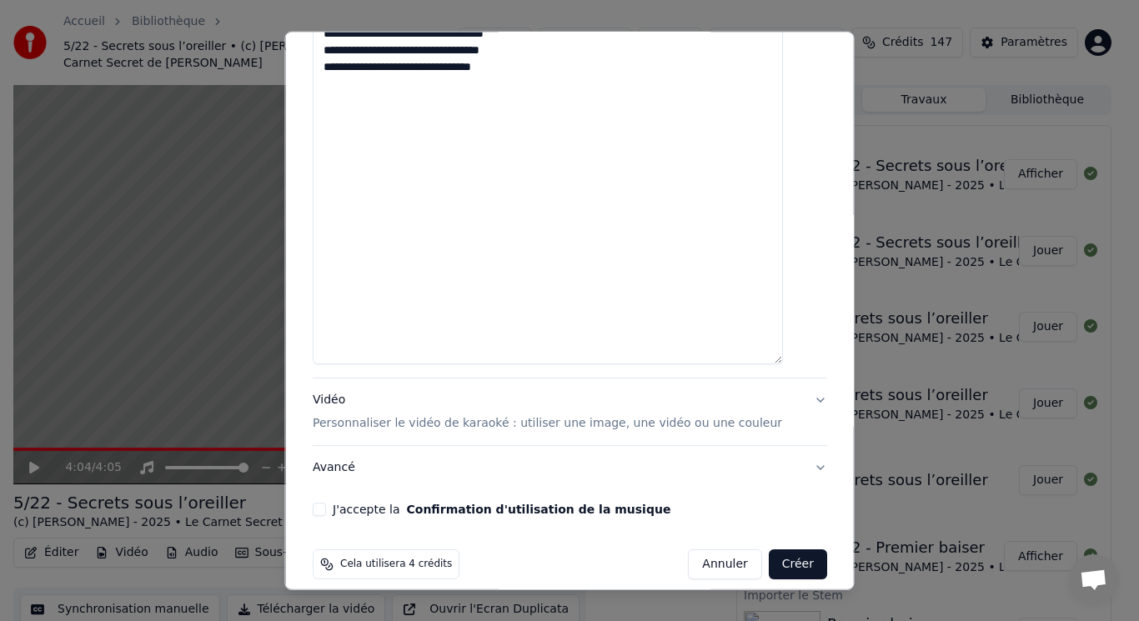
type textarea "**********"
click at [374, 415] on p "Personnaliser le vidéo de karaoké : utiliser une image, une vidéo ou une couleur" at bounding box center [548, 423] width 470 height 17
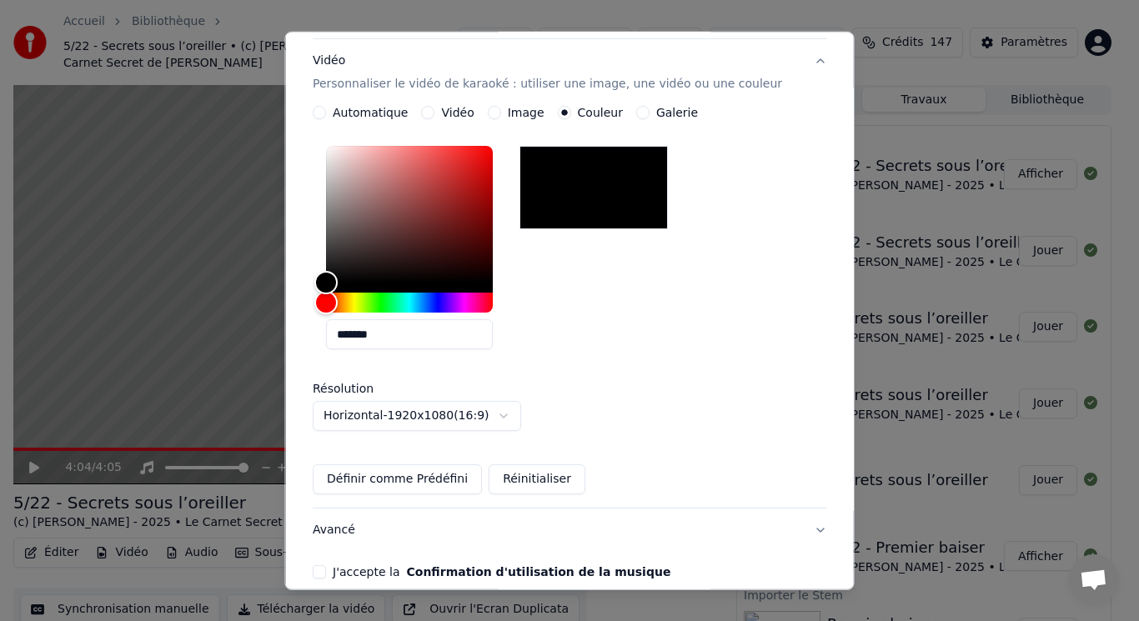
scroll to position [285, 0]
click at [497, 106] on button "Image" at bounding box center [493, 112] width 13 height 13
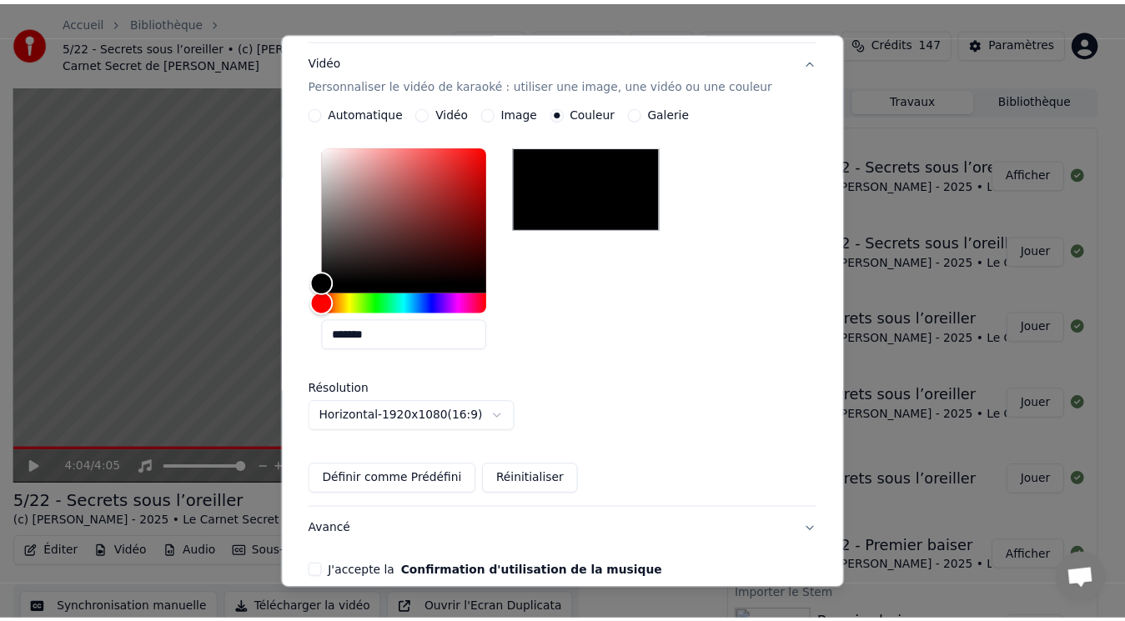
scroll to position [274, 0]
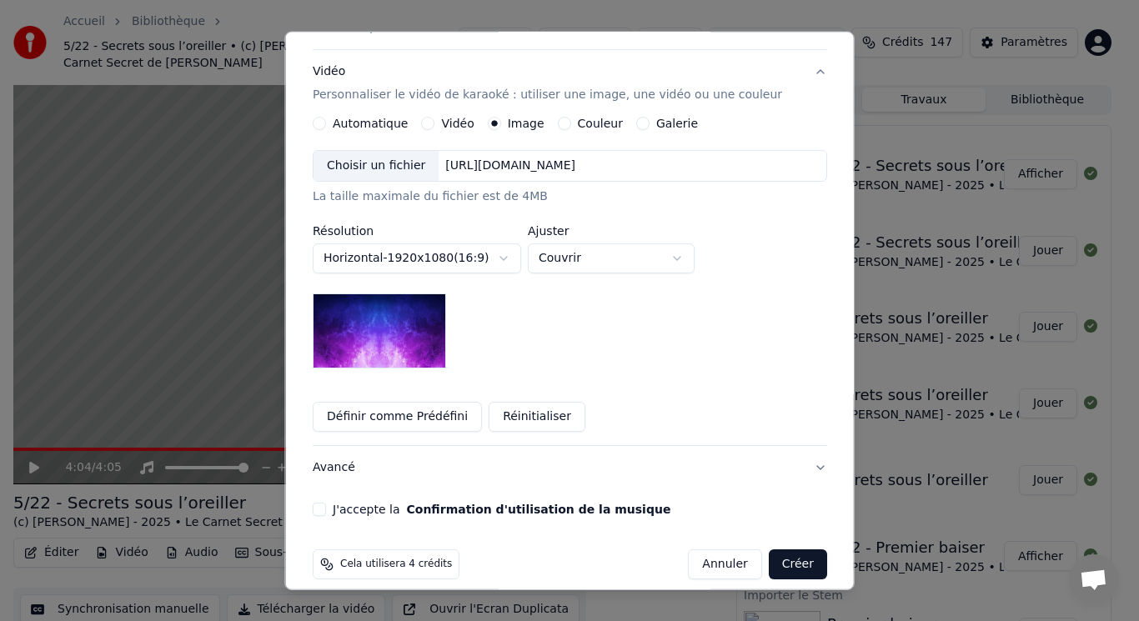
click at [381, 151] on div "Choisir un fichier" at bounding box center [376, 166] width 125 height 30
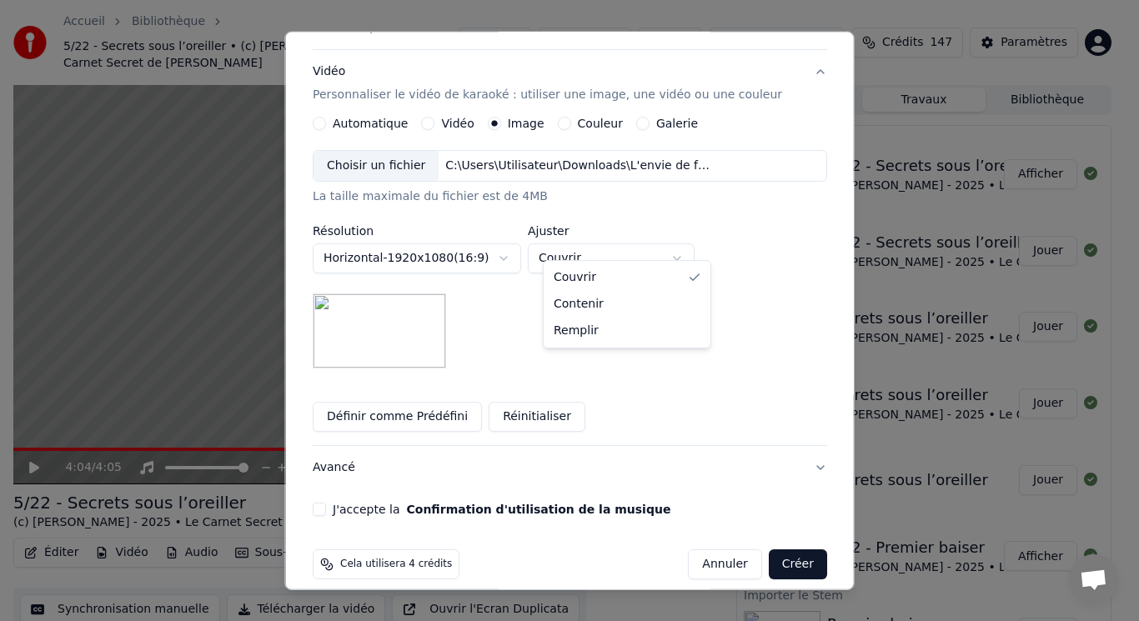
click at [620, 236] on body "Accueil Bibliothèque 5/22 - Secrets sous l’oreiller • (c) [PERSON_NAME] - 2025 …" at bounding box center [562, 310] width 1125 height 621
select select "****"
click at [326, 503] on button "J'accepte la Confirmation d'utilisation de la musique" at bounding box center [319, 509] width 13 height 13
click at [773, 550] on button "Créer" at bounding box center [797, 565] width 58 height 30
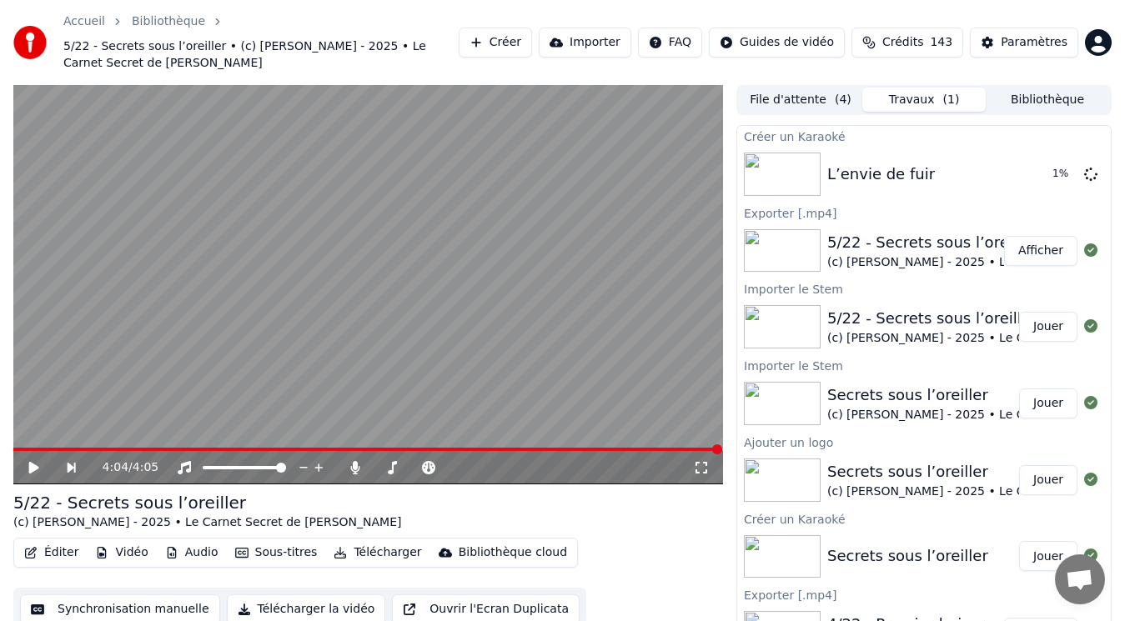
click at [1068, 95] on button "Bibliothèque" at bounding box center [1047, 100] width 123 height 24
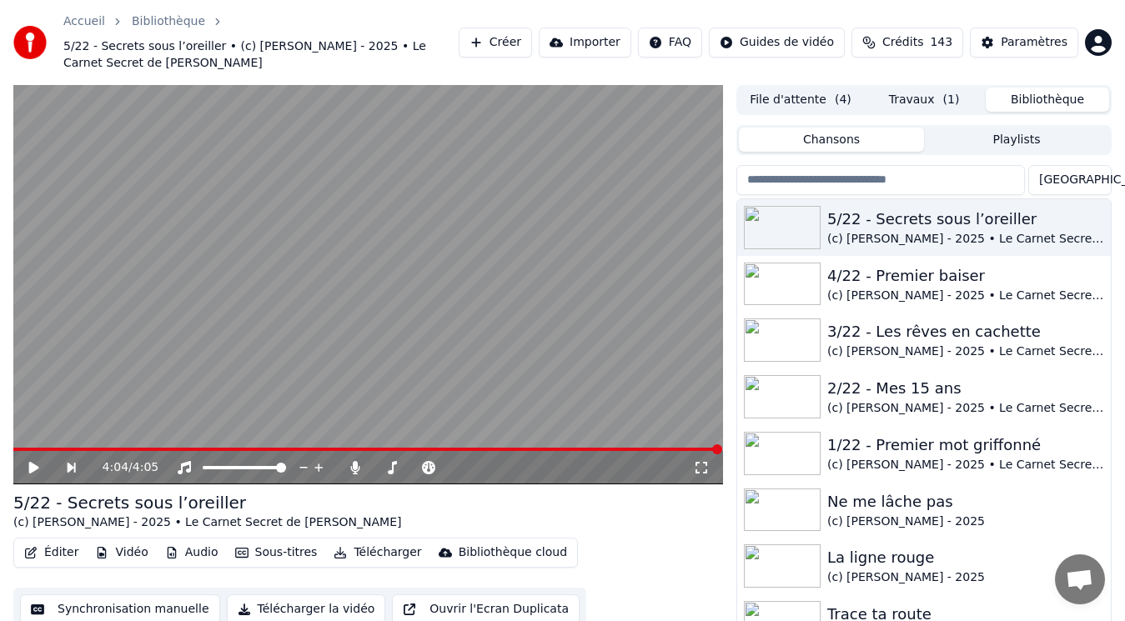
click at [929, 99] on button "Travaux ( 1 )" at bounding box center [923, 100] width 123 height 24
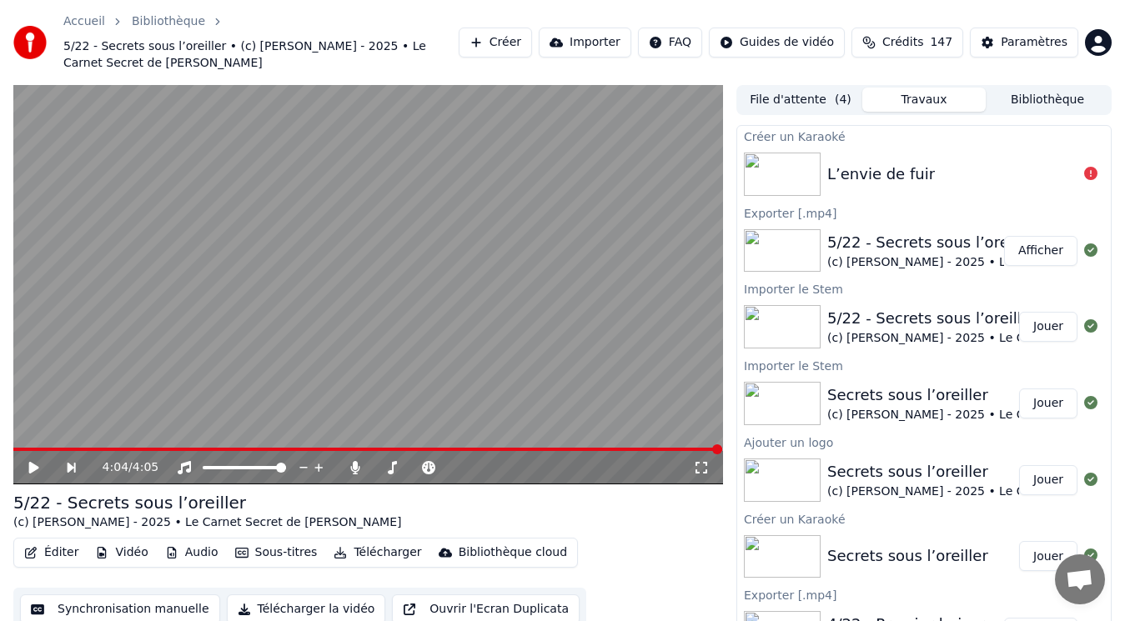
click at [790, 102] on button "File d'attente ( 4 )" at bounding box center [800, 100] width 123 height 24
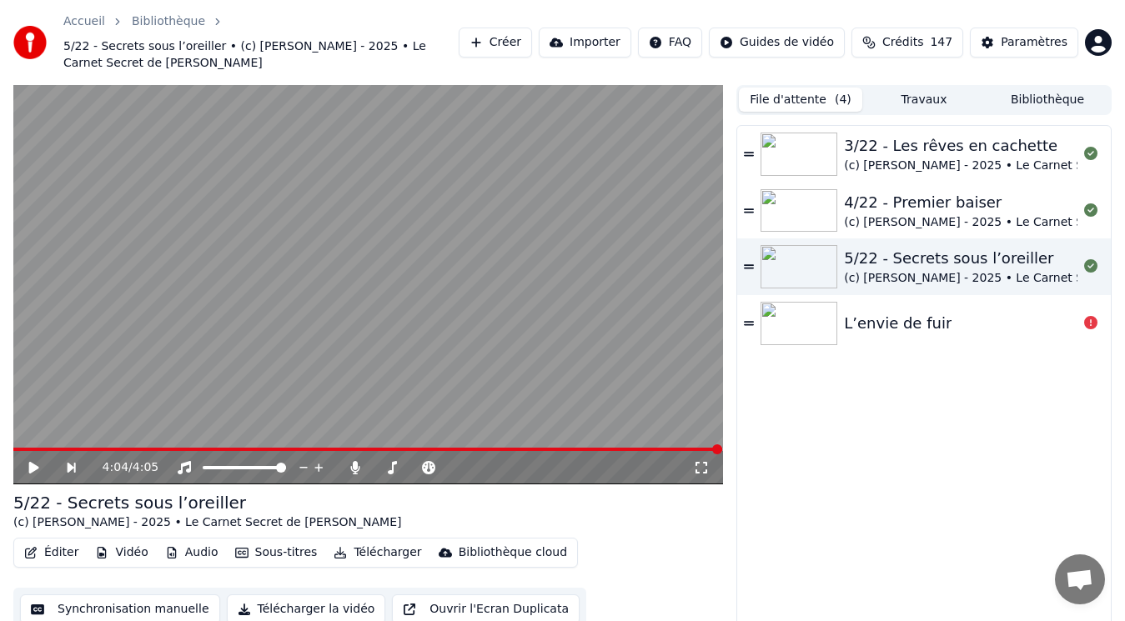
click at [816, 328] on img at bounding box center [799, 323] width 77 height 43
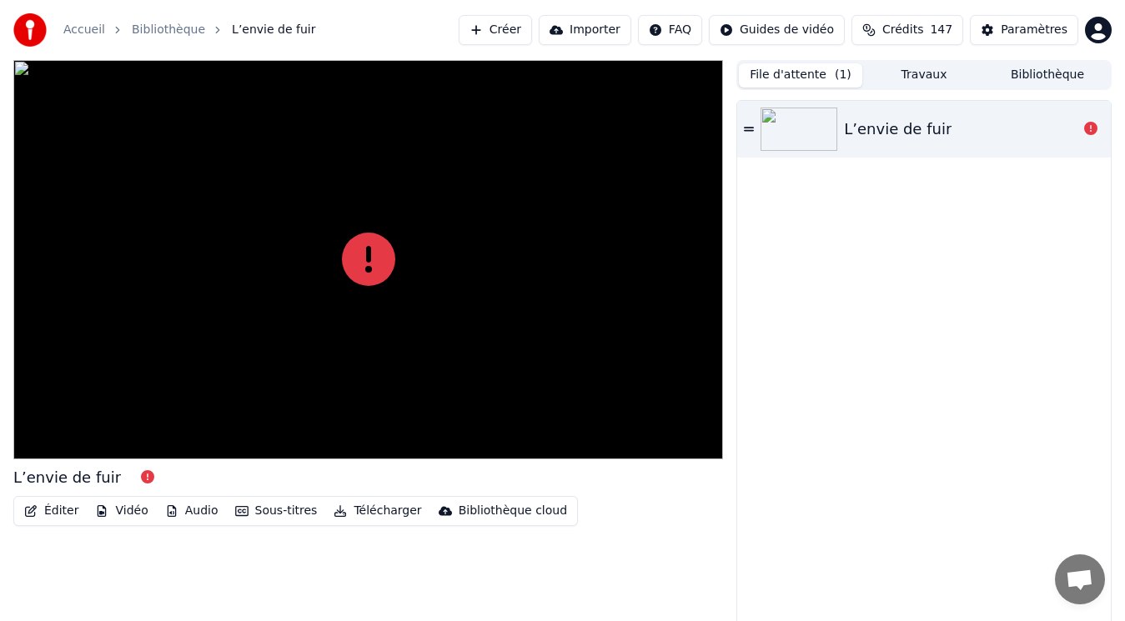
click at [204, 505] on button "Audio" at bounding box center [191, 511] width 67 height 23
click at [43, 342] on div at bounding box center [368, 260] width 710 height 400
click at [815, 78] on button "File d'attente ( 1 )" at bounding box center [800, 75] width 123 height 24
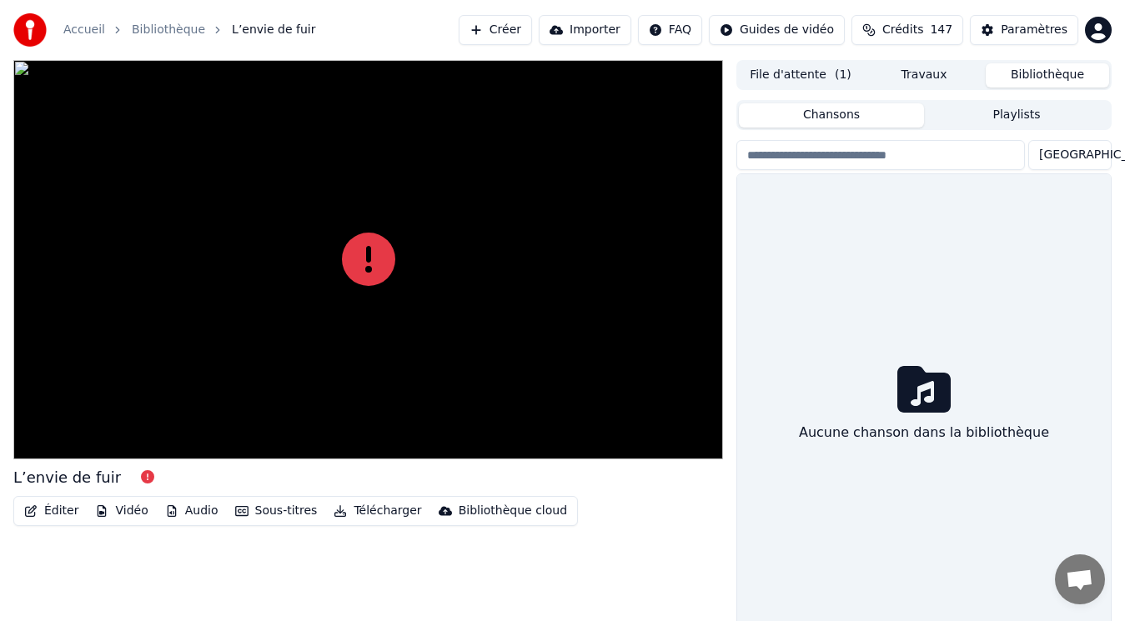
click at [1019, 75] on button "Bibliothèque" at bounding box center [1047, 75] width 123 height 24
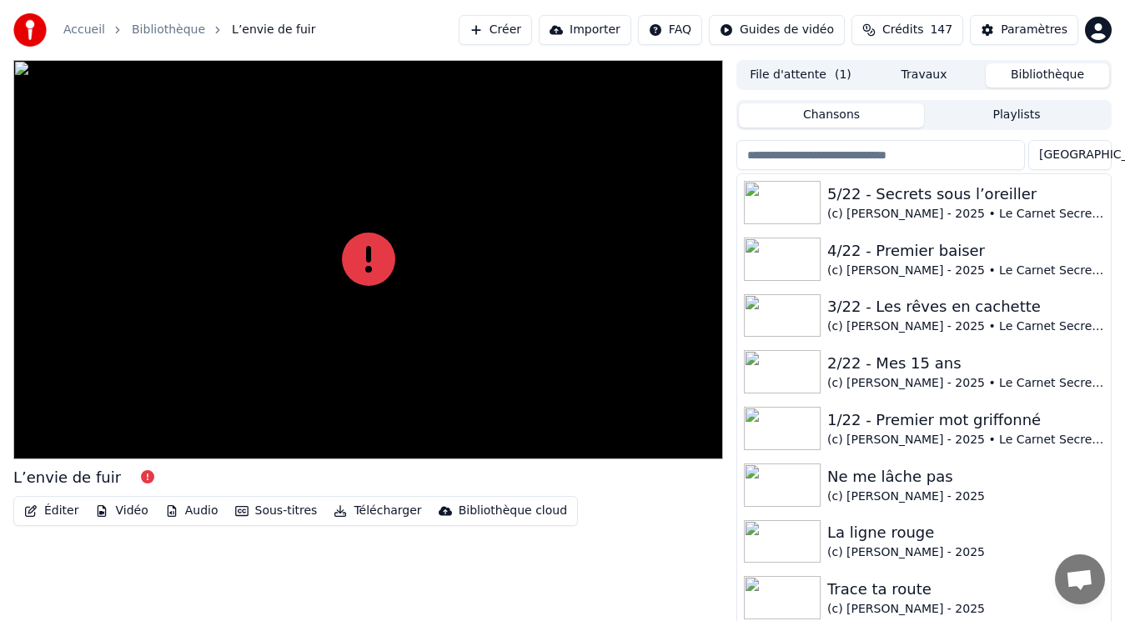
click at [243, 398] on div at bounding box center [368, 260] width 710 height 400
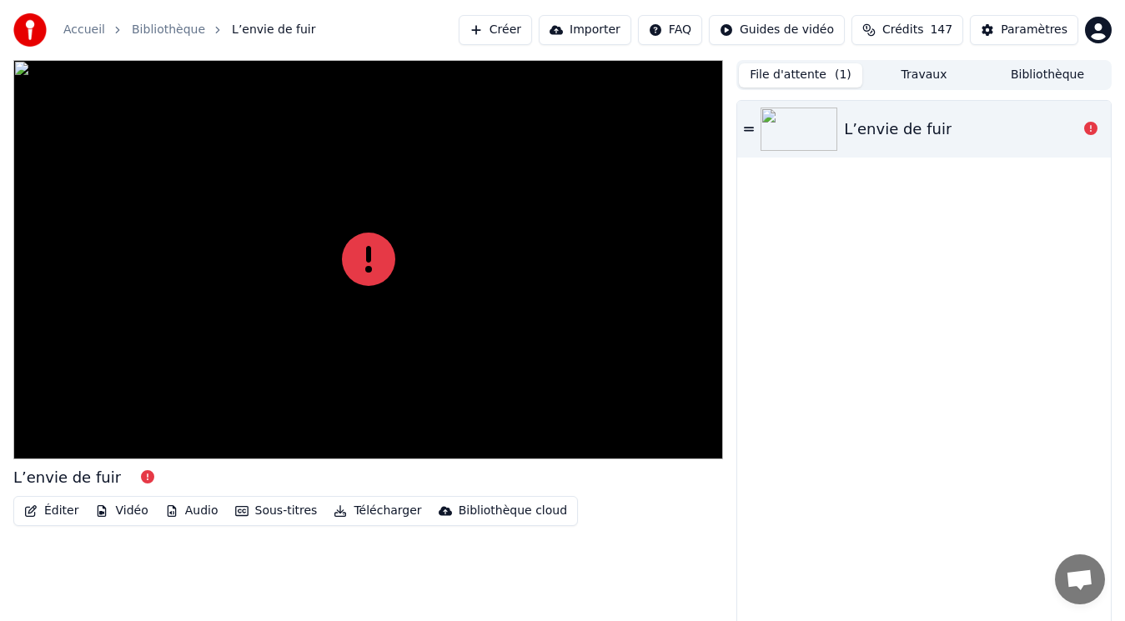
click at [824, 65] on button "File d'attente ( 1 )" at bounding box center [800, 75] width 123 height 24
click at [751, 125] on icon at bounding box center [749, 129] width 10 height 12
click at [749, 128] on icon at bounding box center [749, 129] width 10 height 4
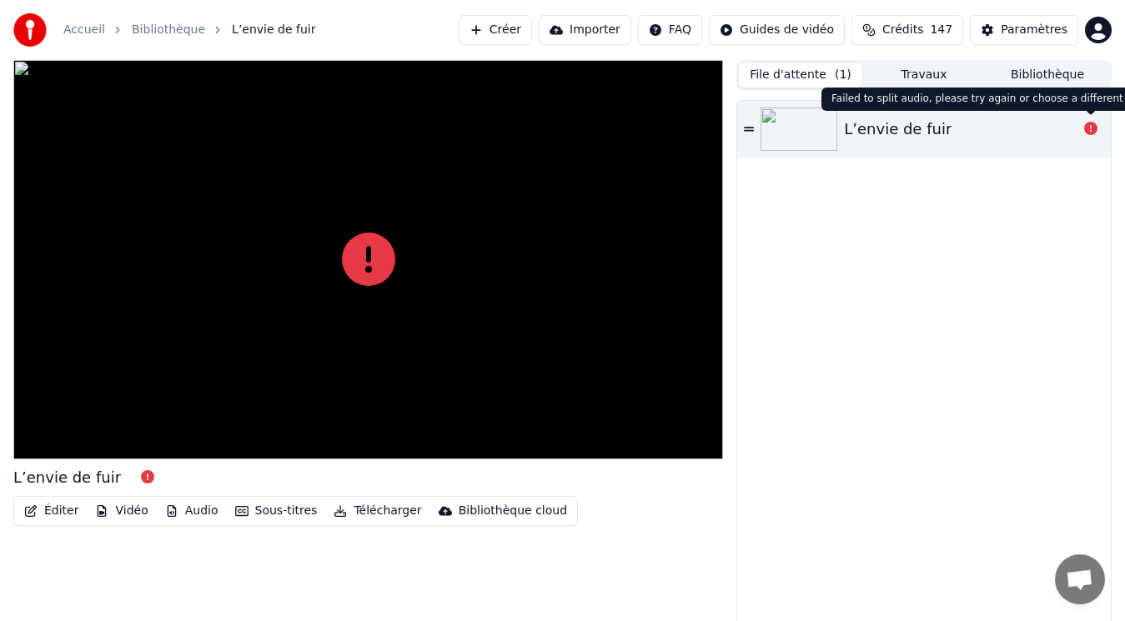
click at [1089, 123] on icon at bounding box center [1090, 128] width 13 height 13
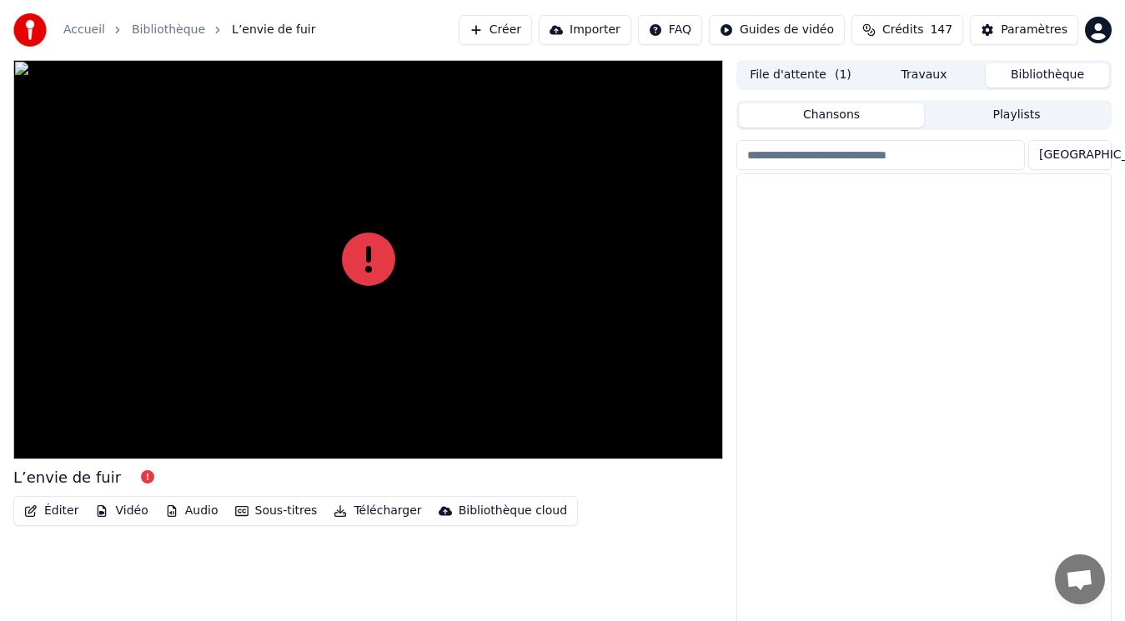
click at [1035, 78] on button "Bibliothèque" at bounding box center [1047, 75] width 123 height 24
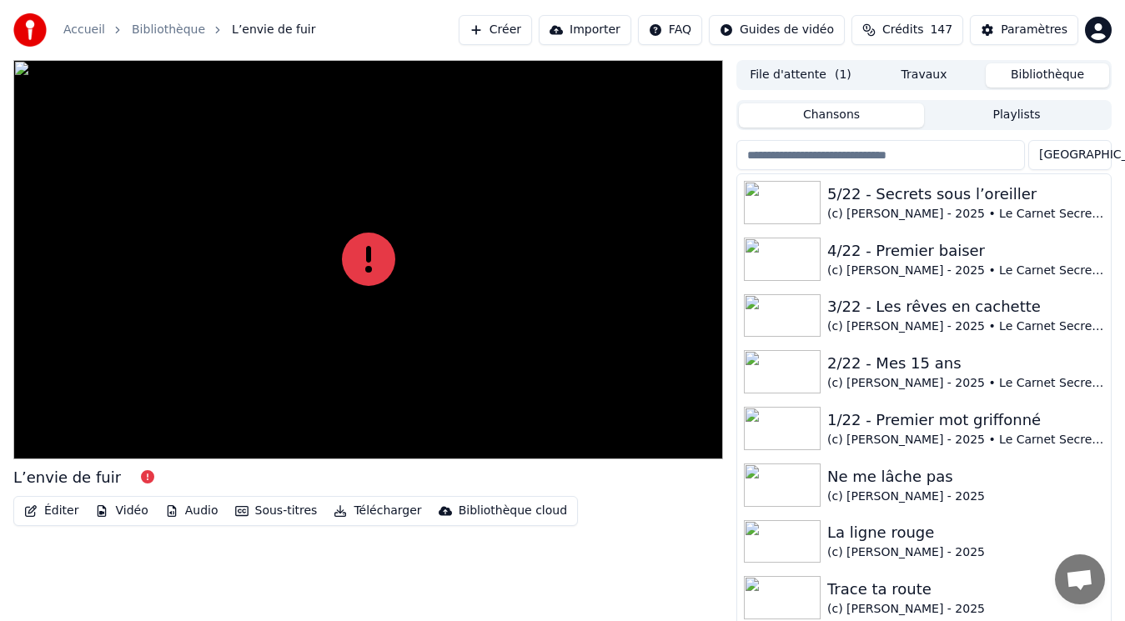
click at [830, 76] on button "File d'attente ( 1 )" at bounding box center [800, 75] width 123 height 24
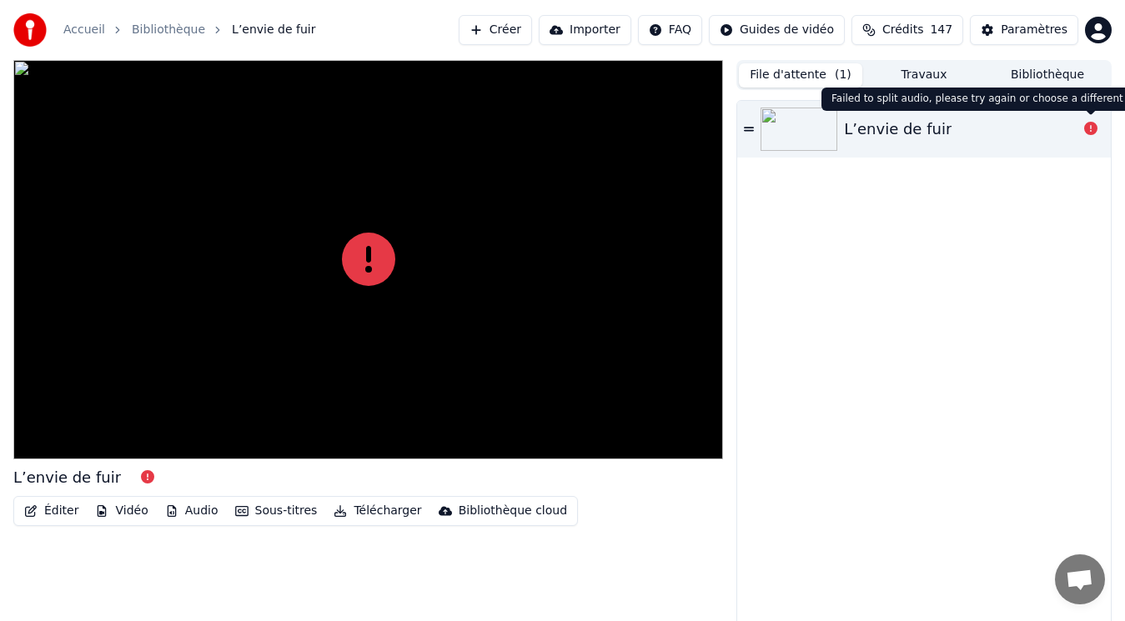
click at [1086, 127] on icon at bounding box center [1090, 128] width 13 height 13
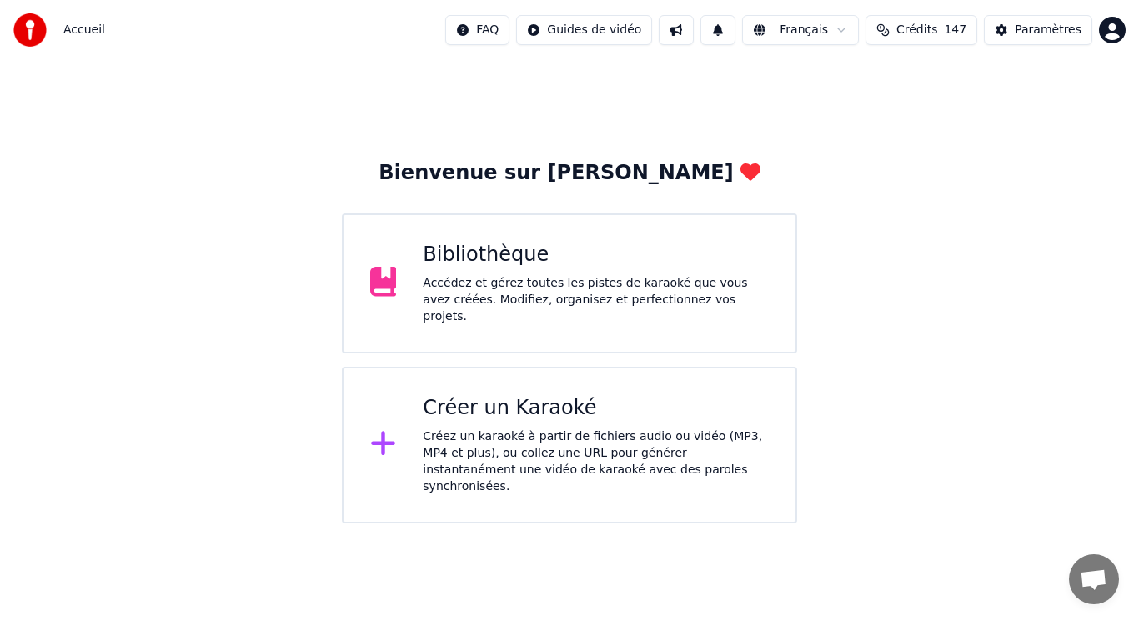
click at [494, 303] on div "Accédez et gérez toutes les pistes de karaoké que vous avez créées. Modifiez, o…" at bounding box center [596, 300] width 346 height 50
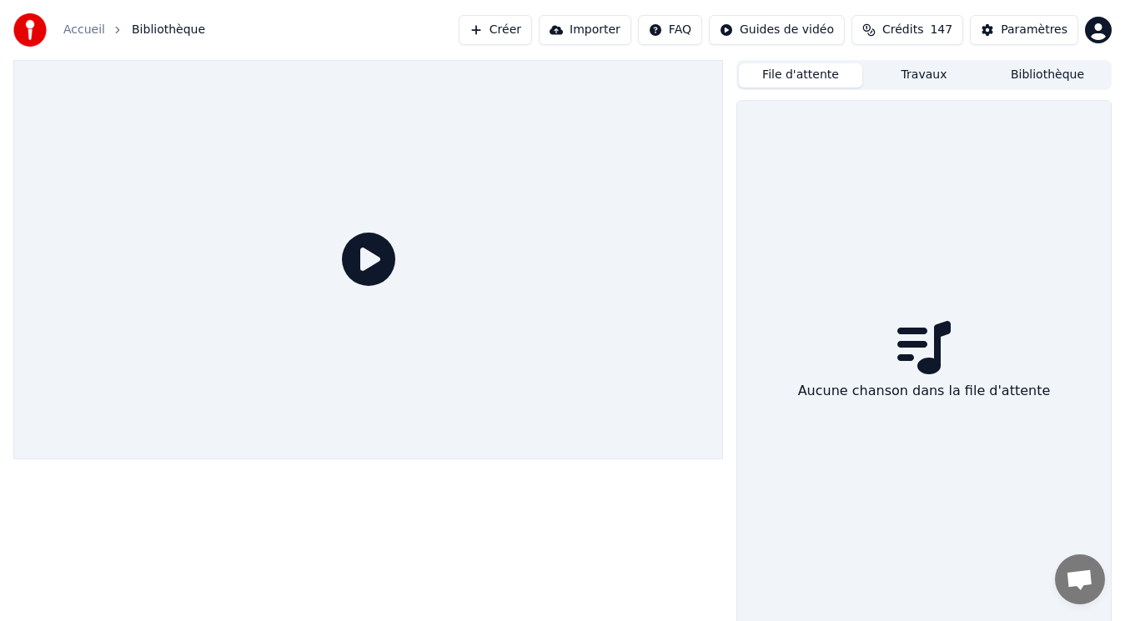
click at [828, 77] on button "File d'attente" at bounding box center [800, 75] width 123 height 24
click at [935, 69] on button "Travaux" at bounding box center [923, 75] width 123 height 24
click at [1050, 75] on button "Bibliothèque" at bounding box center [1047, 75] width 123 height 24
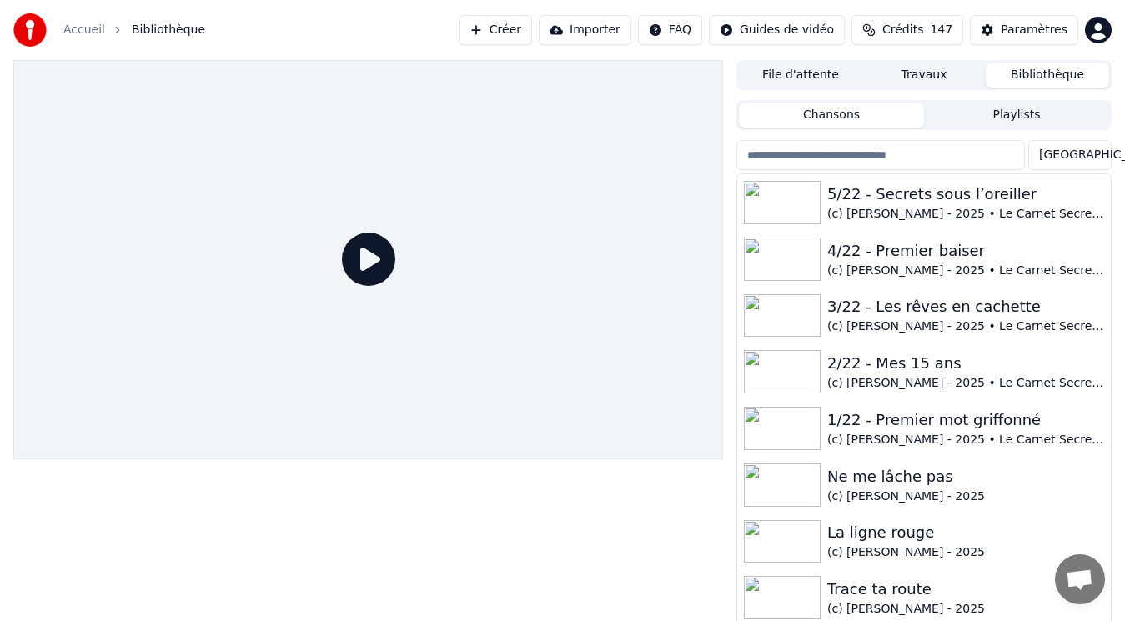
click at [532, 30] on button "Créer" at bounding box center [495, 30] width 73 height 30
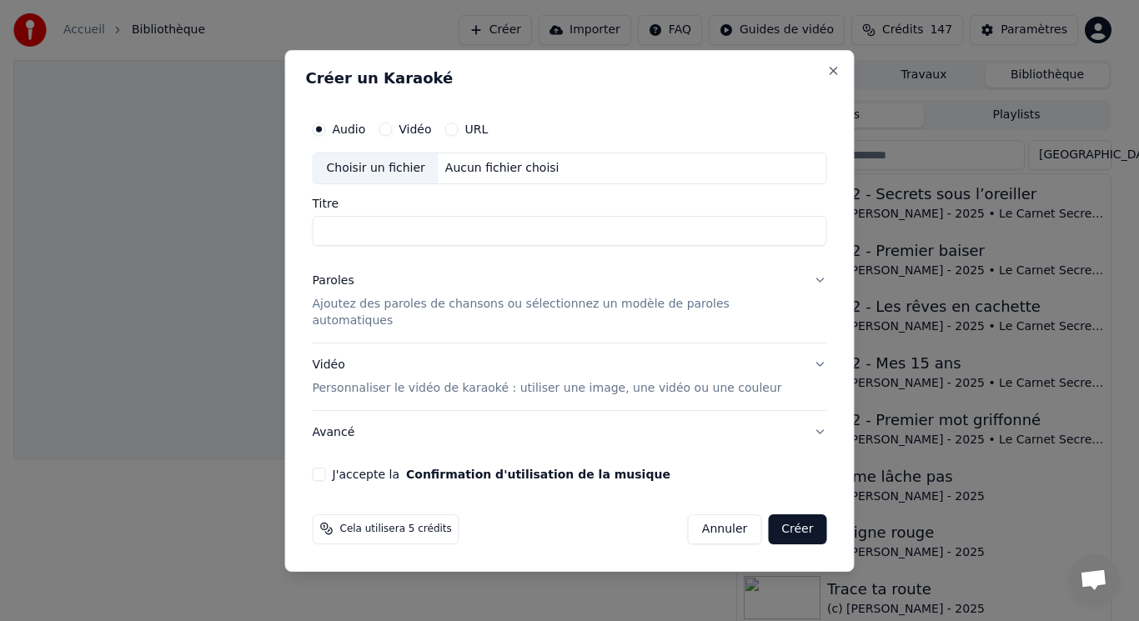
click at [374, 171] on div "Choisir un fichier" at bounding box center [376, 168] width 125 height 30
type input "**********"
click at [409, 314] on p "Ajoutez des paroles de chansons ou sélectionnez un modèle de paroles automatiqu…" at bounding box center [557, 312] width 488 height 33
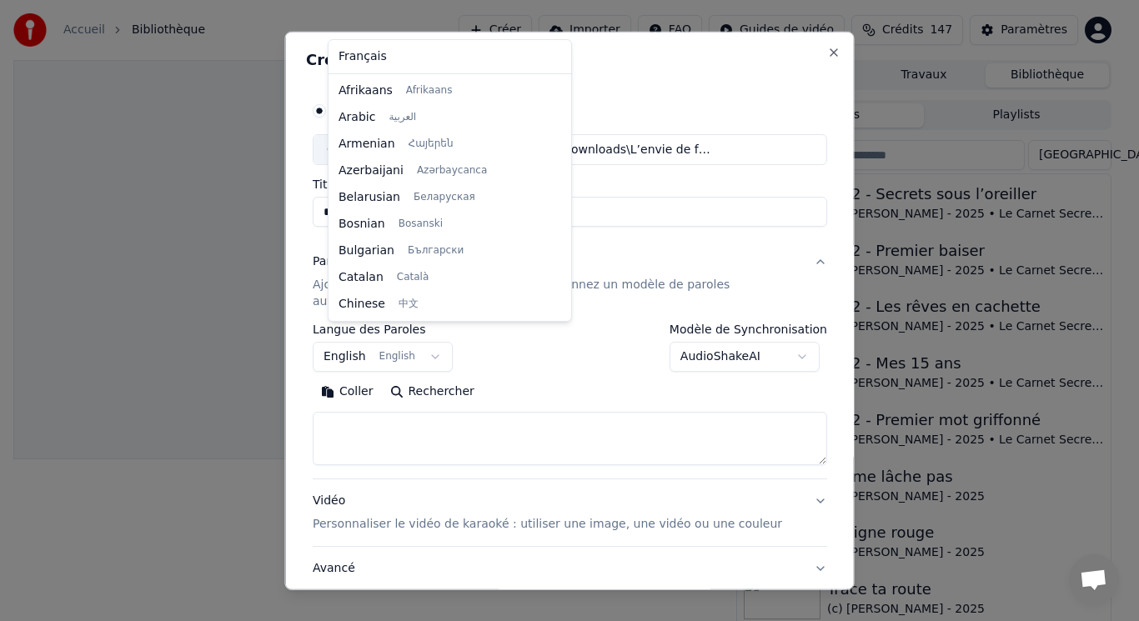
click at [360, 342] on button "English English" at bounding box center [383, 357] width 140 height 30
select select "**"
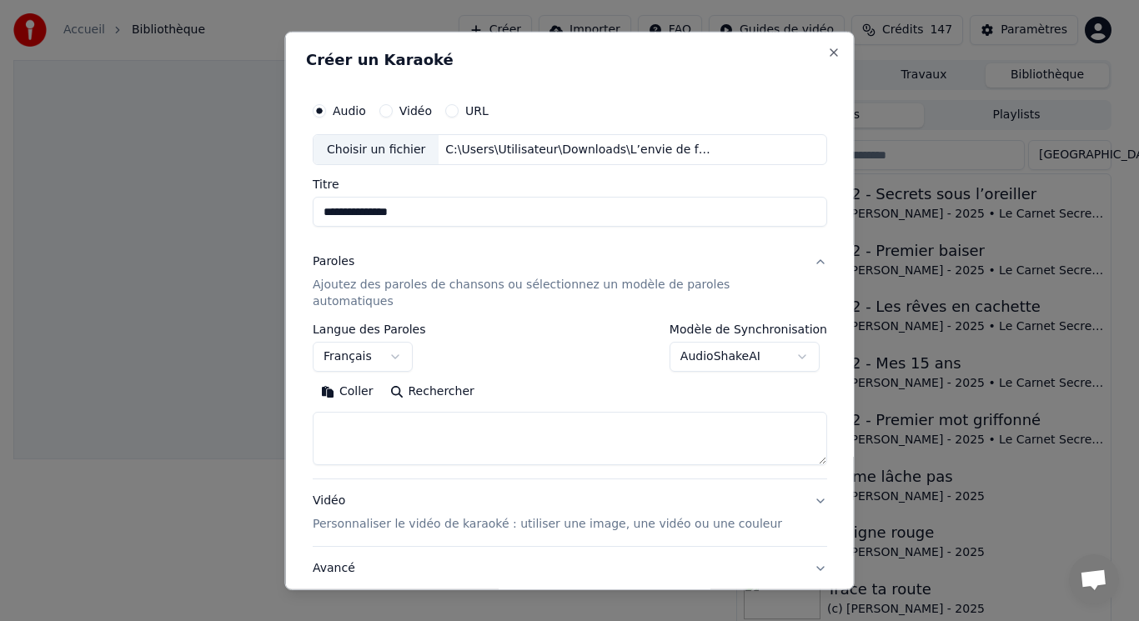
click at [366, 379] on button "Coller" at bounding box center [347, 392] width 69 height 27
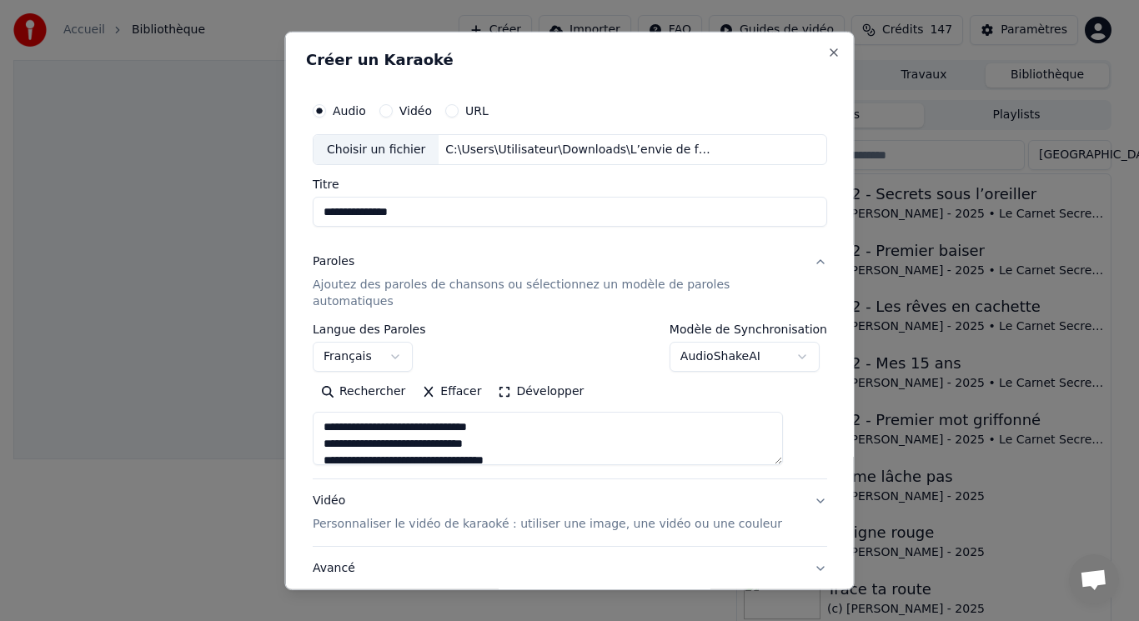
click at [522, 380] on button "Développer" at bounding box center [541, 392] width 103 height 27
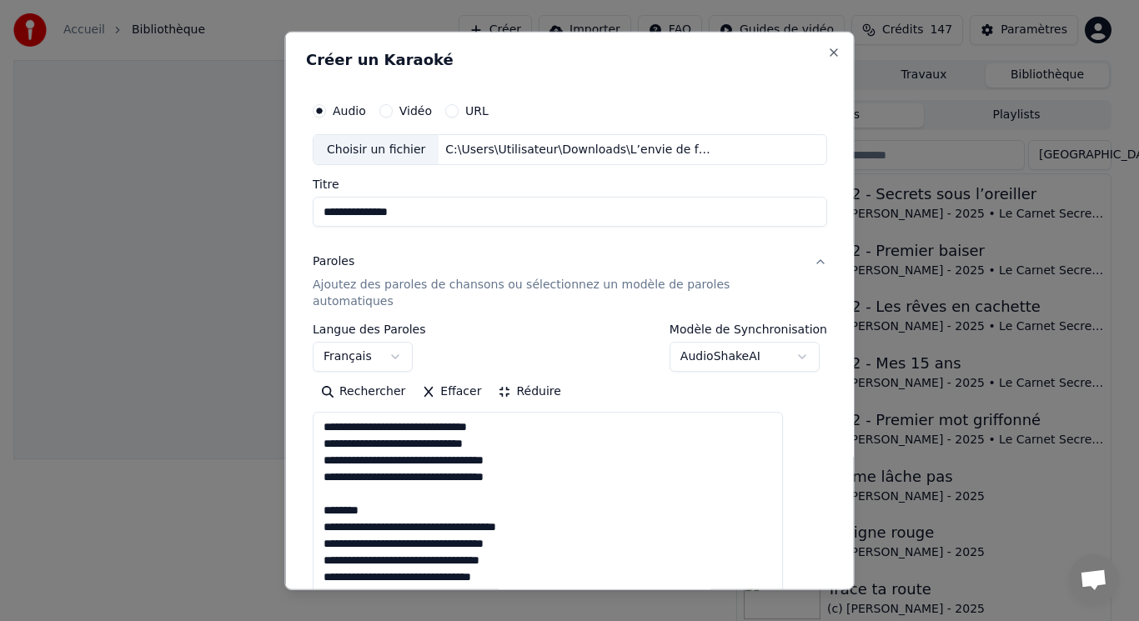
drag, startPoint x: 341, startPoint y: 474, endPoint x: 419, endPoint y: 494, distance: 80.1
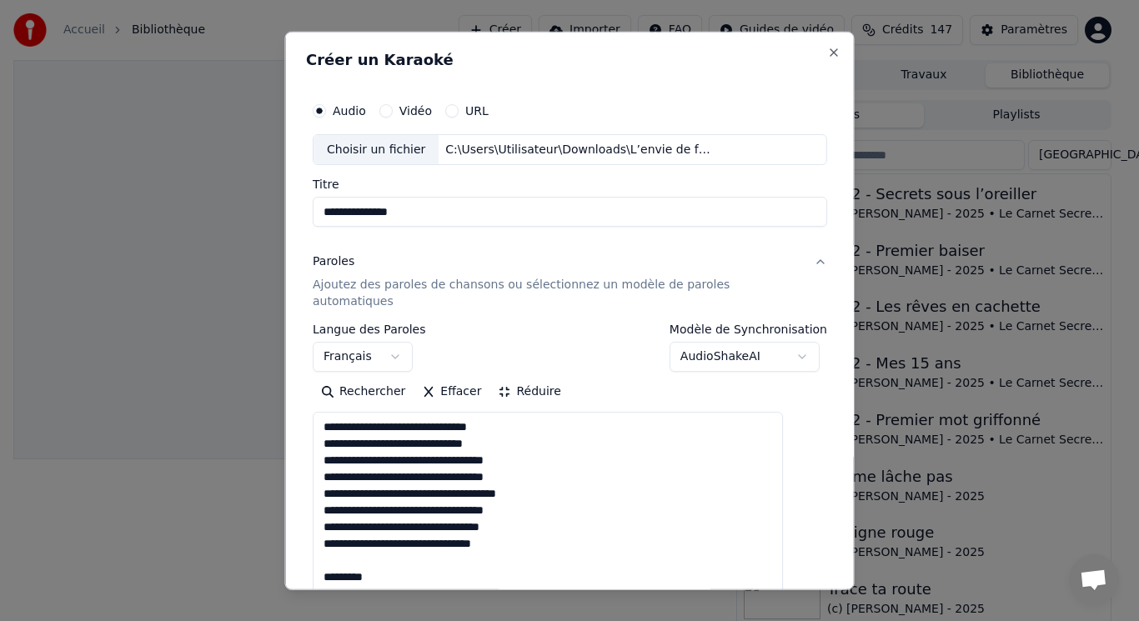
drag, startPoint x: 340, startPoint y: 540, endPoint x: 401, endPoint y: 559, distance: 63.6
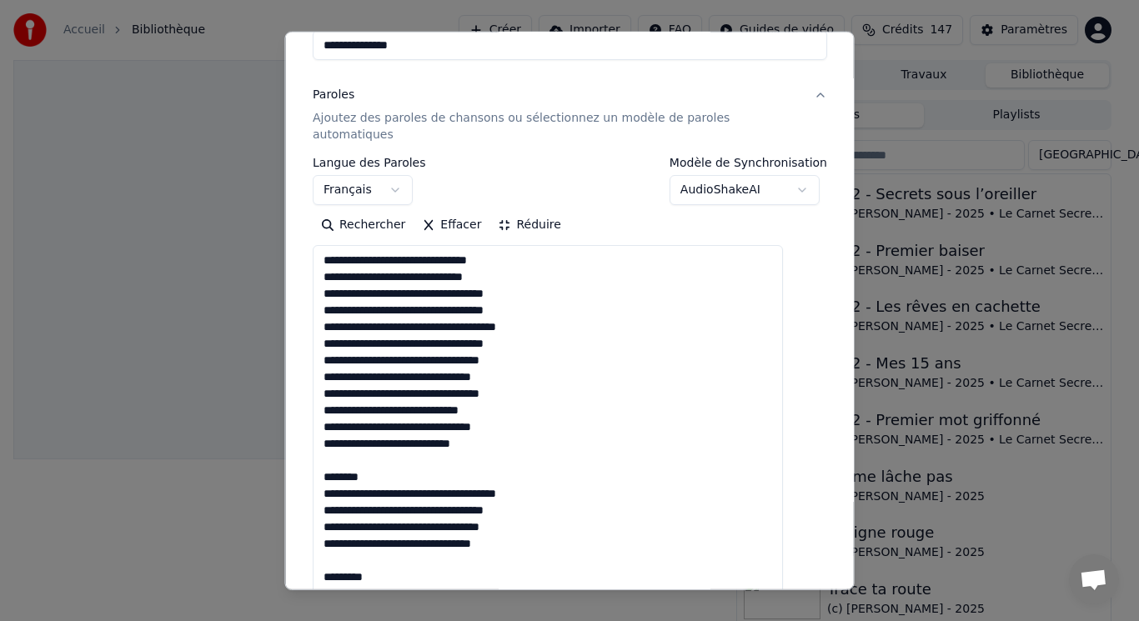
drag, startPoint x: 341, startPoint y: 446, endPoint x: 439, endPoint y: 456, distance: 98.1
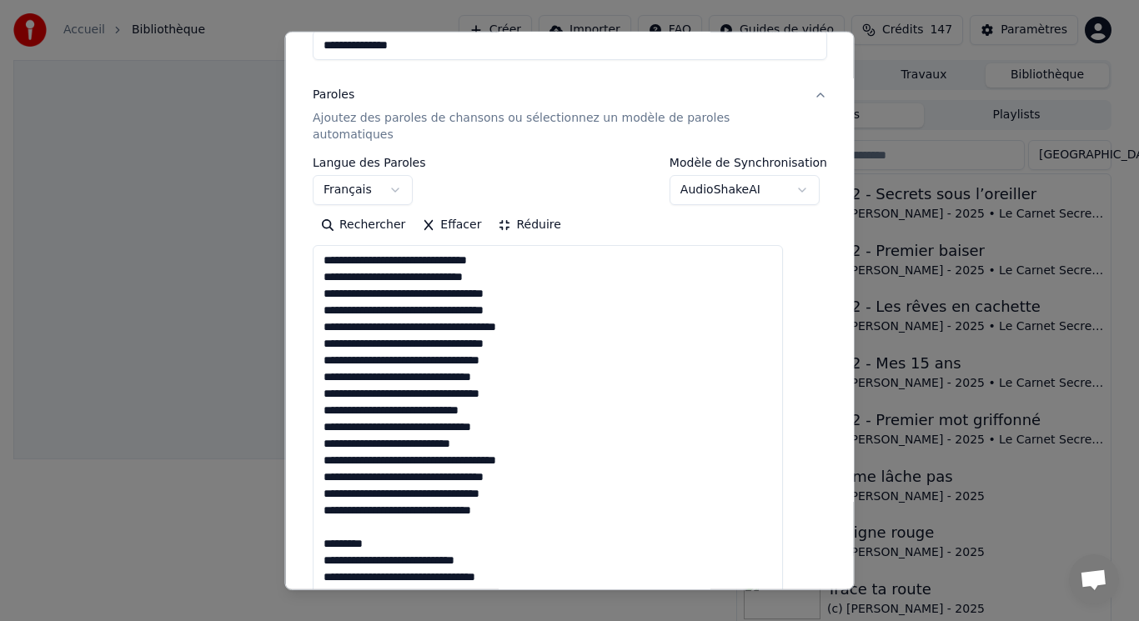
drag, startPoint x: 336, startPoint y: 508, endPoint x: 410, endPoint y: 526, distance: 76.5
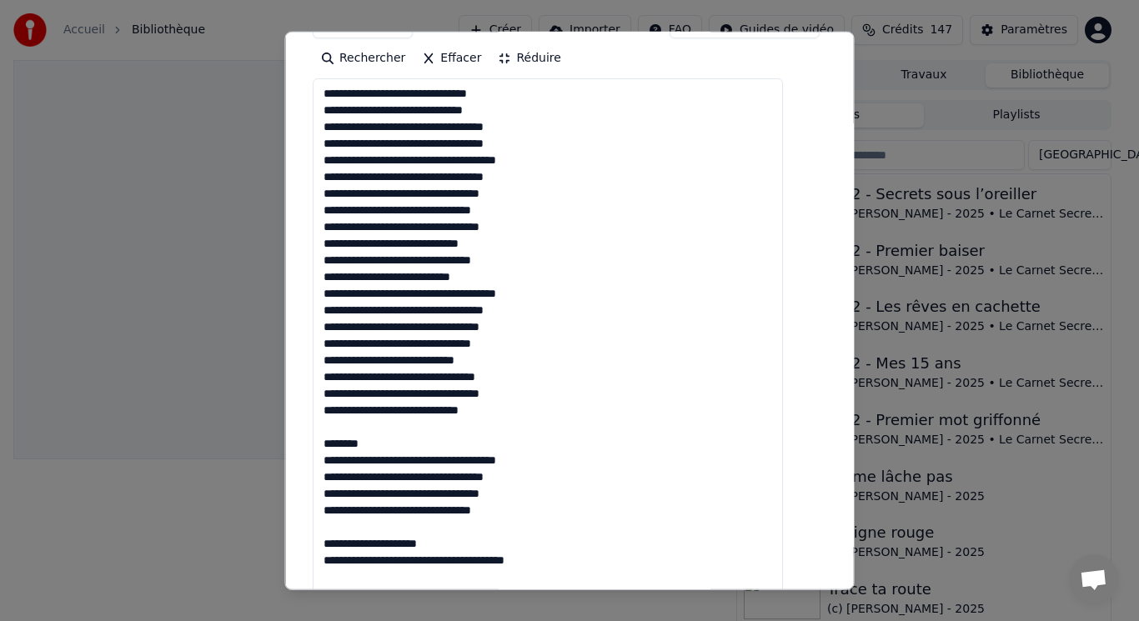
scroll to position [417, 0]
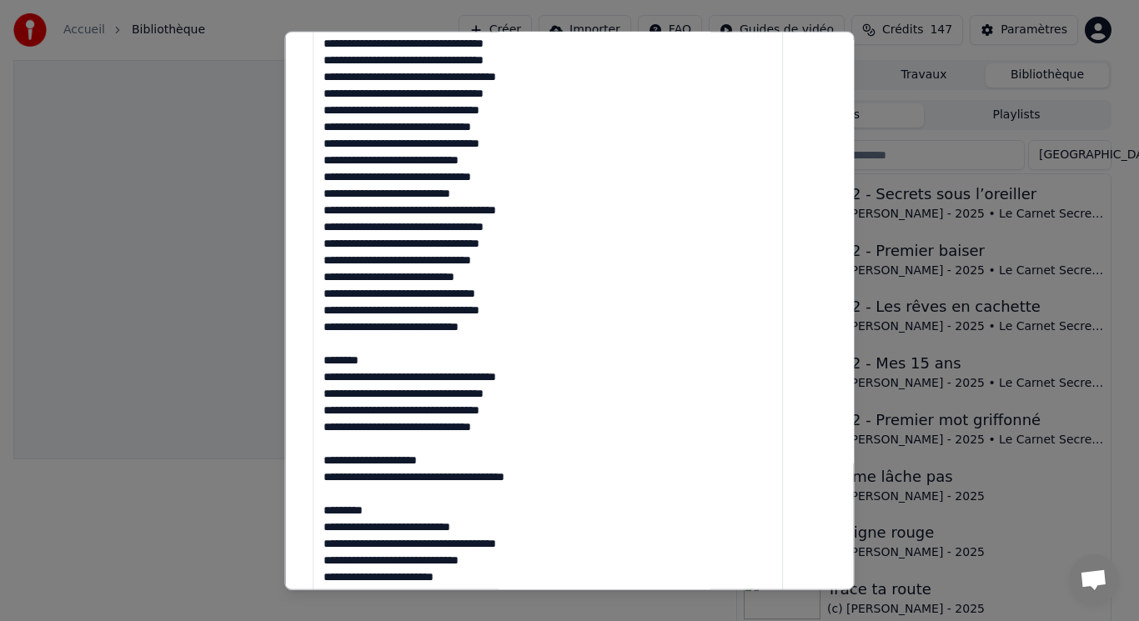
drag, startPoint x: 346, startPoint y: 329, endPoint x: 427, endPoint y: 349, distance: 83.3
click at [427, 349] on textarea at bounding box center [548, 418] width 470 height 847
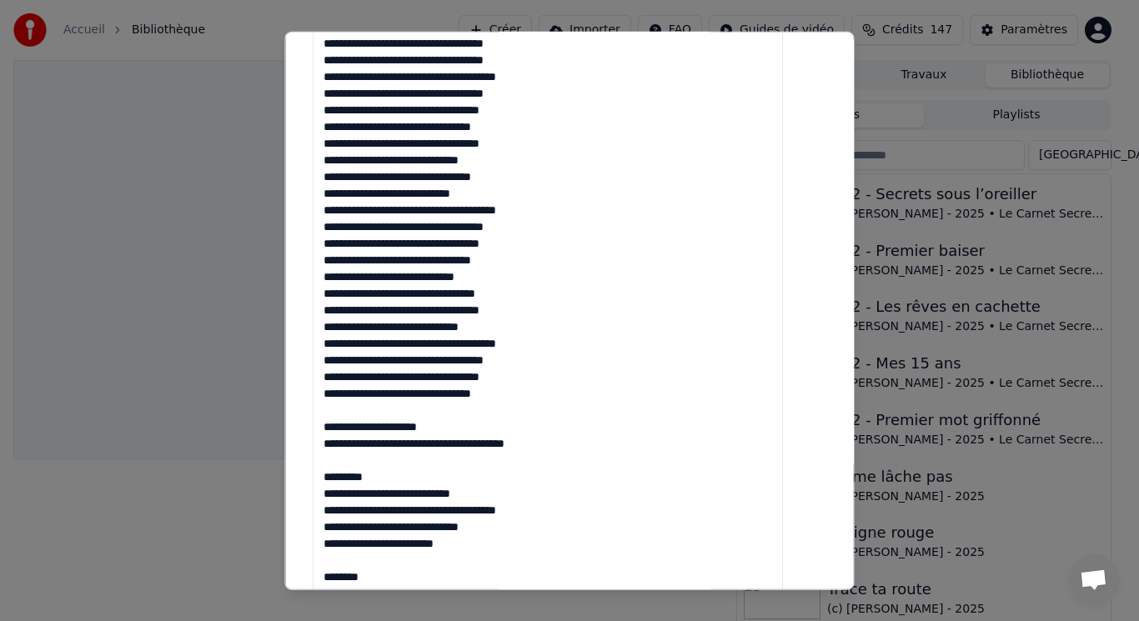
drag, startPoint x: 347, startPoint y: 388, endPoint x: 427, endPoint y: 456, distance: 105.3
click at [427, 456] on textarea at bounding box center [548, 418] width 470 height 847
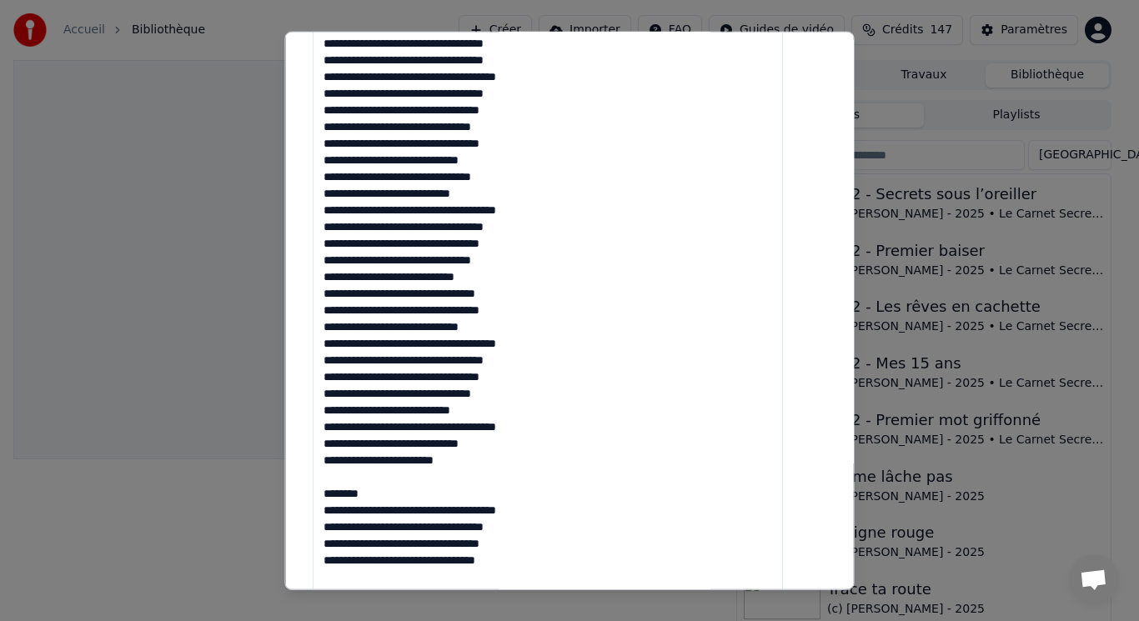
drag, startPoint x: 349, startPoint y: 465, endPoint x: 409, endPoint y: 476, distance: 61.2
click at [409, 476] on textarea at bounding box center [548, 418] width 470 height 847
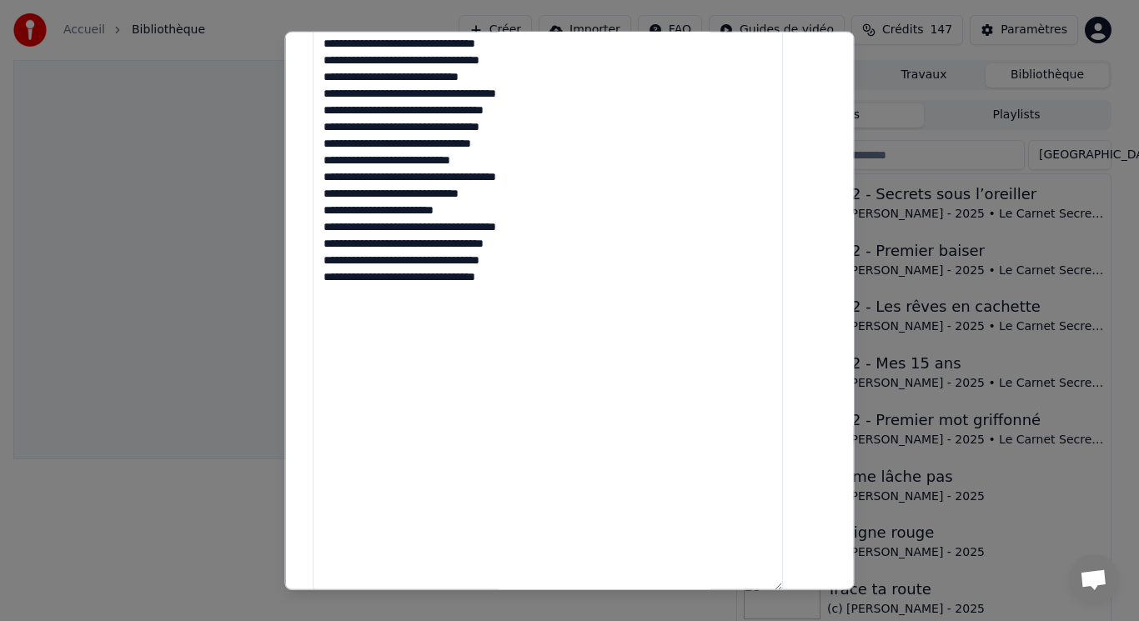
scroll to position [894, 0]
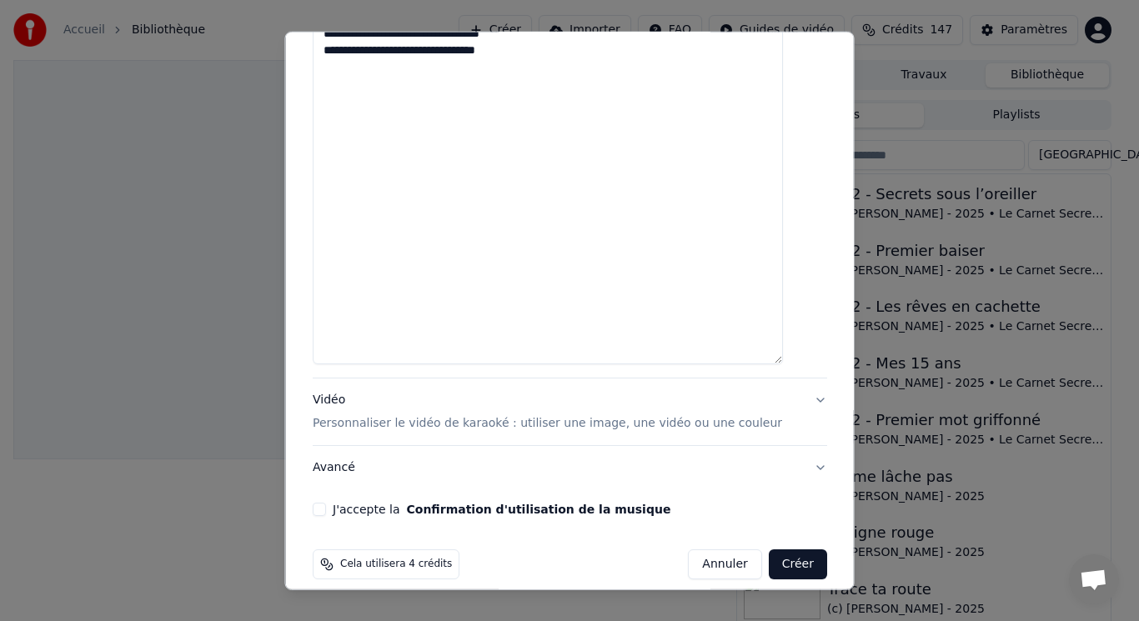
type textarea "**********"
click at [371, 415] on p "Personnaliser le vidéo de karaoké : utiliser une image, une vidéo ou une couleur" at bounding box center [548, 423] width 470 height 17
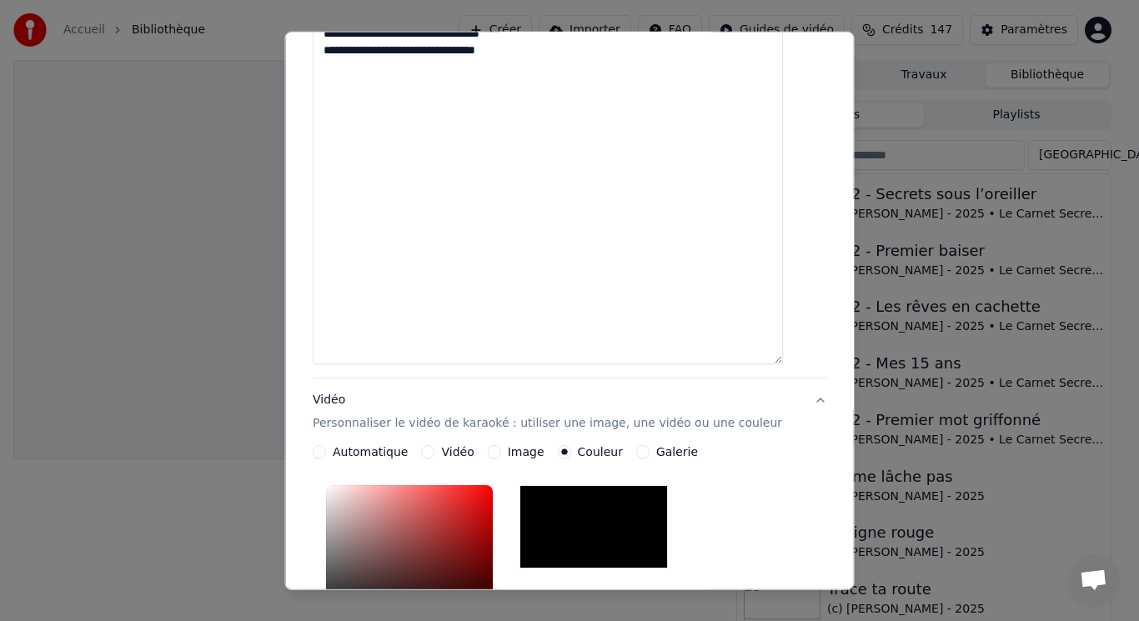
scroll to position [285, 0]
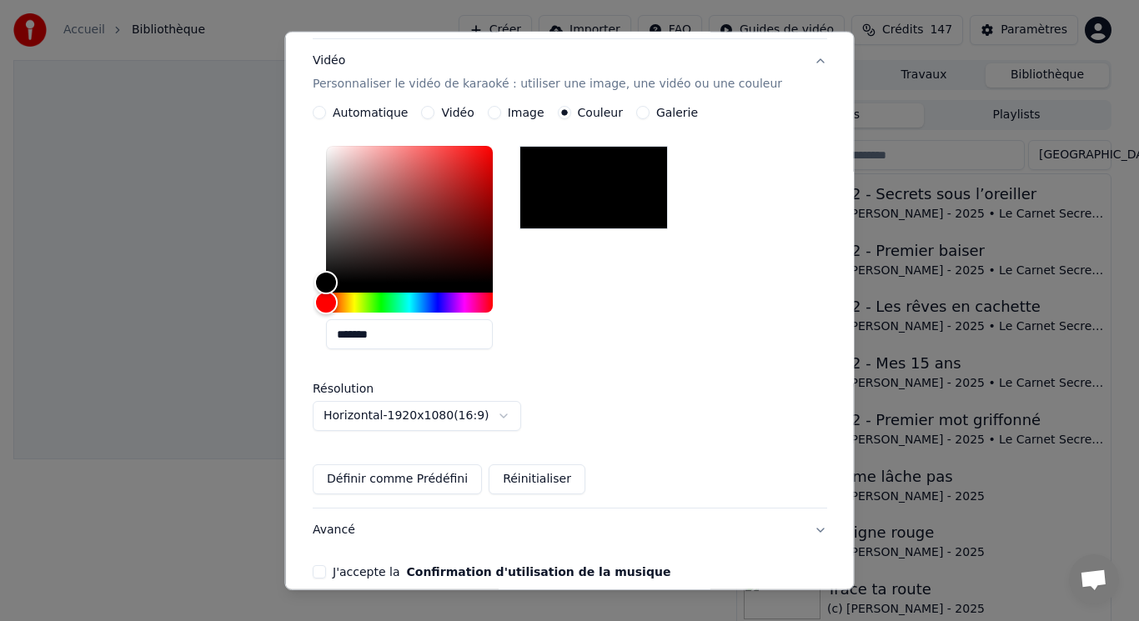
click at [508, 106] on div "Image" at bounding box center [515, 112] width 57 height 13
click at [497, 106] on button "Image" at bounding box center [493, 112] width 13 height 13
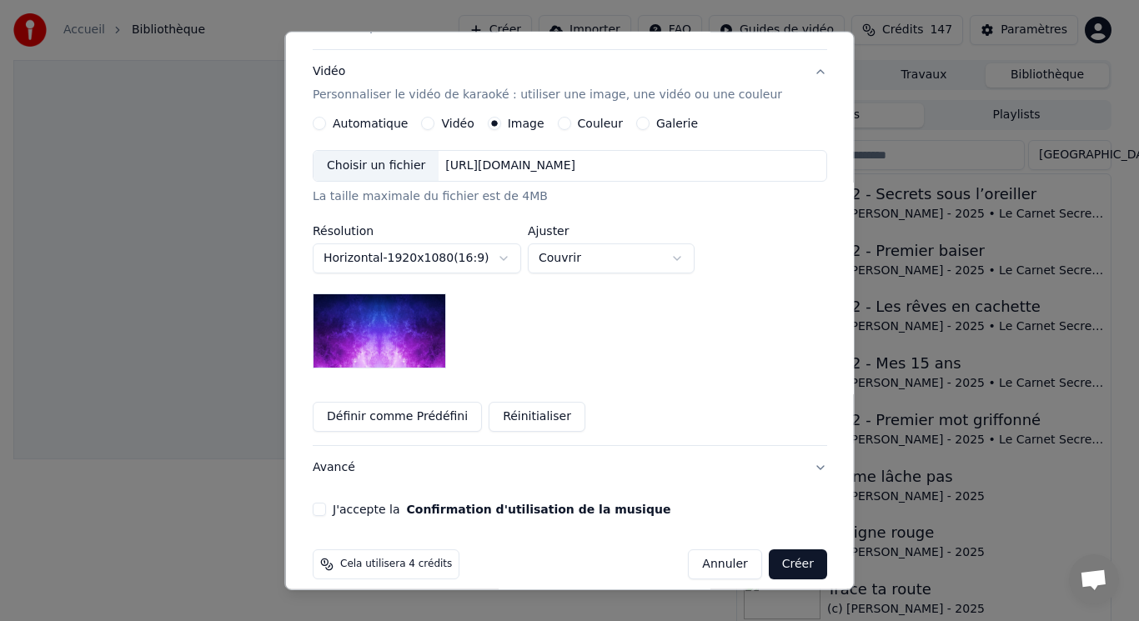
click at [402, 157] on div "Choisir un fichier" at bounding box center [376, 166] width 125 height 30
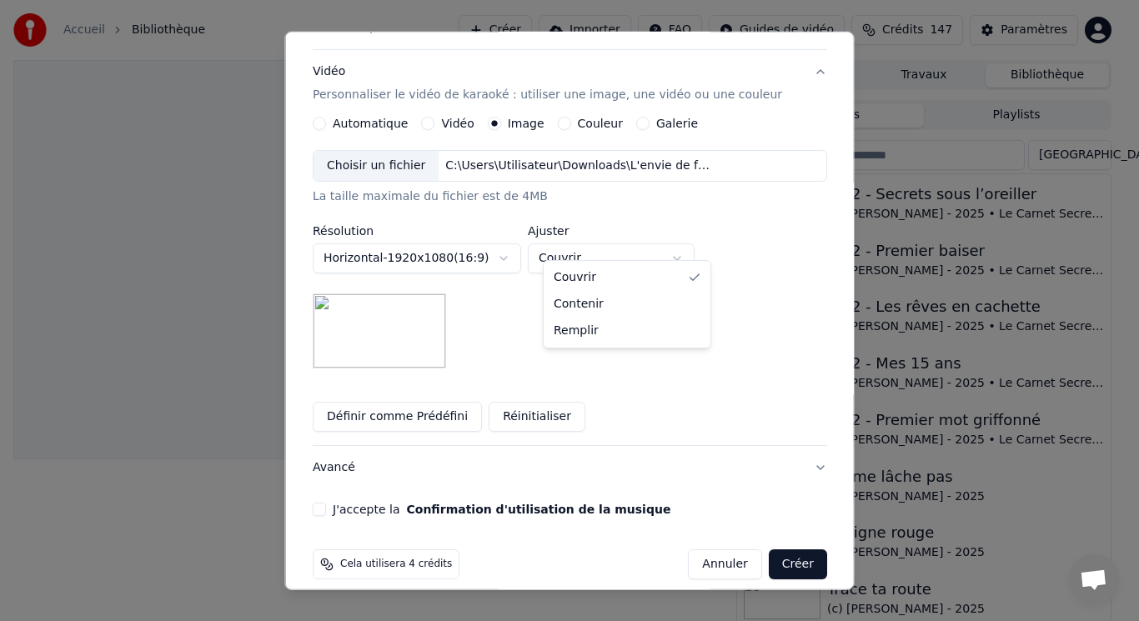
click at [656, 244] on body "**********" at bounding box center [562, 310] width 1125 height 621
select select "****"
click at [326, 503] on button "J'accepte la Confirmation d'utilisation de la musique" at bounding box center [319, 509] width 13 height 13
click at [782, 550] on button "Créer" at bounding box center [797, 565] width 58 height 30
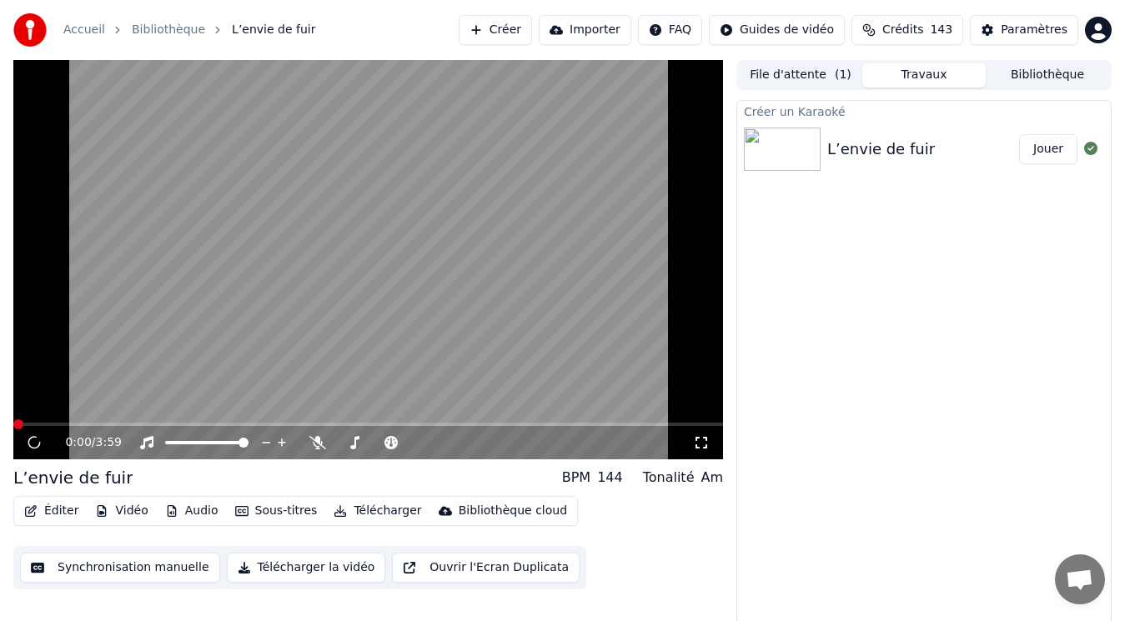
click at [274, 291] on video at bounding box center [368, 260] width 710 height 400
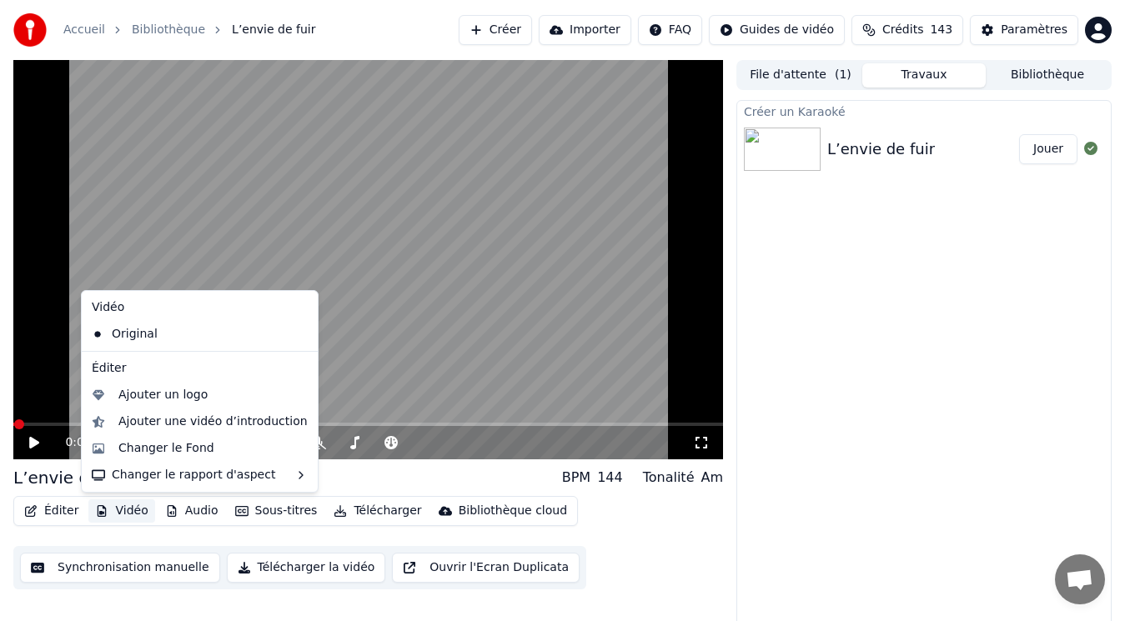
click at [128, 510] on button "Vidéo" at bounding box center [121, 511] width 66 height 23
click at [173, 401] on div "Ajouter un logo" at bounding box center [162, 395] width 89 height 17
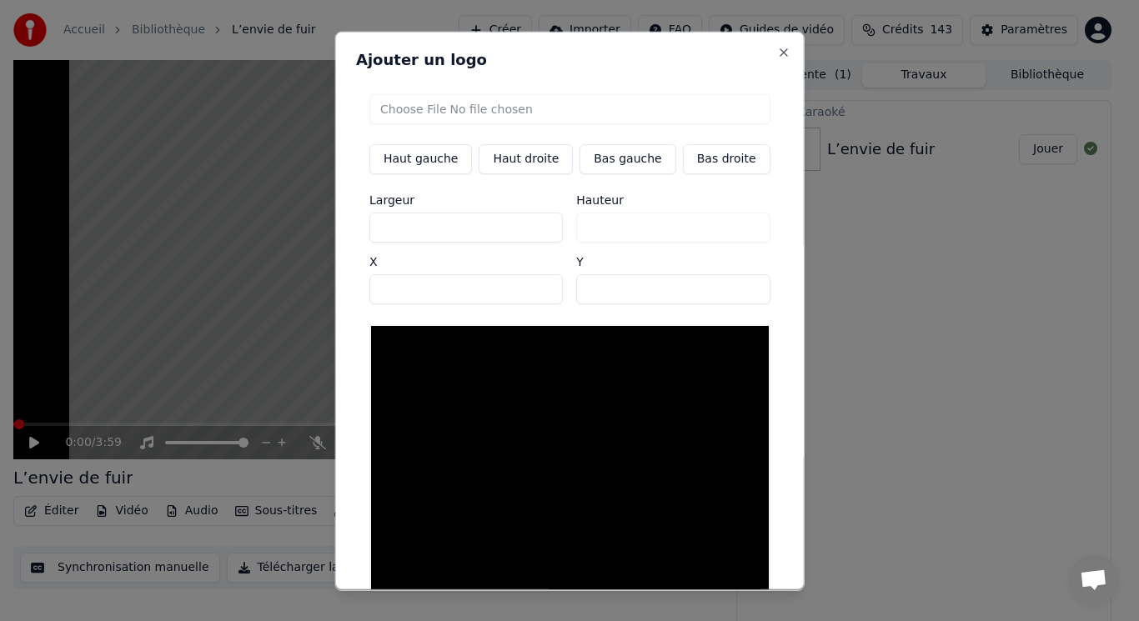
click at [430, 112] on input "file" at bounding box center [569, 108] width 401 height 30
type input "**********"
type input "***"
click at [609, 167] on button "Bas gauche" at bounding box center [628, 158] width 96 height 30
type input "***"
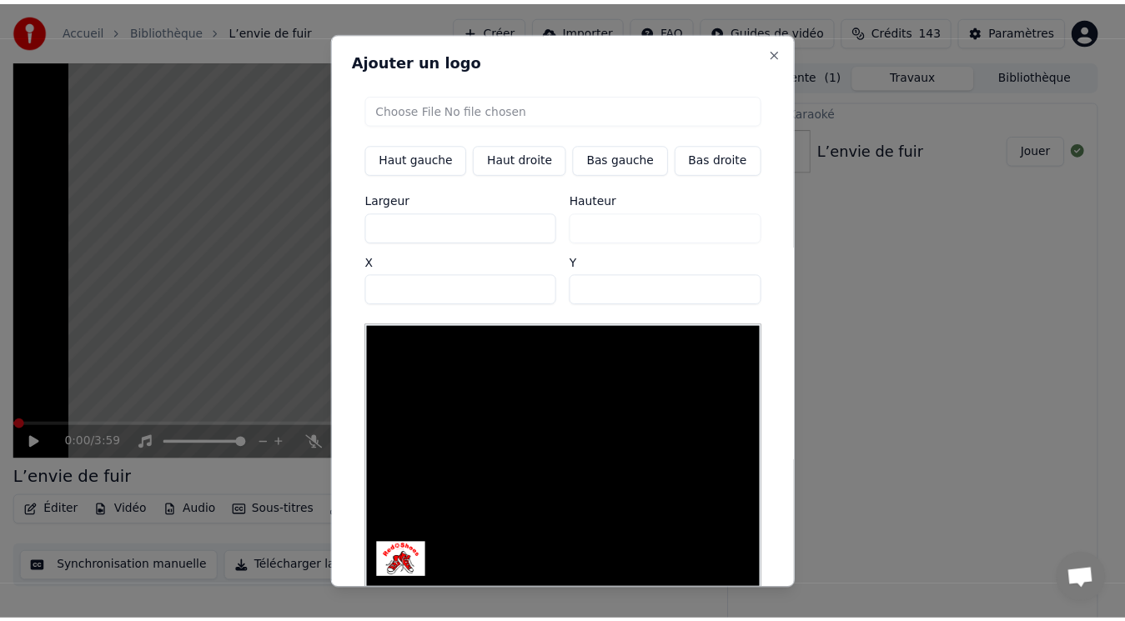
scroll to position [70, 0]
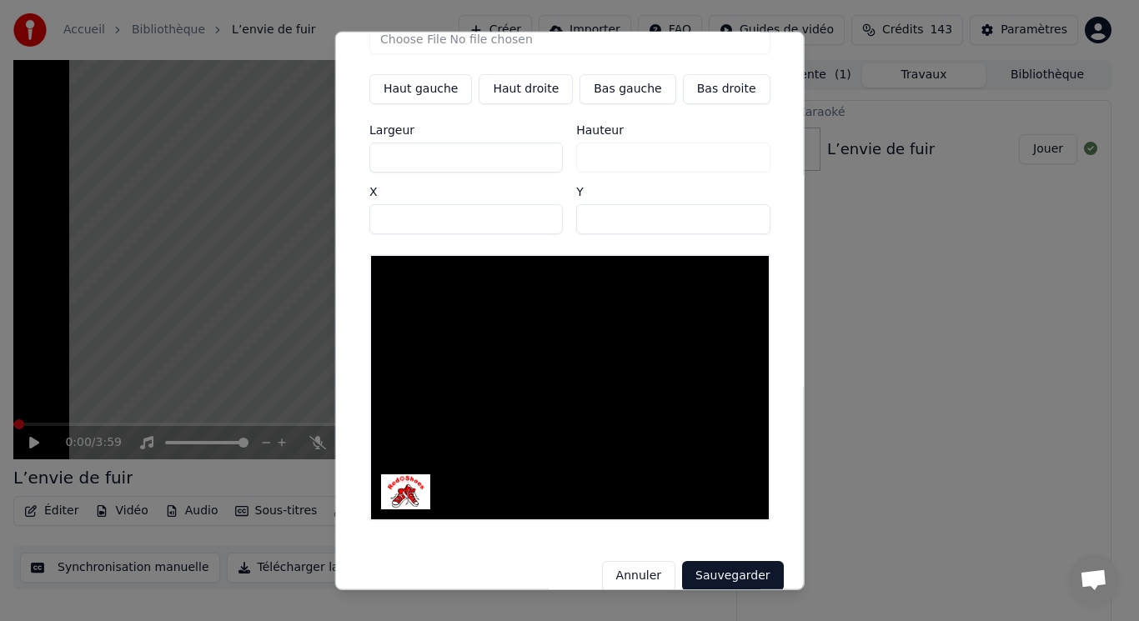
click at [695, 561] on button "Sauvegarder" at bounding box center [732, 576] width 101 height 30
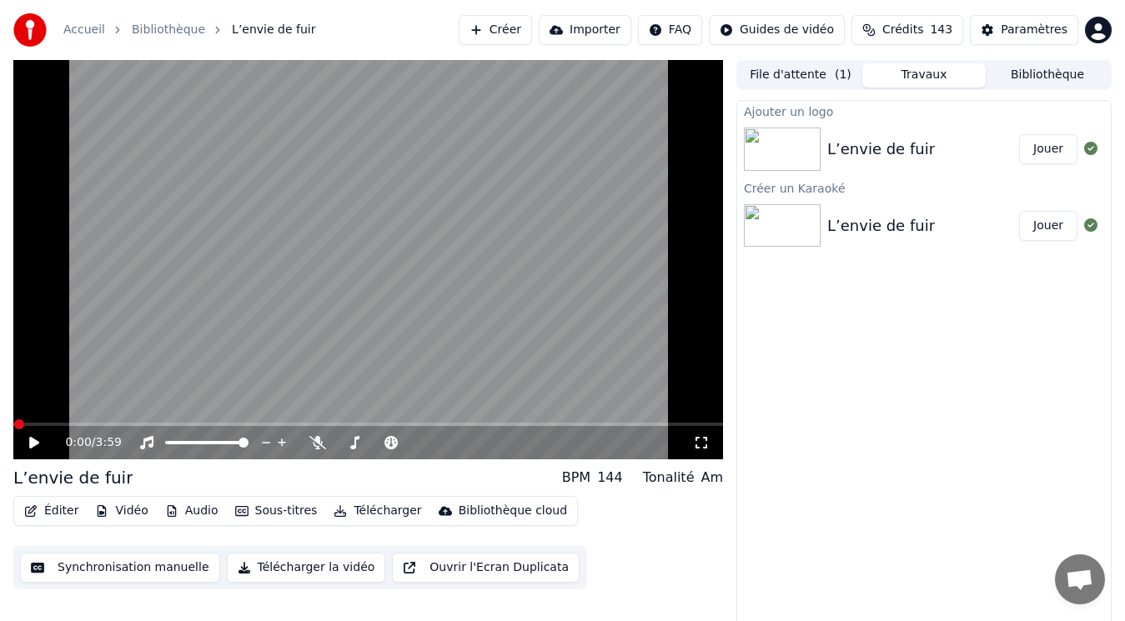
click at [1054, 150] on button "Jouer" at bounding box center [1048, 149] width 58 height 30
click at [315, 443] on icon at bounding box center [317, 442] width 17 height 13
click at [37, 445] on icon at bounding box center [34, 443] width 8 height 10
click at [48, 425] on span at bounding box center [31, 424] width 36 height 3
click at [32, 440] on icon at bounding box center [34, 443] width 10 height 12
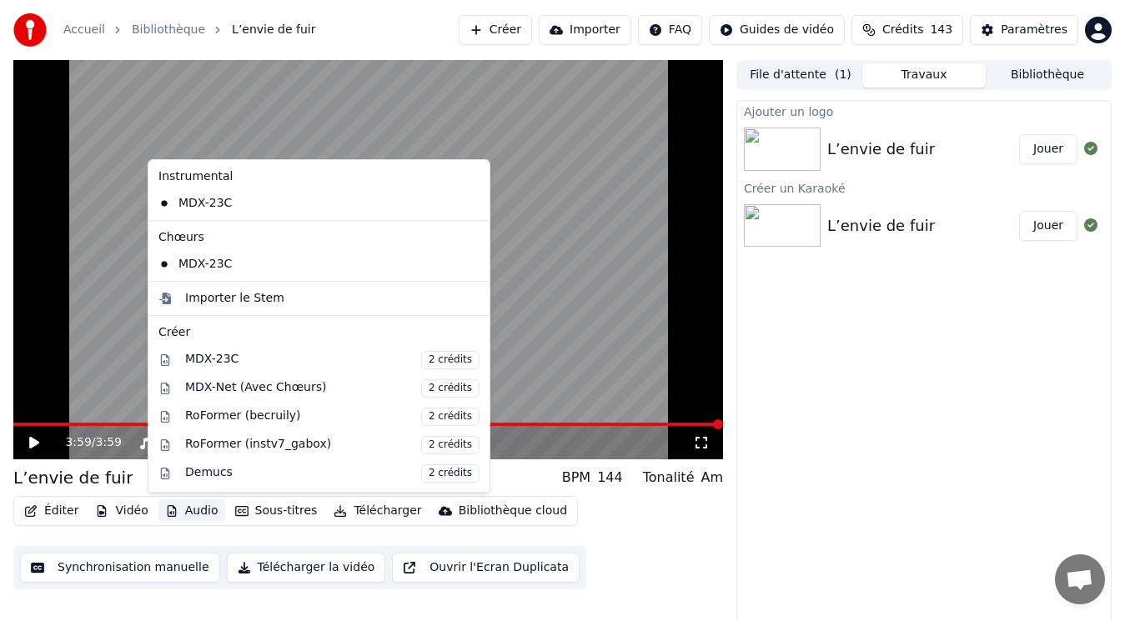
click at [188, 508] on button "Audio" at bounding box center [191, 511] width 67 height 23
click at [261, 299] on div "Importer le Stem" at bounding box center [234, 298] width 99 height 17
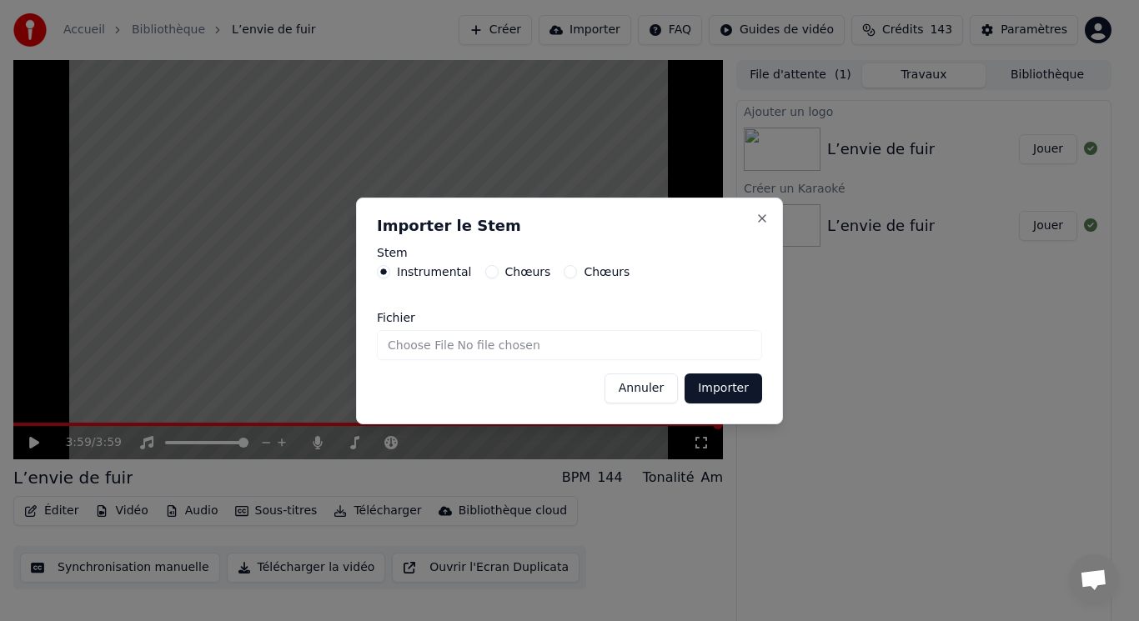
click at [443, 345] on input "Fichier" at bounding box center [569, 345] width 385 height 30
type input "**********"
click at [730, 390] on button "Importer" at bounding box center [724, 389] width 78 height 30
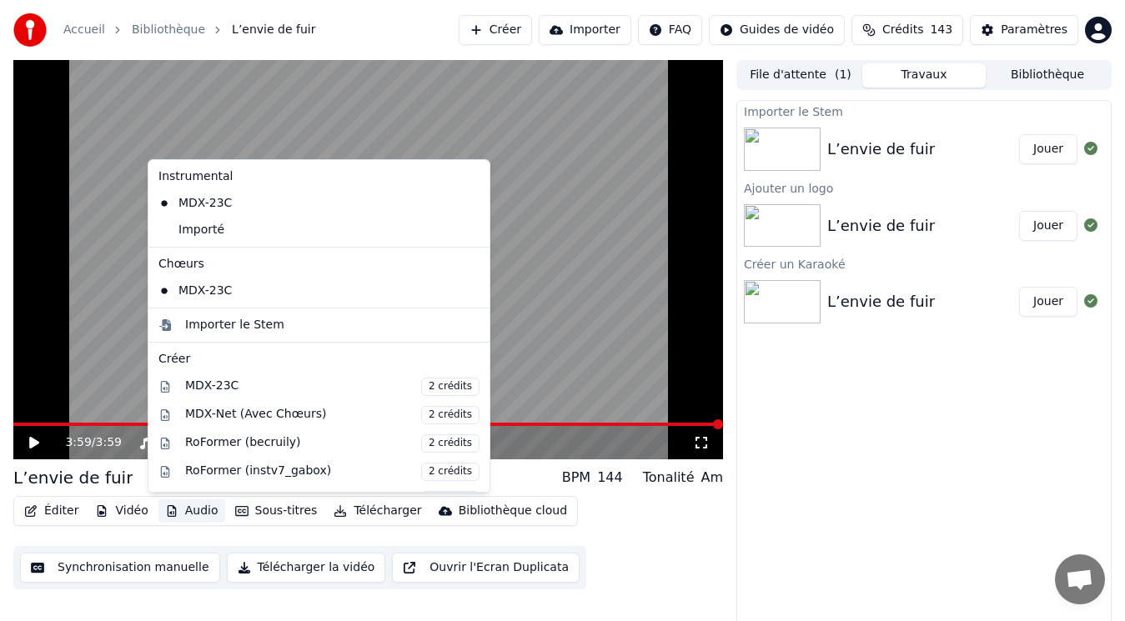
click at [193, 510] on button "Audio" at bounding box center [191, 511] width 67 height 23
click at [244, 320] on div "Importer le Stem" at bounding box center [234, 325] width 99 height 17
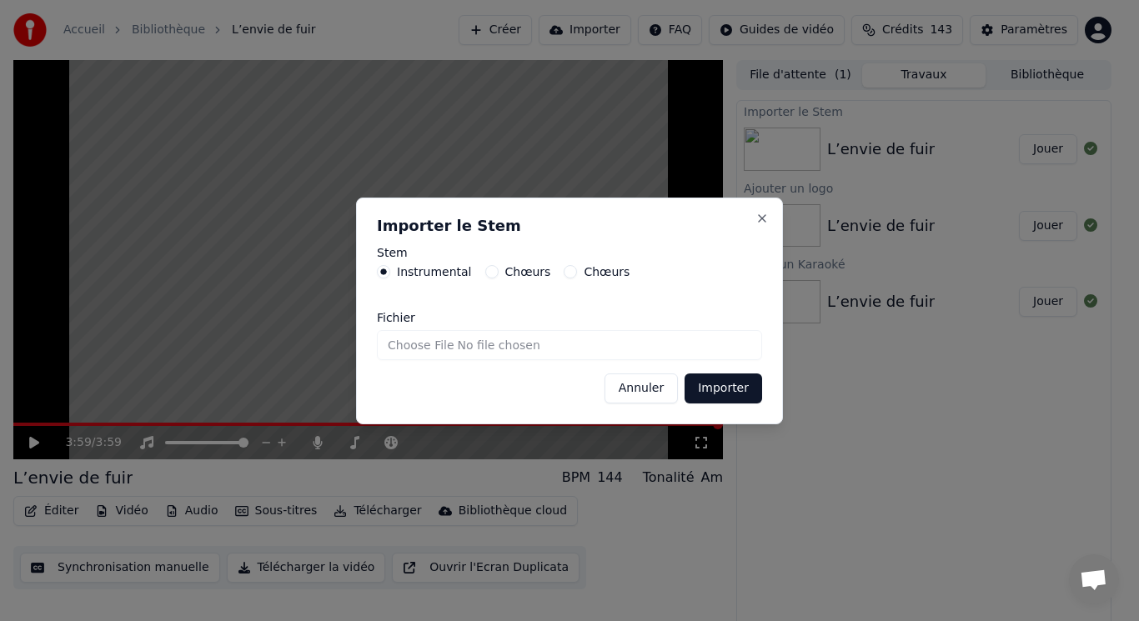
click at [508, 275] on label "Chœurs" at bounding box center [528, 272] width 46 height 12
click at [499, 275] on button "Chœurs" at bounding box center [491, 271] width 13 height 13
click at [471, 346] on input "Fichier" at bounding box center [569, 345] width 385 height 30
type input "**********"
click at [720, 388] on button "Importer" at bounding box center [724, 389] width 78 height 30
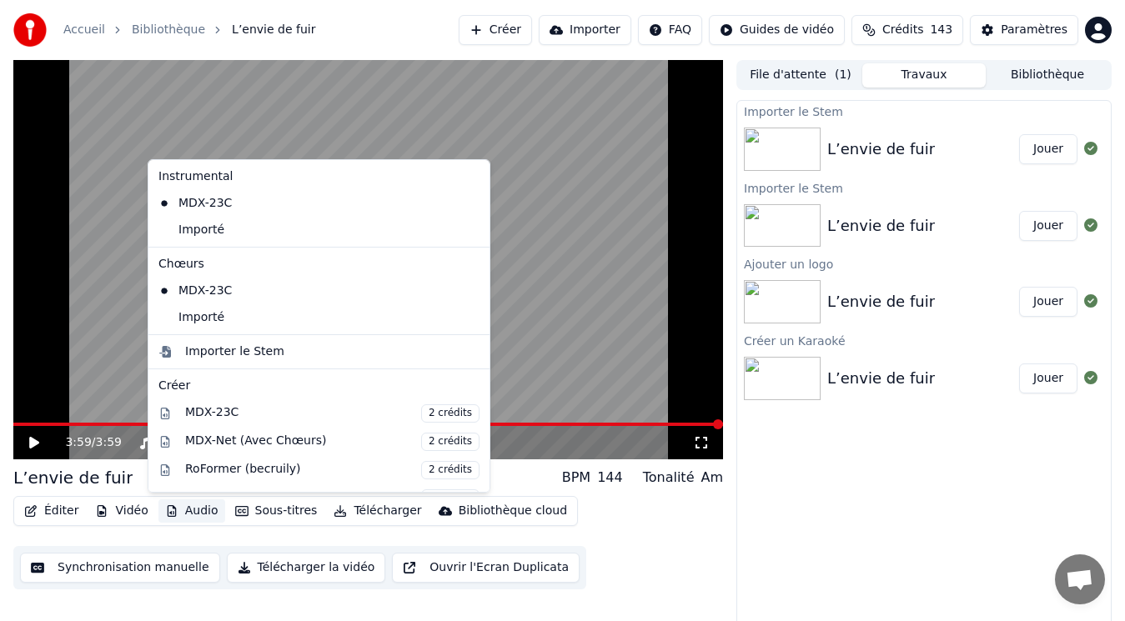
click at [195, 506] on button "Audio" at bounding box center [191, 511] width 67 height 23
click at [239, 319] on div "Importé" at bounding box center [306, 317] width 309 height 27
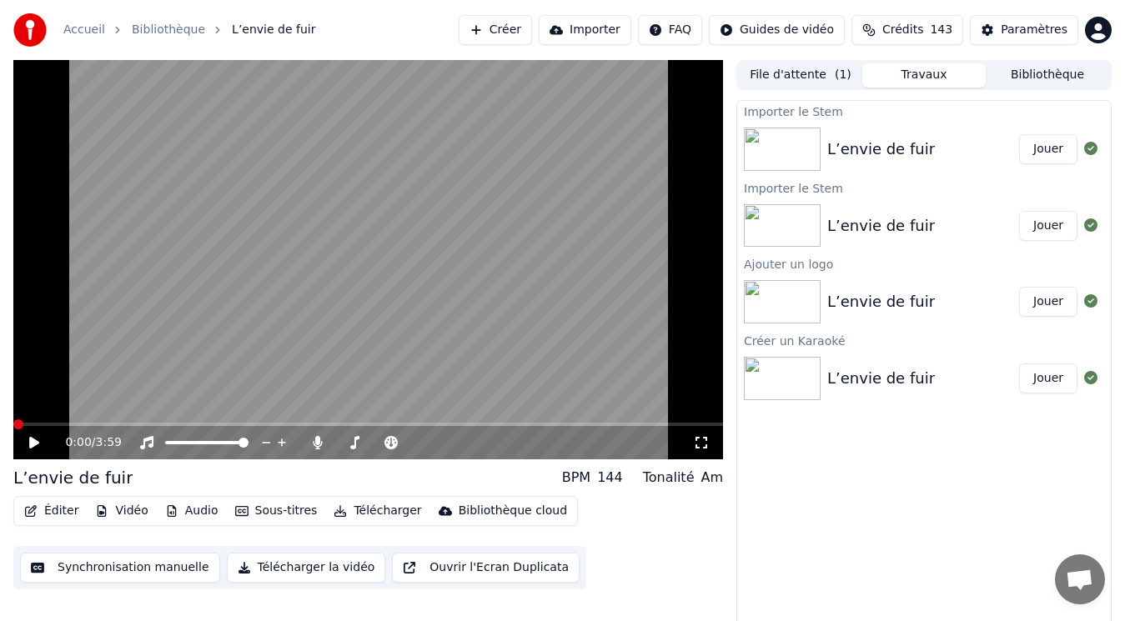
click at [185, 511] on button "Audio" at bounding box center [191, 511] width 67 height 23
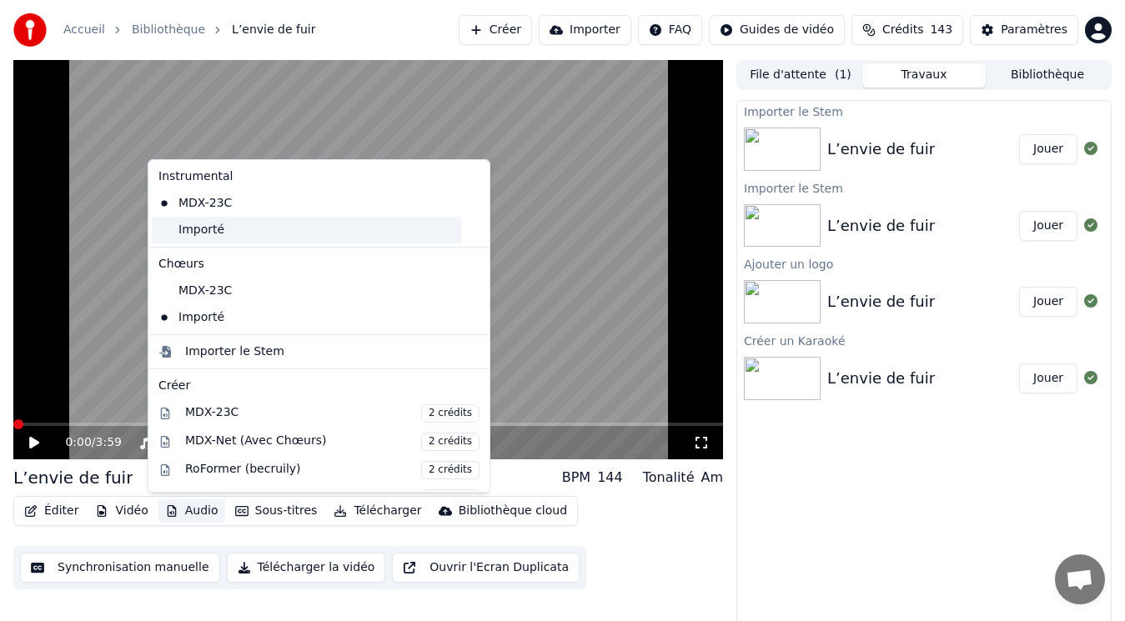
click at [233, 240] on div "Importé" at bounding box center [306, 230] width 309 height 27
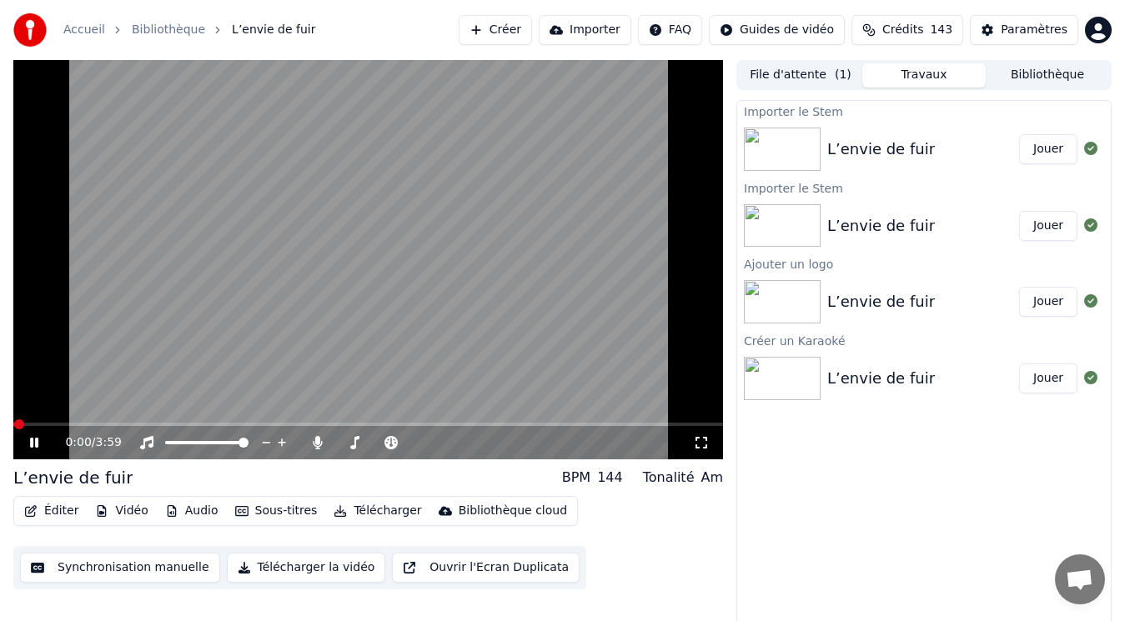
click at [1063, 76] on button "Bibliothèque" at bounding box center [1047, 75] width 123 height 24
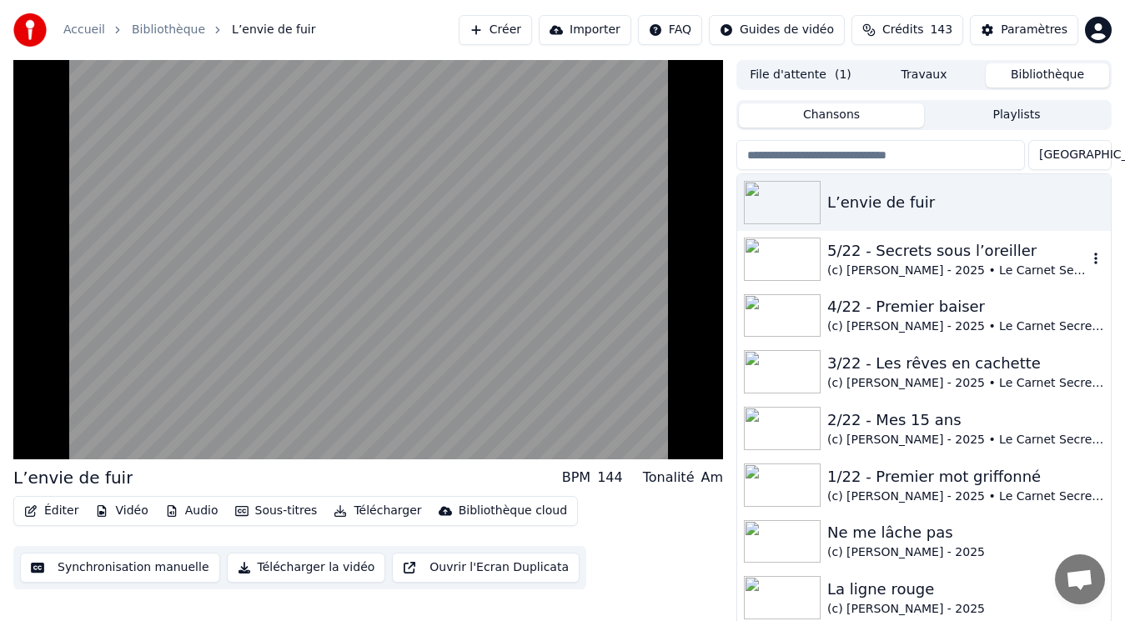
click at [903, 263] on div "(c) [PERSON_NAME] - 2025 • Le Carnet Secret de [PERSON_NAME]" at bounding box center [957, 271] width 260 height 17
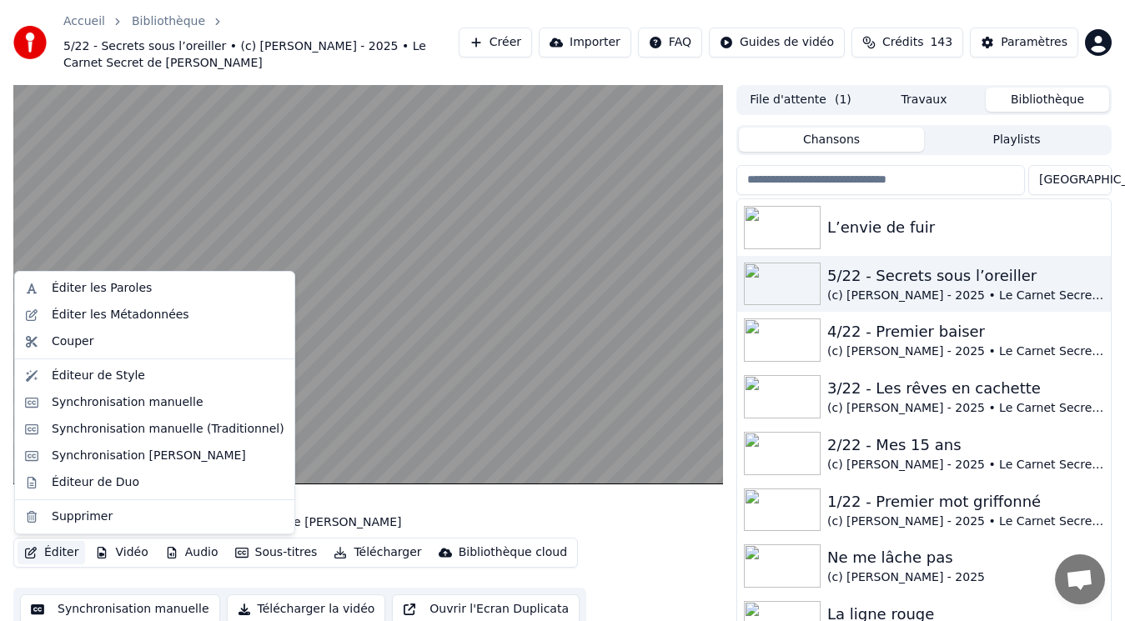
click at [60, 557] on button "Éditer" at bounding box center [52, 552] width 68 height 23
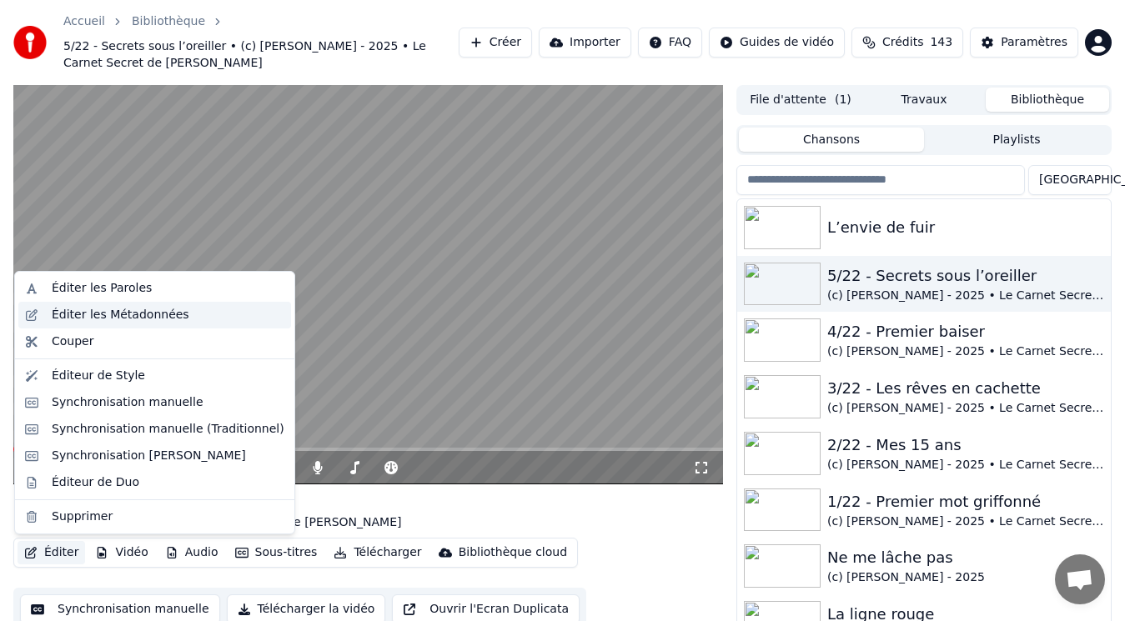
click at [83, 321] on div "Éditer les Métadonnées" at bounding box center [121, 315] width 138 height 17
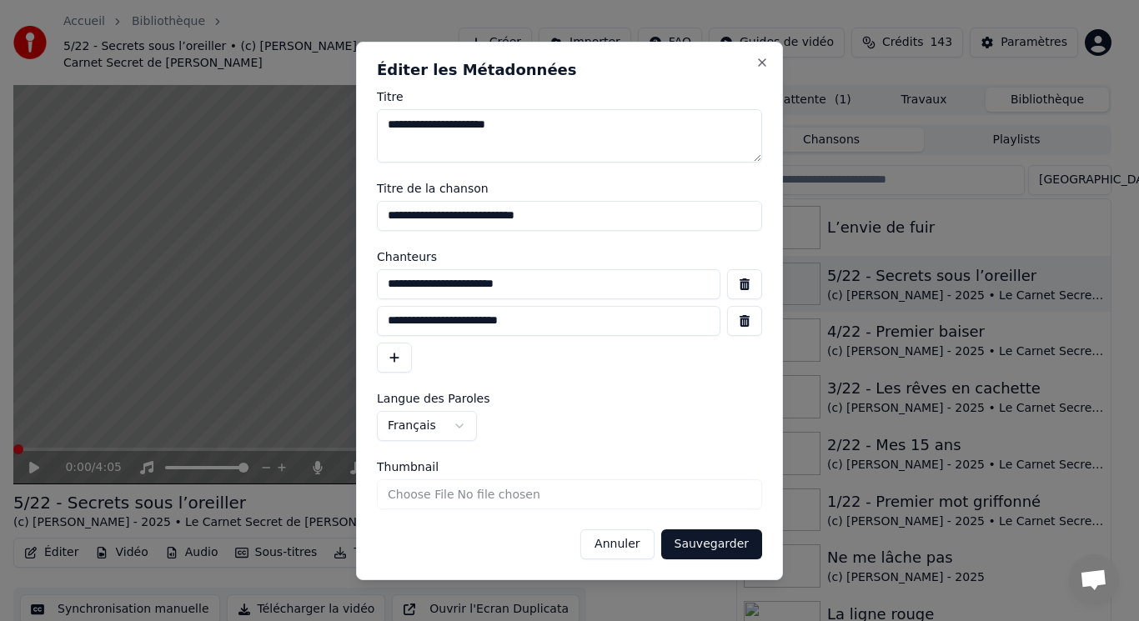
drag, startPoint x: 546, startPoint y: 284, endPoint x: 353, endPoint y: 294, distance: 193.8
click at [353, 294] on body "Accueil Bibliothèque 5/22 - Secrets sous l’oreiller • (c) Pierre NOMPEIX - 2025…" at bounding box center [562, 310] width 1125 height 621
click at [632, 545] on button "Annuler" at bounding box center [616, 545] width 73 height 30
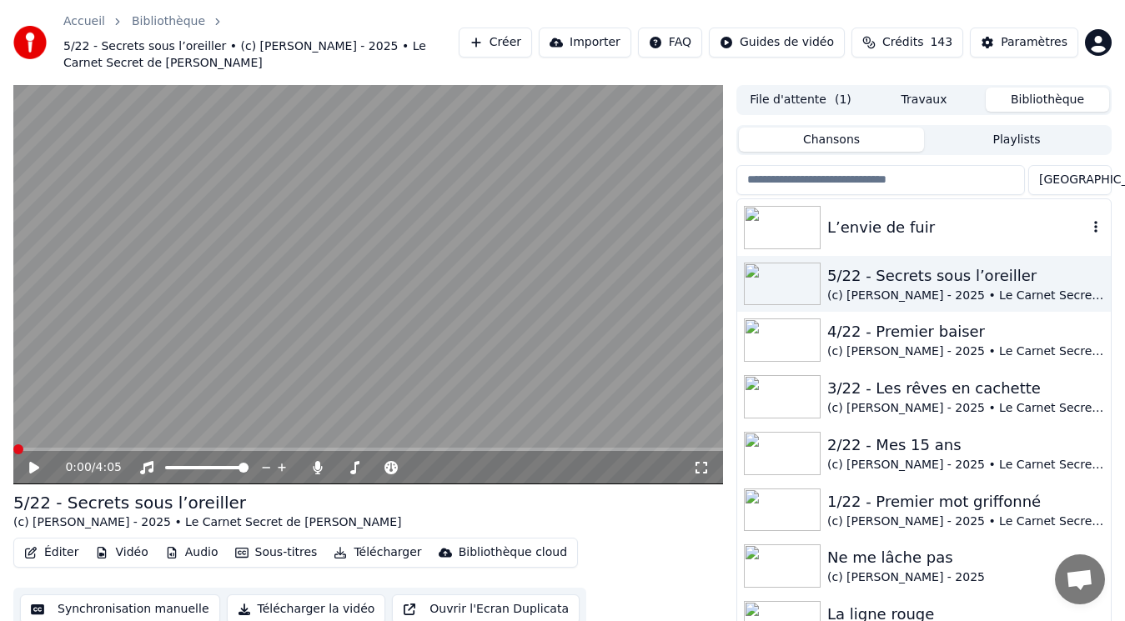
click at [917, 229] on div "L’envie de fuir" at bounding box center [957, 227] width 260 height 23
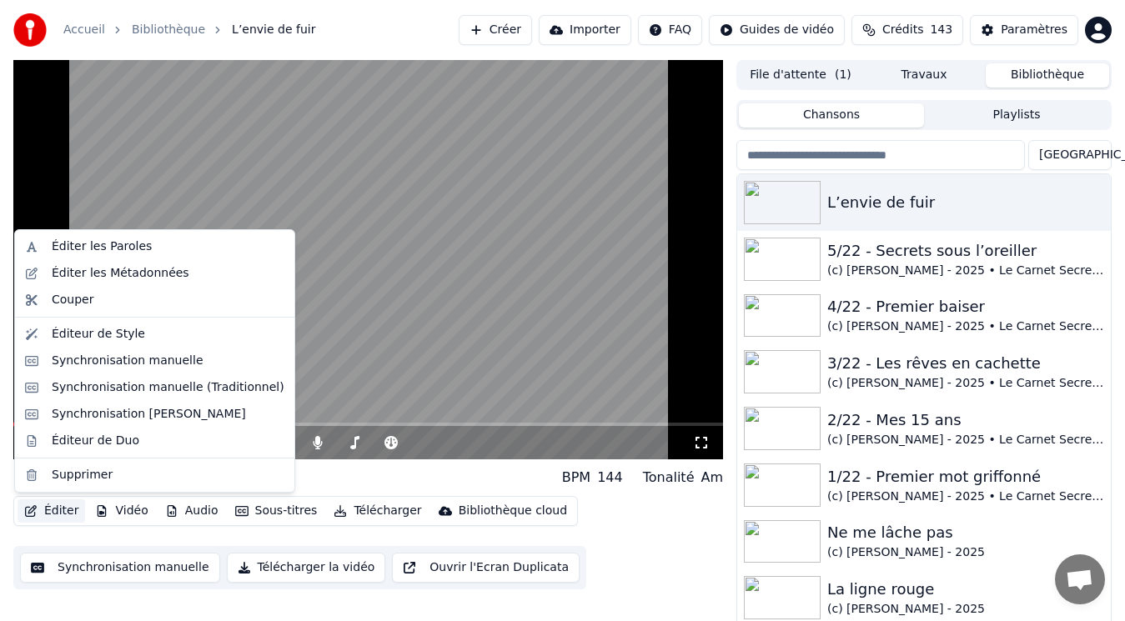
click at [37, 508] on icon "button" at bounding box center [30, 511] width 13 height 12
click at [153, 276] on div "Éditer les Métadonnées" at bounding box center [121, 273] width 138 height 17
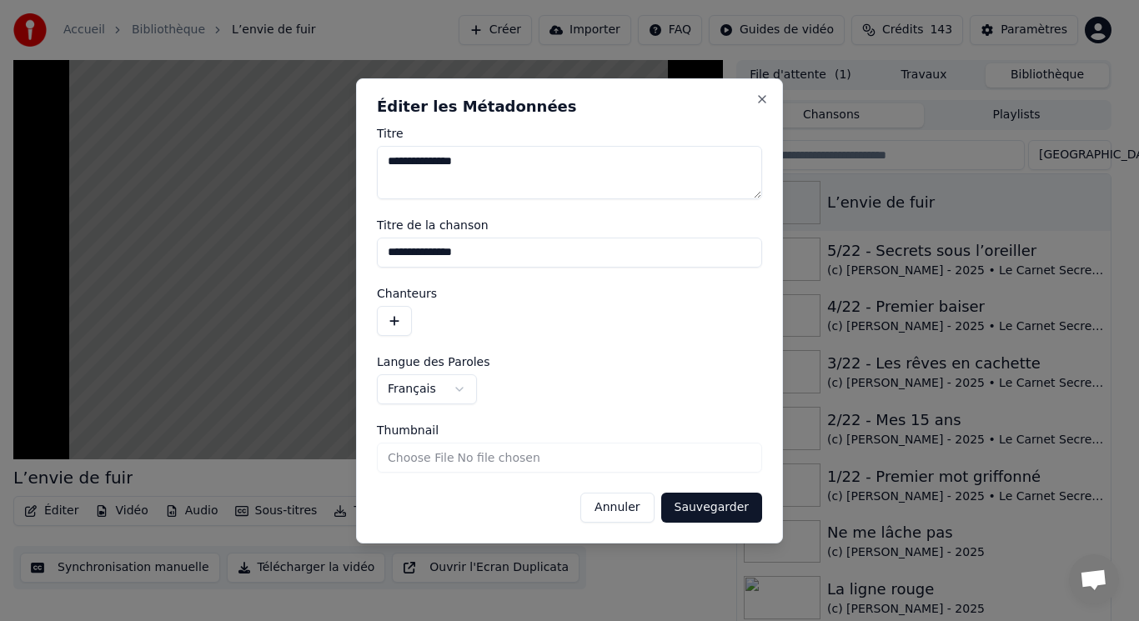
click at [385, 319] on button "button" at bounding box center [394, 321] width 35 height 30
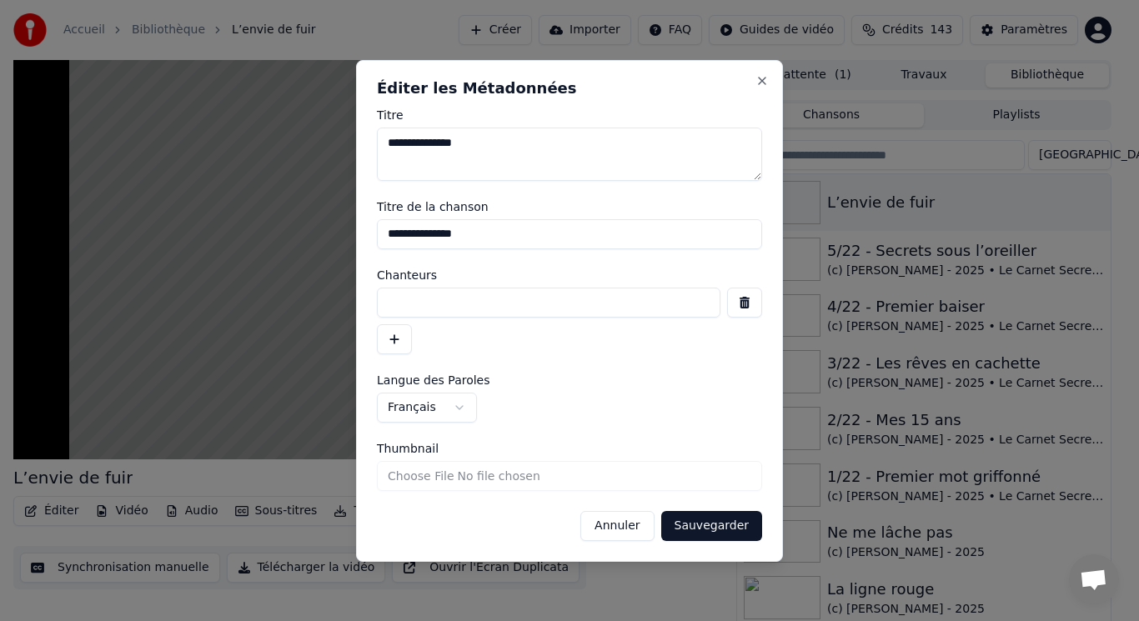
paste input "**********"
type input "**********"
click at [395, 334] on button "button" at bounding box center [394, 339] width 35 height 30
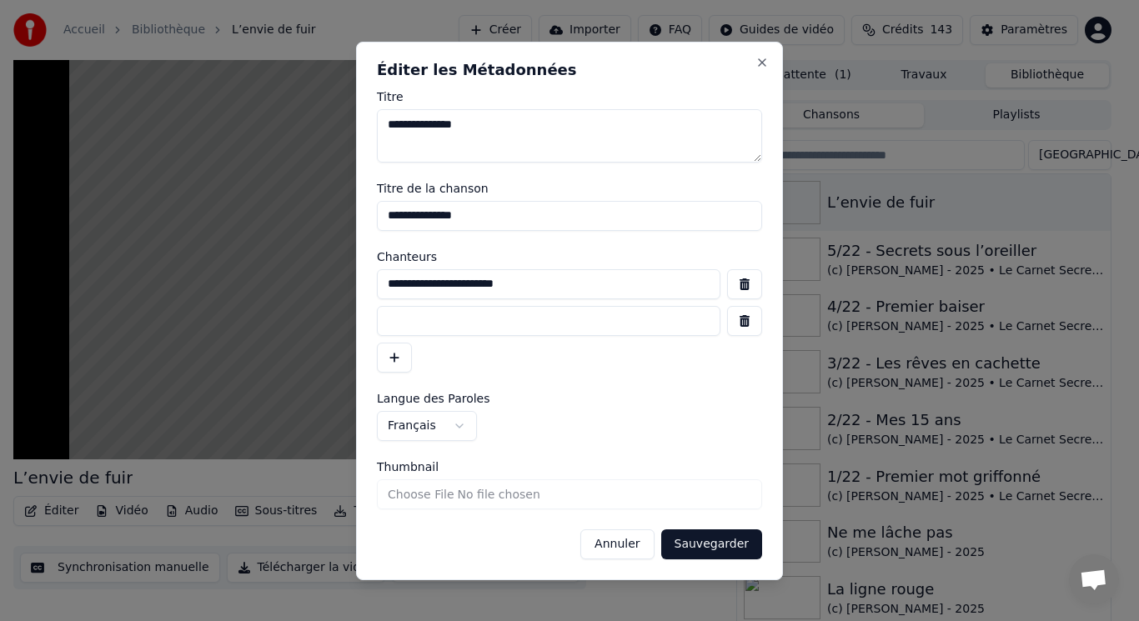
click at [433, 321] on input at bounding box center [549, 321] width 344 height 30
type input "**********"
click at [701, 548] on button "Sauvegarder" at bounding box center [711, 545] width 101 height 30
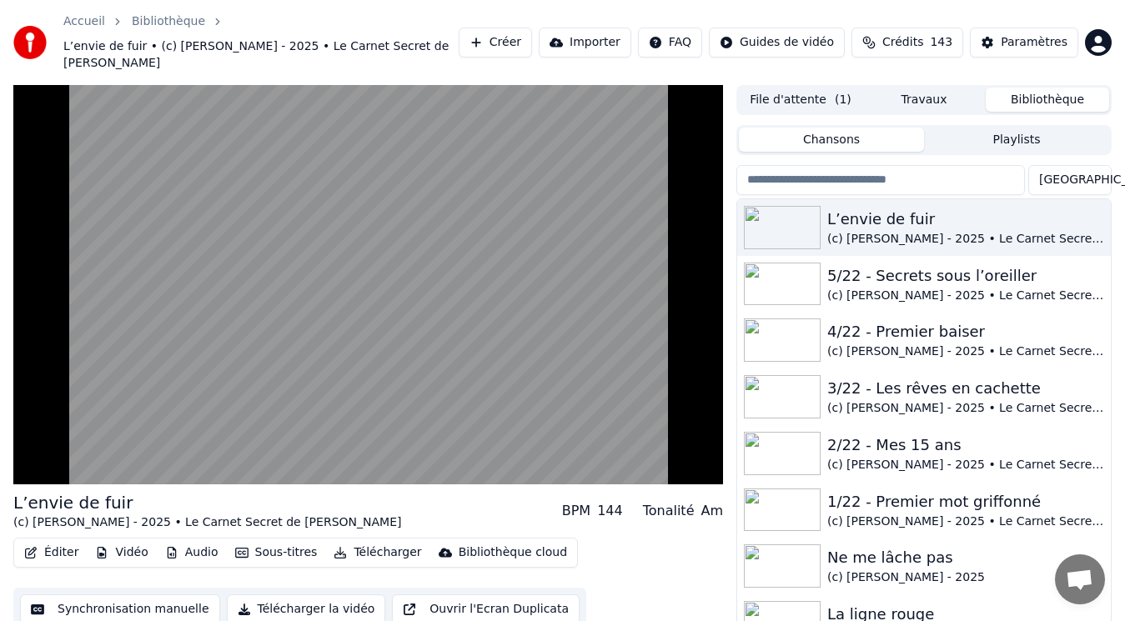
click at [58, 541] on button "Éditer" at bounding box center [52, 552] width 68 height 23
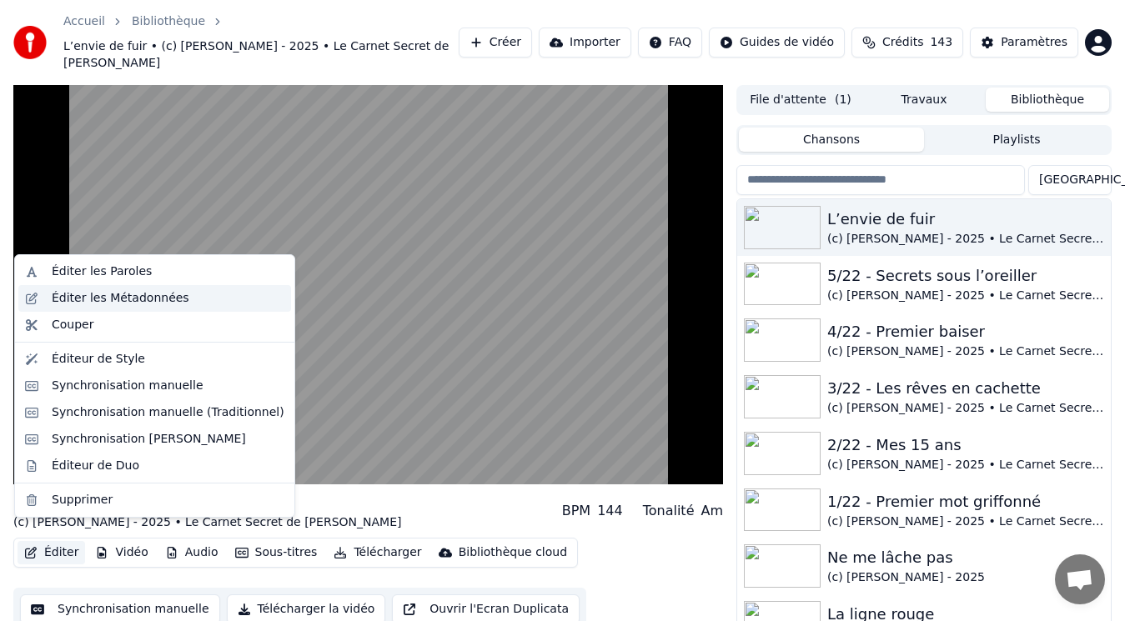
click at [84, 302] on div "Éditer les Métadonnées" at bounding box center [121, 298] width 138 height 17
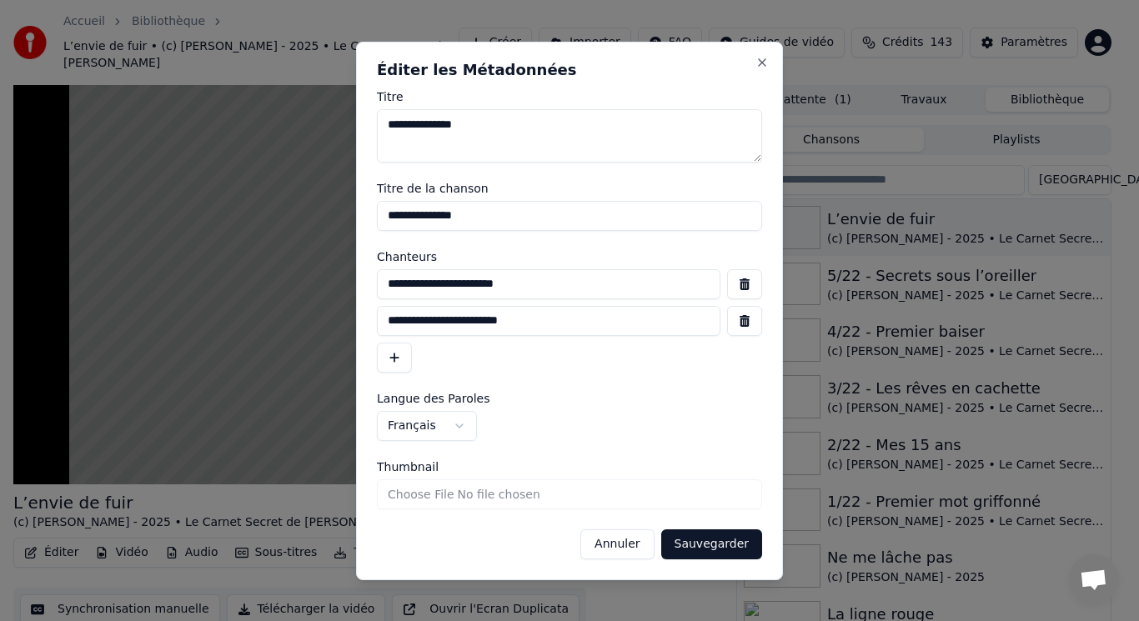
click at [386, 319] on input "**********" at bounding box center [549, 321] width 344 height 30
click at [387, 219] on input "**********" at bounding box center [569, 216] width 385 height 30
type input "**********"
click at [703, 539] on button "Sauvegarder" at bounding box center [711, 545] width 101 height 30
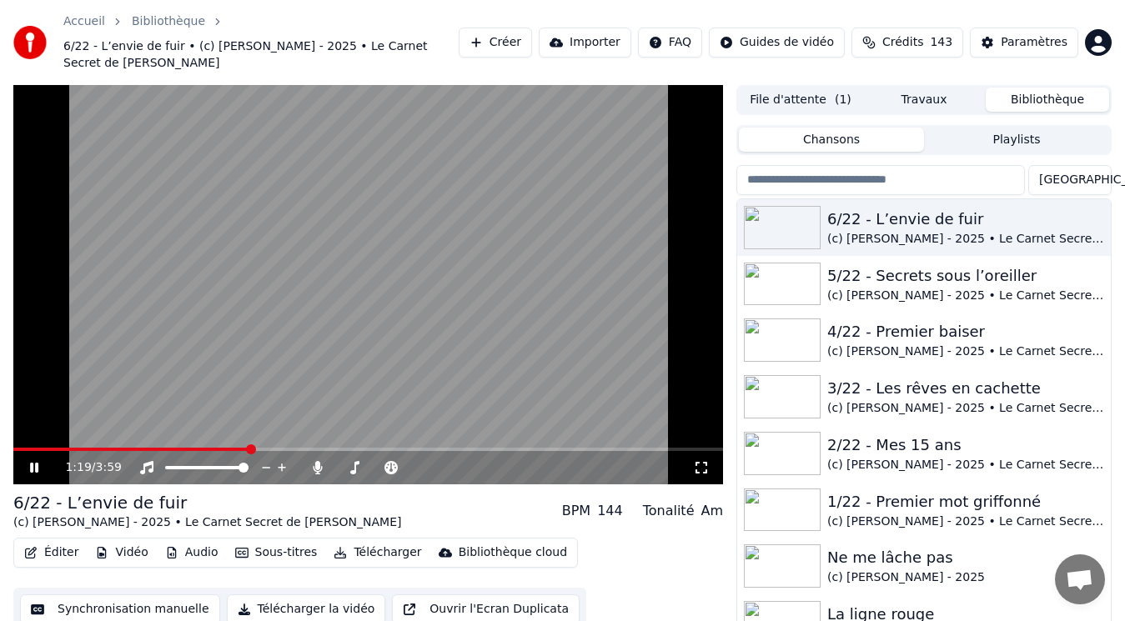
click at [364, 333] on video at bounding box center [368, 285] width 710 height 400
click at [362, 541] on button "Télécharger" at bounding box center [377, 552] width 101 height 23
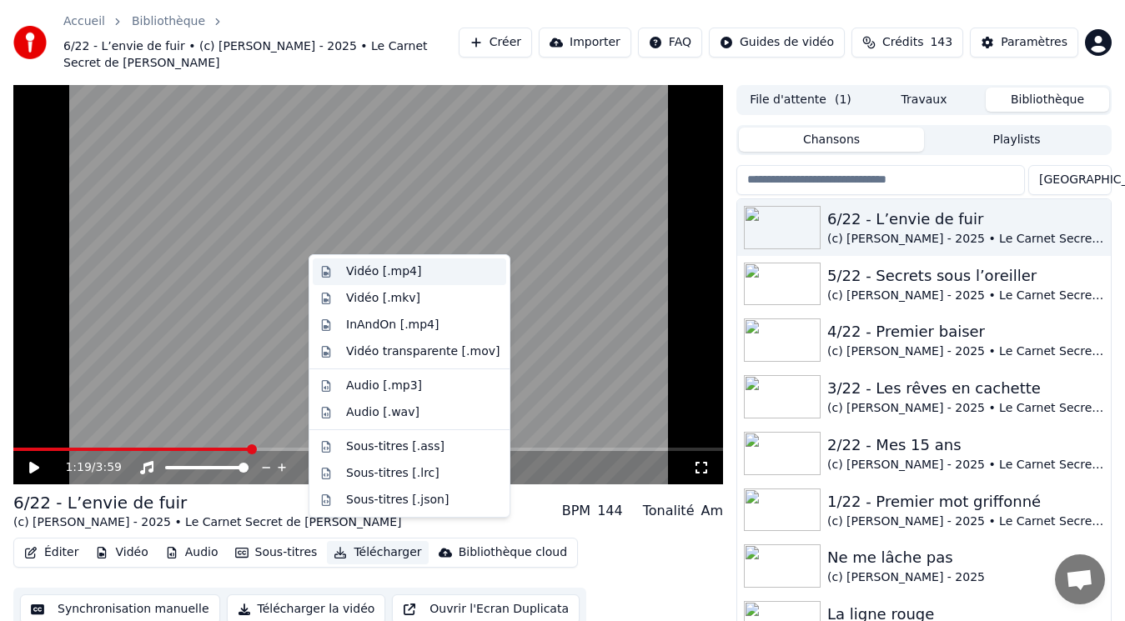
click at [417, 267] on div "Vidéo [.mp4]" at bounding box center [422, 272] width 153 height 17
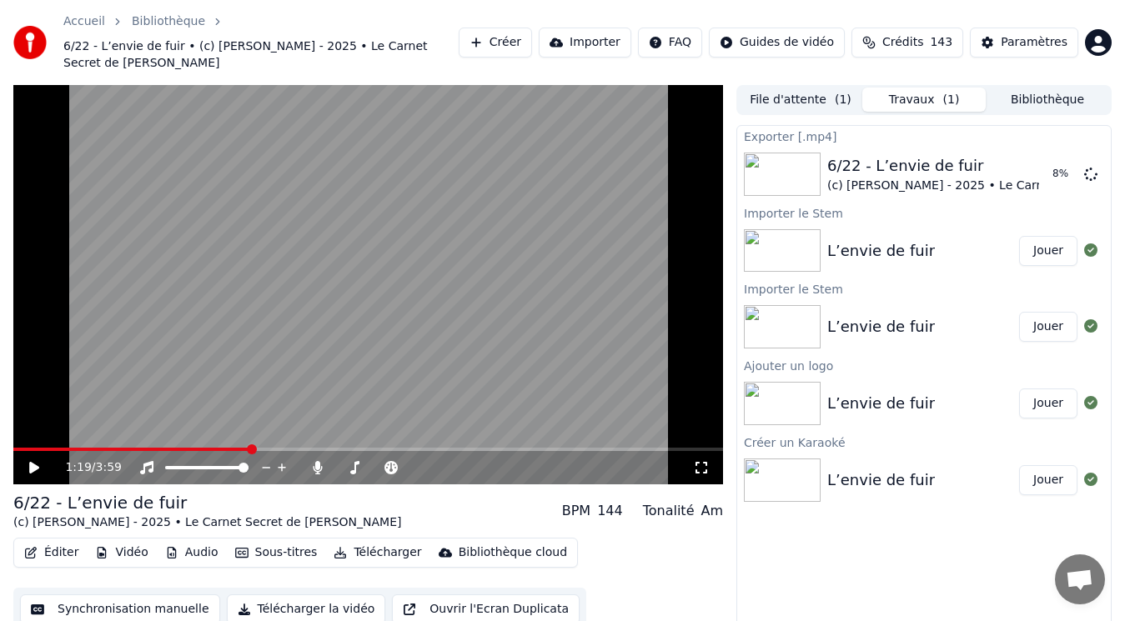
click at [1018, 88] on button "Bibliothèque" at bounding box center [1047, 100] width 123 height 24
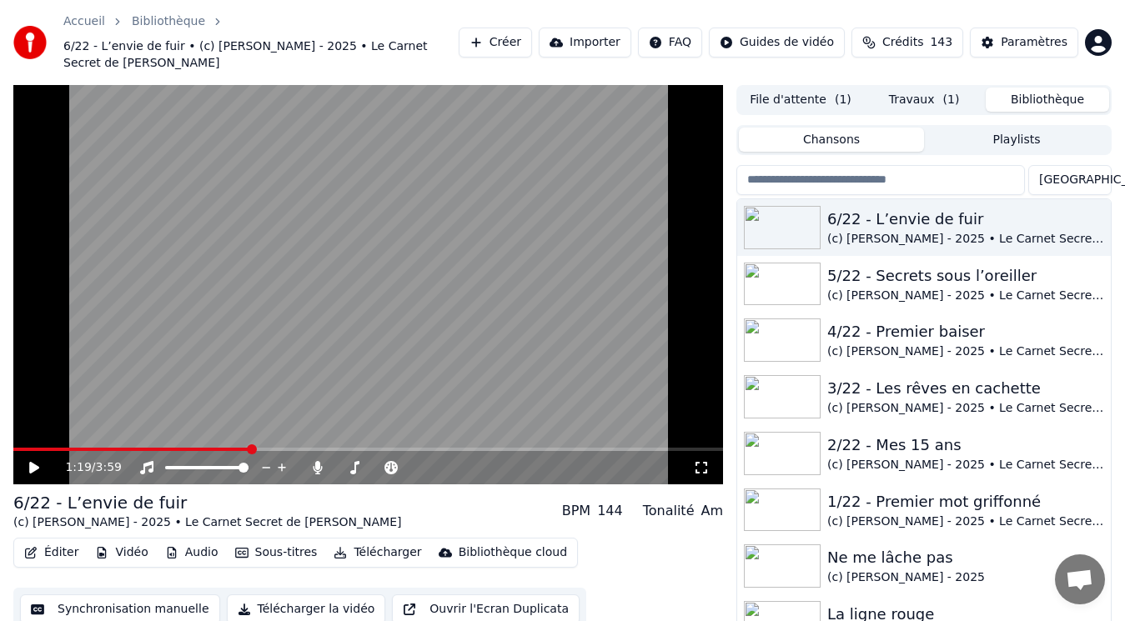
click at [919, 88] on button "Travaux ( 1 )" at bounding box center [923, 100] width 123 height 24
